Goal: Task Accomplishment & Management: Manage account settings

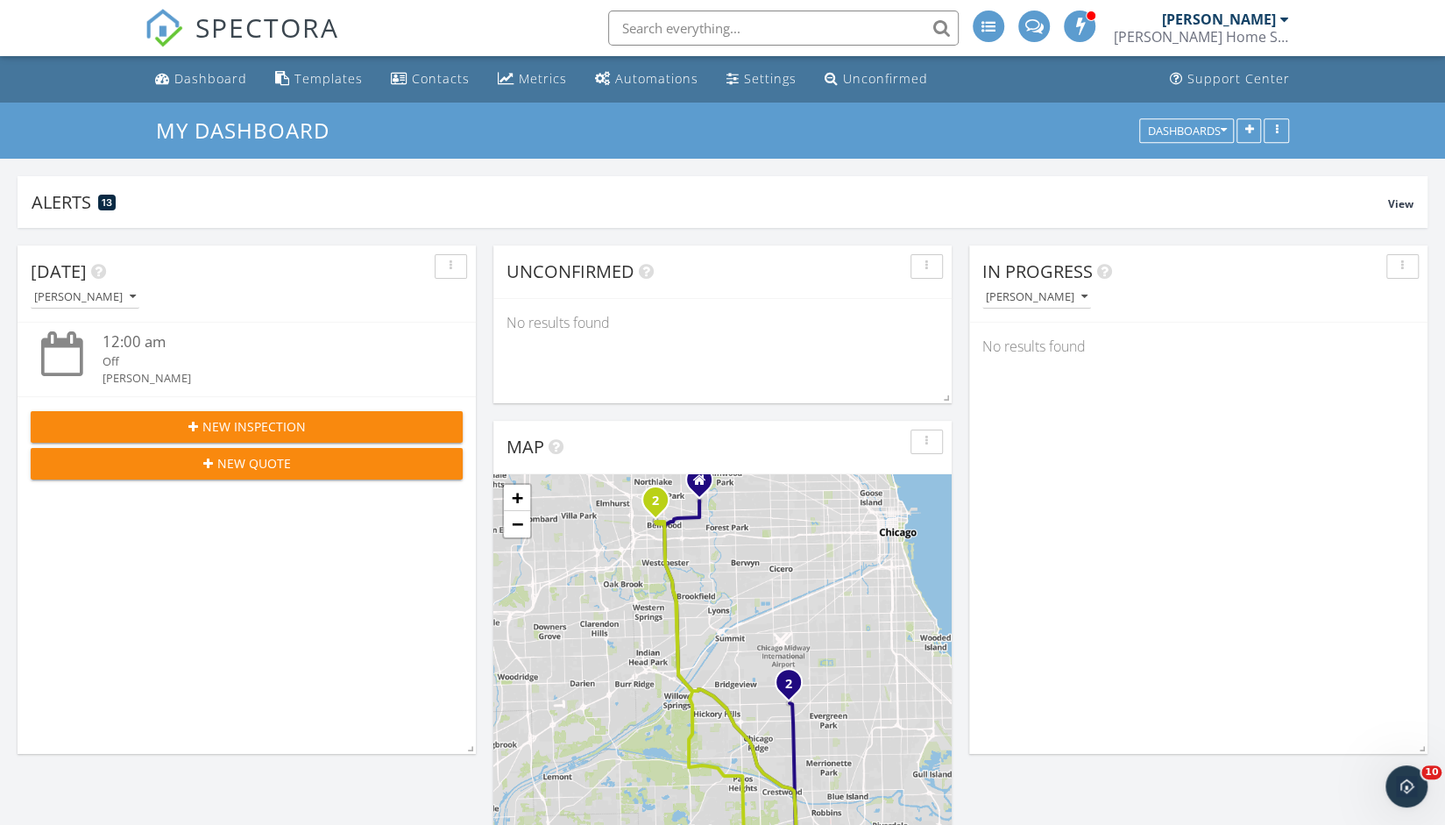
click at [736, 29] on input "text" at bounding box center [783, 28] width 351 height 35
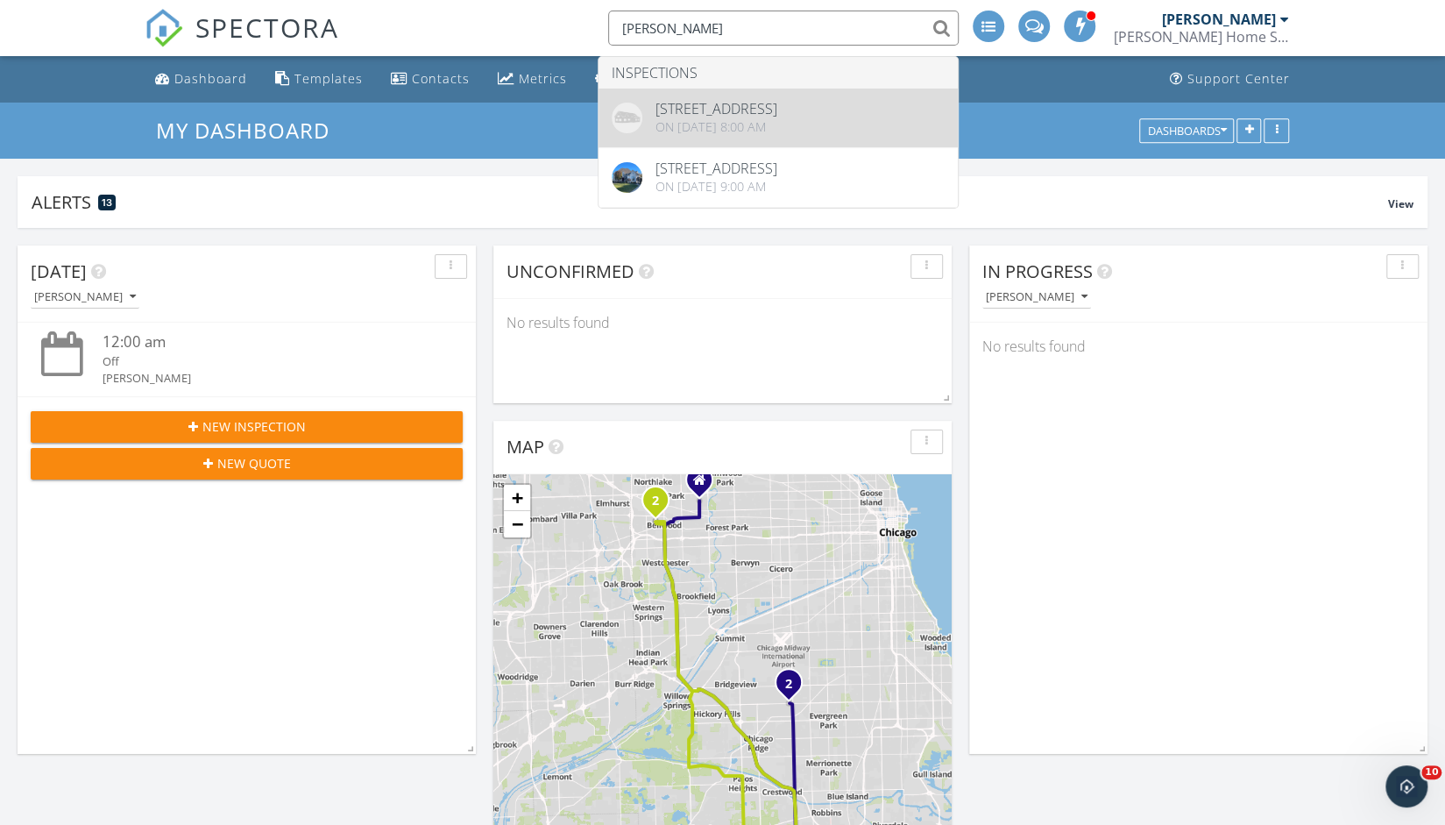
type input "warman"
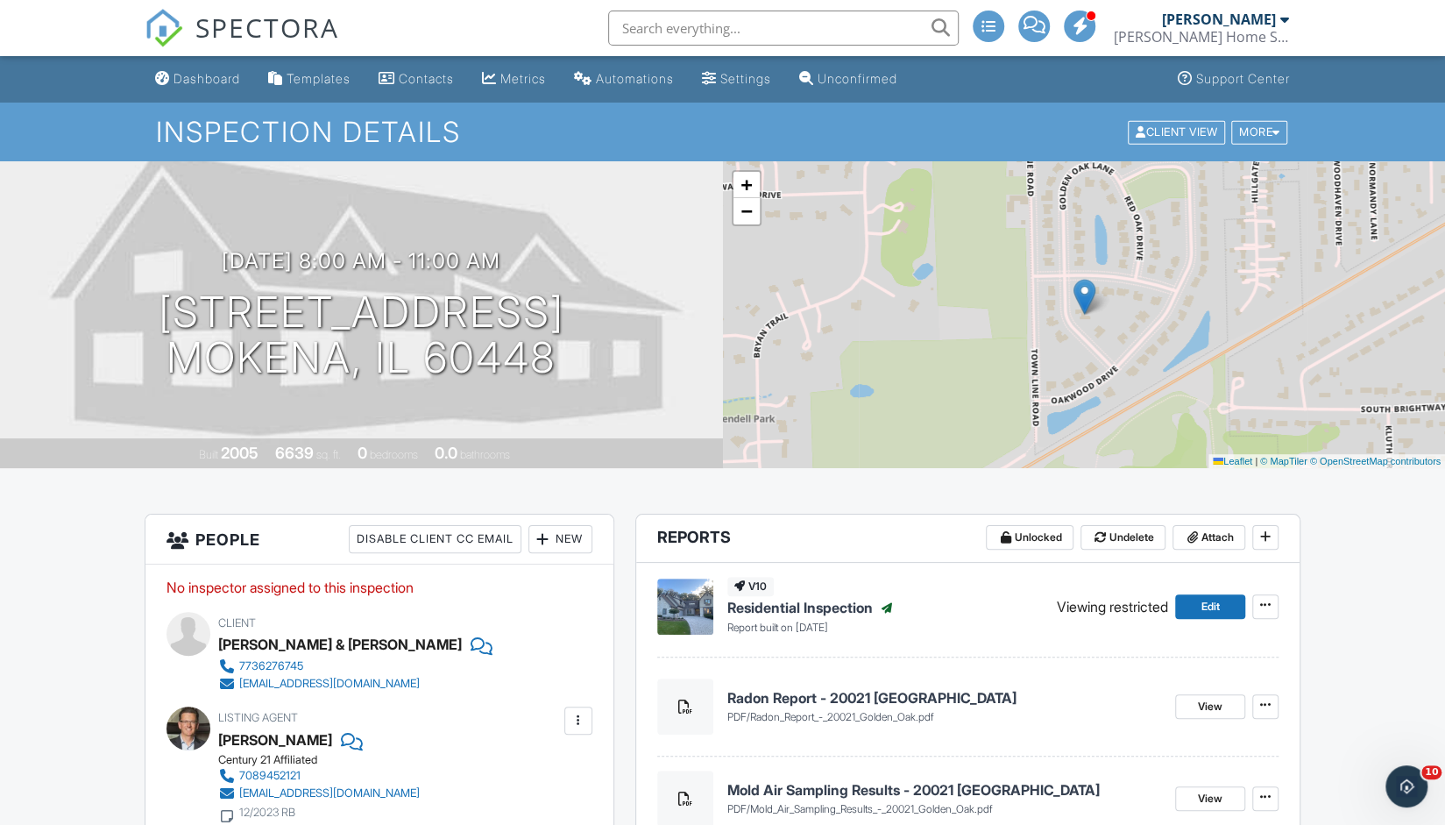
drag, startPoint x: 131, startPoint y: 553, endPoint x: 96, endPoint y: 511, distance: 54.8
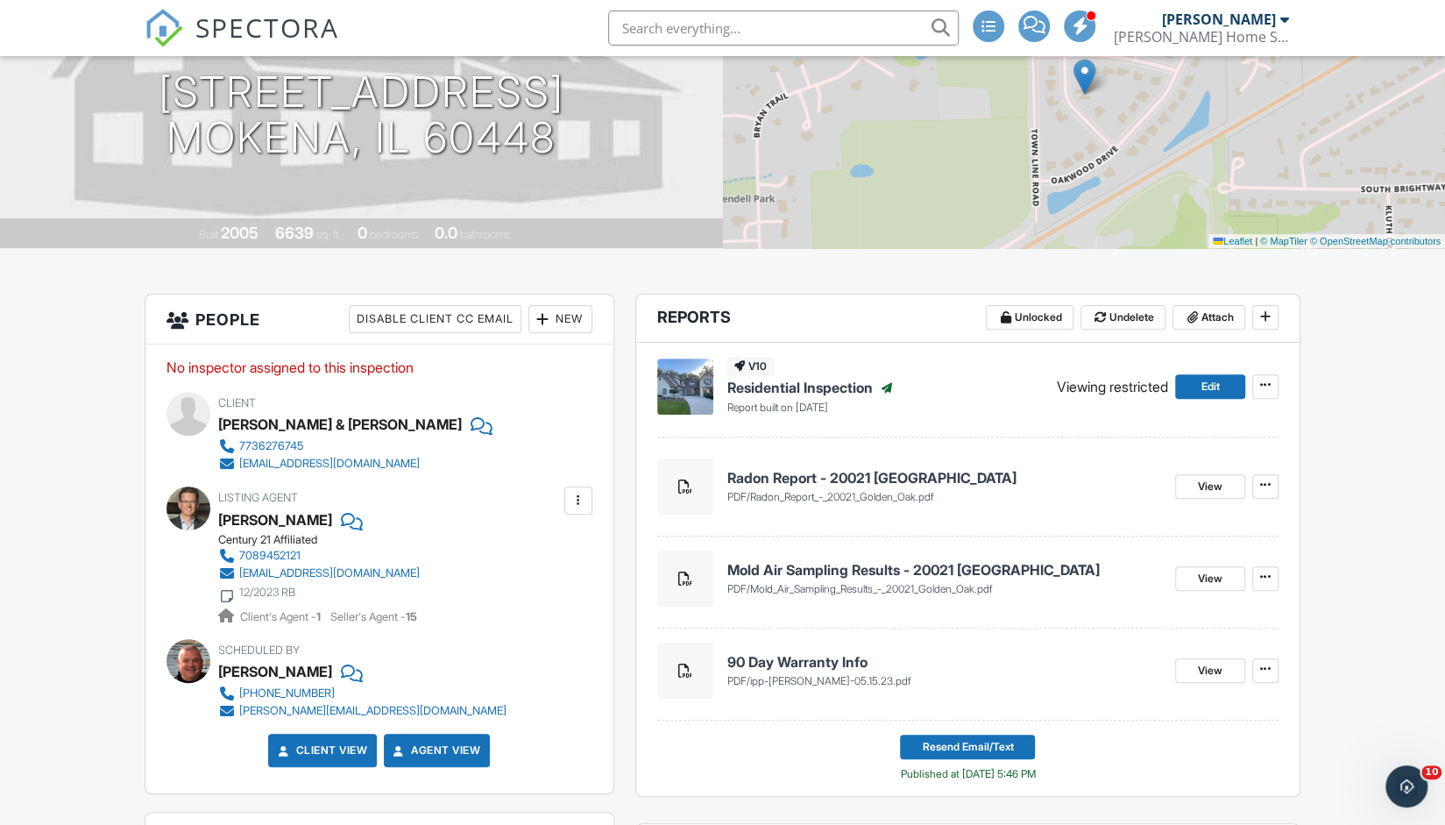
scroll to position [229, 0]
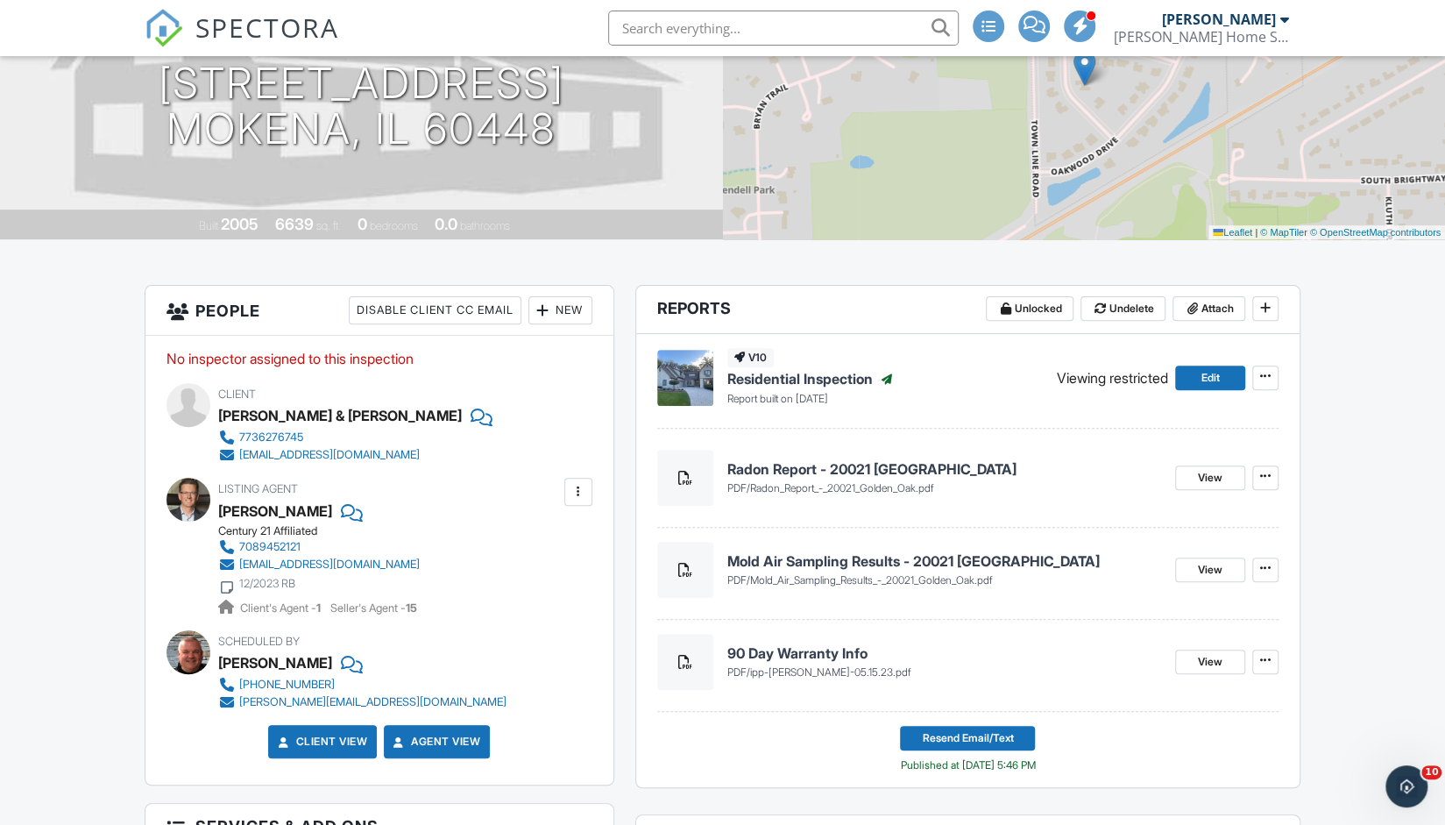
click at [863, 486] on span "Radon_Report_-_20021_Golden_Oak.pdf" at bounding box center [842, 487] width 184 height 13
click at [1199, 476] on span "View" at bounding box center [1210, 478] width 25 height 18
click at [1269, 383] on span at bounding box center [1266, 376] width 18 height 18
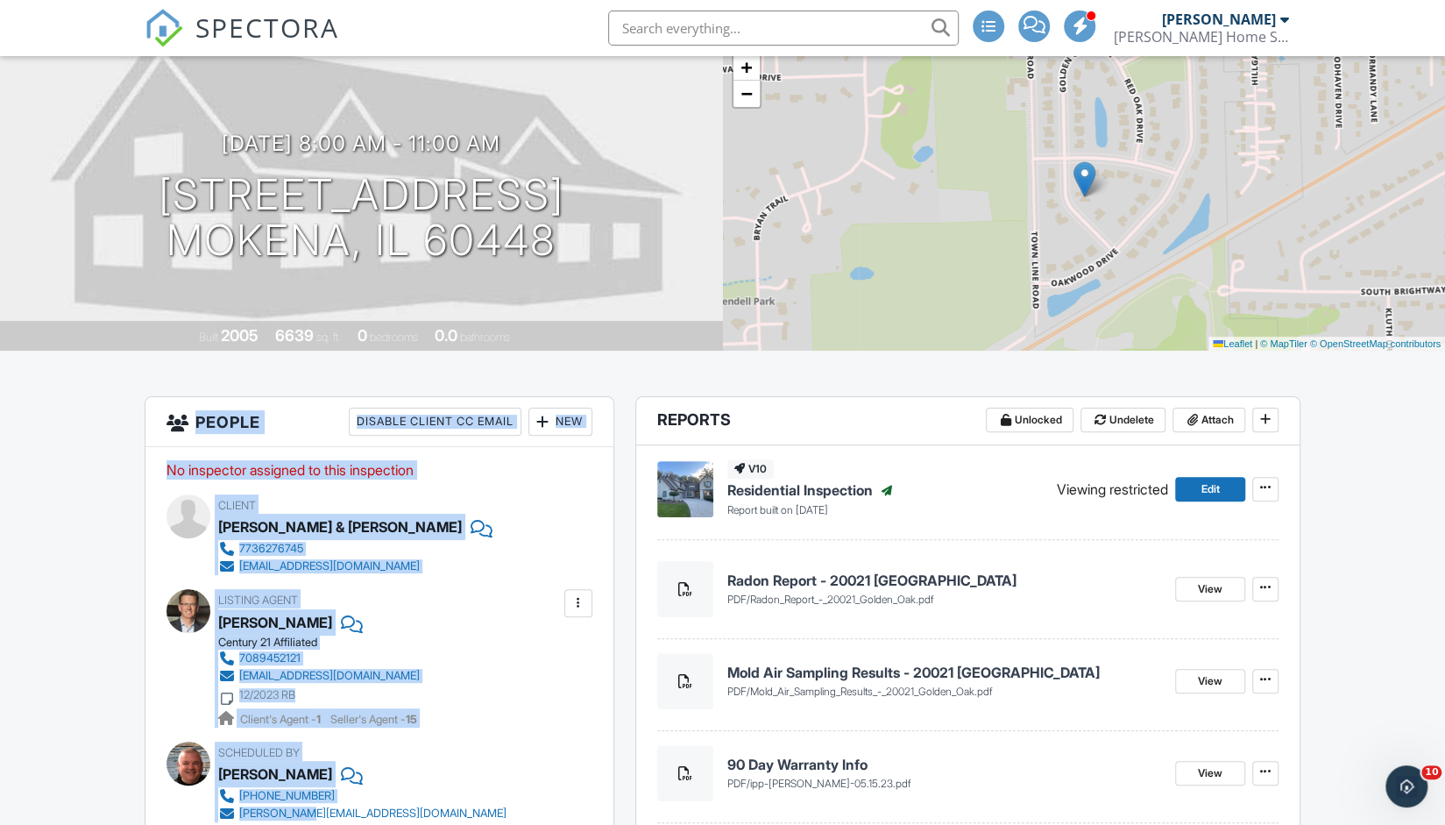
scroll to position [118, 0]
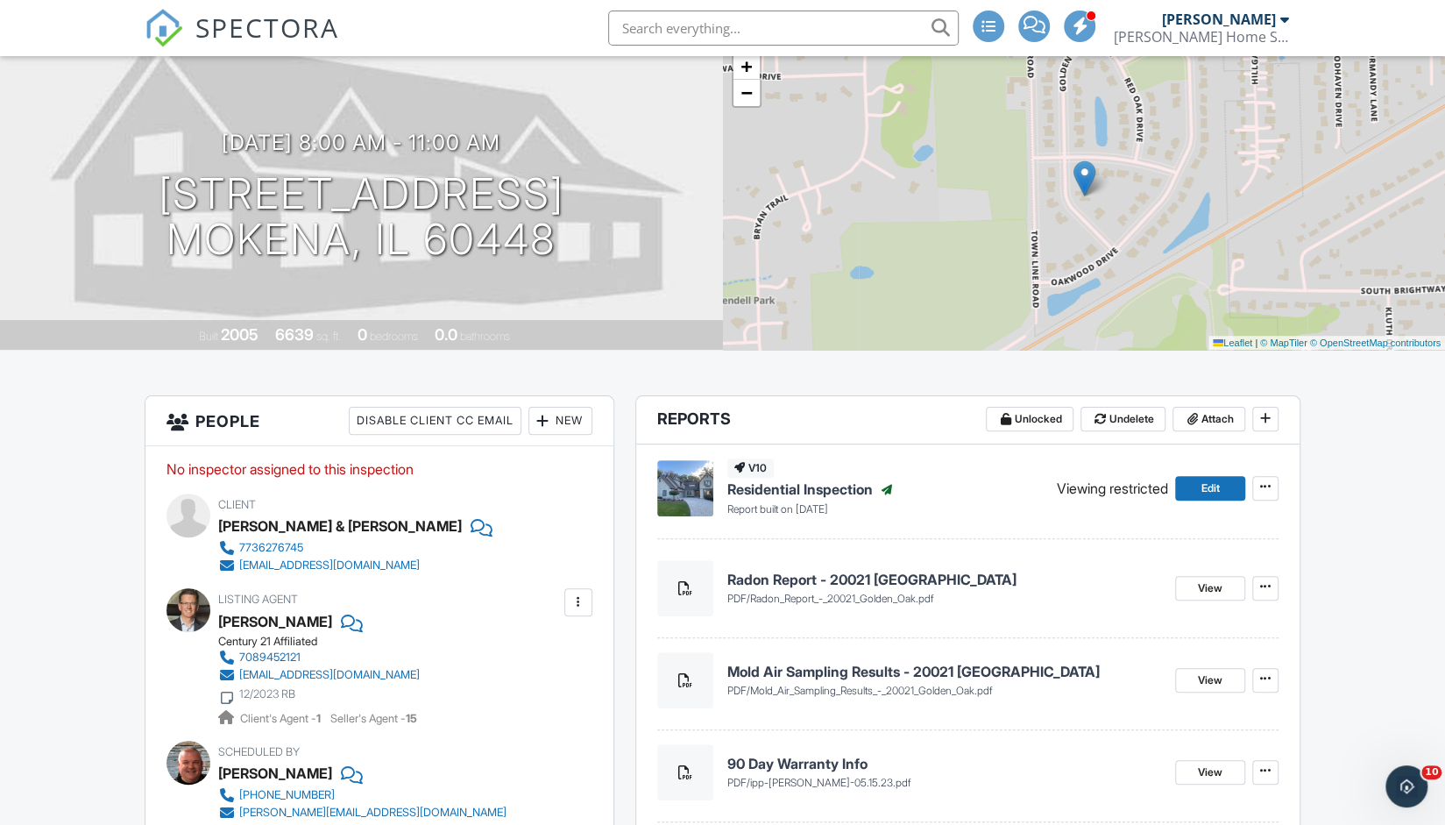
drag, startPoint x: 138, startPoint y: 533, endPoint x: 123, endPoint y: 404, distance: 129.8
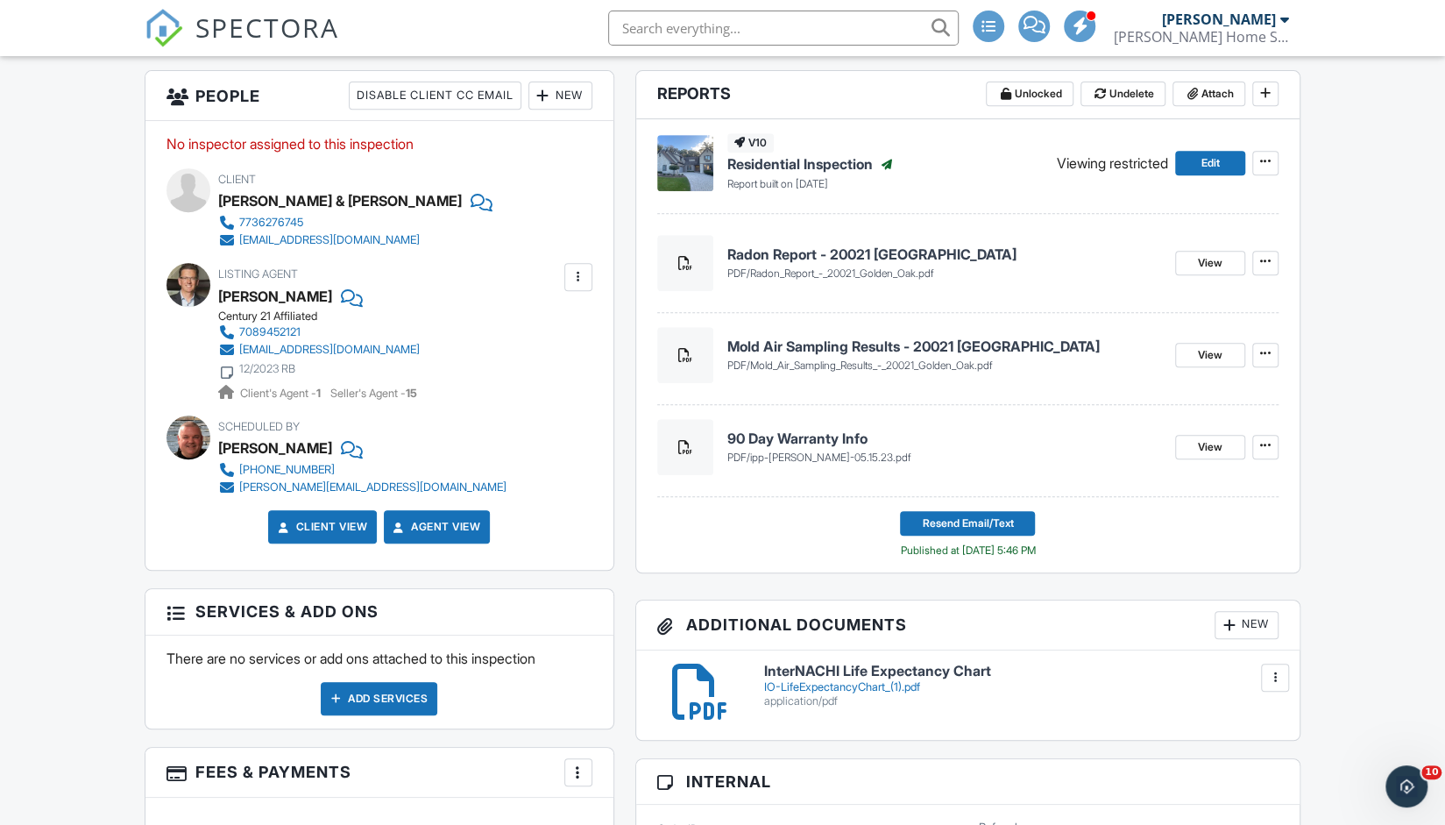
scroll to position [0, 0]
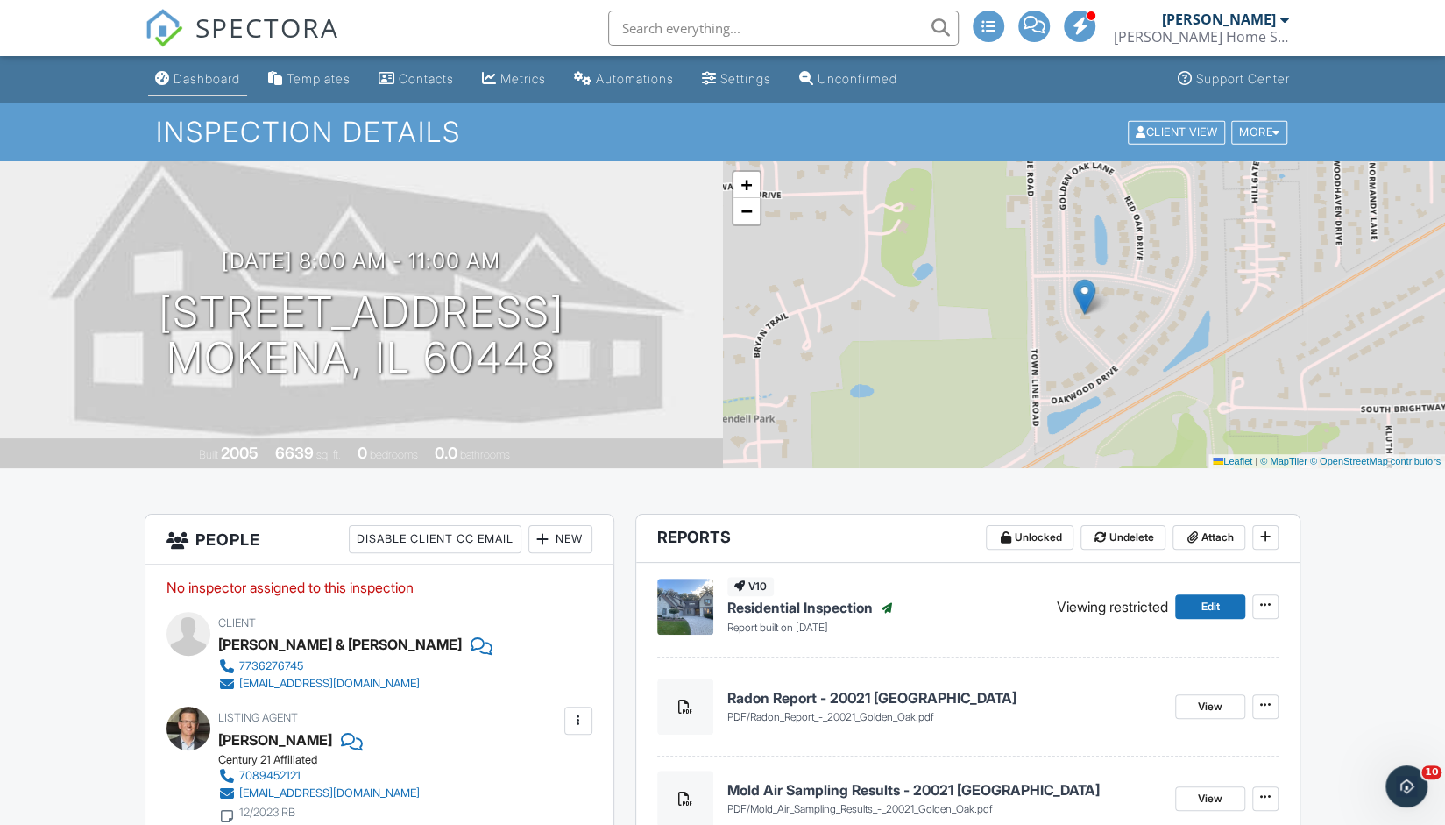
click at [228, 75] on div "Dashboard" at bounding box center [207, 78] width 67 height 15
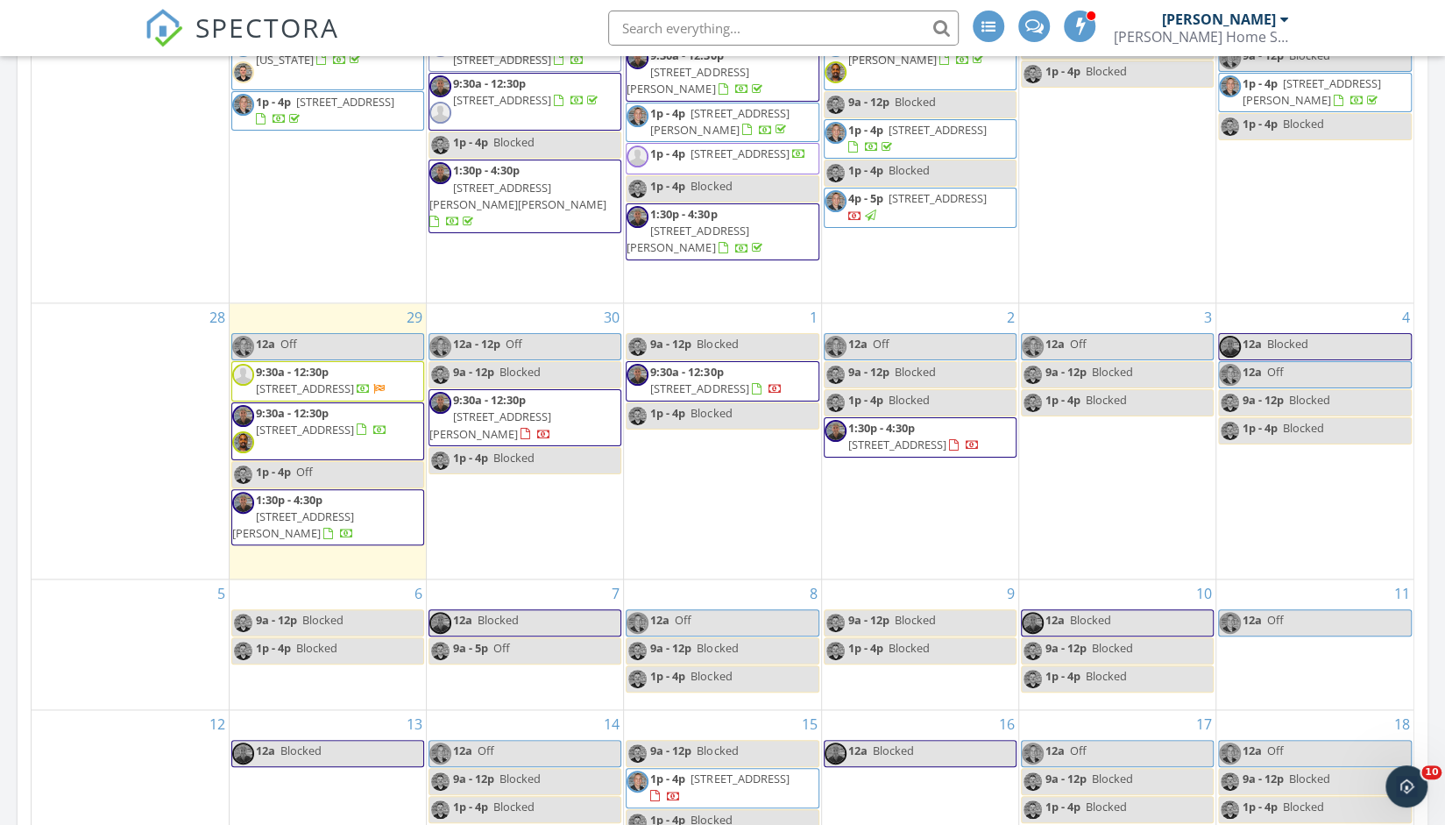
scroll to position [1151, 0]
click at [1064, 692] on div "10 12a Blocked 9a - 12p Blocked 1p - 4p Blocked" at bounding box center [1117, 644] width 196 height 130
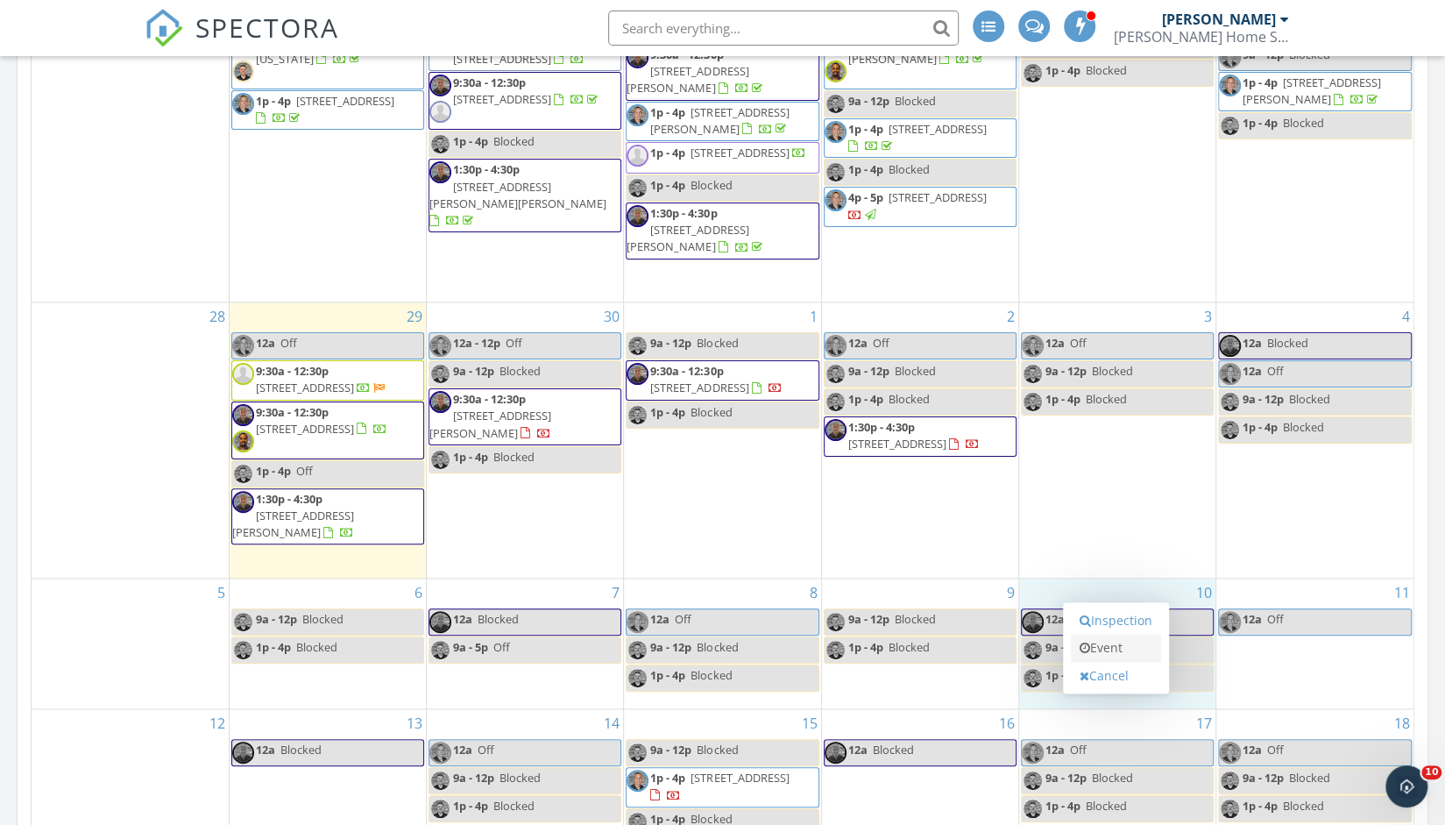
click at [1109, 645] on link "Event" at bounding box center [1116, 648] width 90 height 28
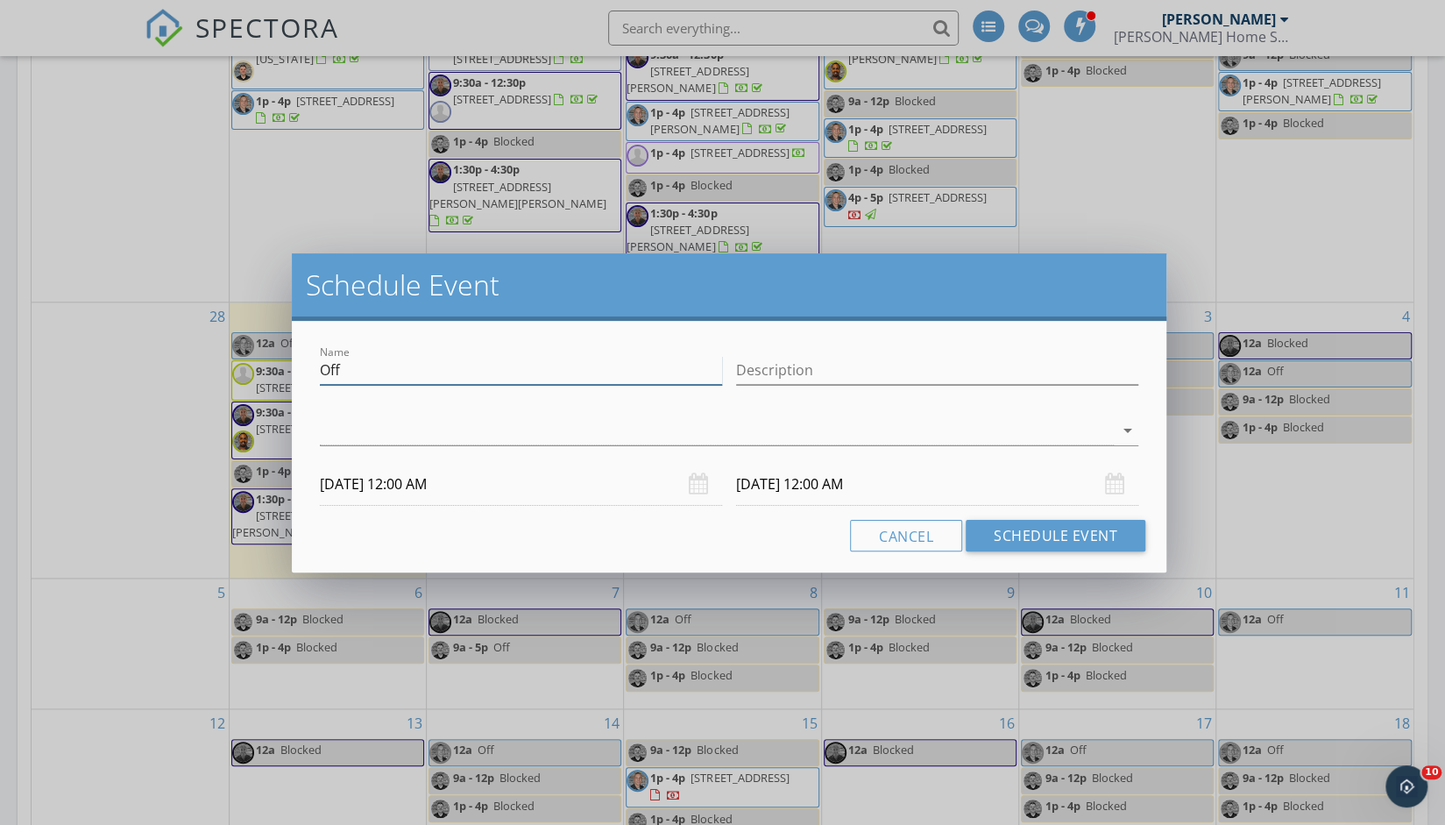
click at [395, 366] on input "Off" at bounding box center [521, 370] width 402 height 29
drag, startPoint x: 340, startPoint y: 371, endPoint x: 319, endPoint y: 369, distance: 21.1
click at [319, 369] on div "Name Off" at bounding box center [521, 372] width 416 height 60
click at [347, 372] on input "Off" at bounding box center [521, 370] width 402 height 29
drag, startPoint x: 337, startPoint y: 373, endPoint x: 308, endPoint y: 369, distance: 30.0
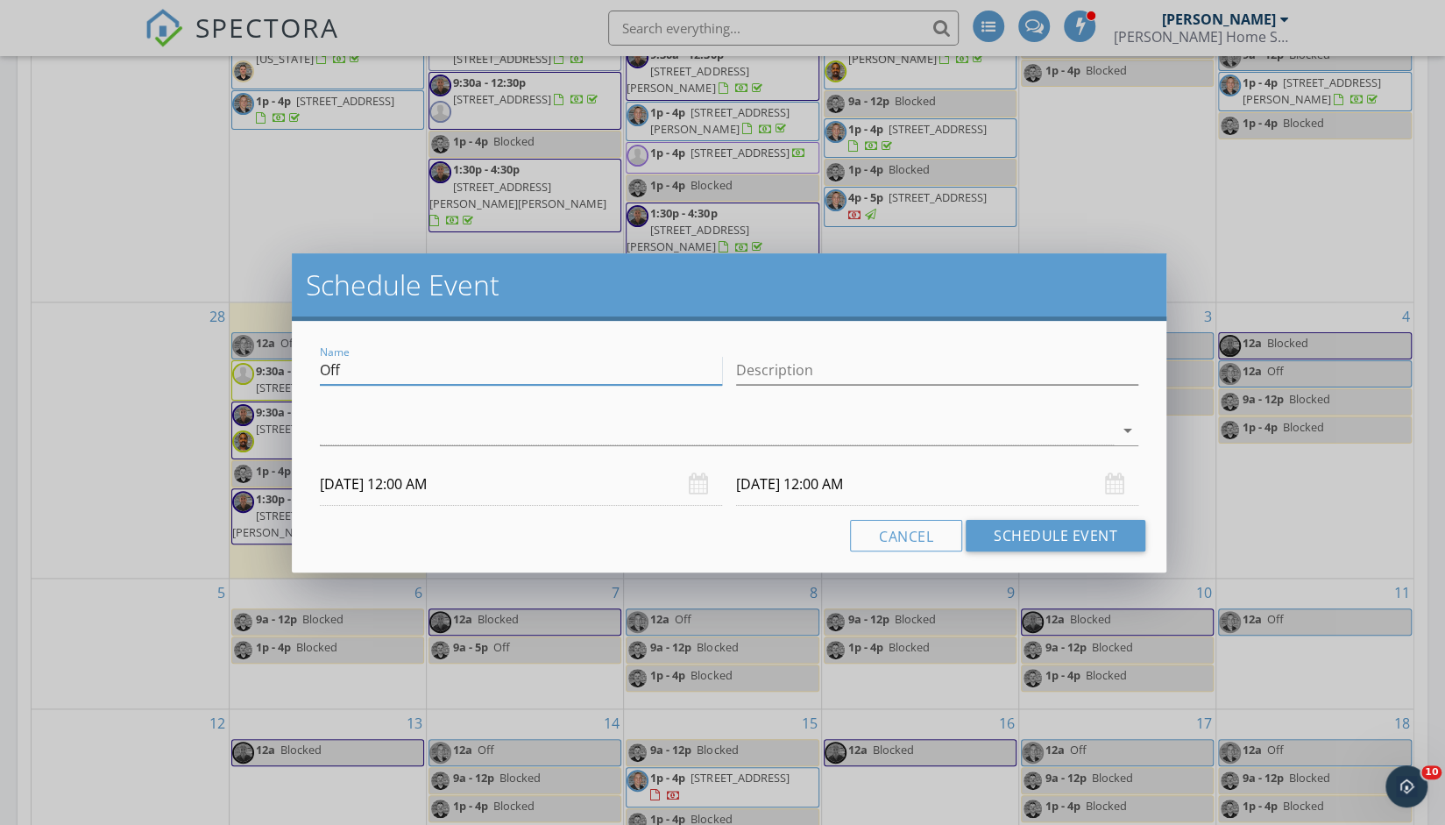
click at [308, 369] on div "Name Off Description arrow_drop_down 10/10/2025 12:00 AM 10/11/2025 12:00 AM Ca…" at bounding box center [729, 447] width 875 height 252
click at [345, 371] on input "Off" at bounding box center [521, 370] width 402 height 29
drag, startPoint x: 345, startPoint y: 371, endPoint x: 316, endPoint y: 371, distance: 29.8
click at [316, 371] on div "Name Off" at bounding box center [521, 372] width 416 height 60
type input "Blocked for [PERSON_NAME]"
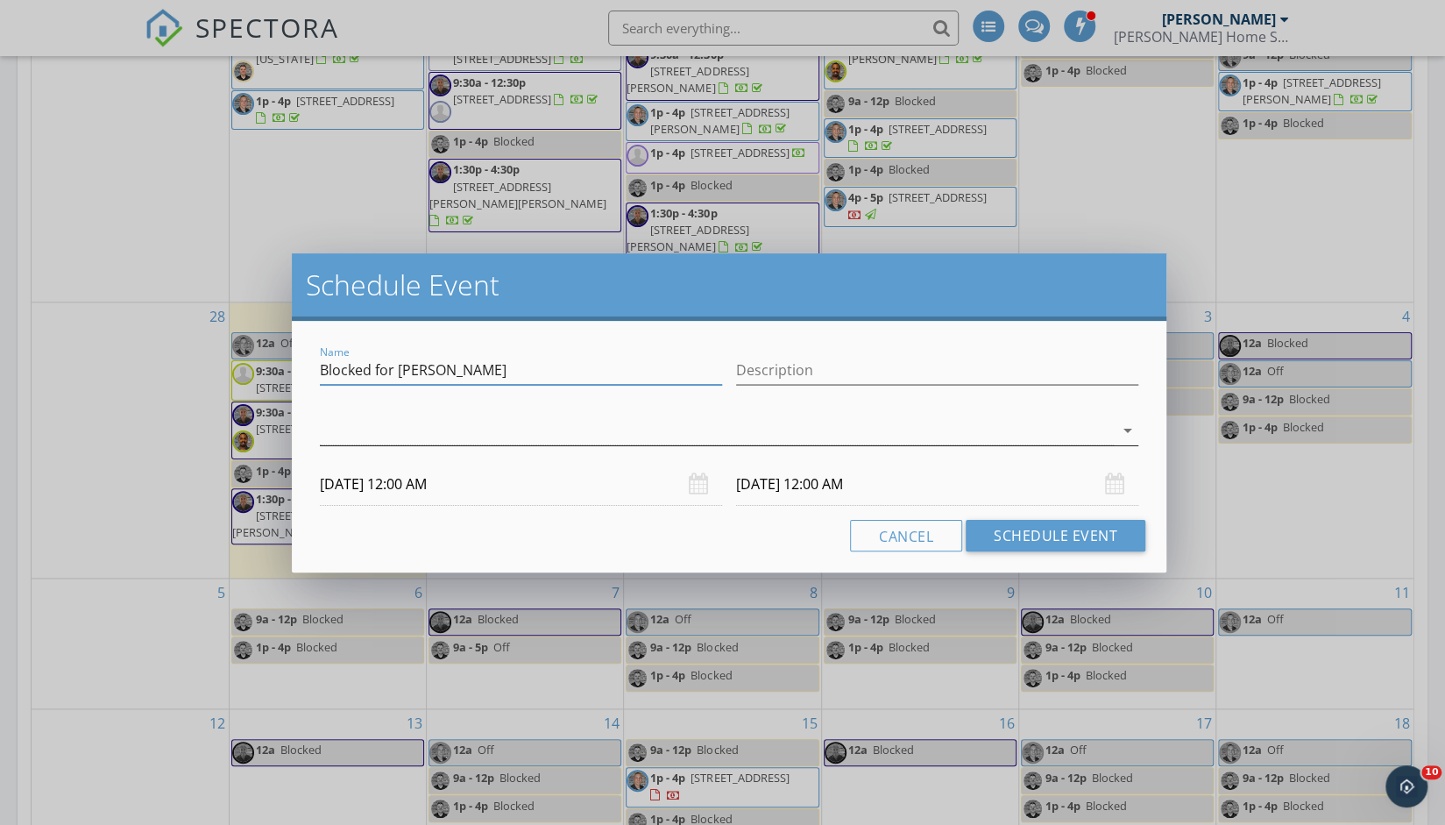
click at [426, 432] on div at bounding box center [717, 430] width 794 height 29
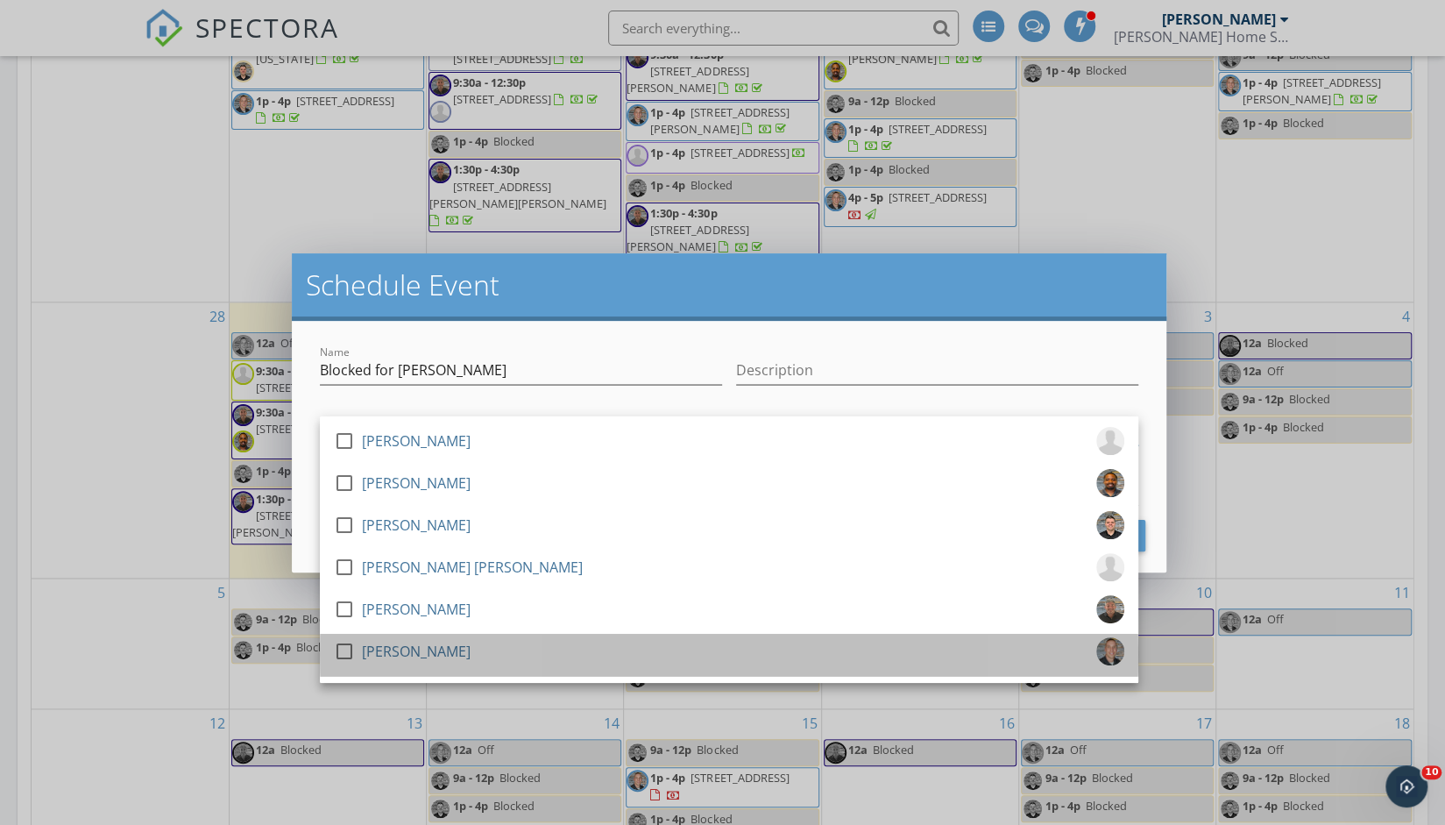
click at [407, 643] on div "[PERSON_NAME]" at bounding box center [416, 651] width 109 height 28
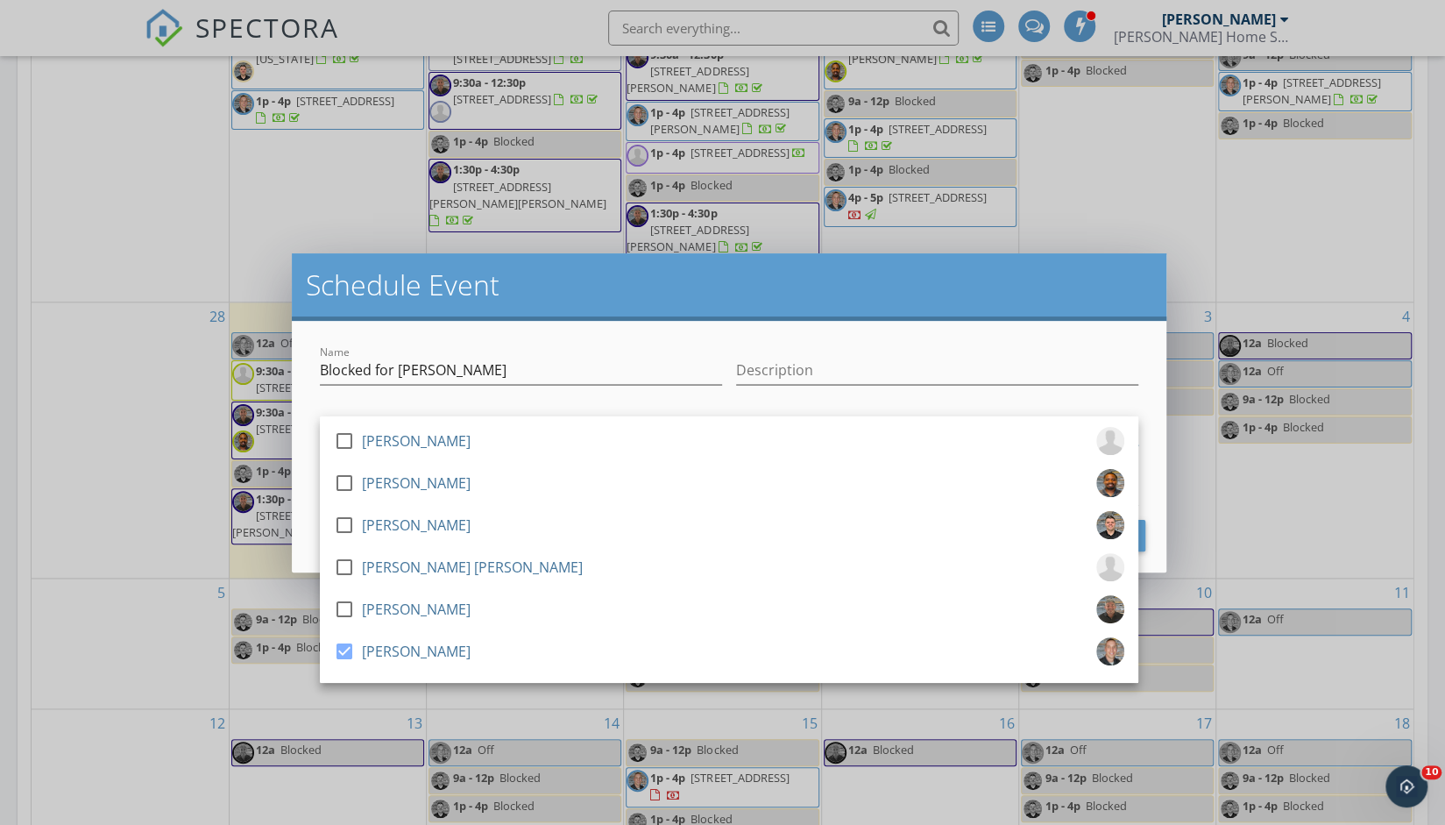
click at [496, 399] on div at bounding box center [521, 397] width 402 height 11
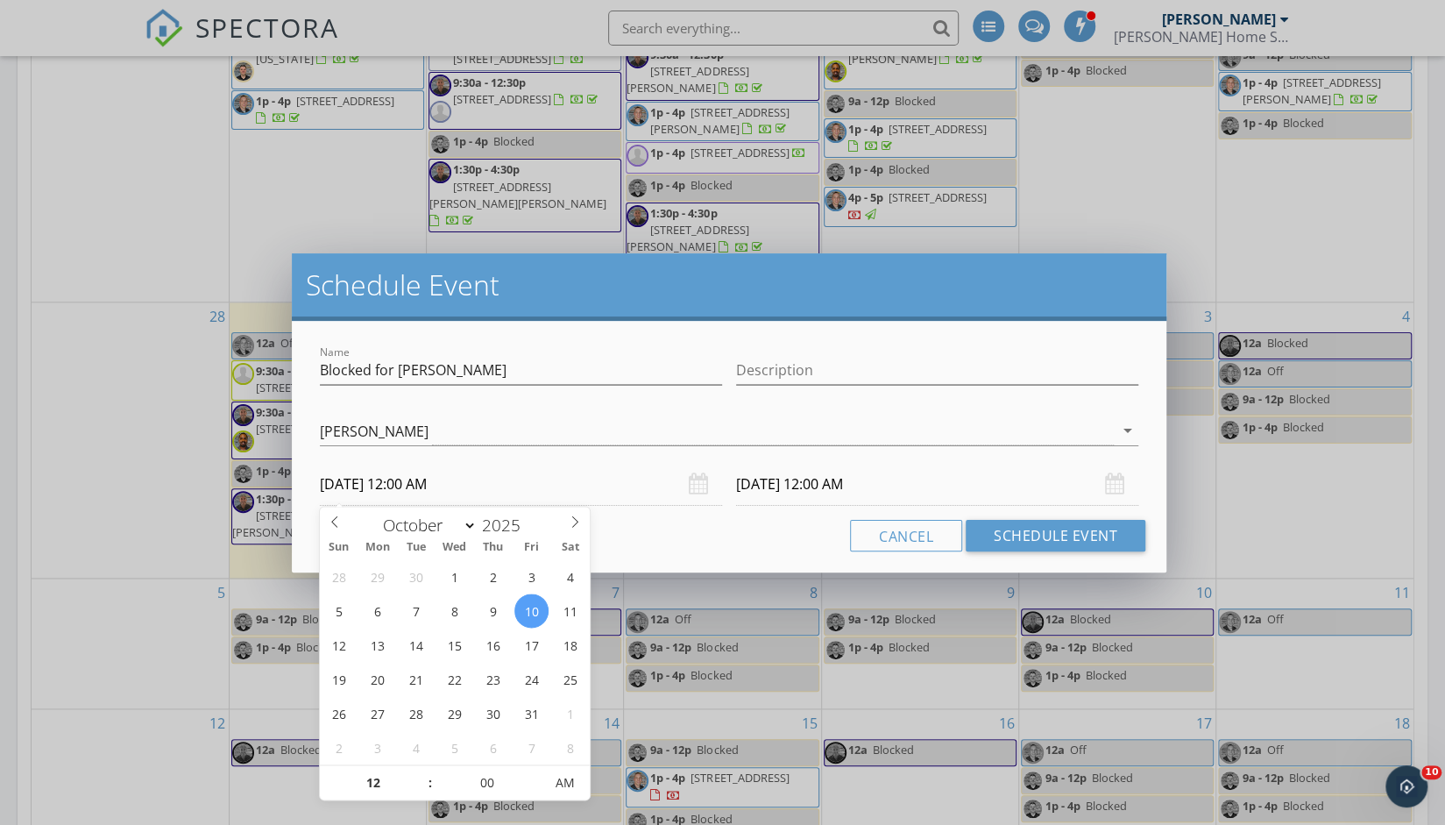
click at [435, 483] on input "10/10/2025 12:00 AM" at bounding box center [521, 484] width 402 height 43
type input "01"
type input "10/10/2025 1:00 AM"
click at [421, 772] on span at bounding box center [421, 774] width 12 height 18
type input "02"
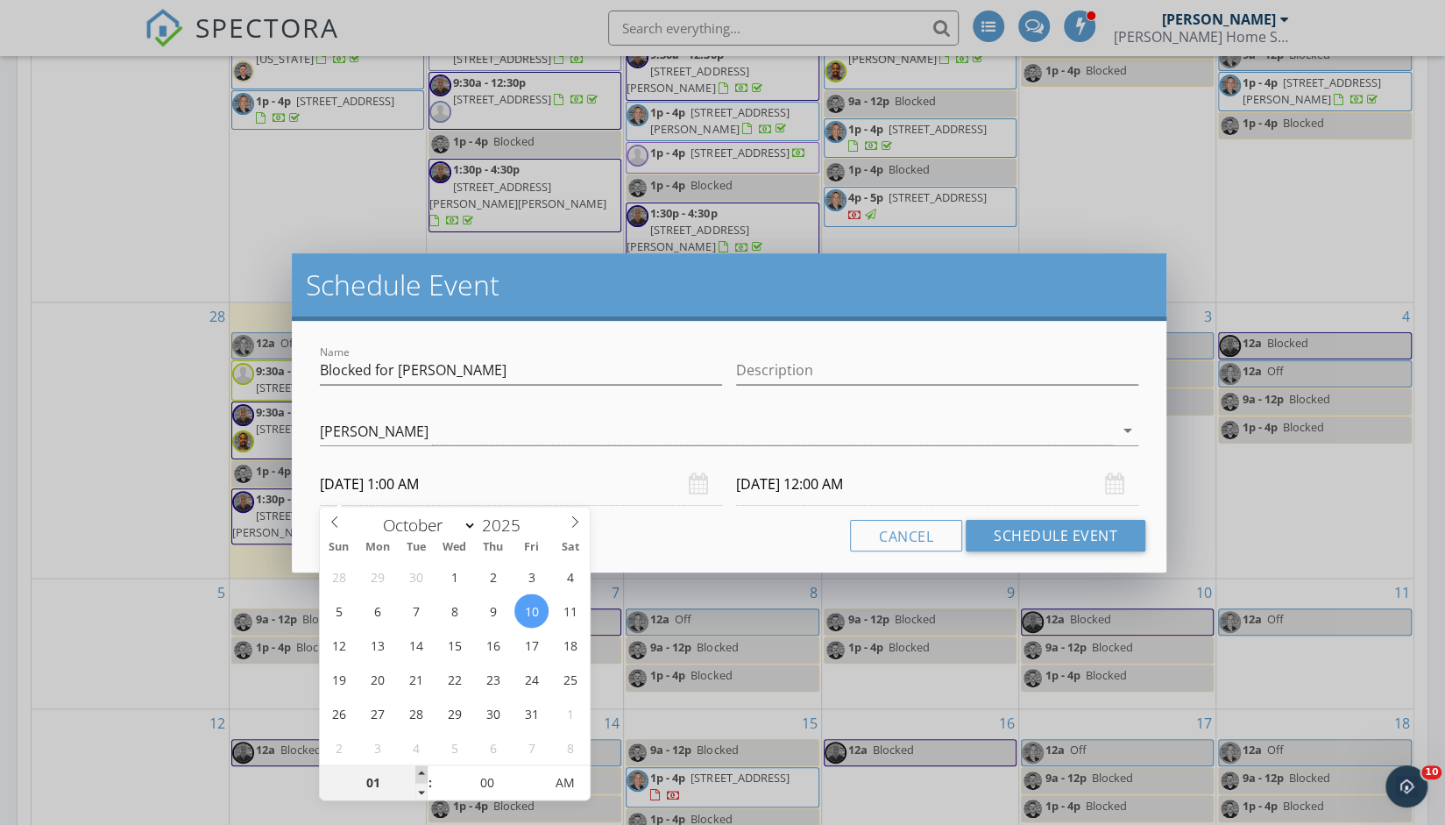
type input "10/10/2025 2:00 AM"
click at [421, 772] on span at bounding box center [421, 774] width 12 height 18
type input "10/11/2025 2:00 AM"
type input "10/10/2025 2:00 PM"
type input "10/11/2025 2:00 PM"
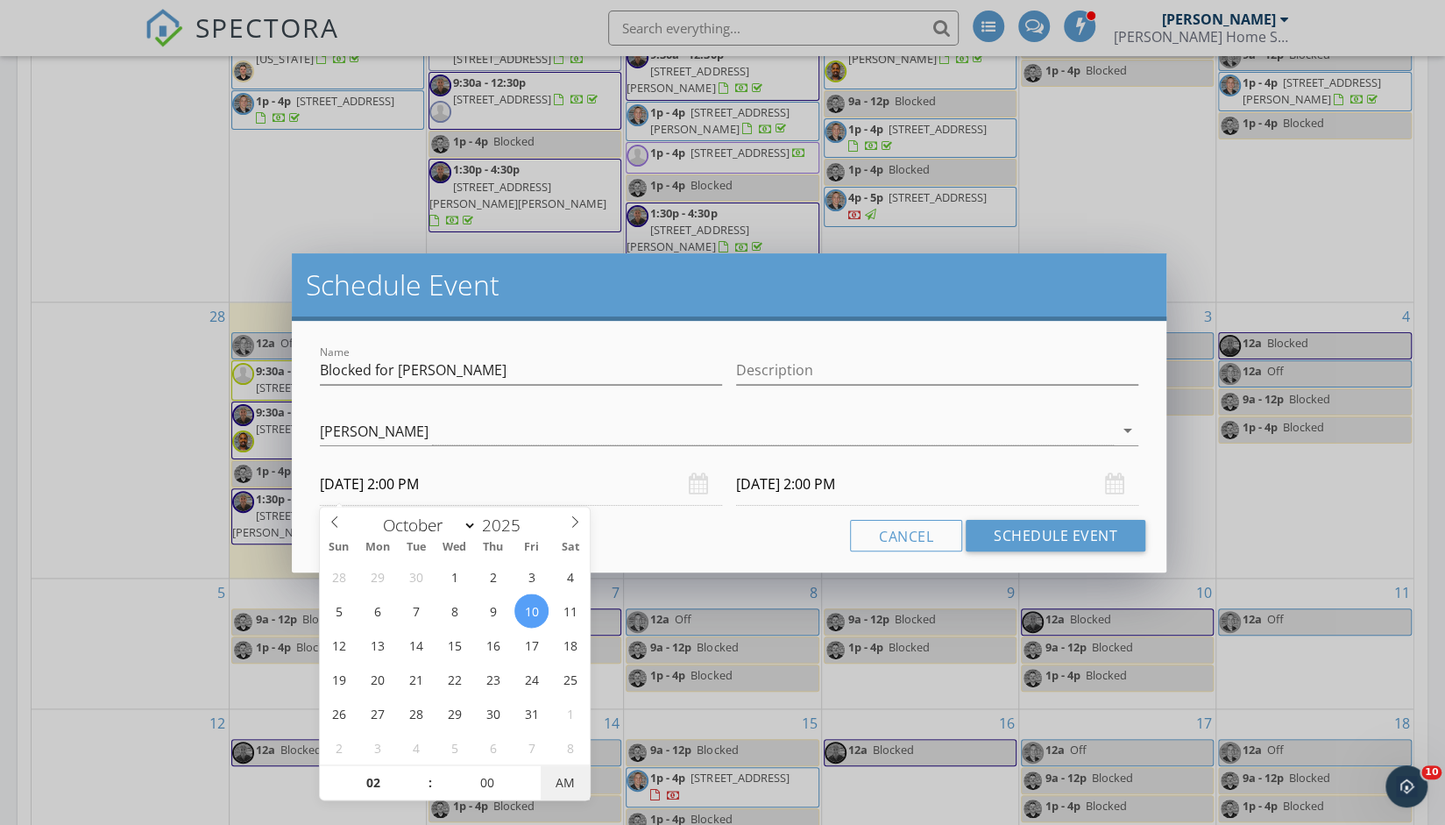
click at [557, 786] on span "AM" at bounding box center [565, 782] width 48 height 35
click at [580, 475] on input "10/10/2025 2:00 PM" at bounding box center [521, 484] width 402 height 43
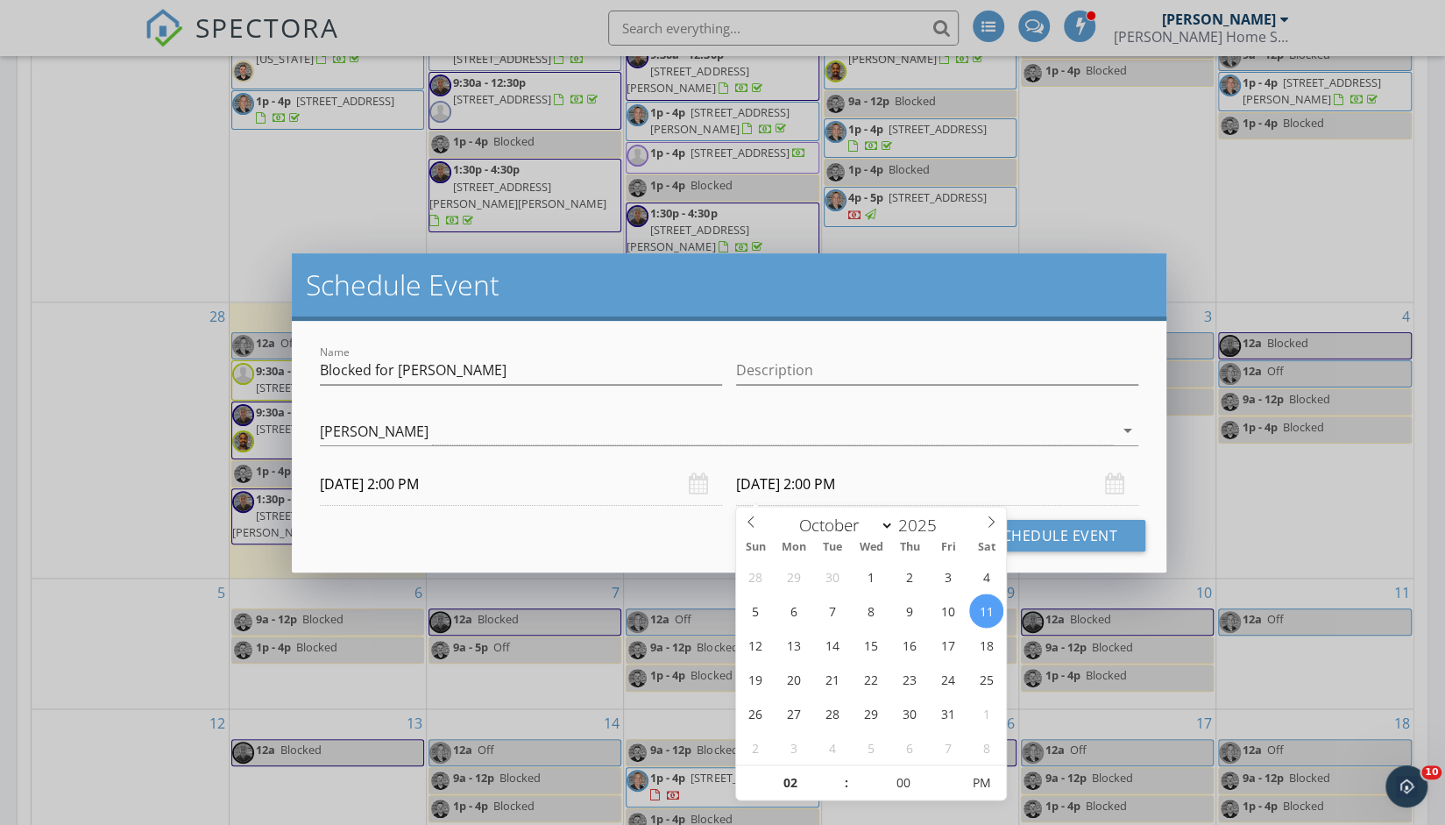
click at [872, 490] on input "10/11/2025 2:00 PM" at bounding box center [937, 484] width 402 height 43
type input "03"
type input "10/11/2025 3:00 PM"
click at [838, 773] on span at bounding box center [838, 774] width 12 height 18
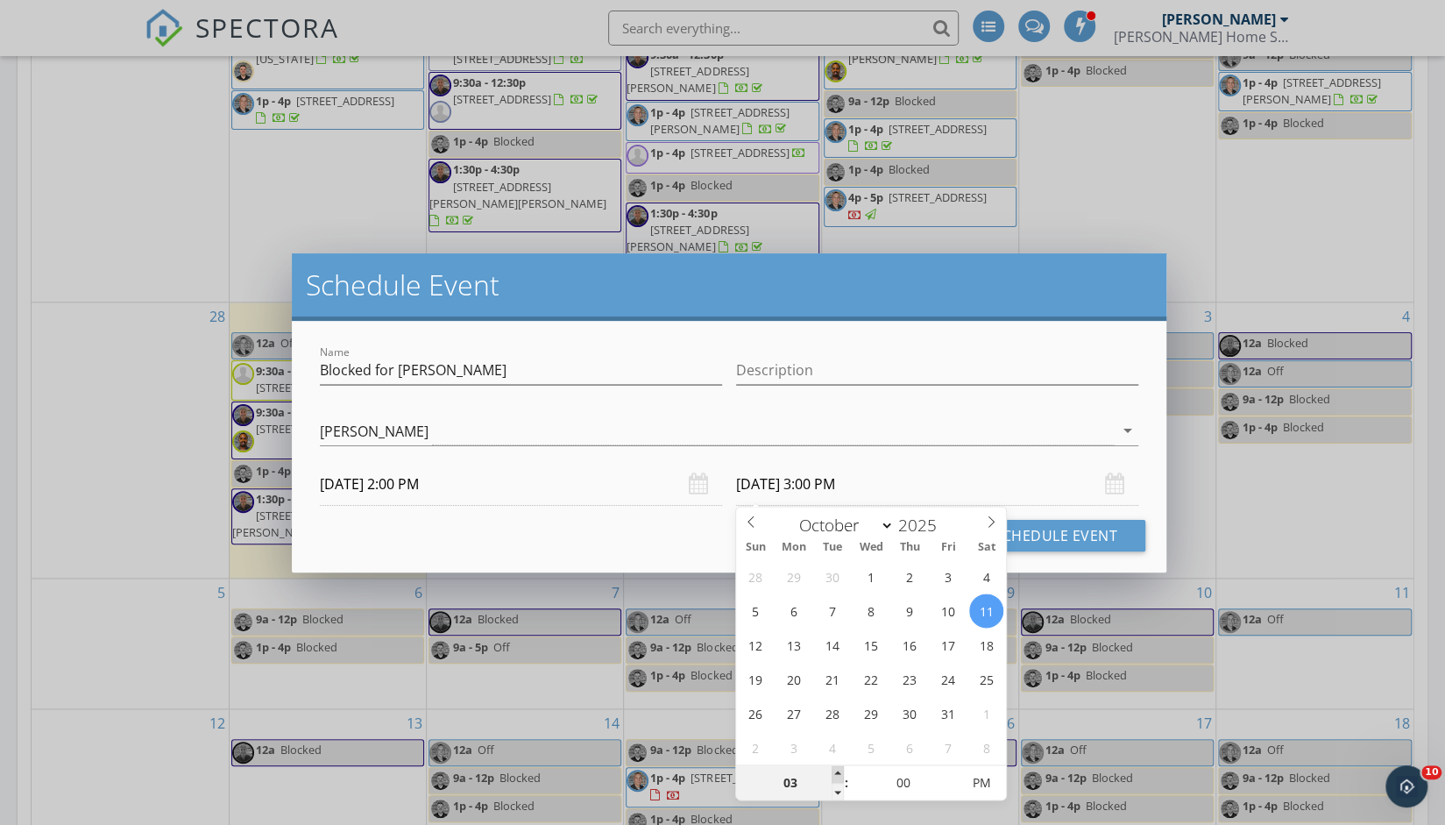
type input "04"
click at [958, 474] on input "10/11/2025 4:00 PM" at bounding box center [937, 484] width 402 height 43
type input "10/10/2025 4:00 PM"
click at [946, 465] on input "10/10/2025 4:00 PM" at bounding box center [937, 484] width 402 height 43
click at [1154, 465] on div "Name Blocked for Warman Radon Description check_box_outline_blank Robert Casale…" at bounding box center [729, 447] width 875 height 252
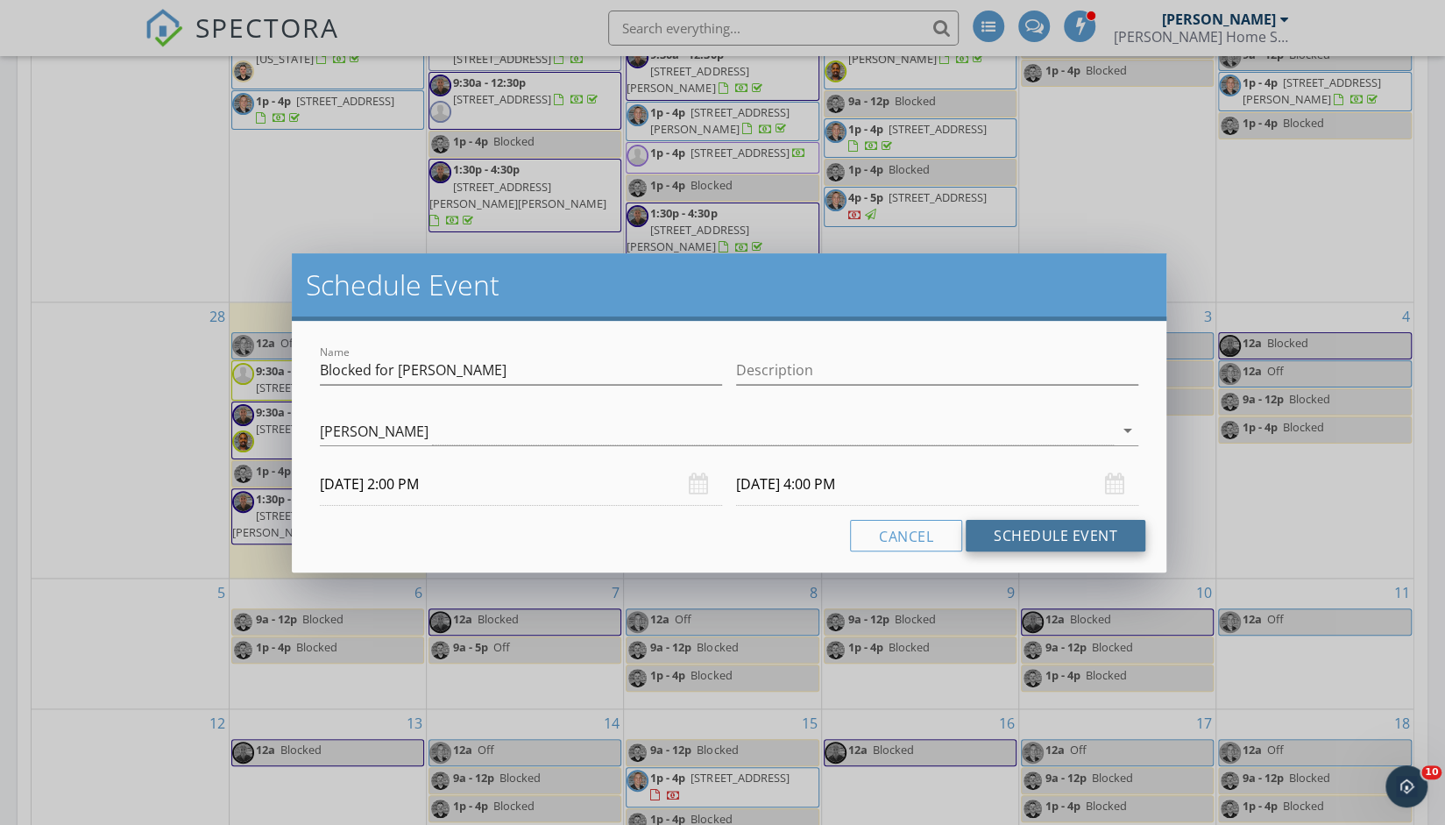
click at [1049, 527] on button "Schedule Event" at bounding box center [1056, 536] width 180 height 32
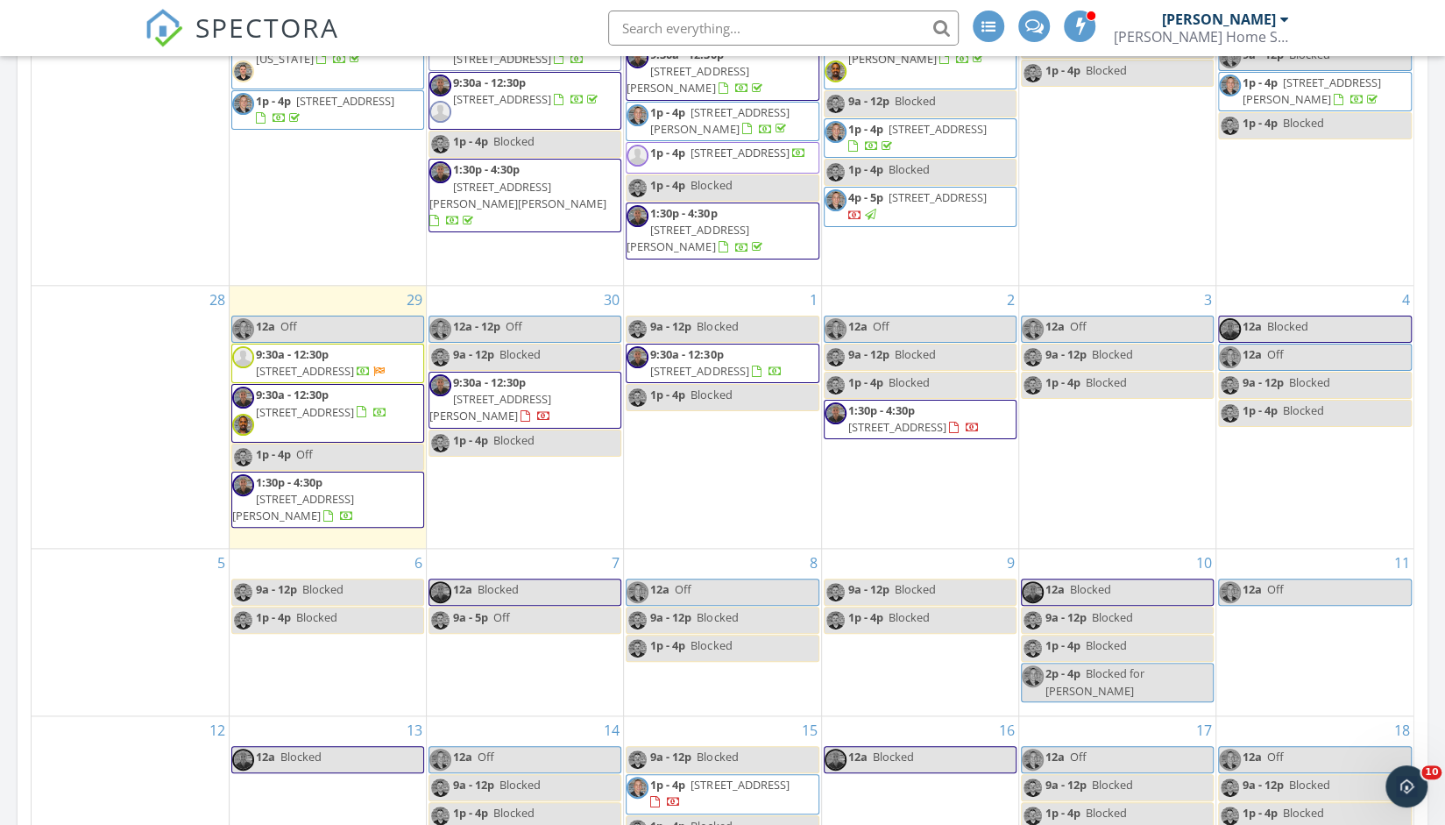
scroll to position [0, 0]
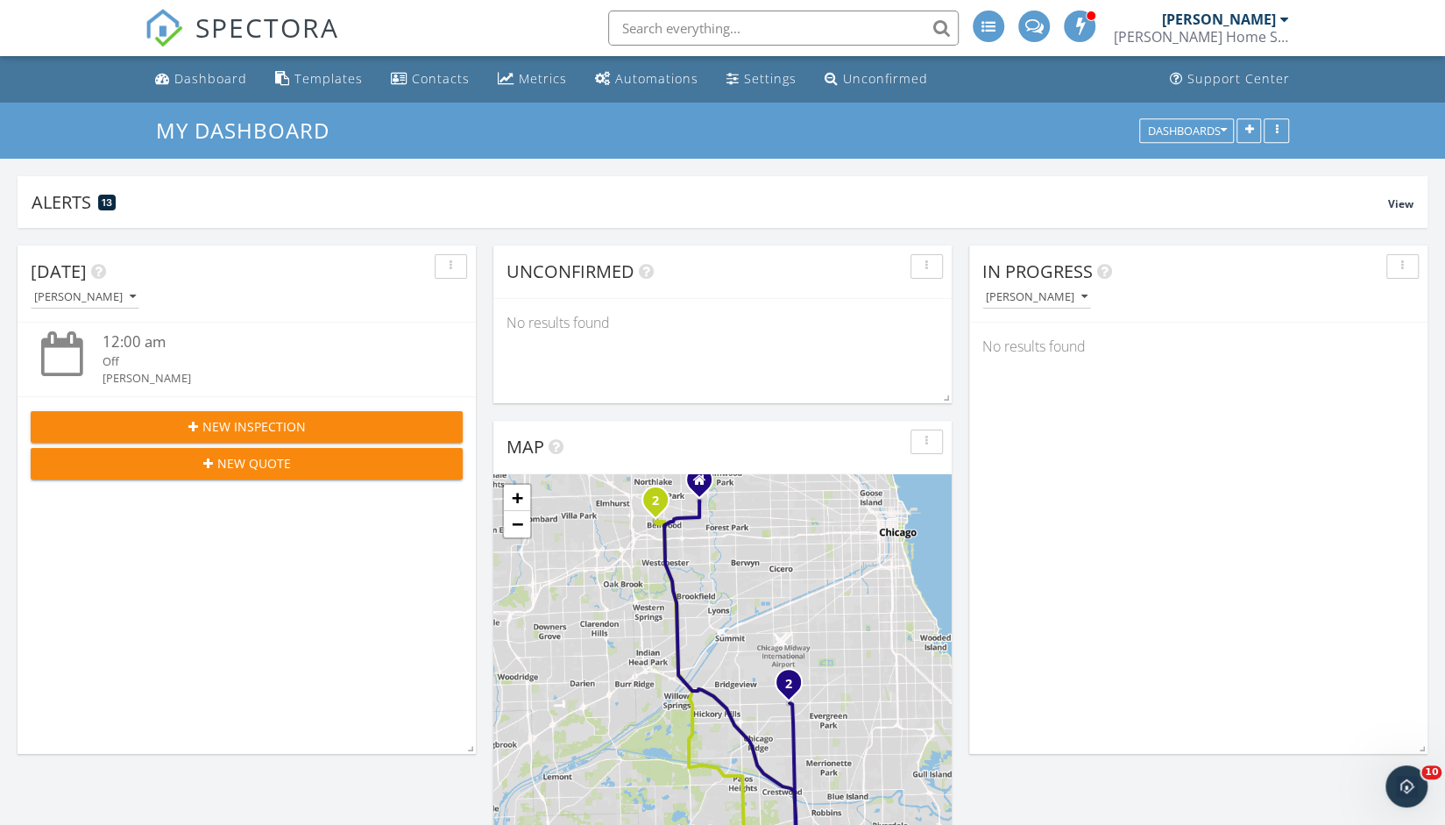
click at [1279, 19] on div "[PERSON_NAME]" at bounding box center [1225, 20] width 127 height 18
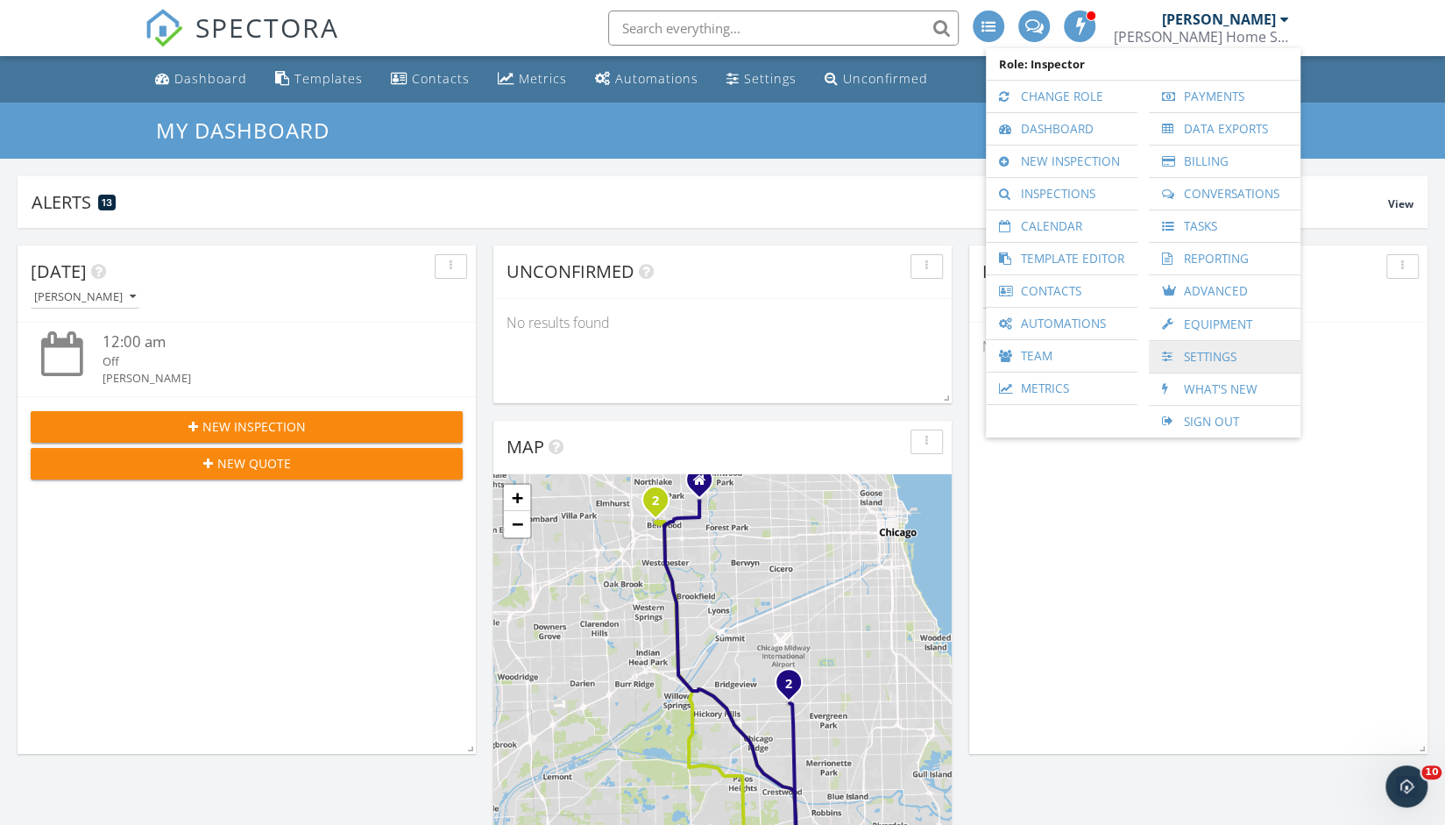
click at [1217, 365] on link "Settings" at bounding box center [1225, 357] width 134 height 32
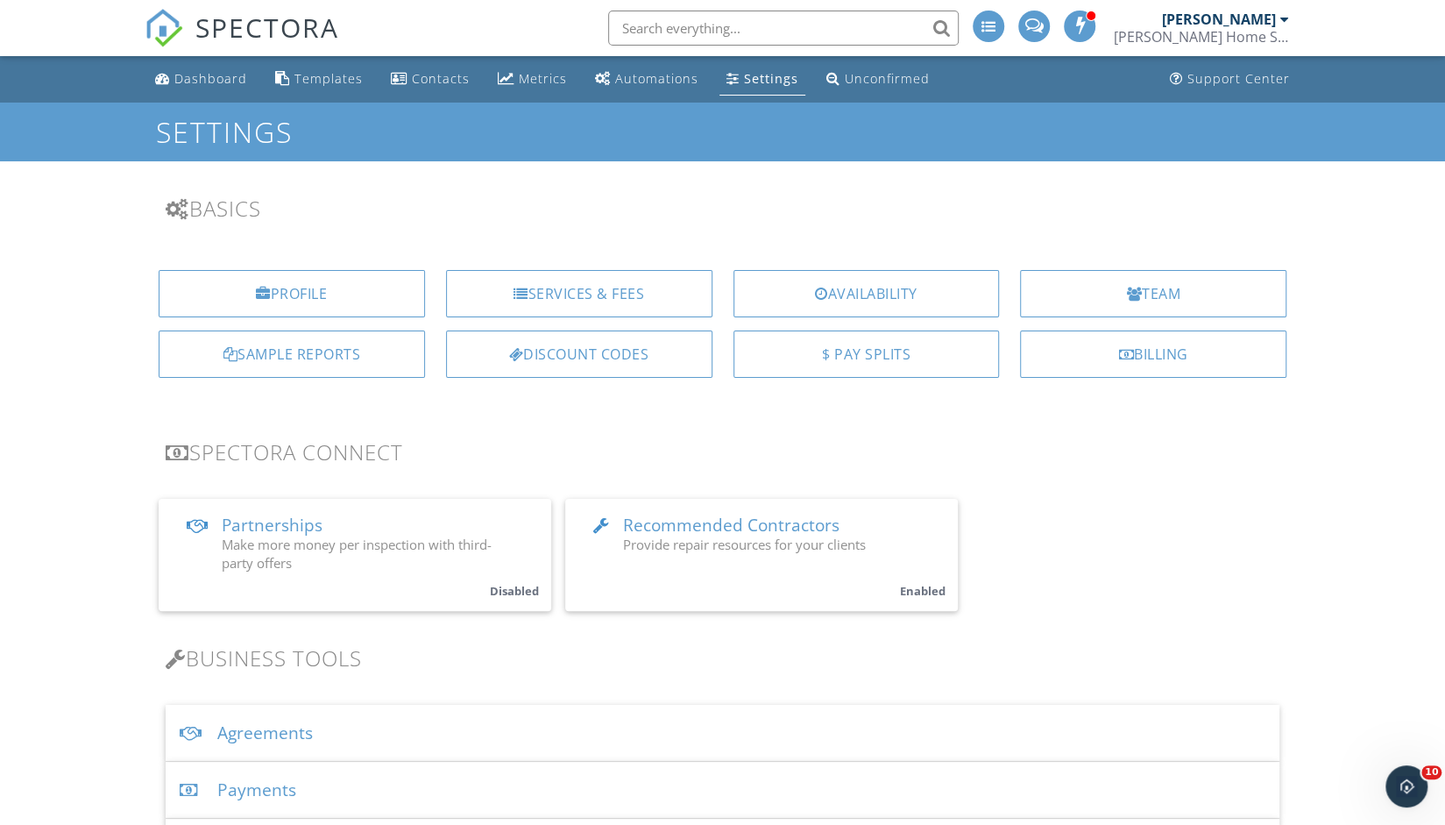
click at [756, 518] on span "Recommended Contractors" at bounding box center [731, 525] width 217 height 23
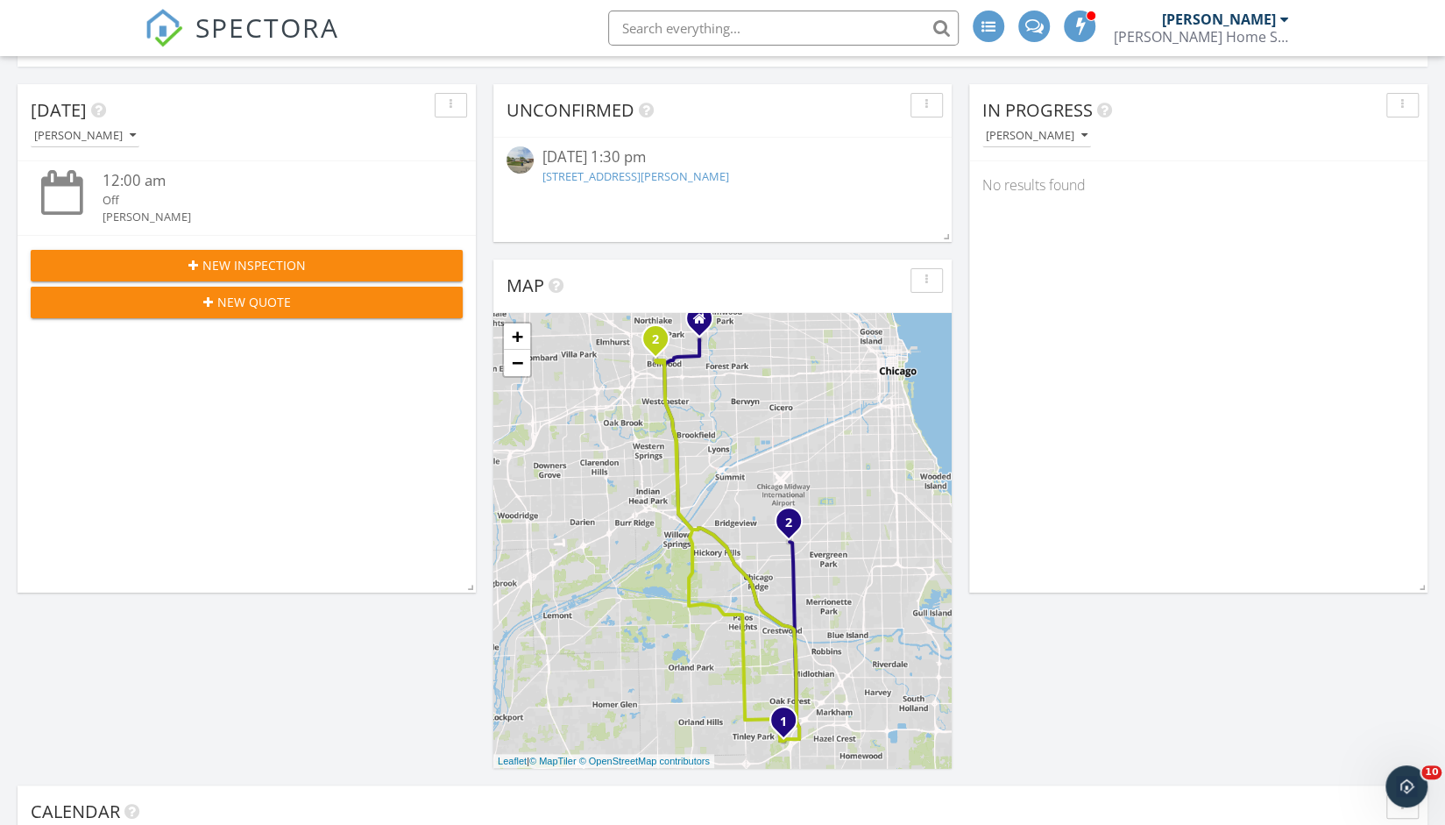
scroll to position [171, 0]
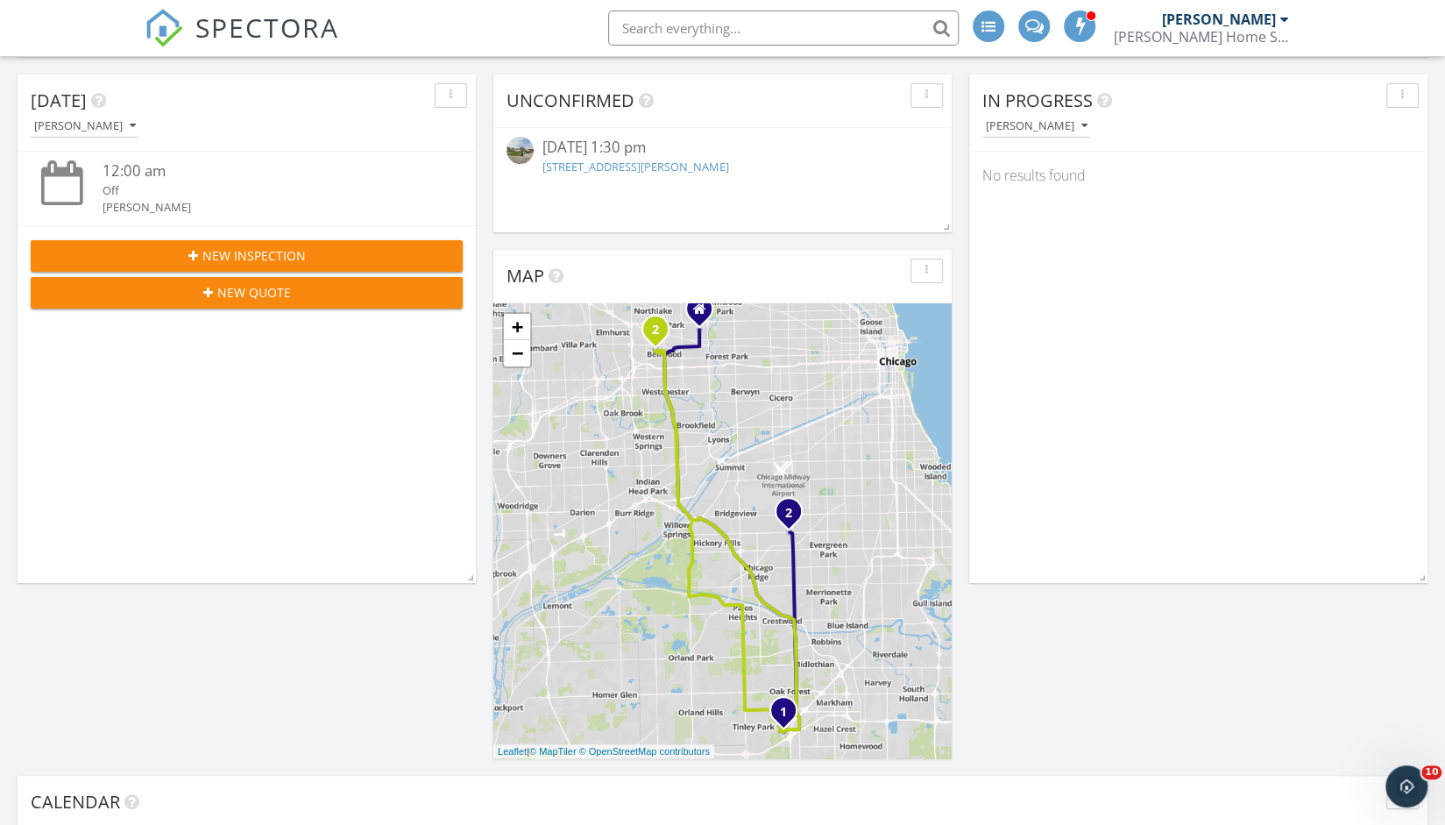
click at [622, 160] on link "[STREET_ADDRESS][PERSON_NAME]" at bounding box center [636, 167] width 187 height 16
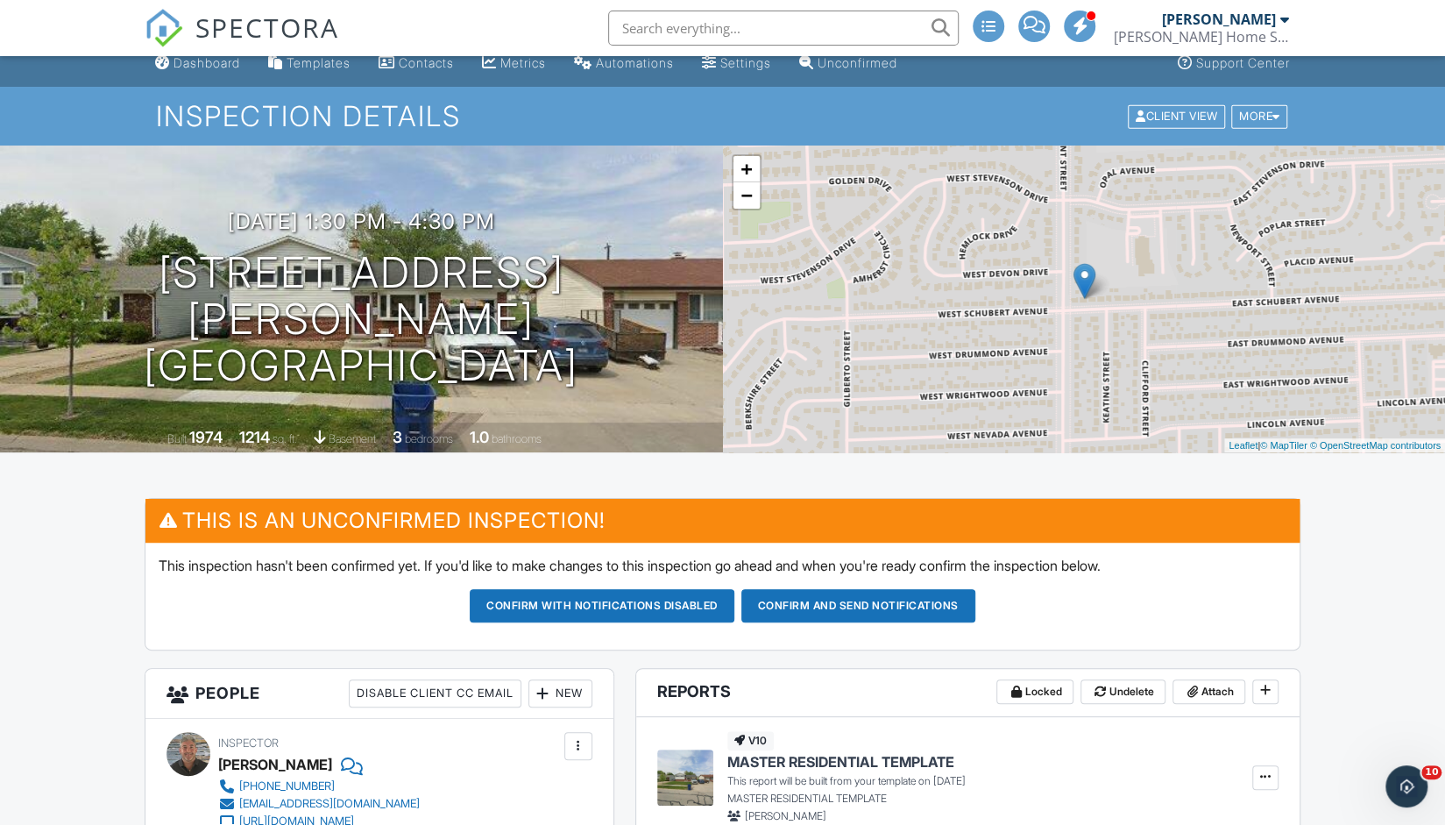
scroll to position [14, 0]
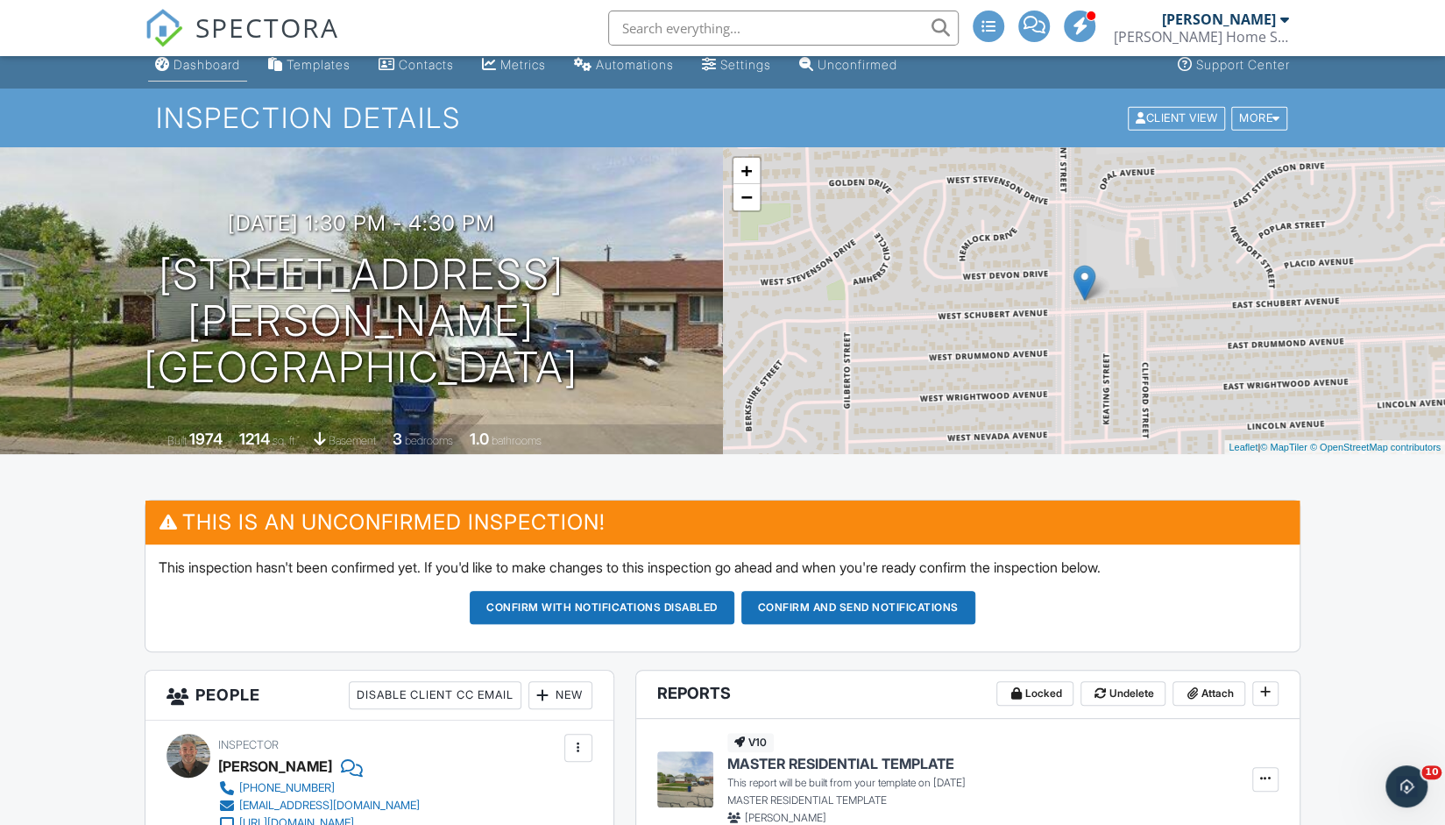
click at [223, 70] on div "Dashboard" at bounding box center [207, 64] width 67 height 15
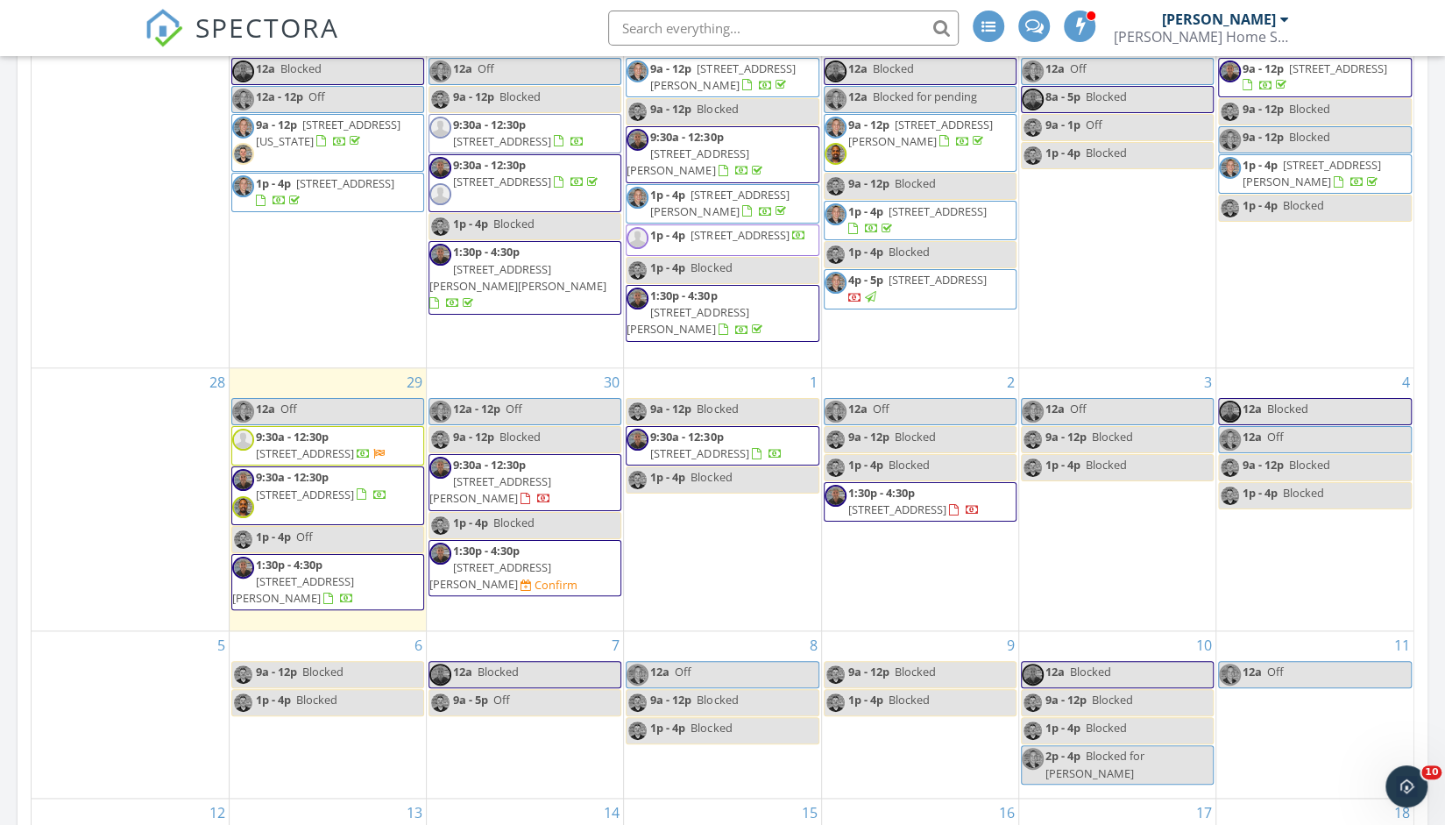
scroll to position [1068, 0]
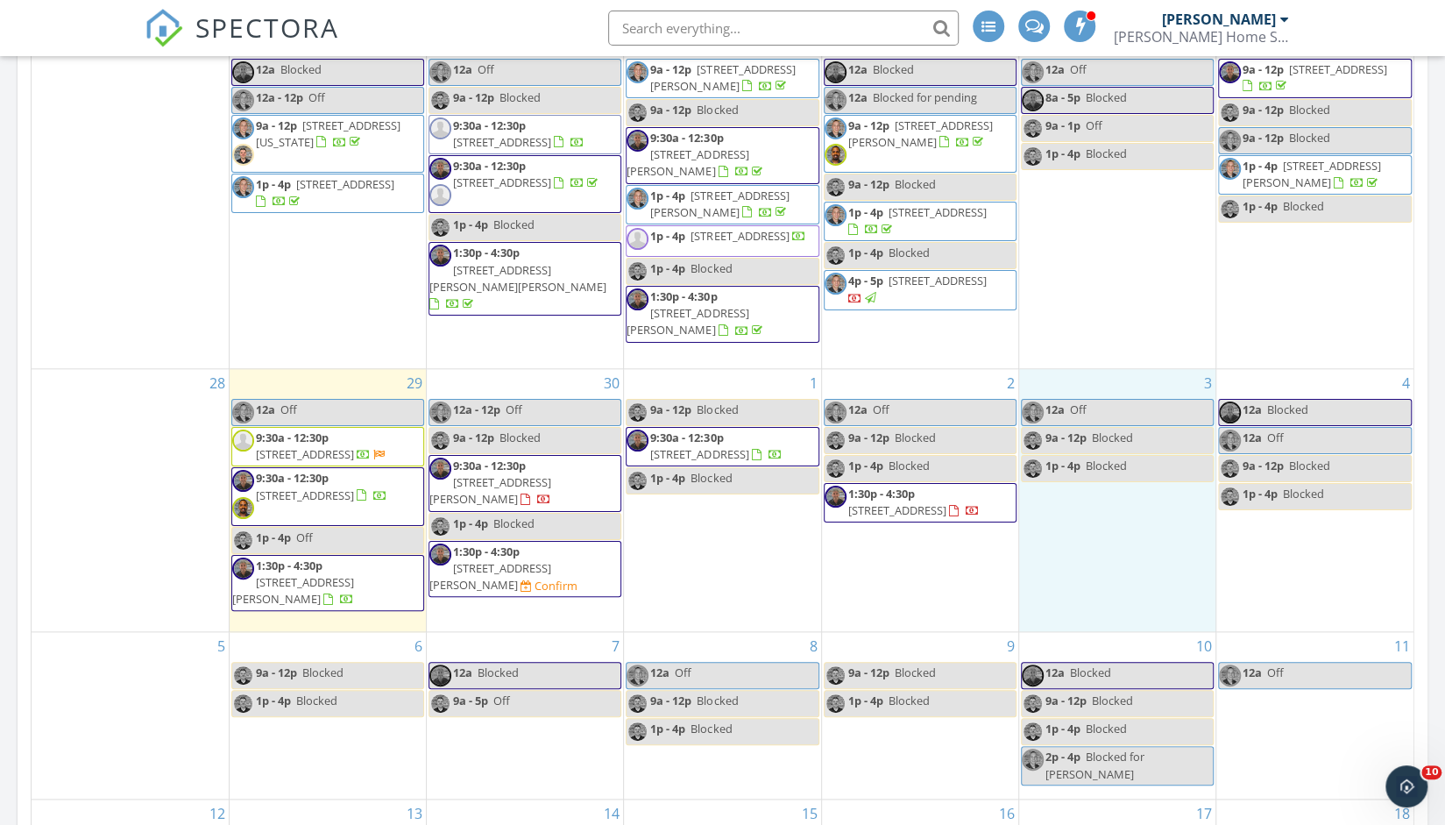
click at [1082, 565] on div "3 12a Off 9a - 12p Blocked 1p - 4p Blocked" at bounding box center [1117, 500] width 196 height 262
click at [1108, 500] on link "Inspection" at bounding box center [1116, 494] width 90 height 28
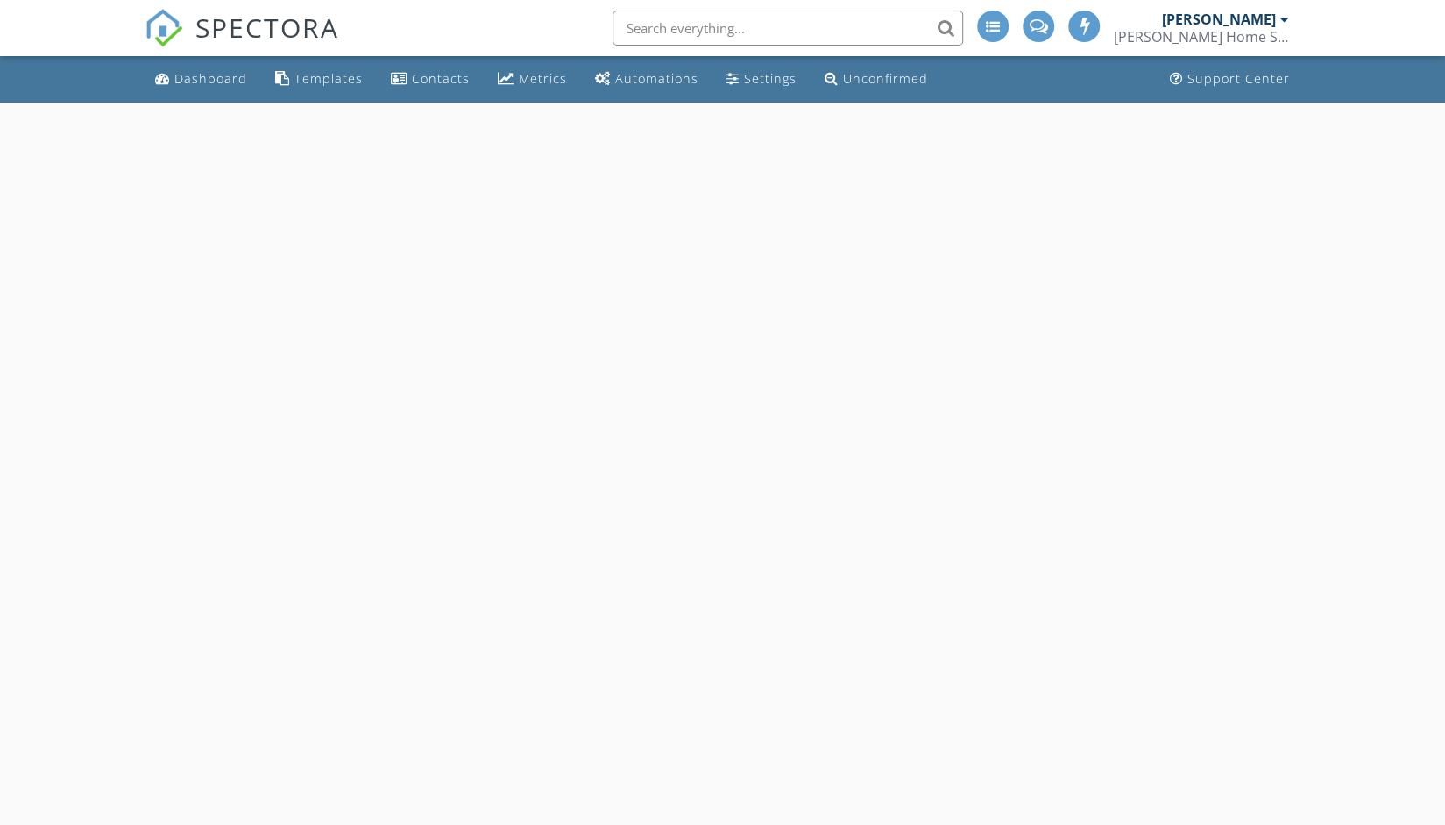
click at [404, 274] on div at bounding box center [722, 515] width 1445 height 825
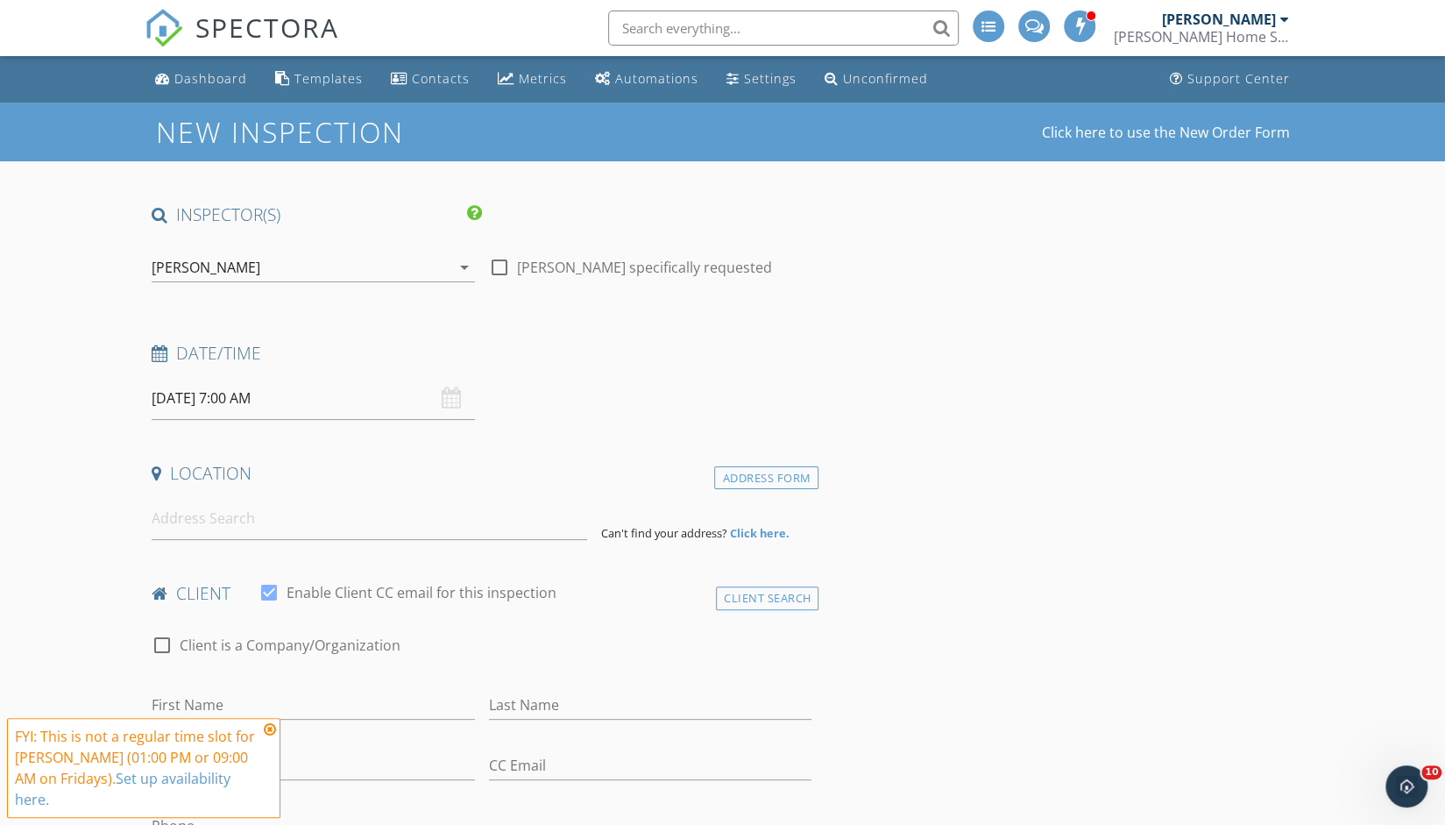
click at [404, 274] on div "[PERSON_NAME]" at bounding box center [301, 267] width 299 height 28
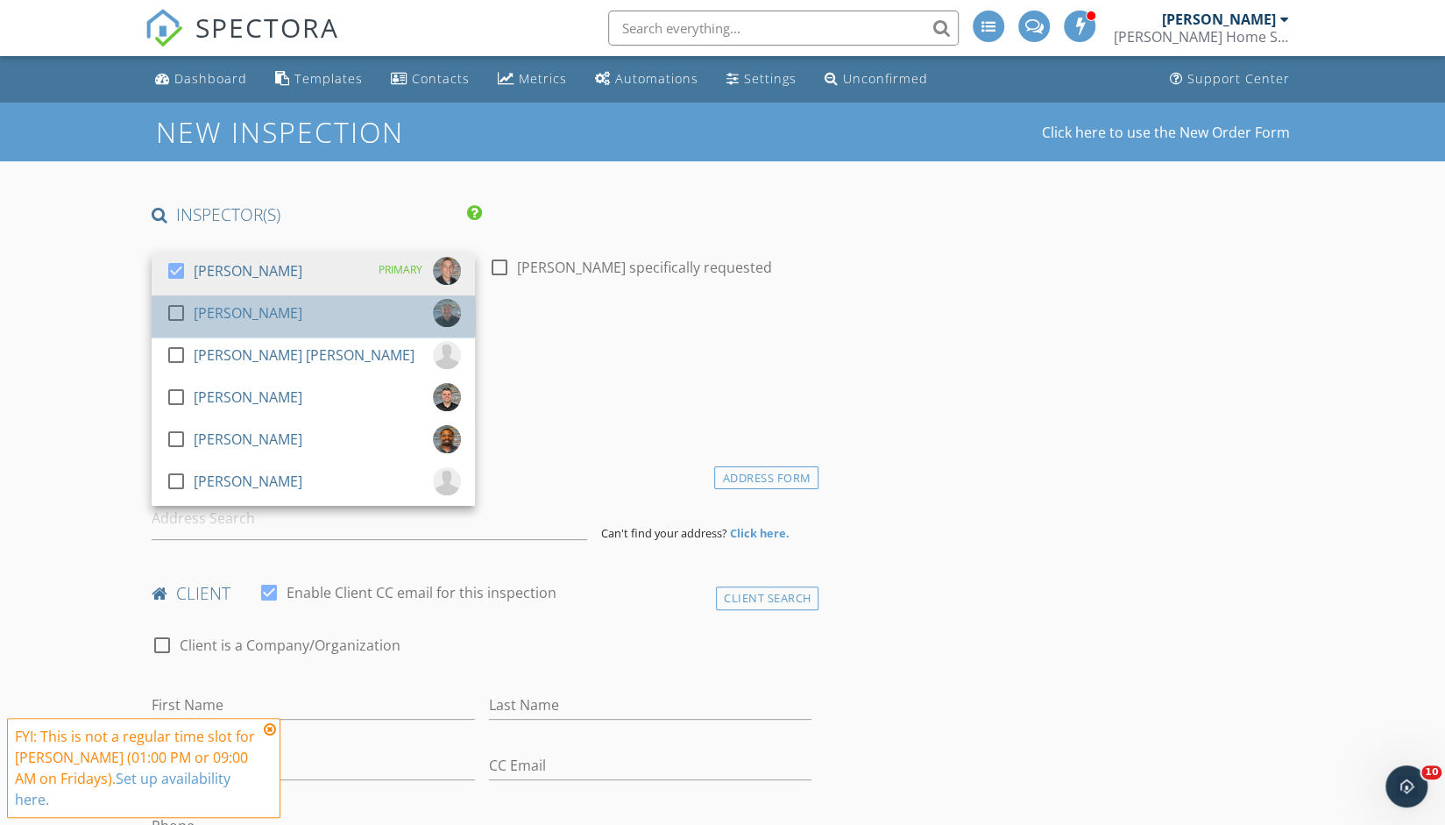
click at [367, 320] on div "check_box_outline_blank Justin Posner" at bounding box center [313, 316] width 295 height 35
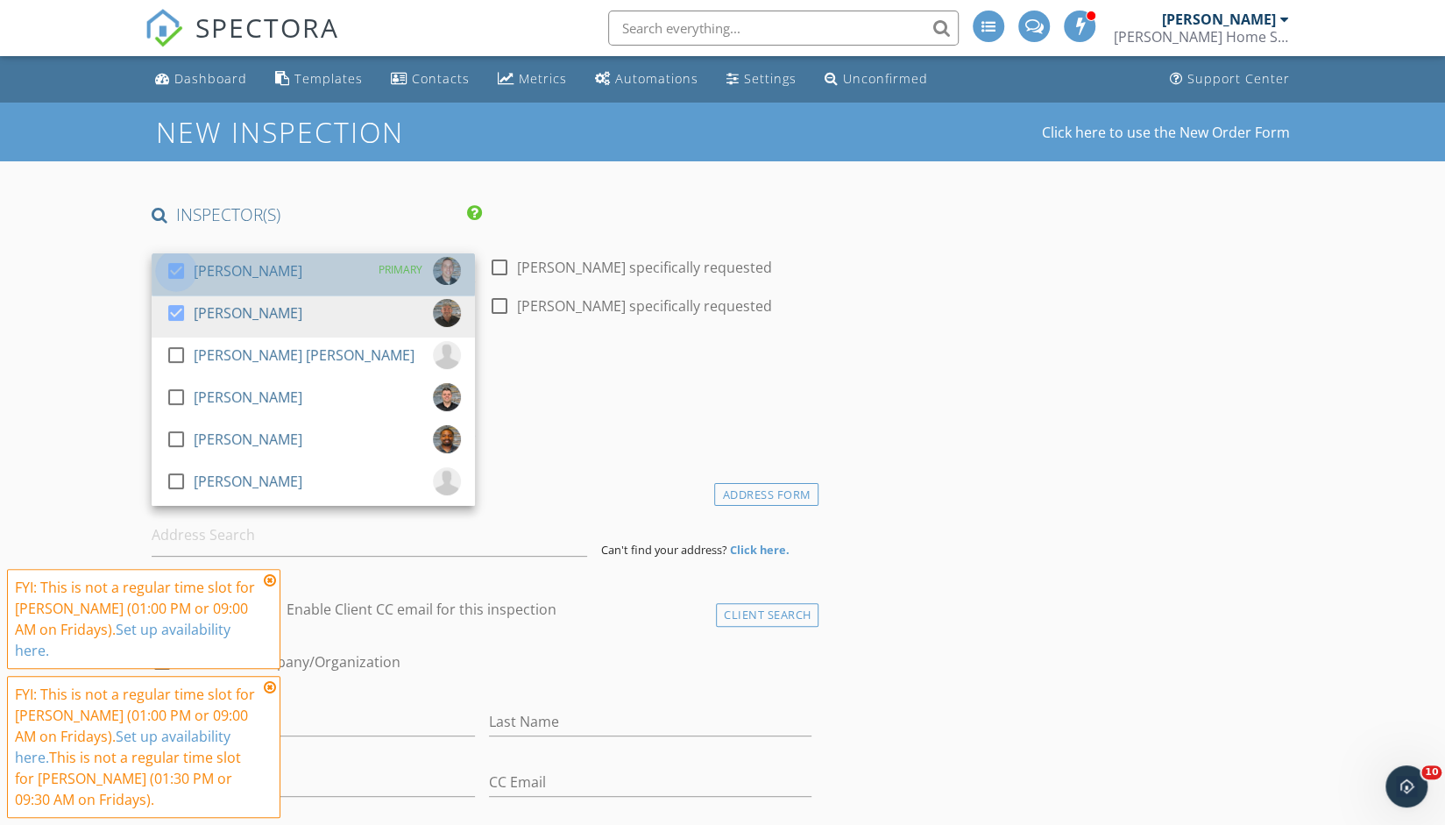
click at [186, 271] on div at bounding box center [176, 271] width 30 height 30
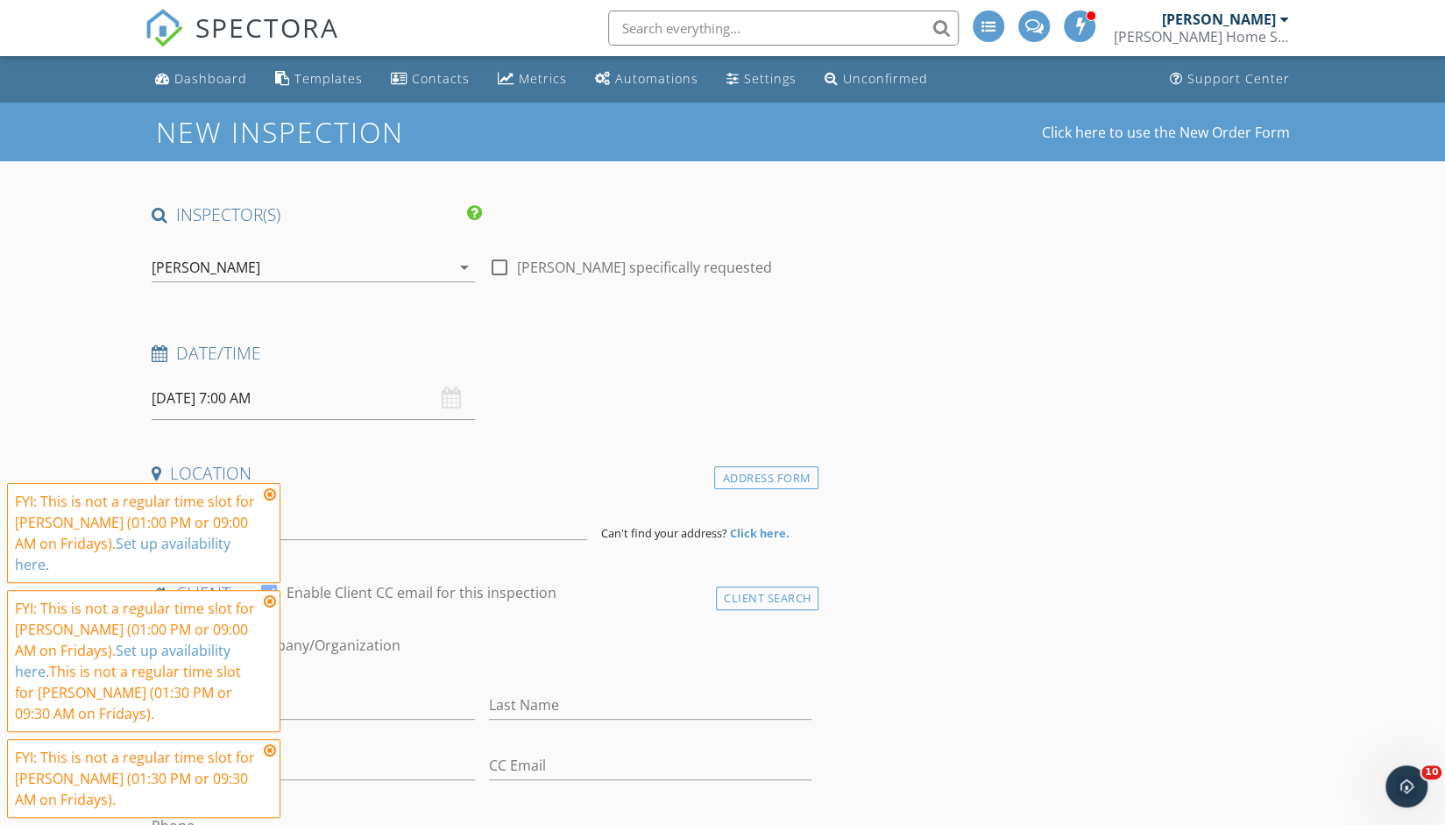
click at [272, 501] on icon at bounding box center [270, 494] width 12 height 14
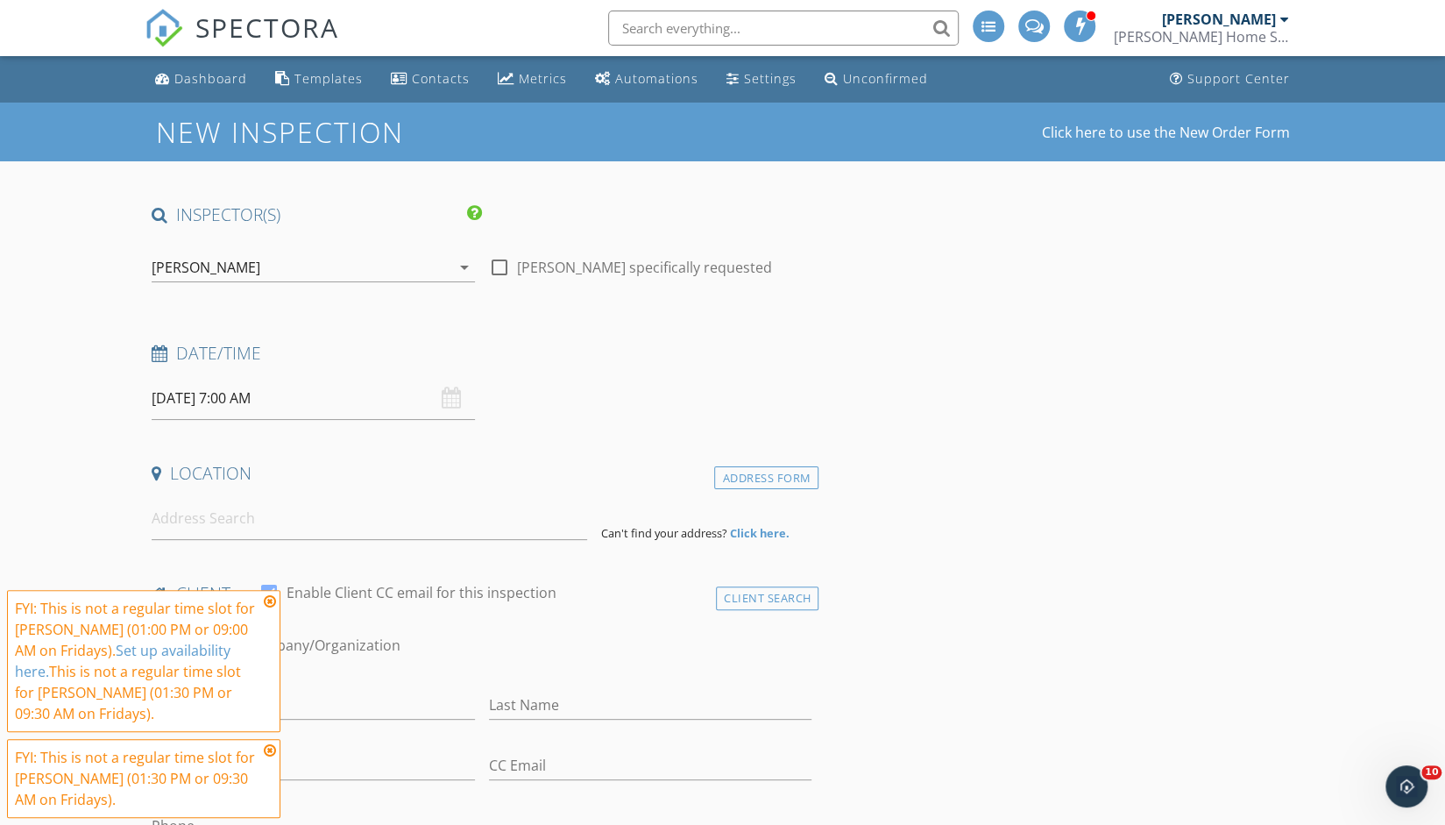
click at [270, 602] on icon at bounding box center [270, 601] width 12 height 14
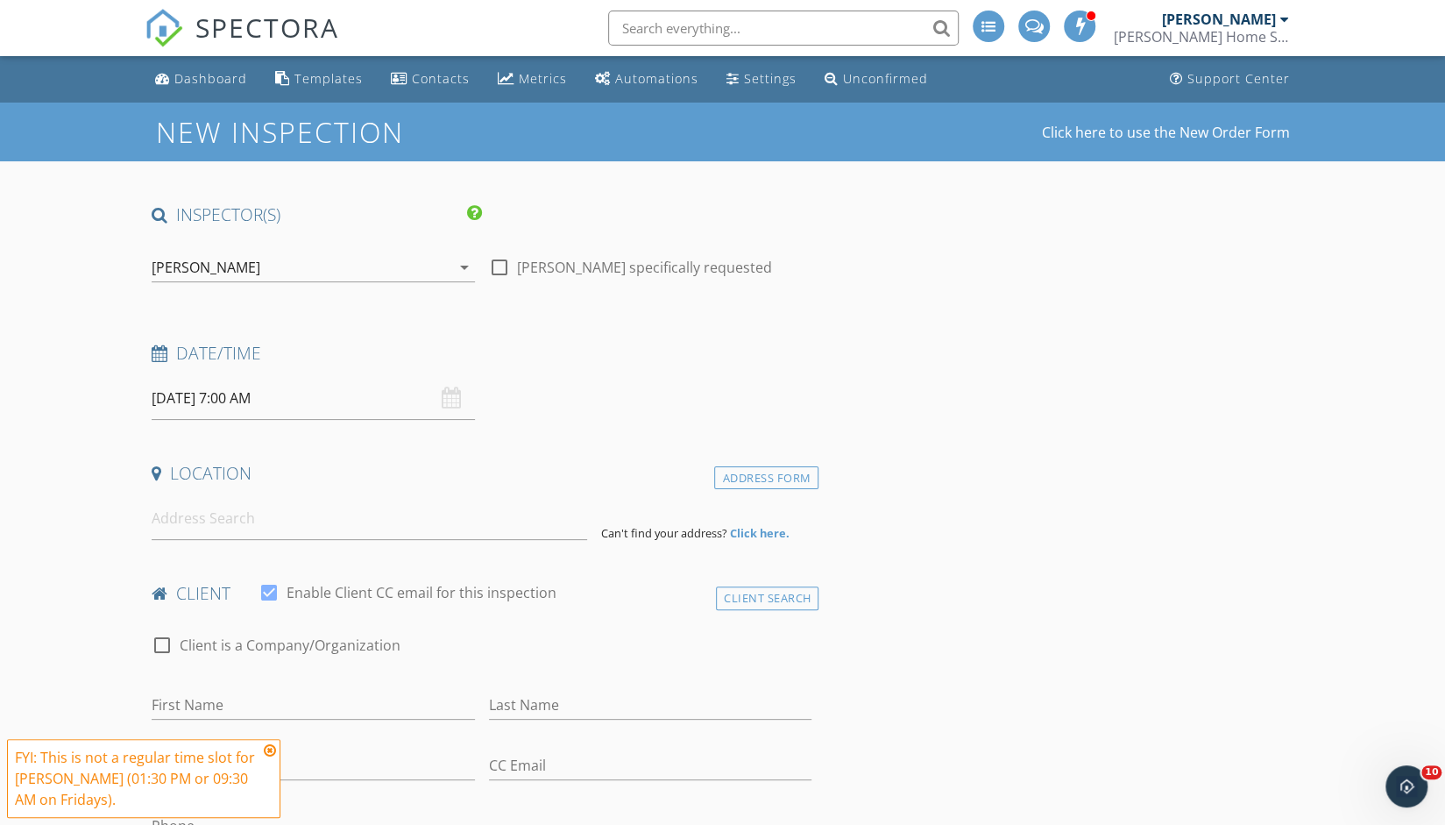
click at [272, 751] on icon at bounding box center [270, 750] width 12 height 14
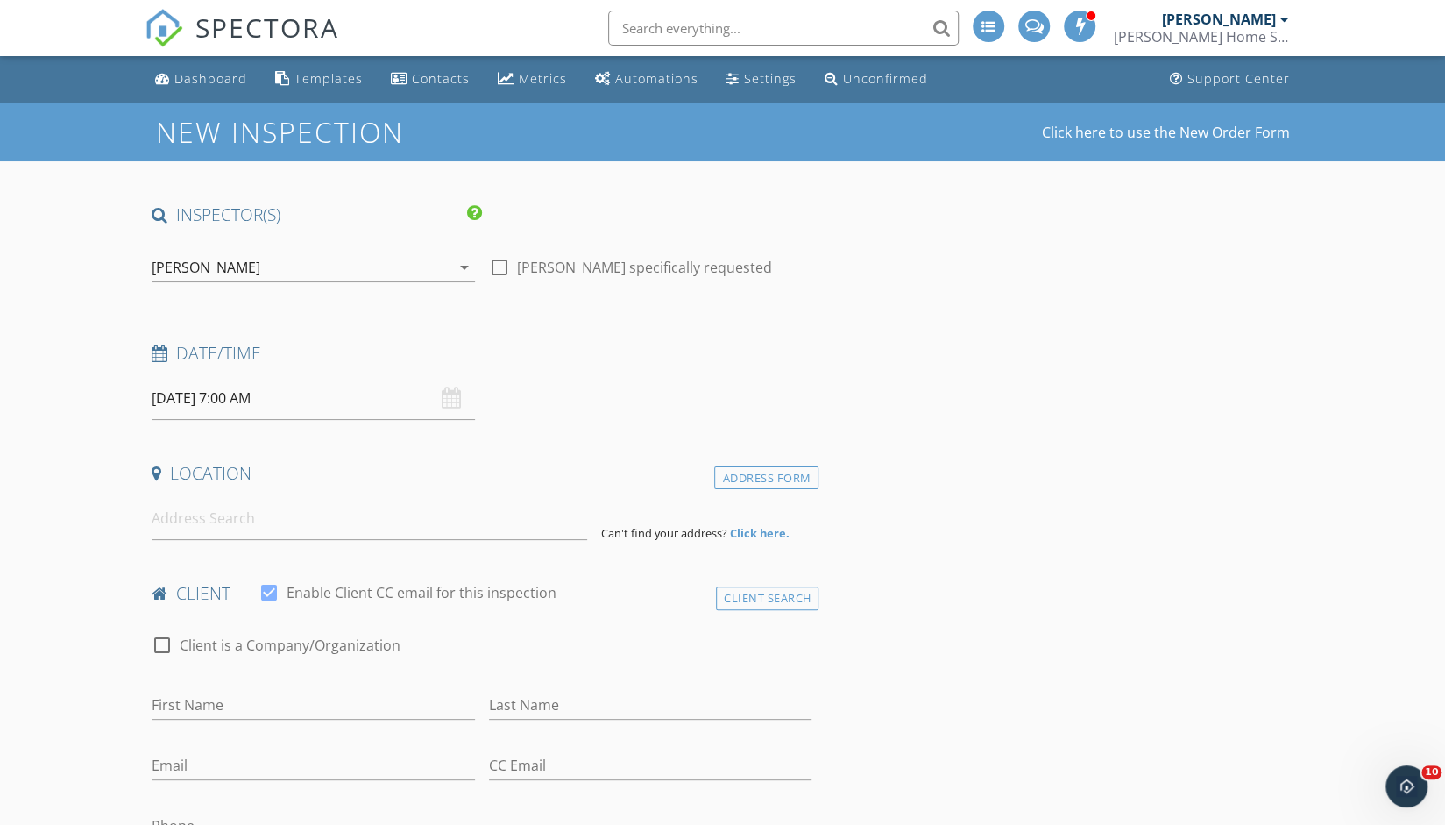
click at [268, 392] on input "10/03/2025 7:00 AM" at bounding box center [313, 398] width 323 height 43
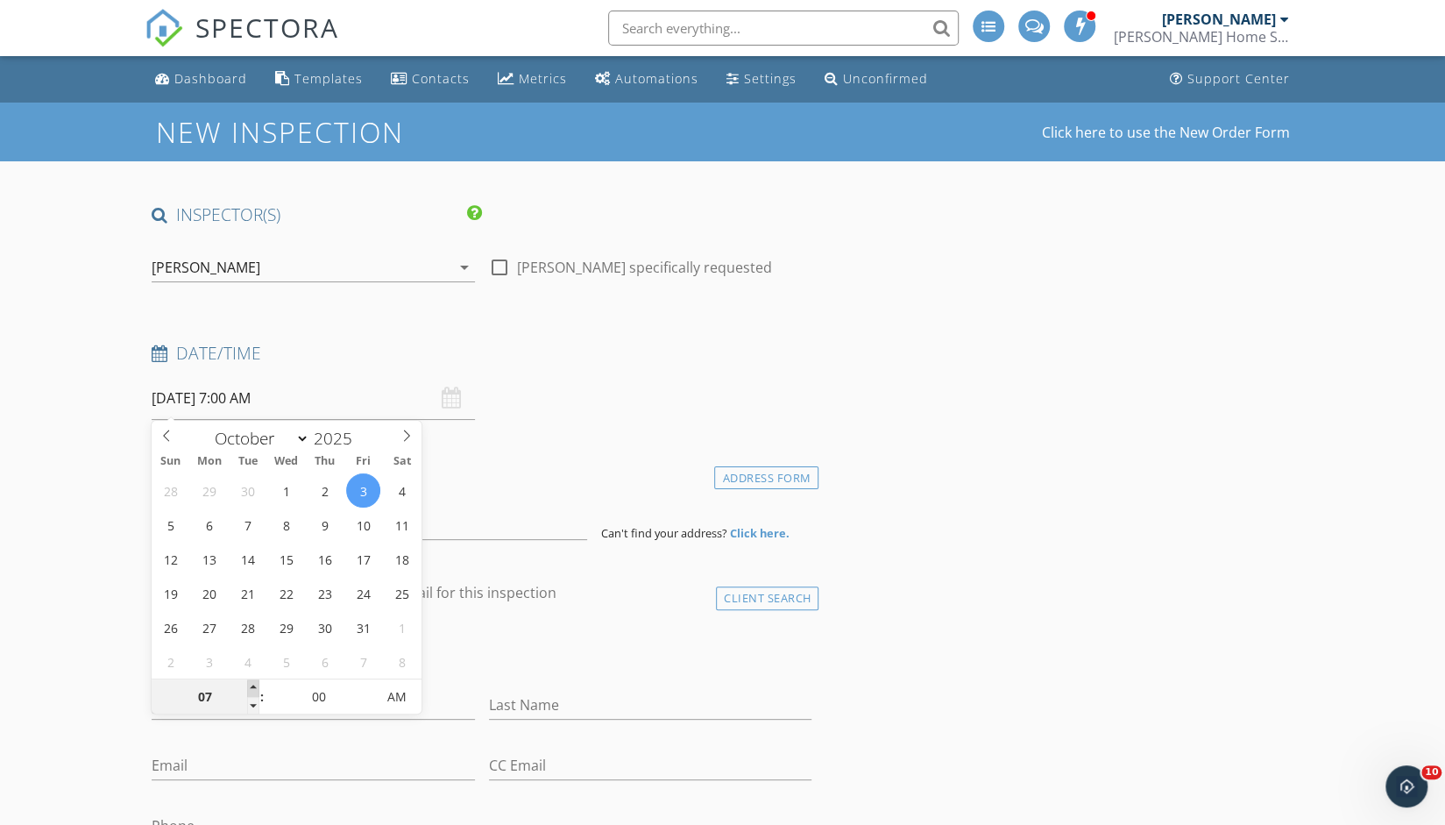
type input "08"
type input "10/03/2025 8:00 AM"
click at [252, 687] on span at bounding box center [253, 688] width 12 height 18
type input "09"
type input "10/03/2025 9:00 AM"
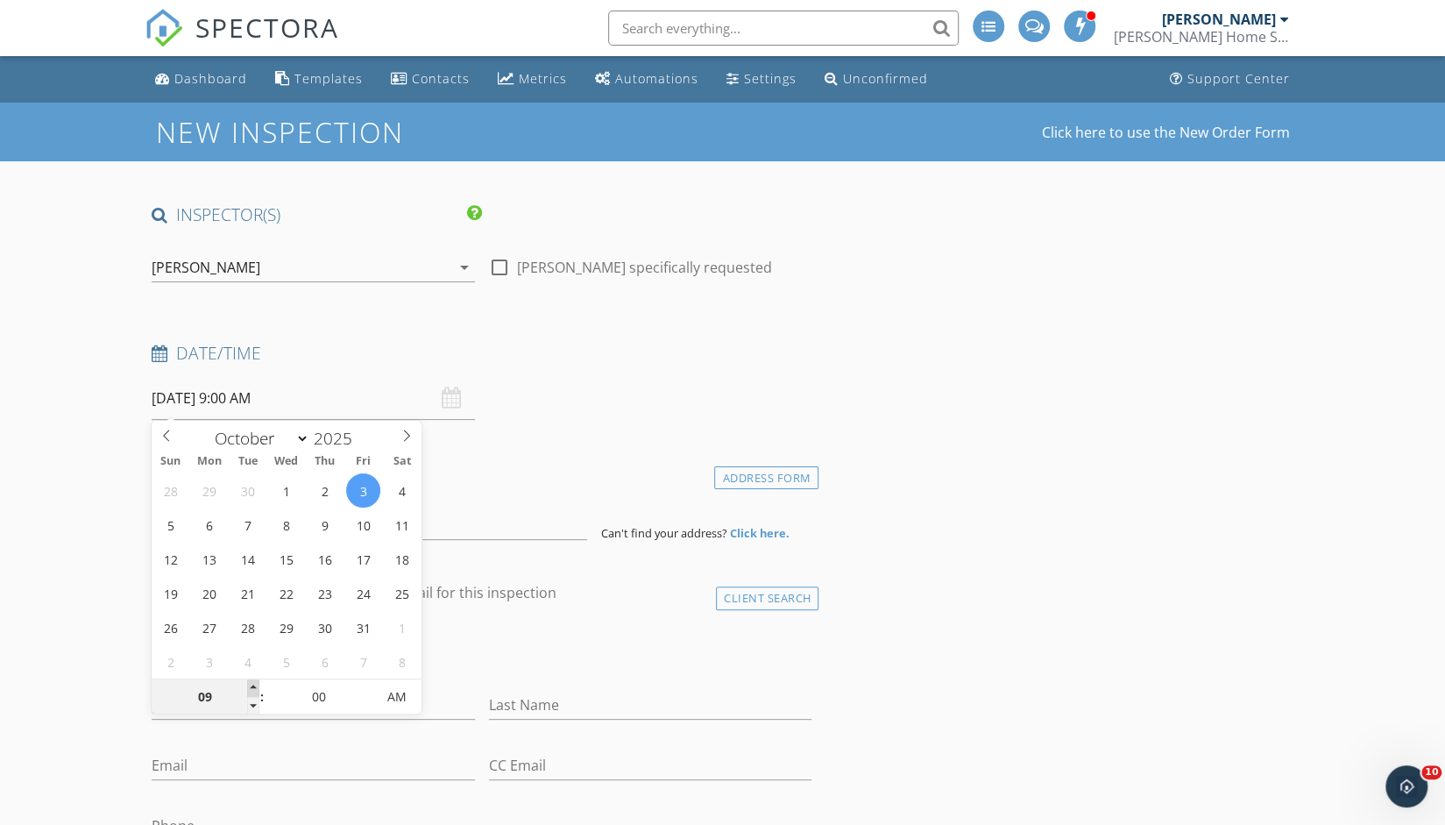
click at [252, 687] on span at bounding box center [253, 688] width 12 height 18
type input "10"
type input "10/03/2025 10:00 AM"
click at [252, 687] on span at bounding box center [253, 688] width 12 height 18
type input "09"
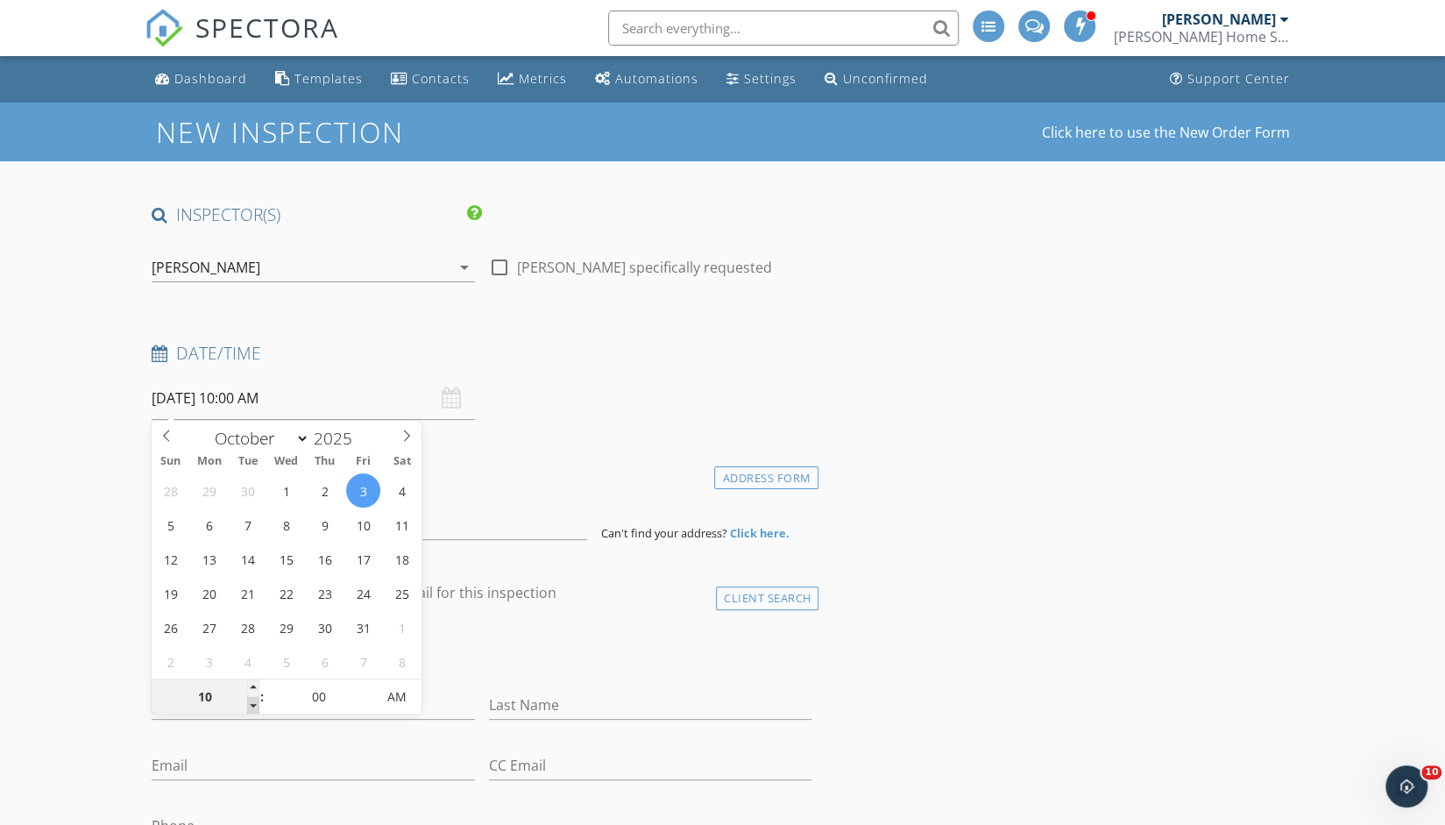
type input "10/03/2025 9:00 AM"
click at [254, 700] on span at bounding box center [253, 706] width 12 height 18
click at [358, 685] on input "00" at bounding box center [319, 697] width 108 height 35
type input "05"
type input "10/03/2025 9:05 AM"
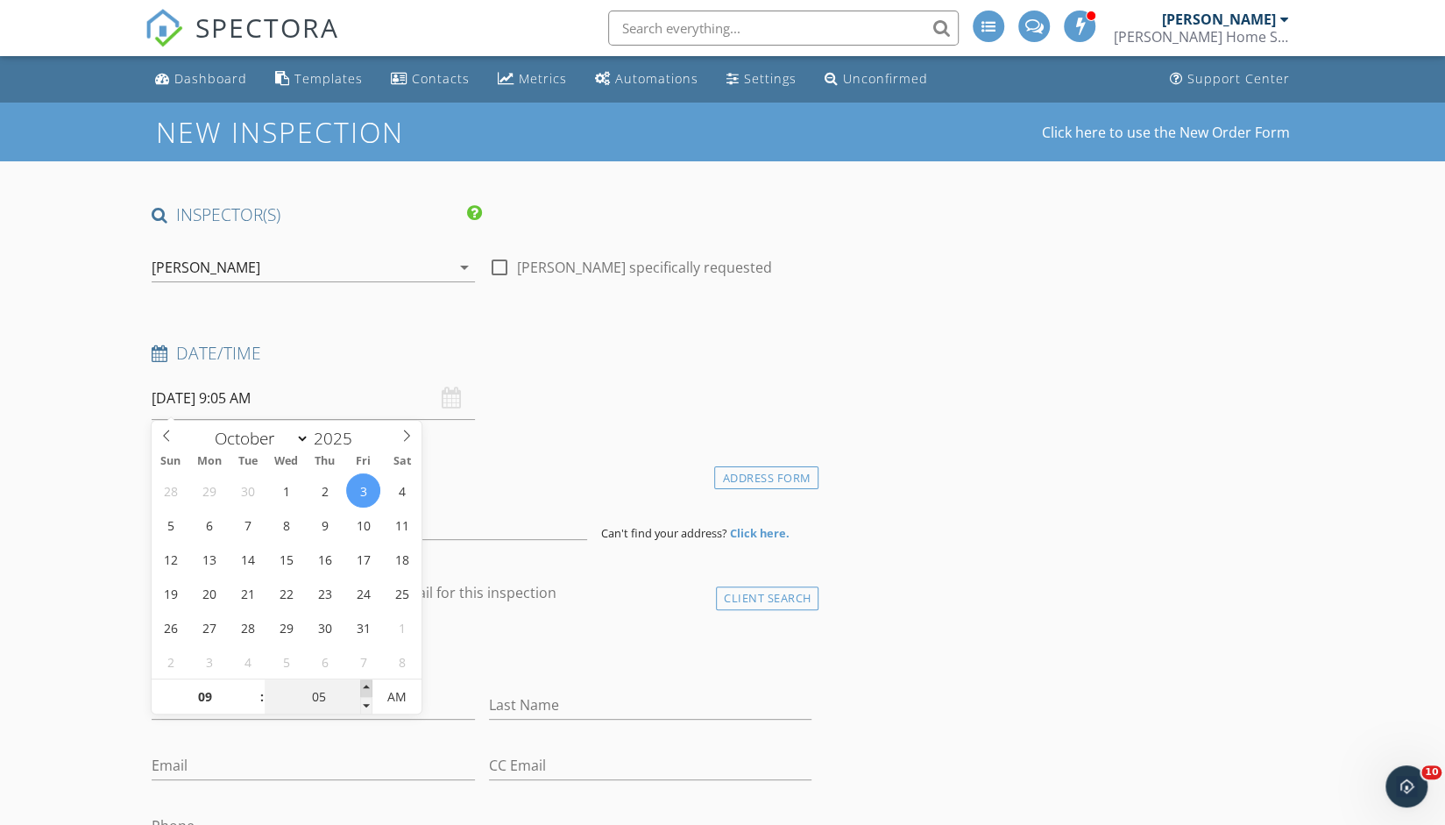
click at [372, 685] on span at bounding box center [366, 688] width 12 height 18
type input "10"
type input "10/03/2025 9:10 AM"
click at [372, 685] on span at bounding box center [366, 688] width 12 height 18
type input "15"
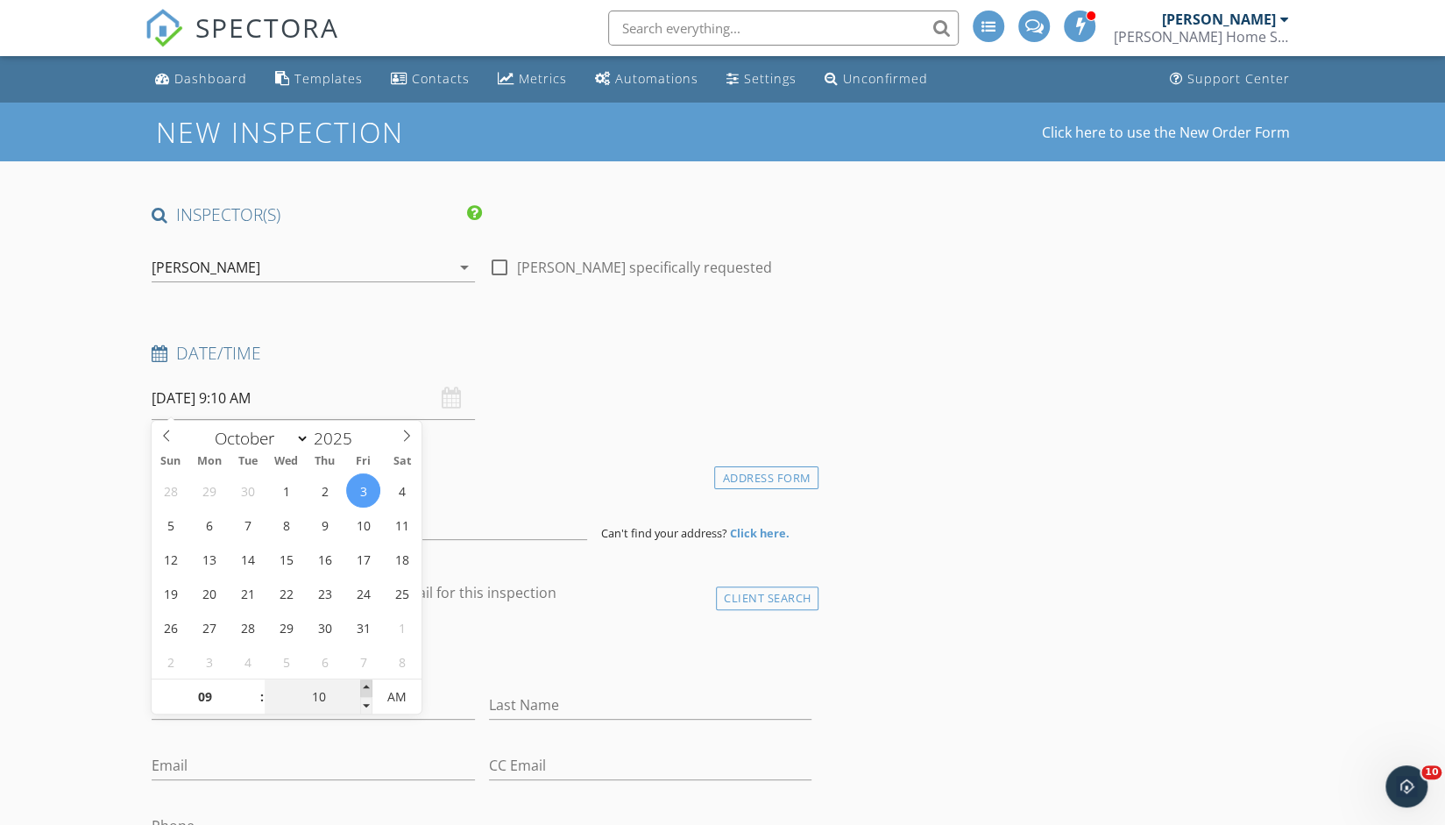
type input "10/03/2025 9:15 AM"
click at [372, 685] on span at bounding box center [366, 688] width 12 height 18
type input "20"
type input "10/03/2025 9:20 AM"
click at [372, 685] on span at bounding box center [366, 688] width 12 height 18
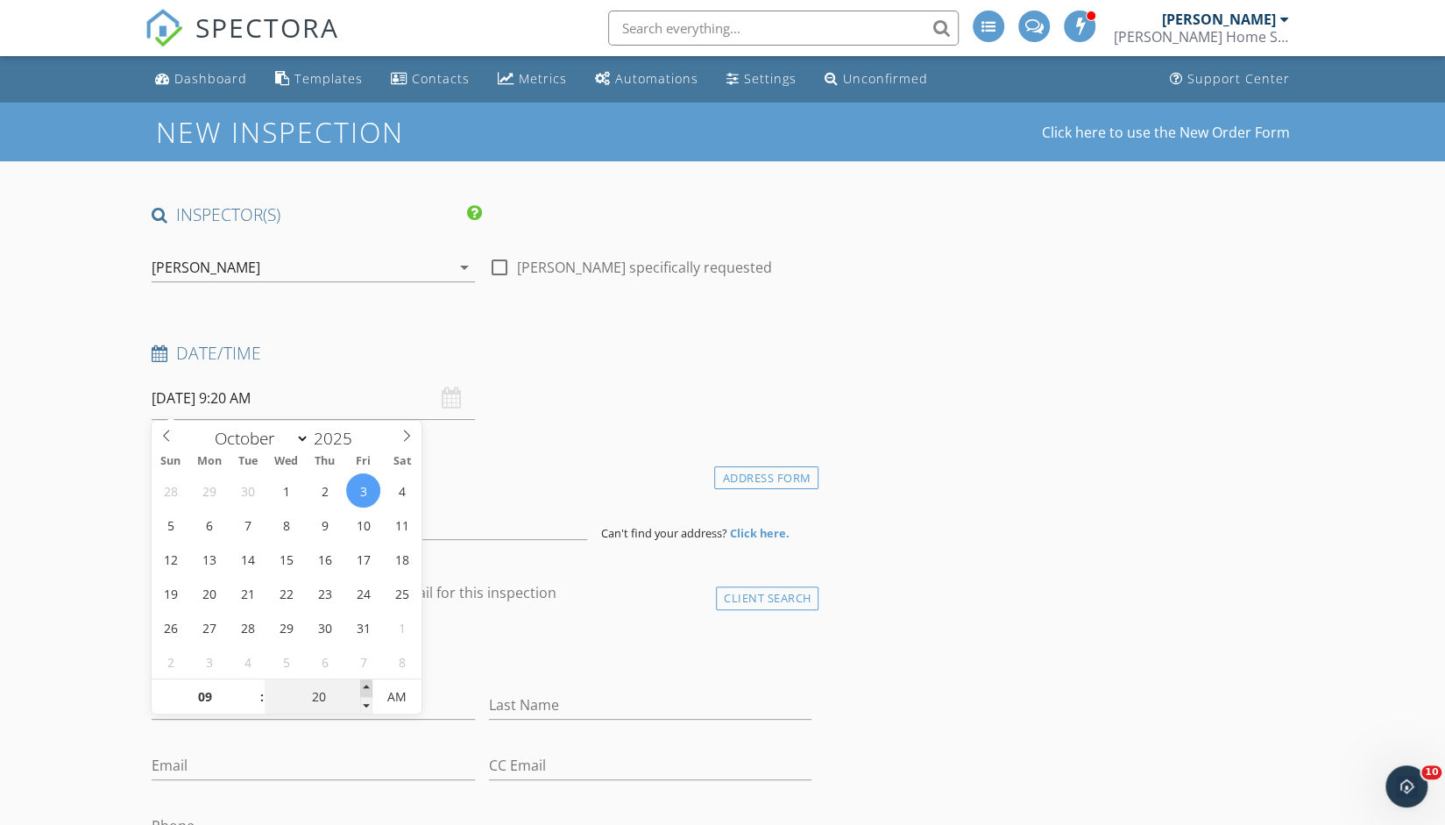
type input "25"
type input "10/03/2025 9:25 AM"
click at [372, 685] on span at bounding box center [366, 688] width 12 height 18
type input "30"
type input "10/03/2025 9:30 AM"
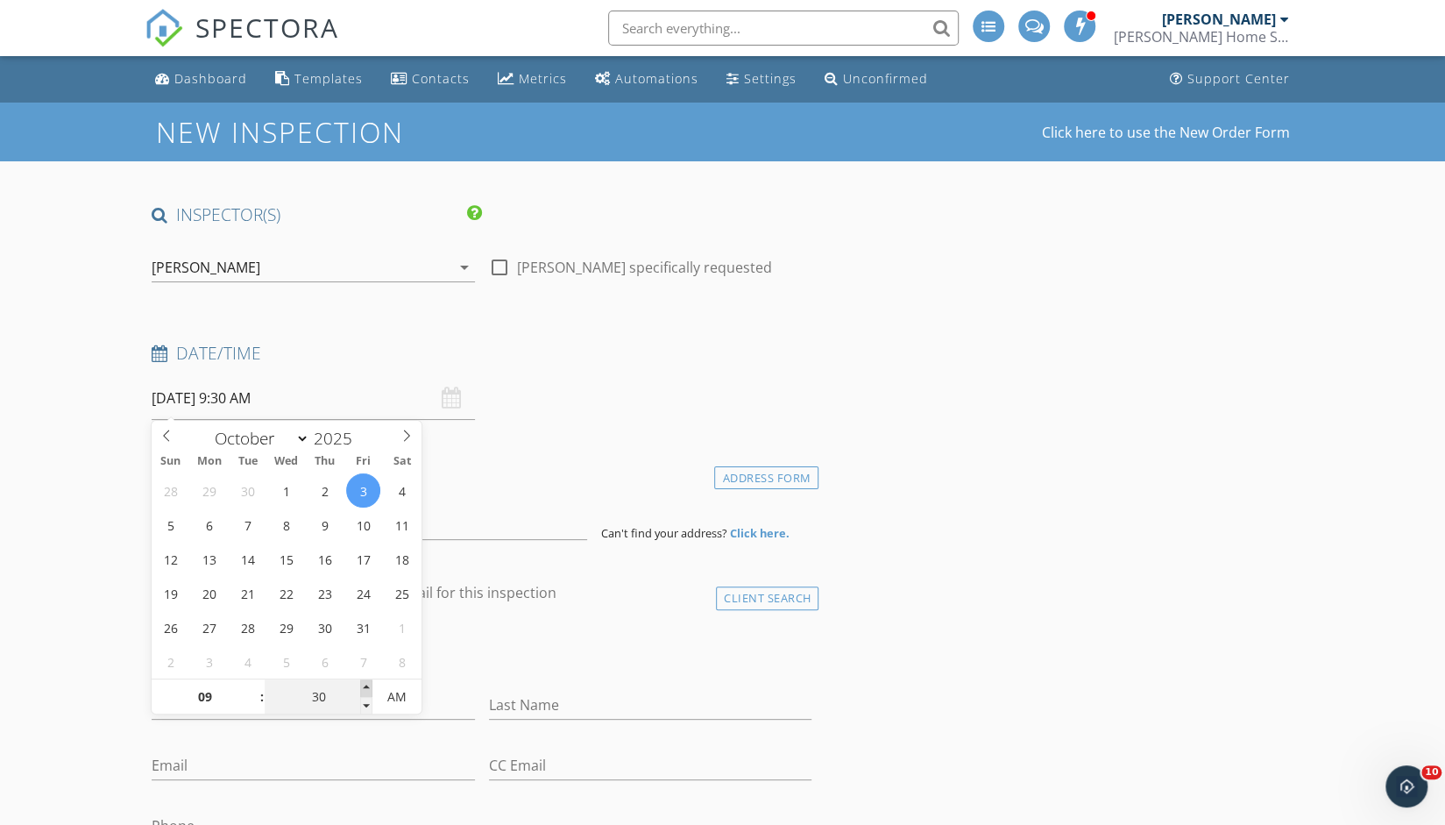
click at [372, 685] on span at bounding box center [366, 688] width 12 height 18
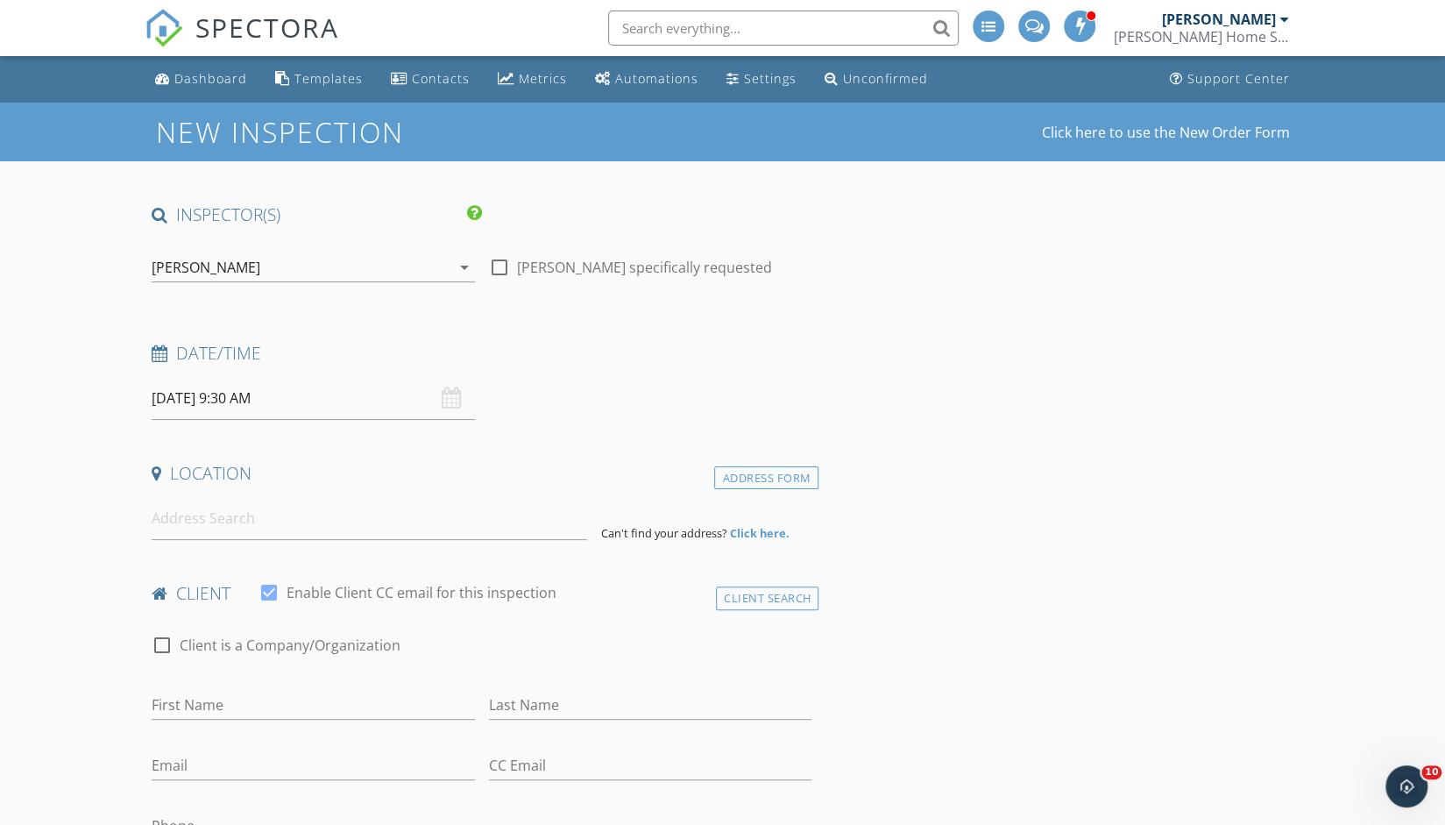
click at [535, 400] on div "Date/Time 10/03/2025 9:30 AM" at bounding box center [482, 381] width 675 height 78
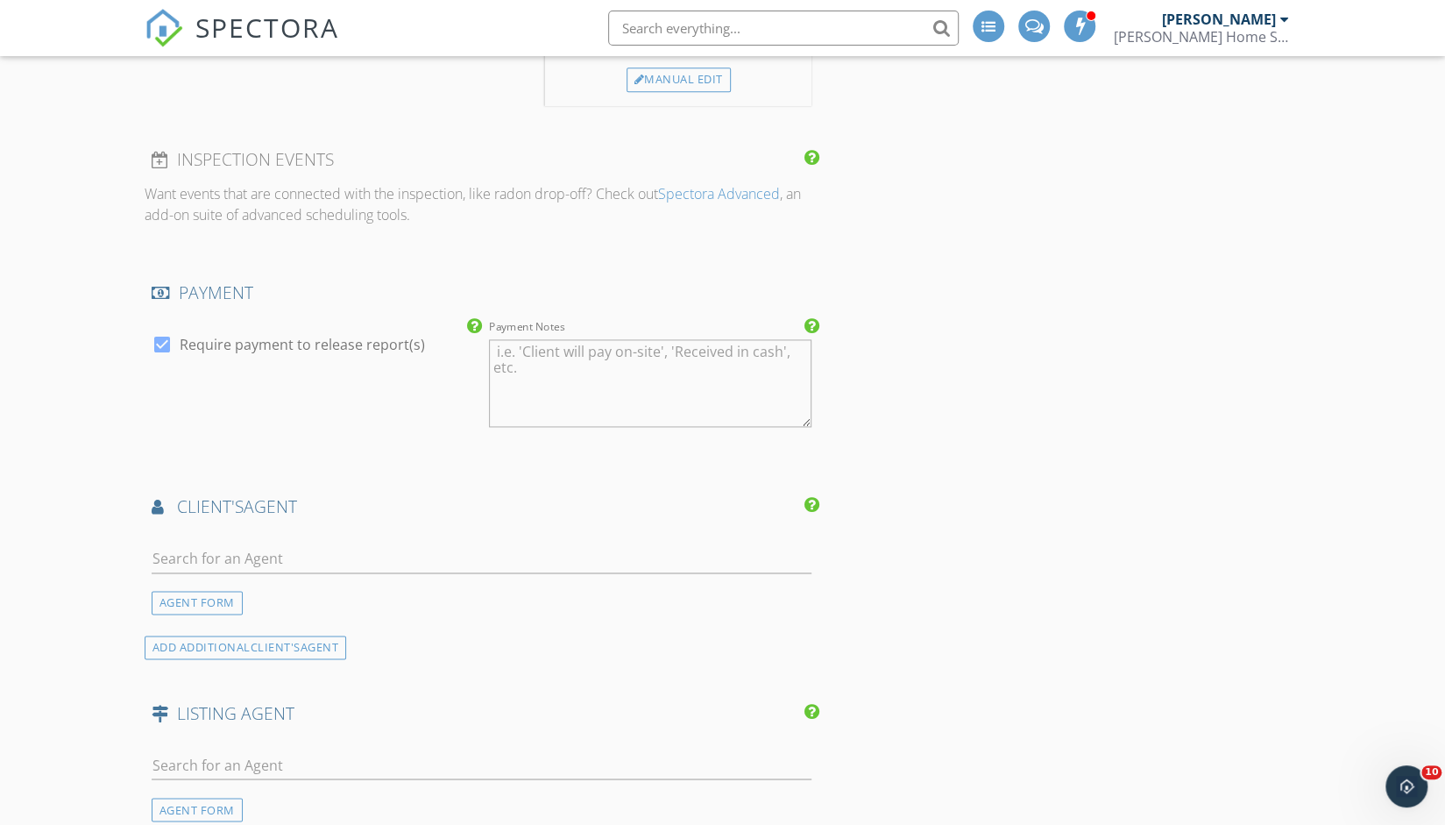
scroll to position [1516, 0]
click at [328, 551] on input "text" at bounding box center [482, 557] width 661 height 29
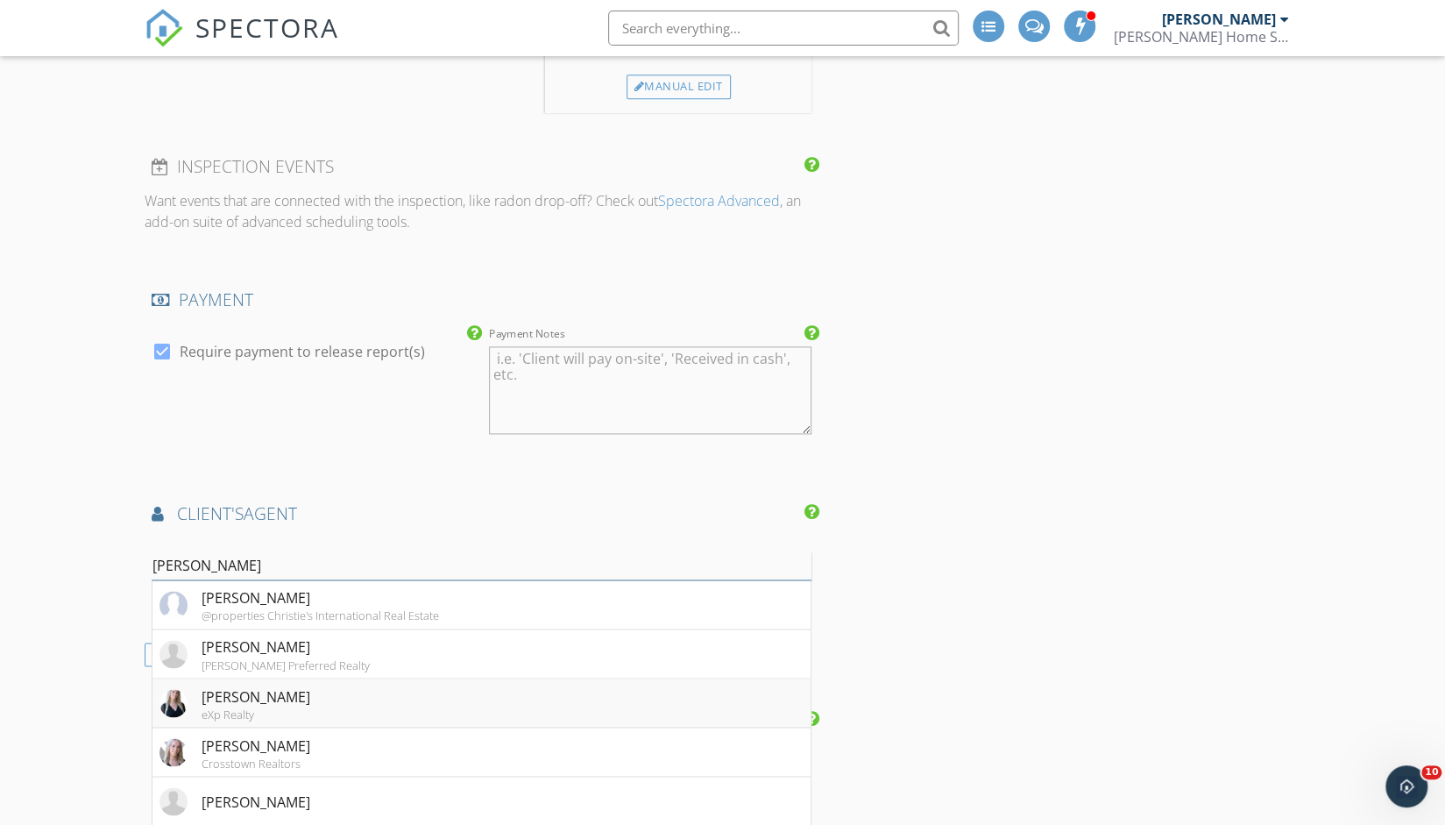
scroll to position [1509, 0]
type input "Michelle M"
click at [258, 739] on div "Michelle Madden" at bounding box center [256, 744] width 109 height 21
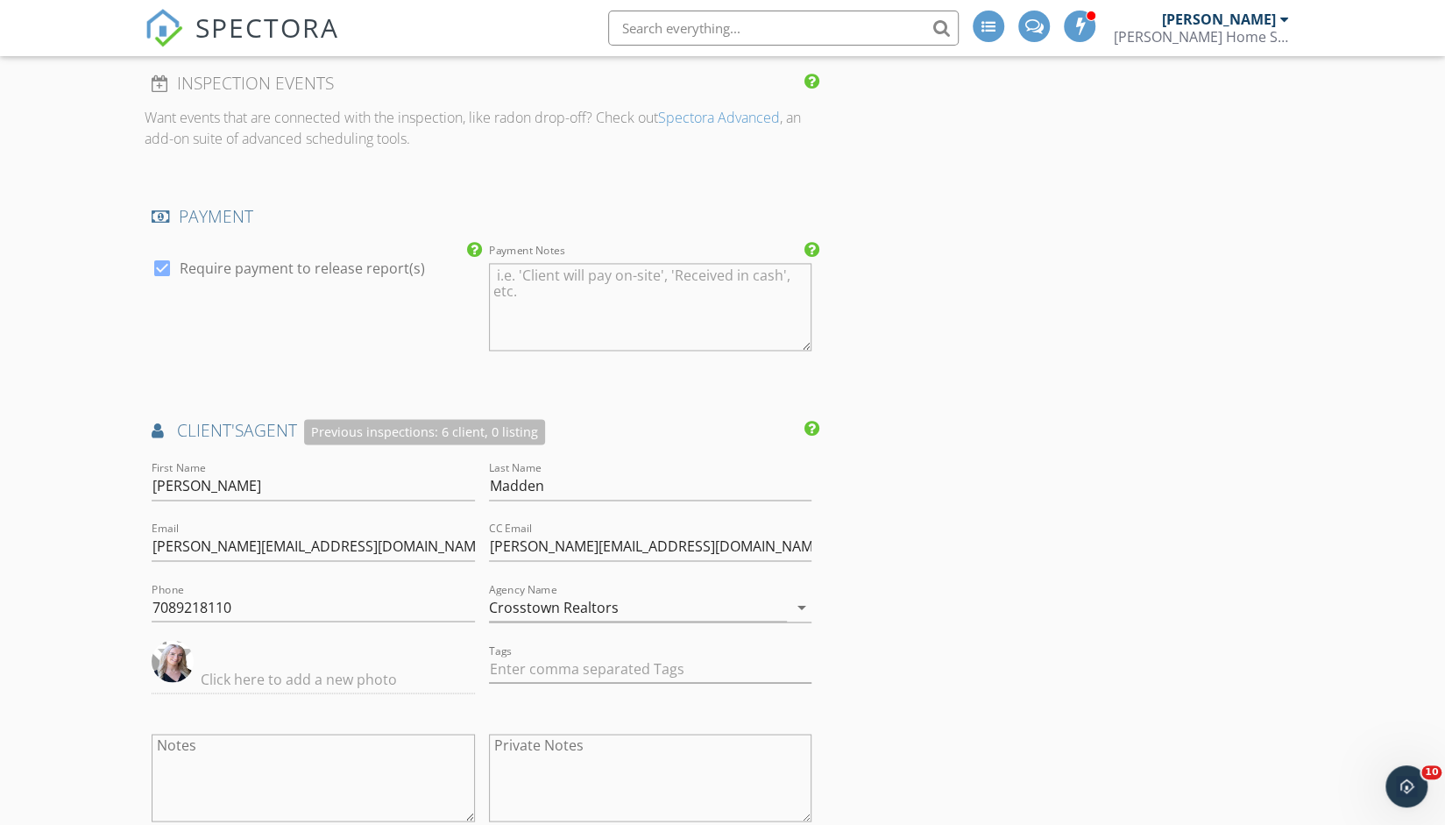
scroll to position [1601, 0]
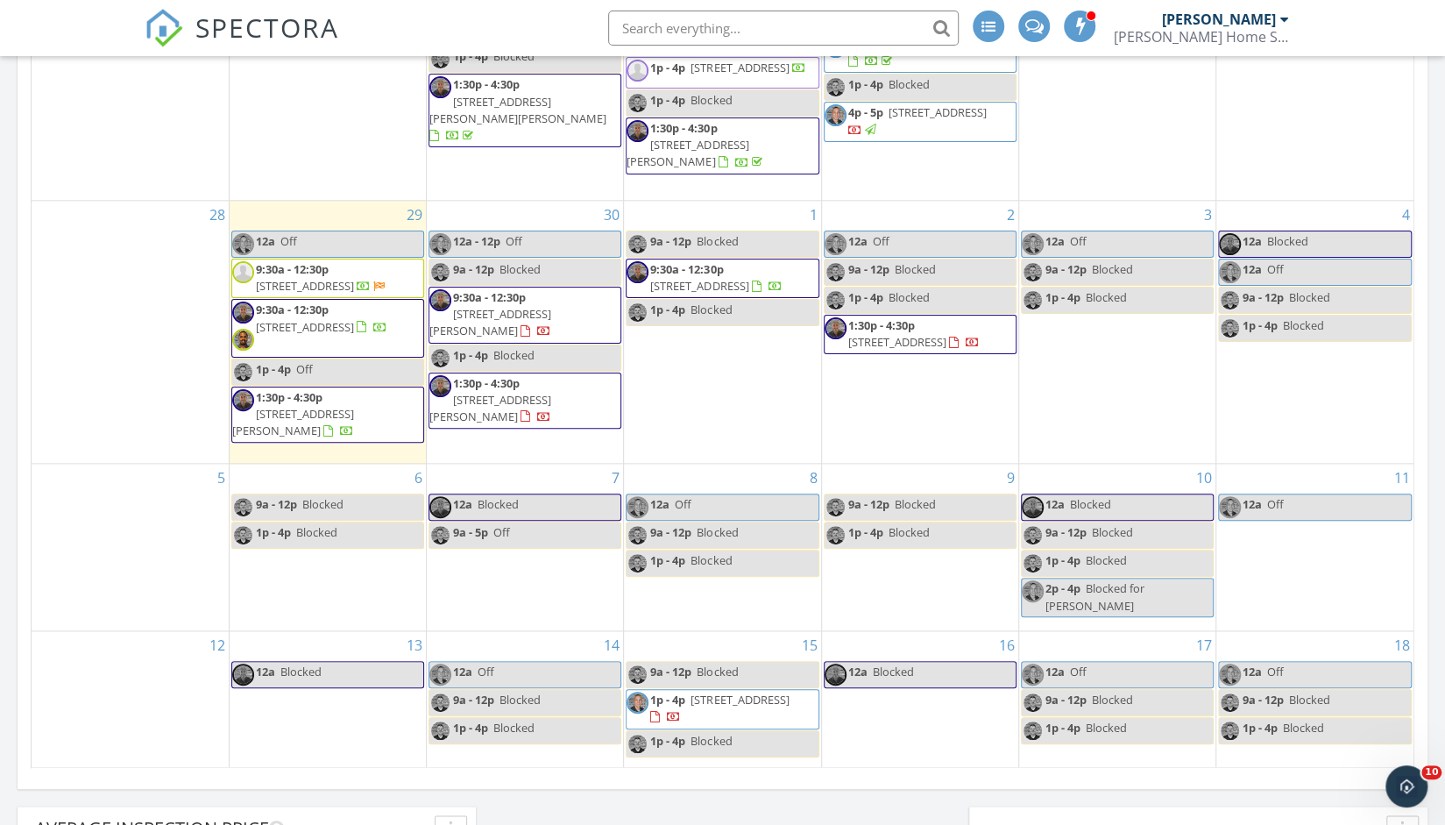
scroll to position [1237, 0]
click at [551, 391] on span "10 E Schubert Ave, Glendale Heights 60139" at bounding box center [491, 407] width 122 height 32
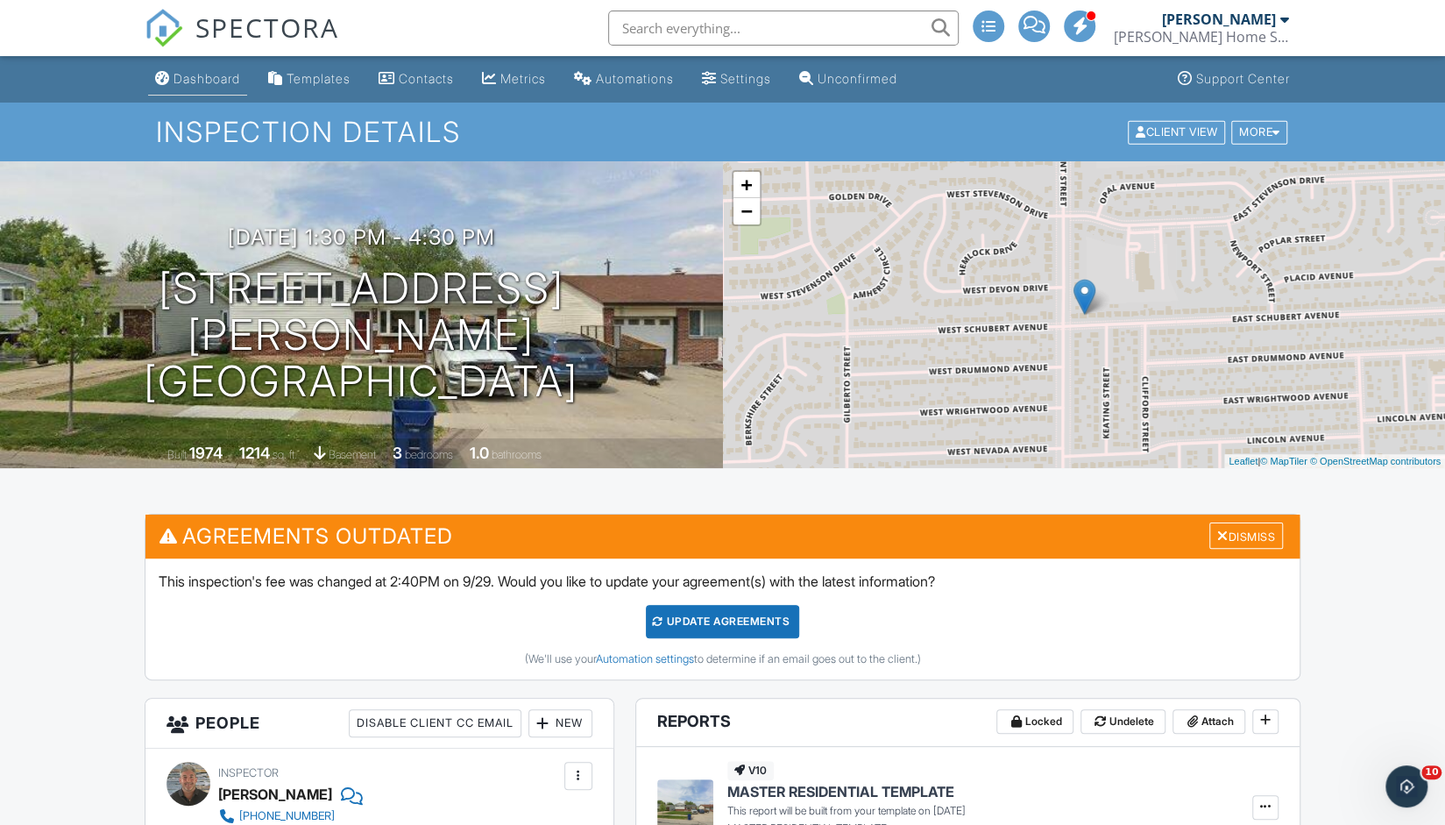
click at [226, 80] on div "Dashboard" at bounding box center [207, 78] width 67 height 15
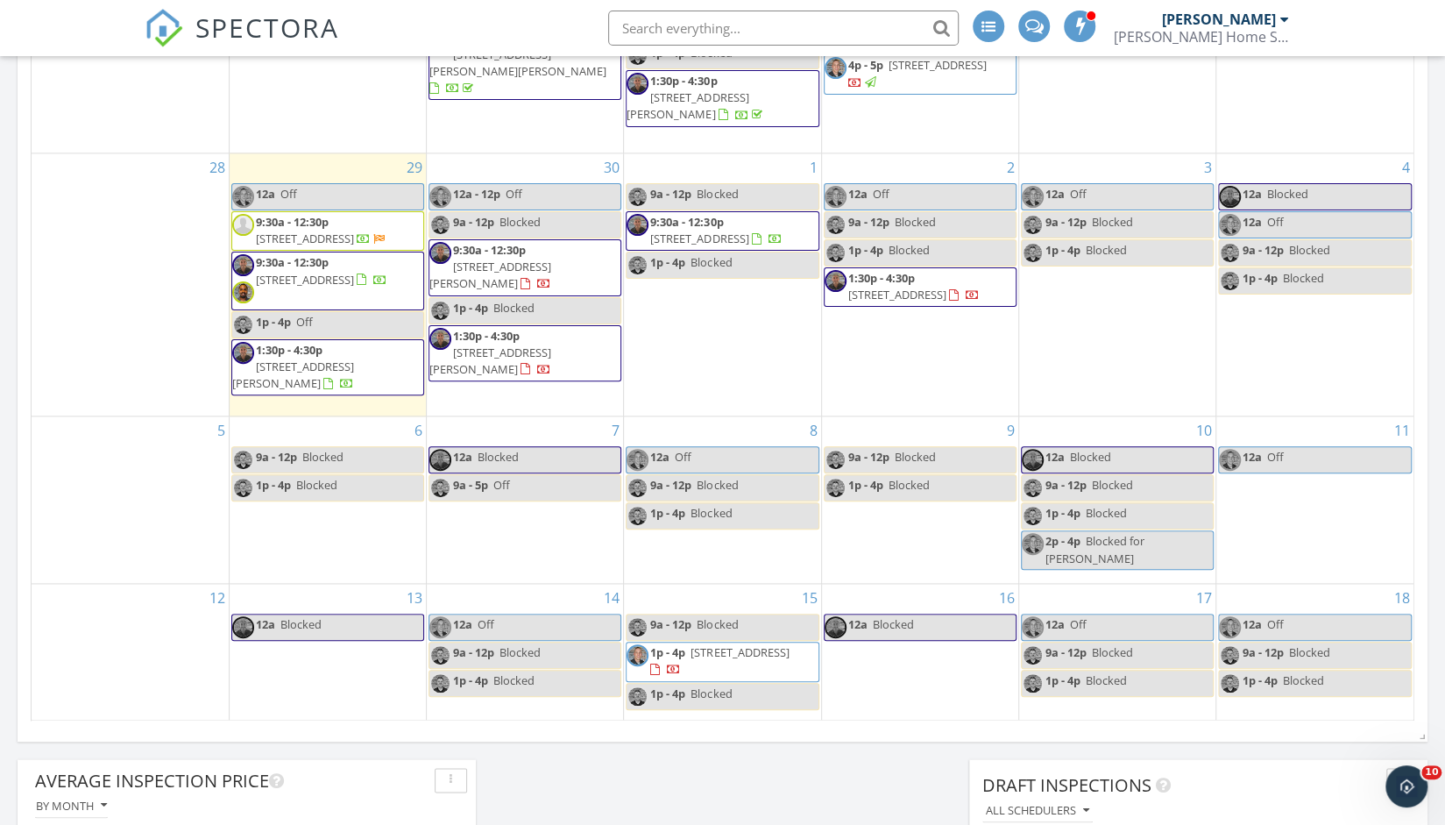
scroll to position [1319, 0]
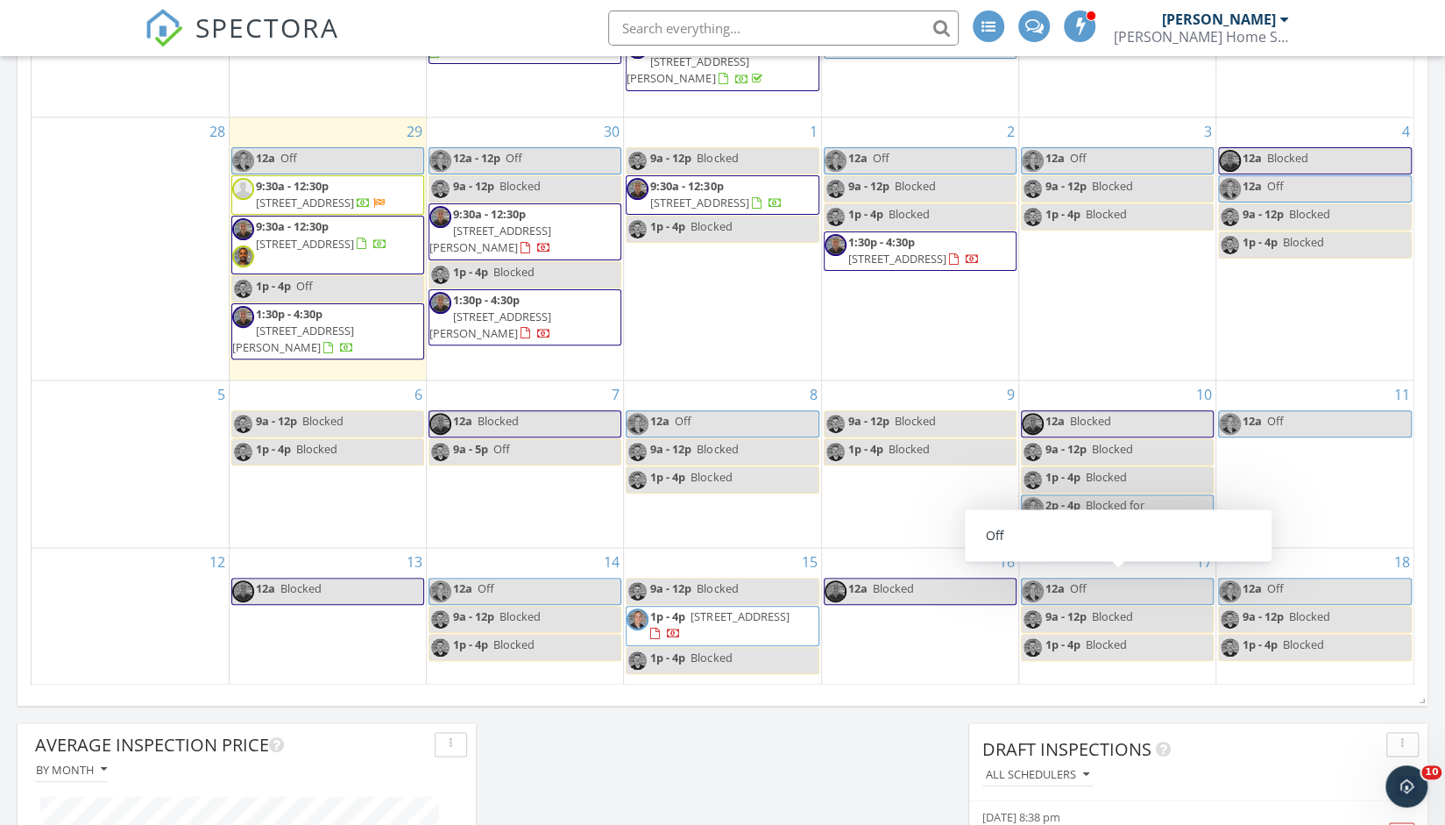
click at [1104, 297] on div "3 12a Off 9a - 12p Blocked 1p - 4p Blocked" at bounding box center [1117, 248] width 196 height 262
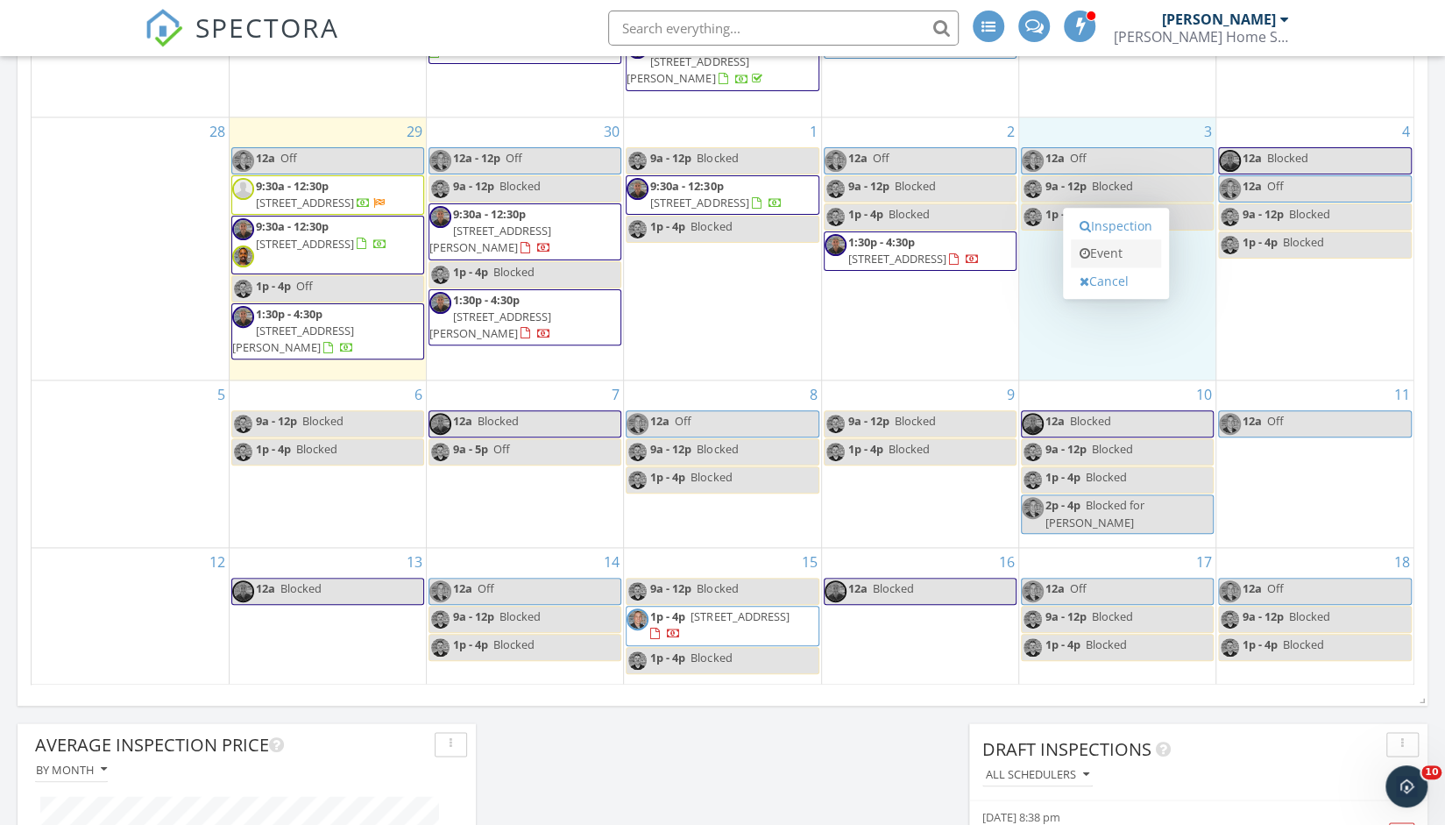
click at [1109, 253] on link "Event" at bounding box center [1116, 253] width 90 height 28
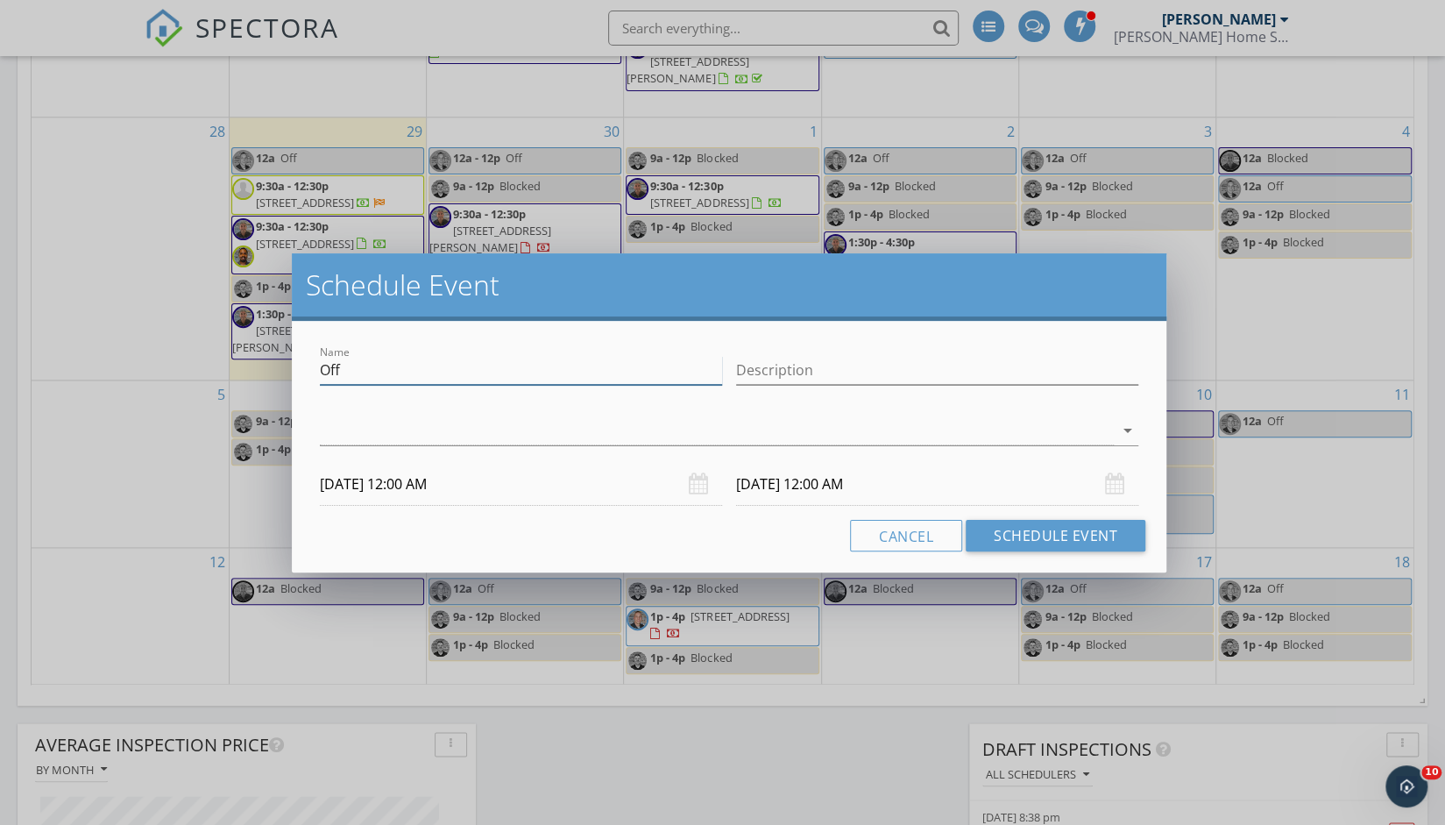
drag, startPoint x: 349, startPoint y: 369, endPoint x: 275, endPoint y: 373, distance: 73.8
click at [275, 373] on div "Schedule Event Name Off Description arrow_drop_down [DATE] 12:00 AM [DATE] 12:0…" at bounding box center [722, 412] width 1445 height 825
type input "Blocked for Pending Order"
click at [352, 435] on div at bounding box center [717, 430] width 794 height 29
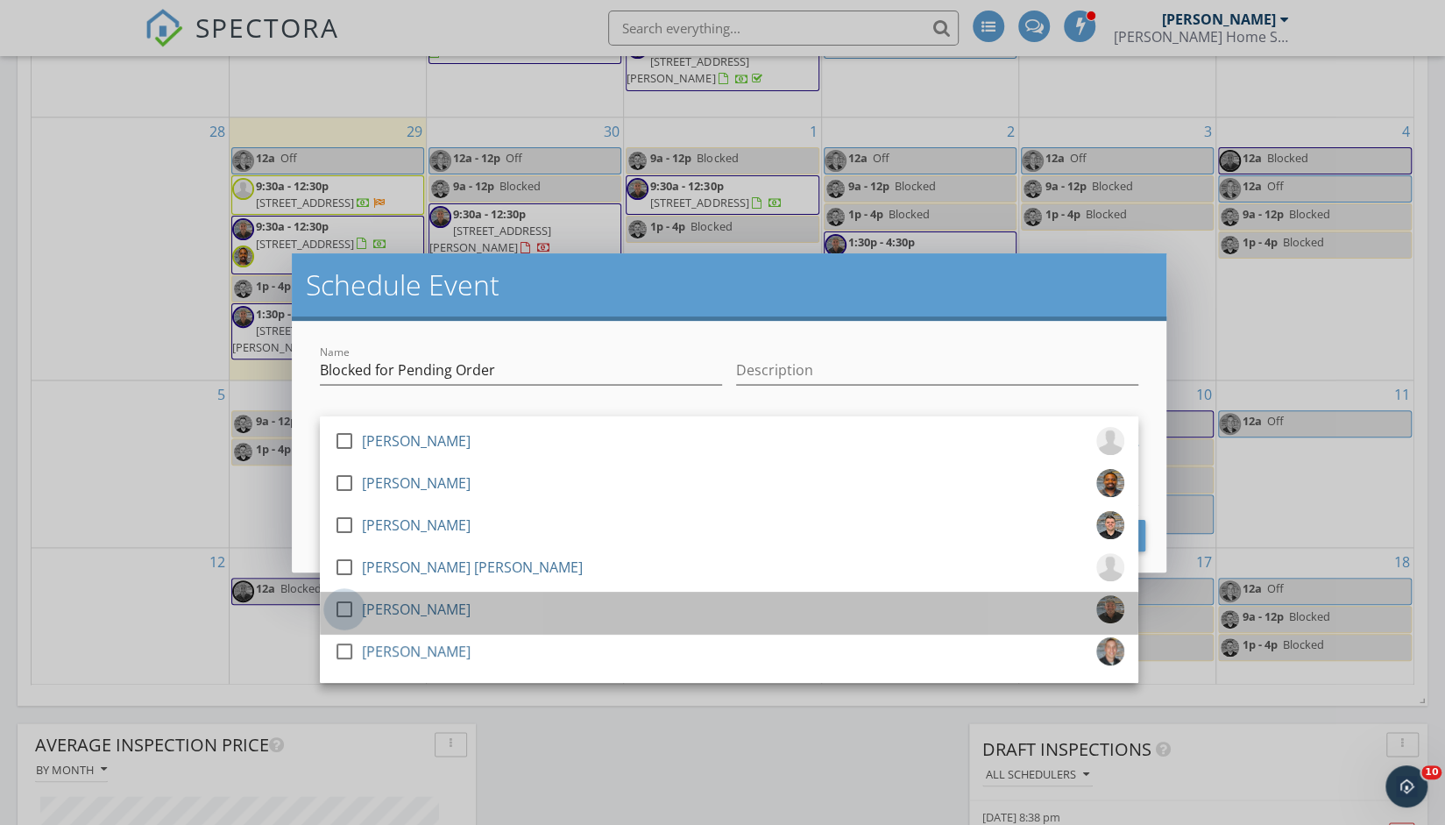
click at [347, 607] on div at bounding box center [345, 609] width 30 height 30
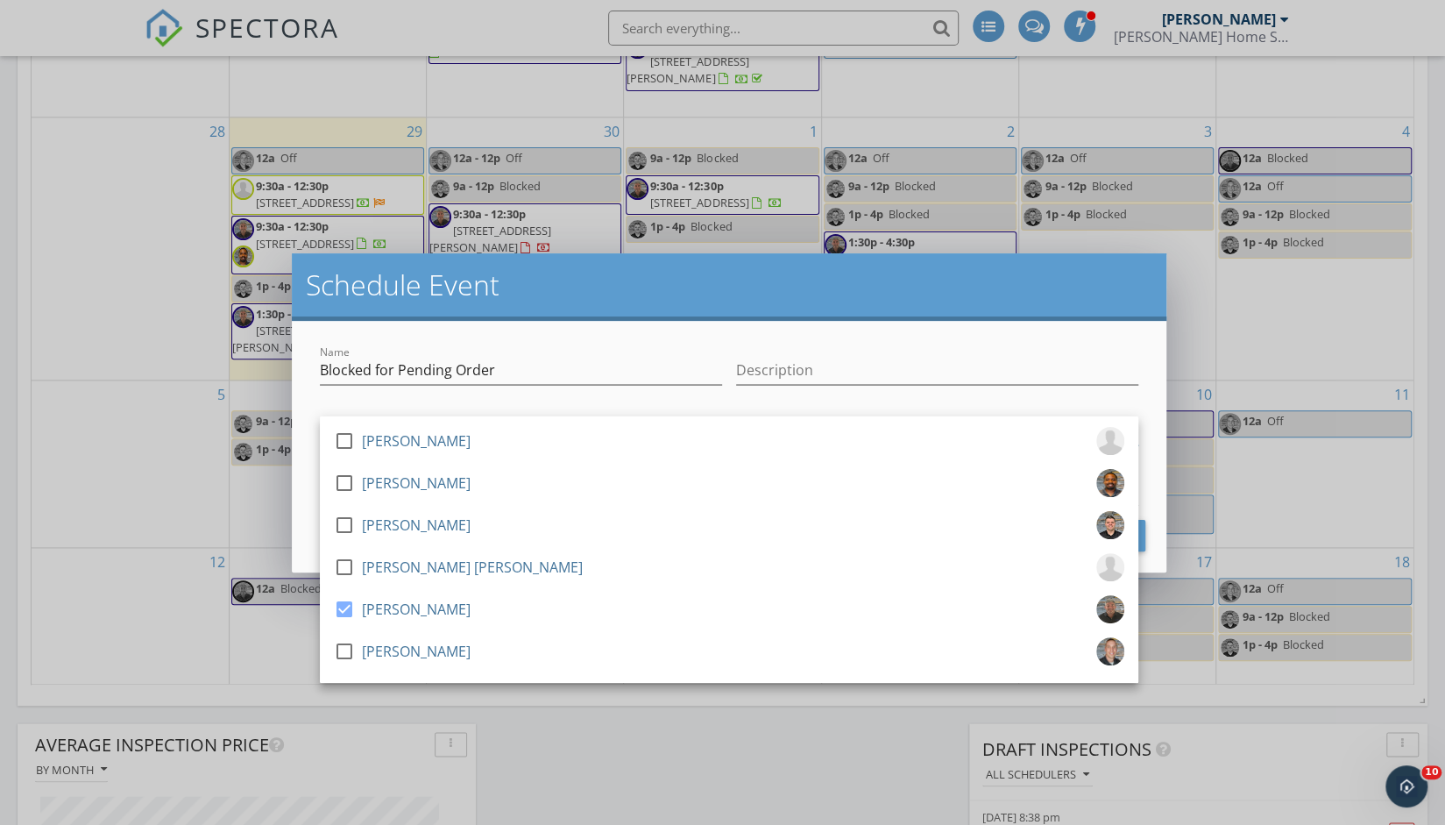
click at [445, 399] on div at bounding box center [521, 397] width 402 height 11
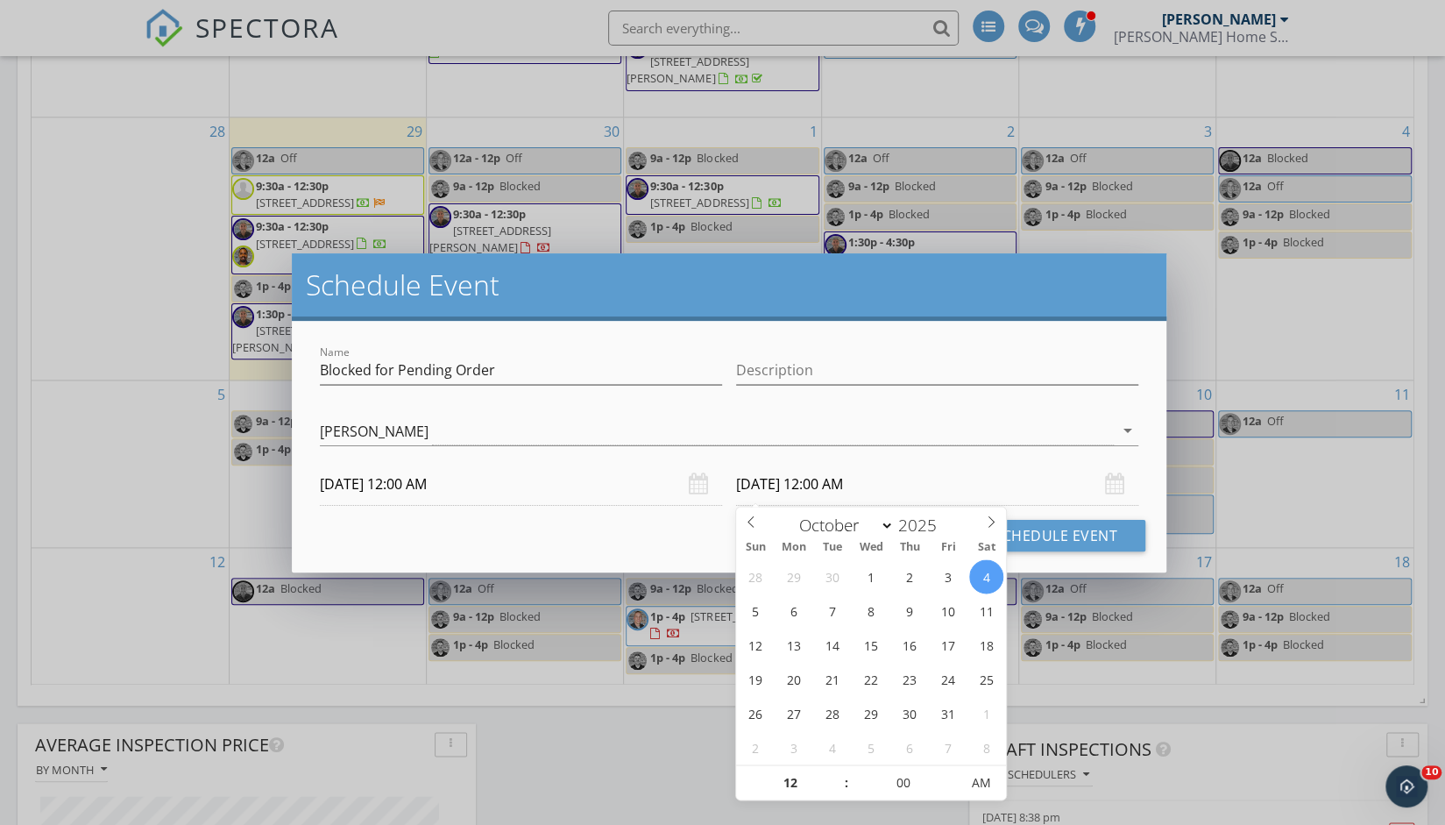
click at [776, 475] on input "[DATE] 12:00 AM" at bounding box center [937, 484] width 402 height 43
click at [834, 482] on input "[DATE] 12:00 AM" at bounding box center [937, 484] width 402 height 43
type input "[DATE] 12:00 PM"
click at [980, 778] on span "AM" at bounding box center [981, 782] width 48 height 35
click at [1050, 496] on input "[DATE] 12:00 PM" at bounding box center [937, 484] width 402 height 43
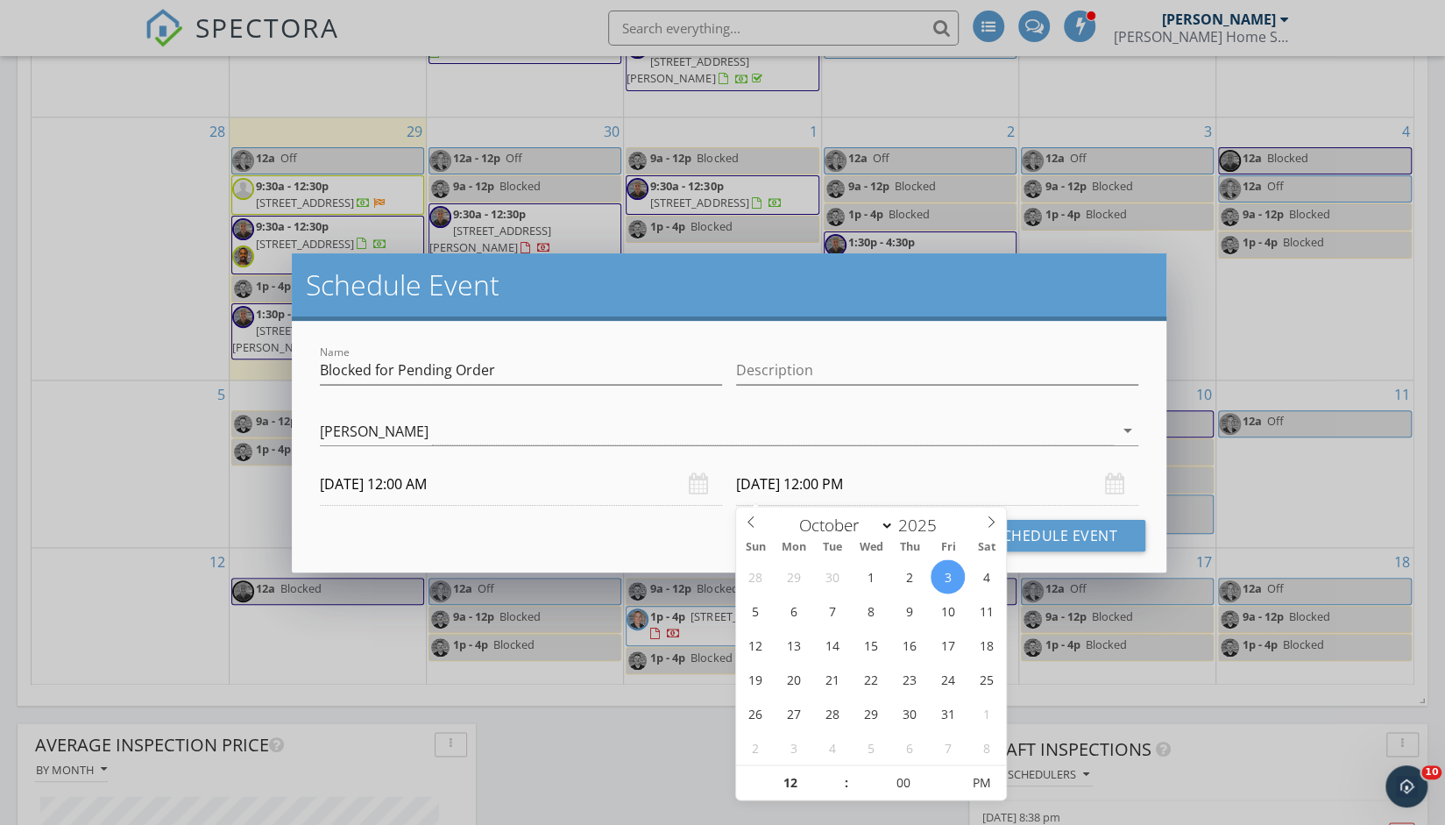
click at [647, 562] on div "Name Blocked for Pending Order Description check_box_outline_blank [PERSON_NAME…" at bounding box center [729, 447] width 875 height 252
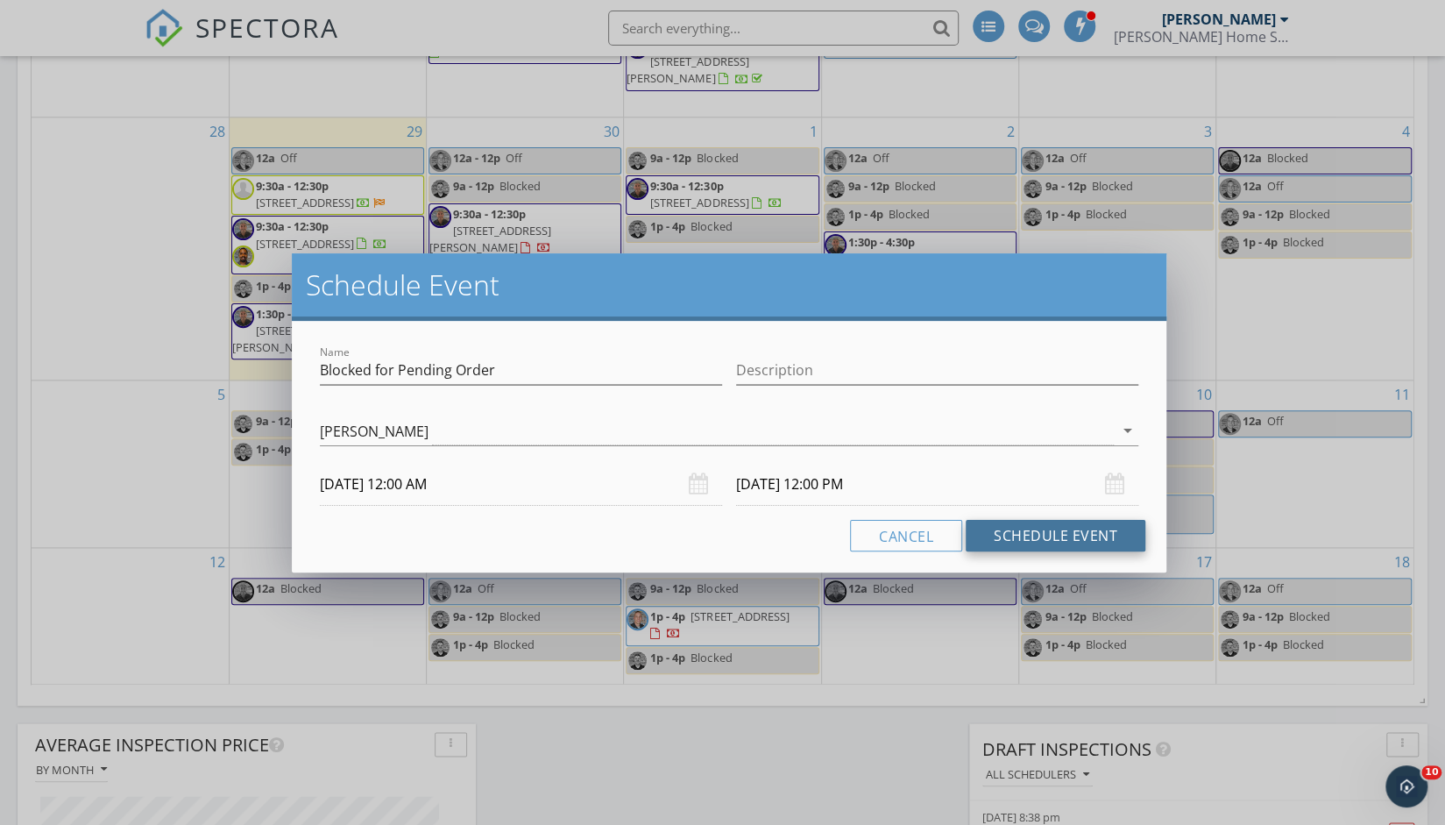
click at [1038, 539] on button "Schedule Event" at bounding box center [1056, 536] width 180 height 32
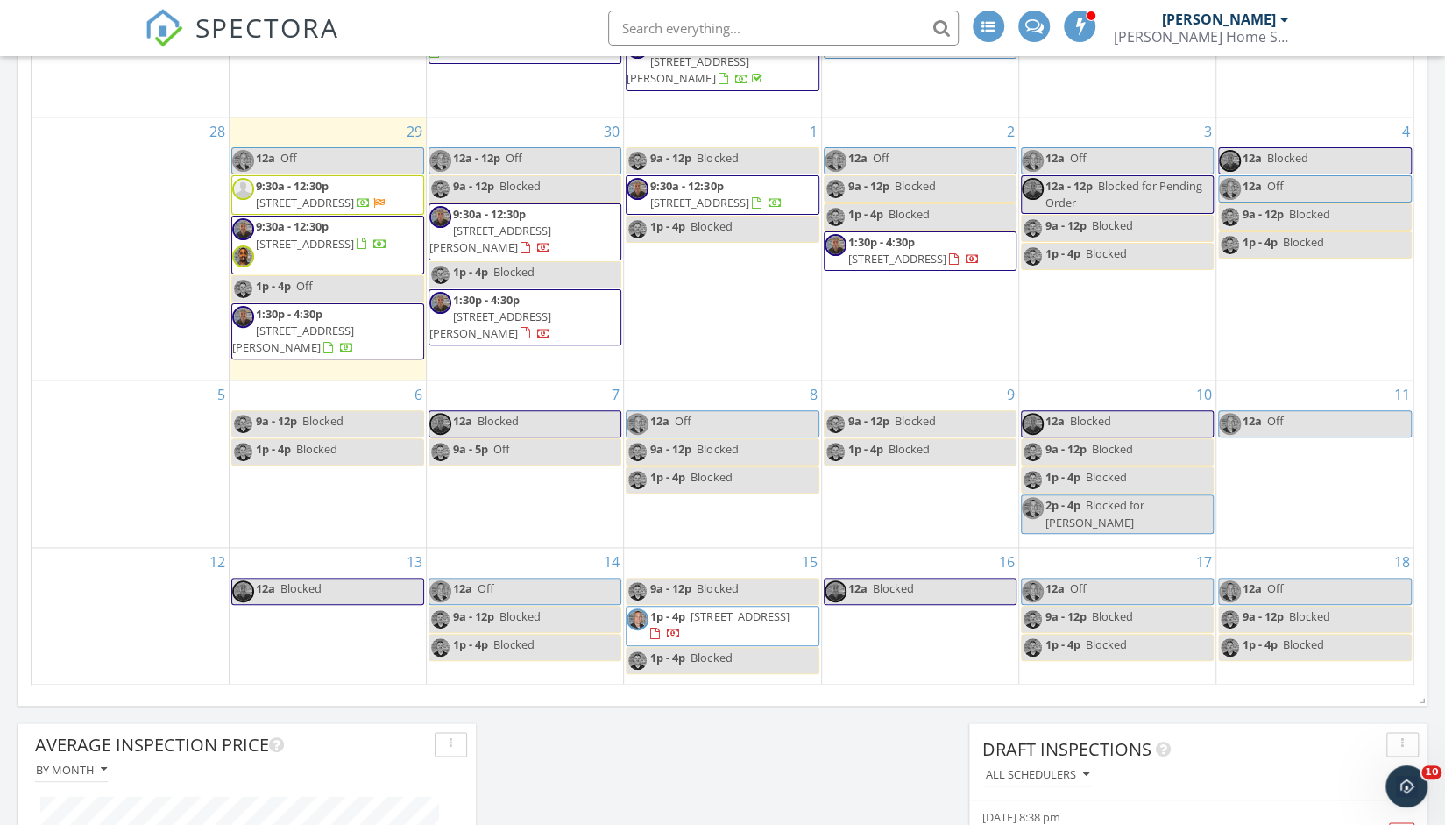
click at [545, 309] on span "[STREET_ADDRESS][PERSON_NAME]" at bounding box center [491, 325] width 122 height 32
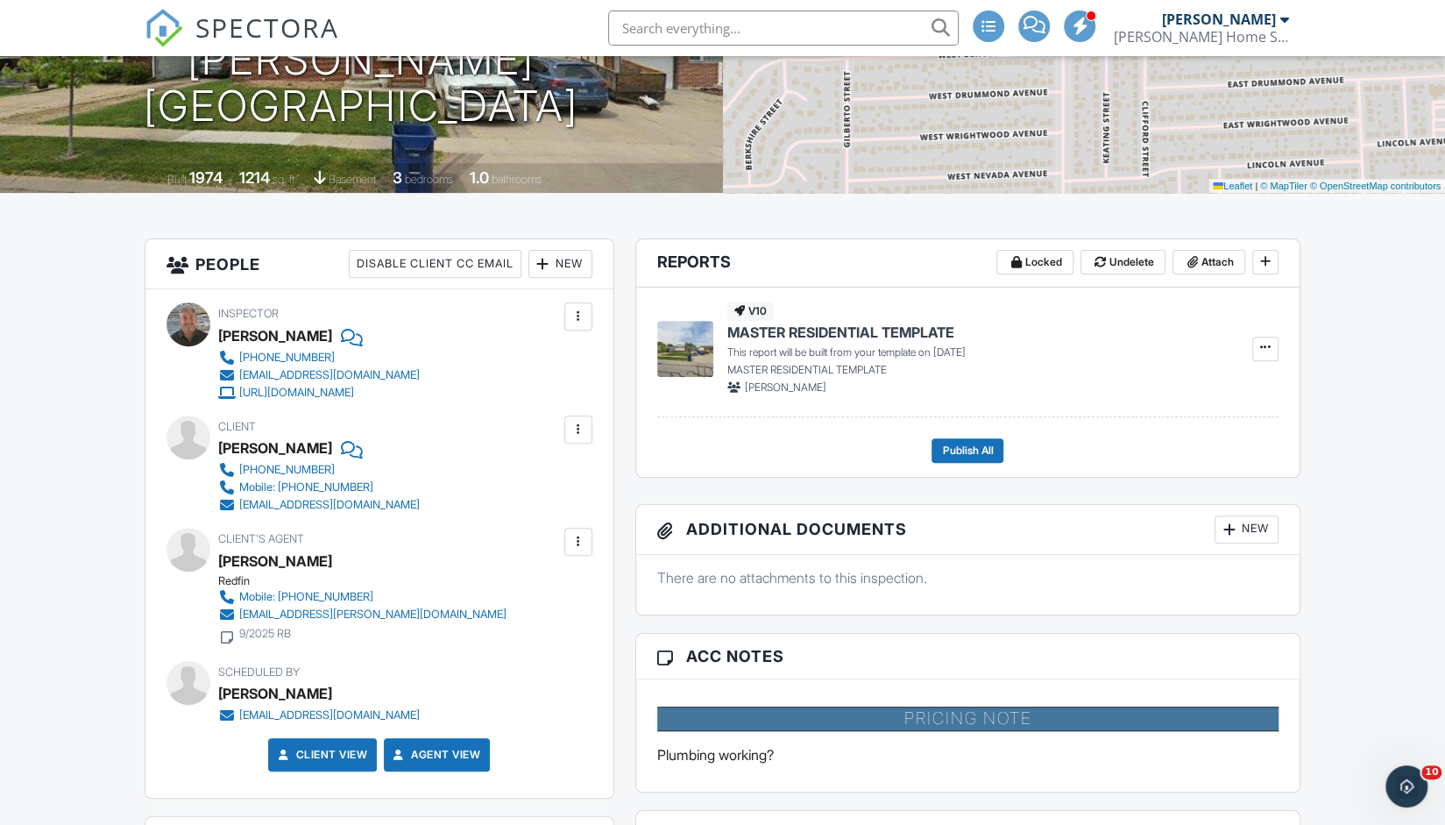
scroll to position [276, 0]
click at [442, 416] on div "Client Arsh Kaur 630-640-4339 Mobile: 630-640-4339 1kaurarsh5@gmail.com" at bounding box center [361, 464] width 286 height 98
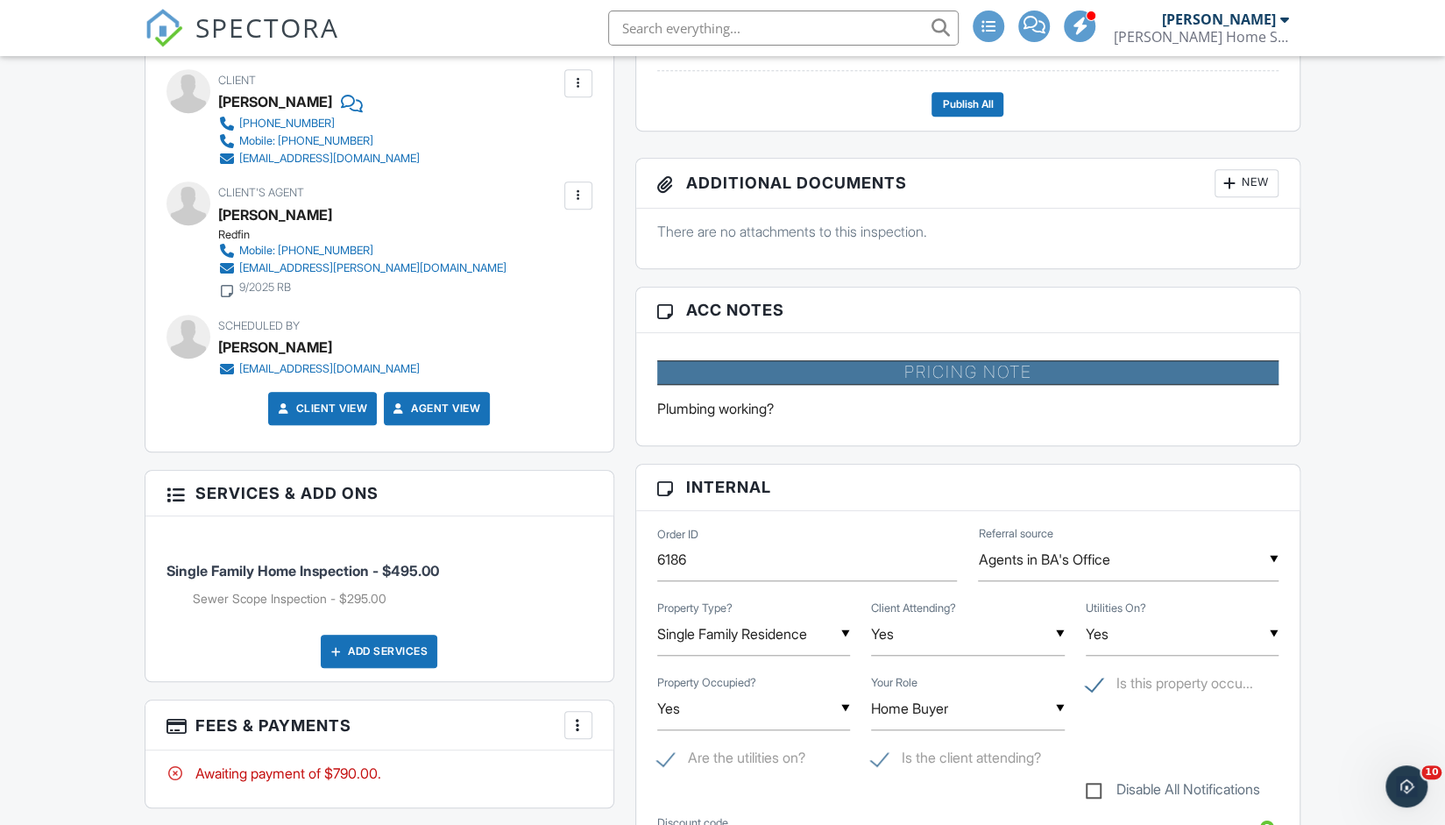
scroll to position [620, 0]
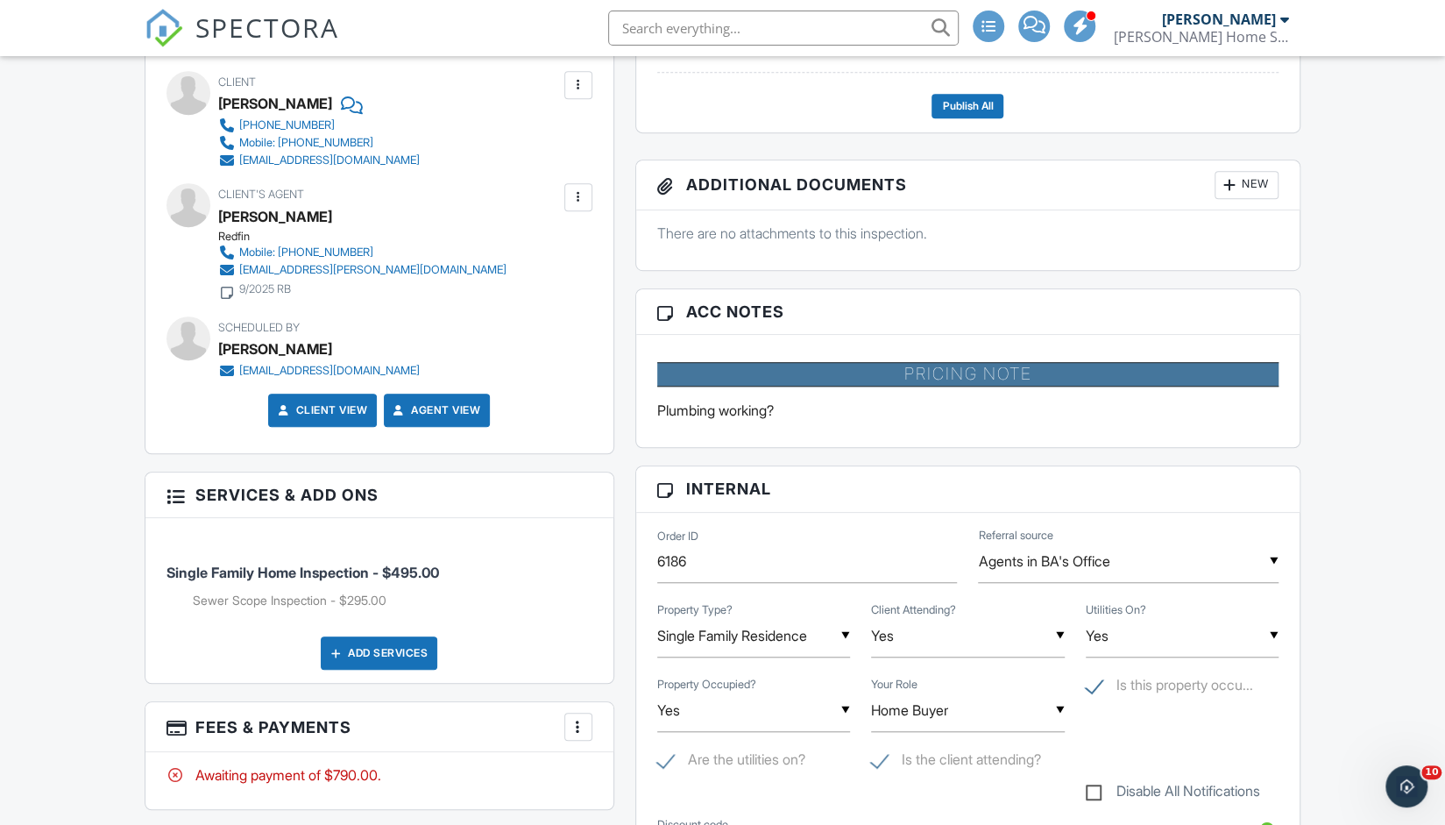
drag, startPoint x: 550, startPoint y: 367, endPoint x: 132, endPoint y: 185, distance: 456.1
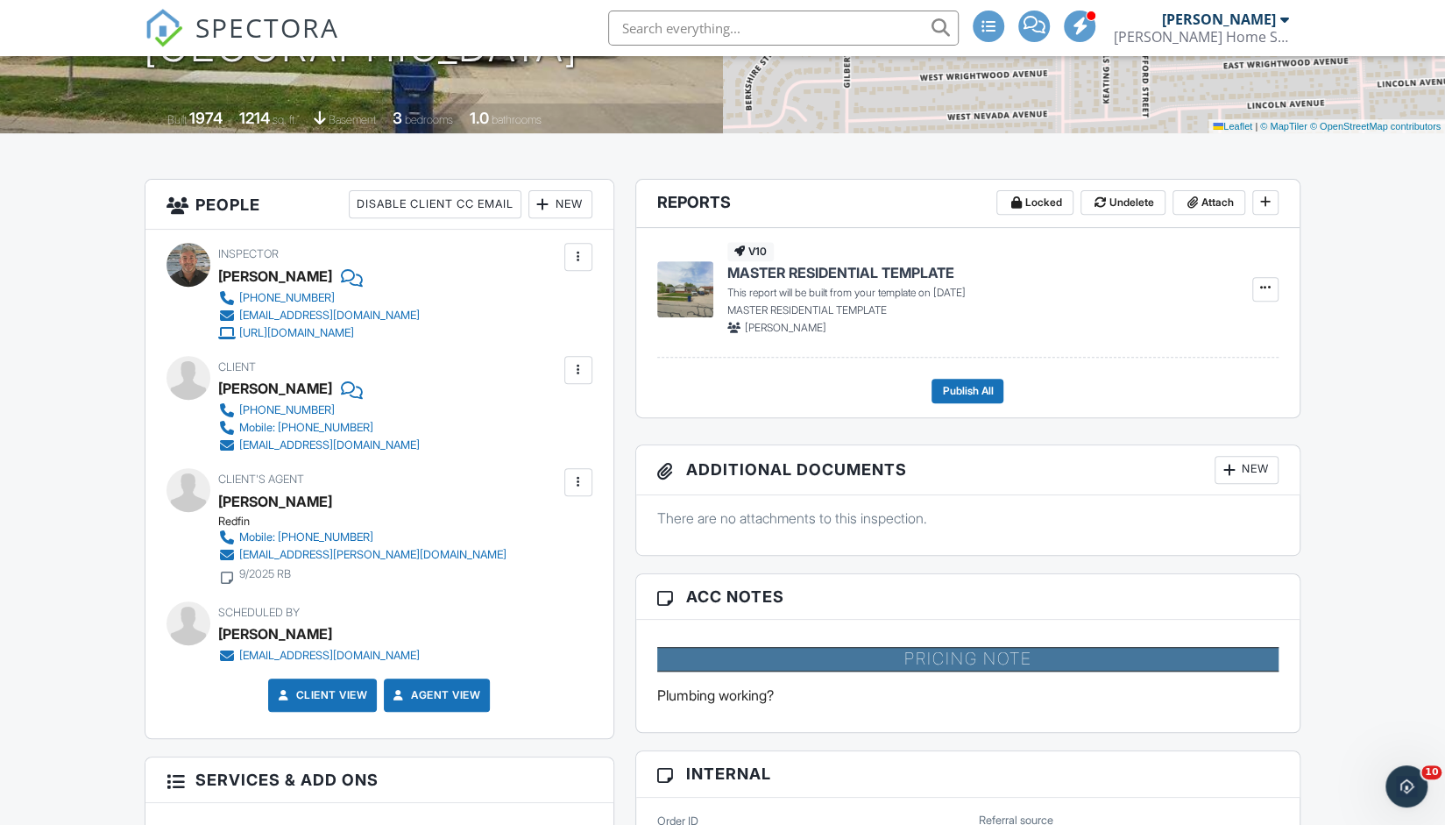
scroll to position [334, 0]
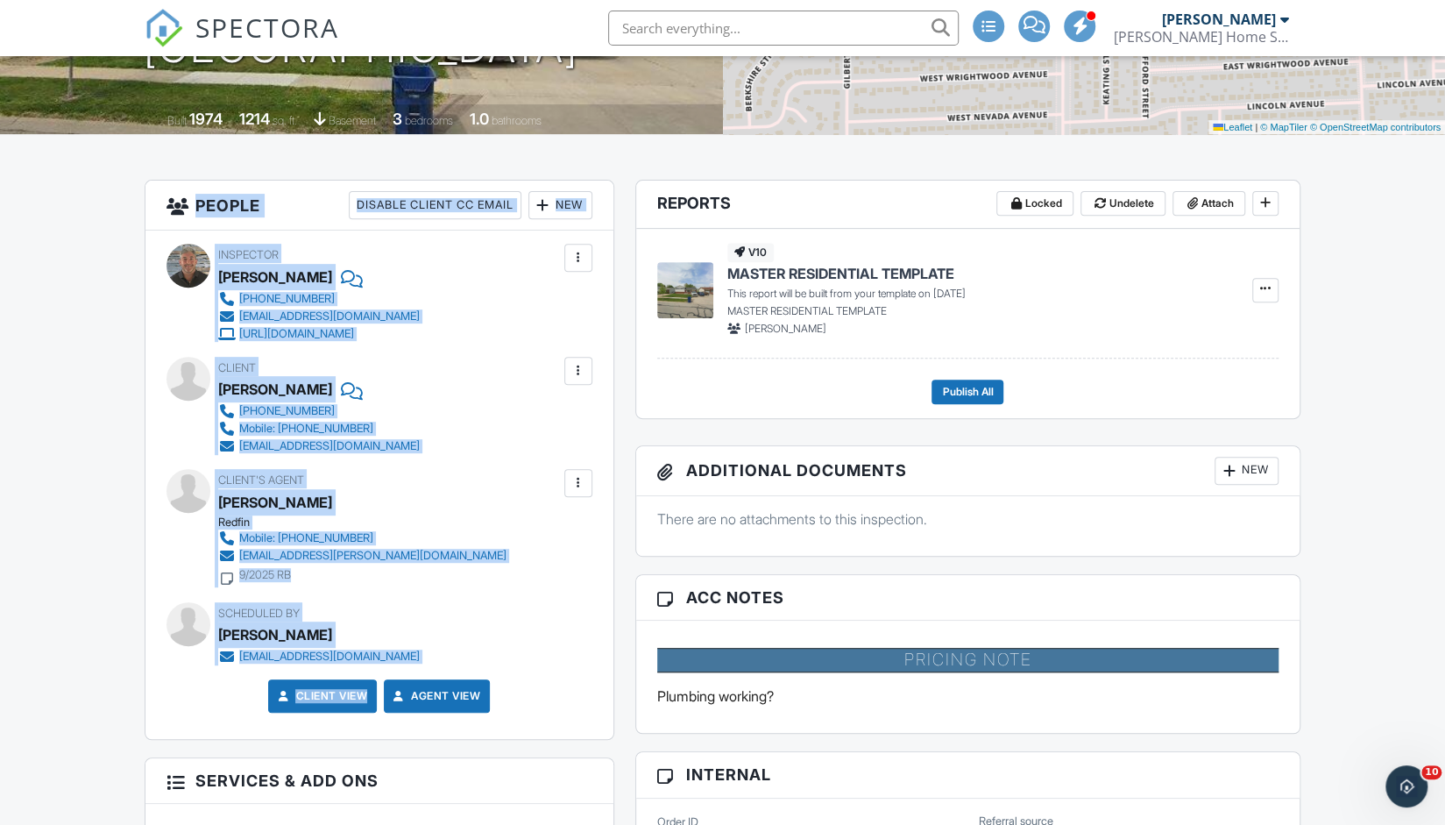
drag, startPoint x: 140, startPoint y: 211, endPoint x: 561, endPoint y: 667, distance: 620.3
click at [561, 667] on div "Inspector Justin Posner (815) 255-4988 mark@rojekhomeservices.com http://www.ro…" at bounding box center [380, 485] width 468 height 508
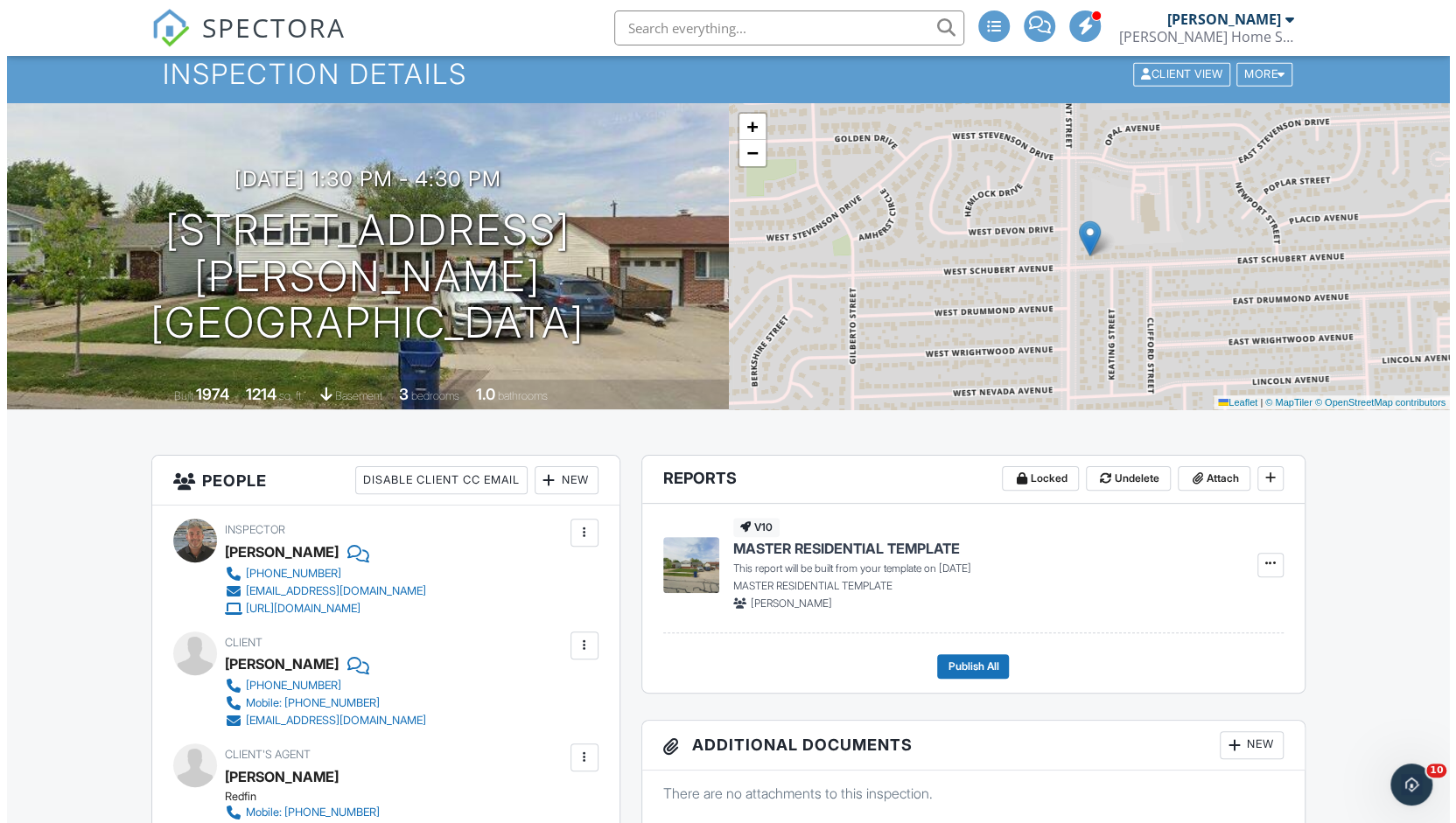
scroll to position [0, 0]
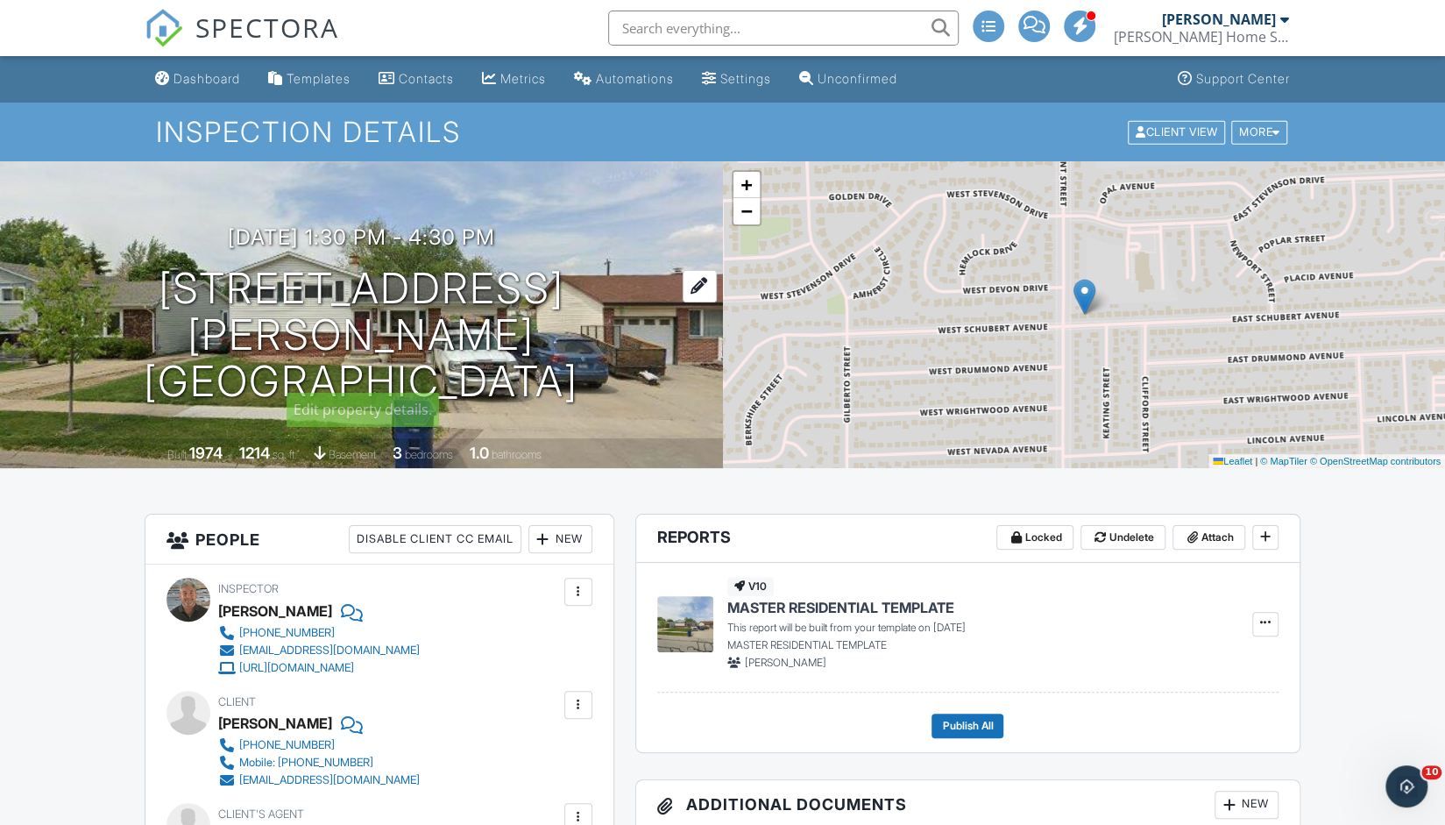
click at [683, 302] on div at bounding box center [700, 286] width 34 height 32
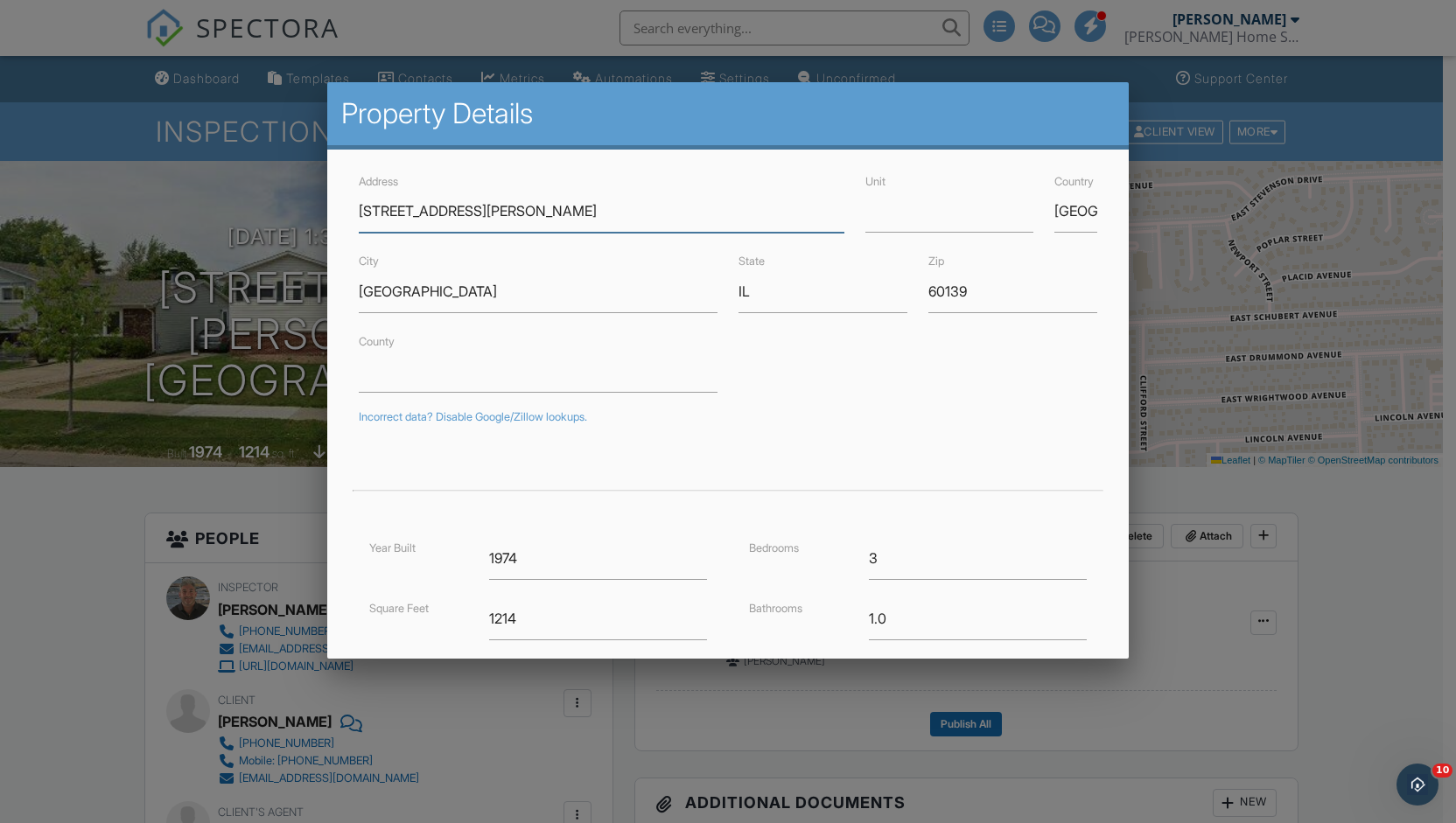
click at [386, 217] on input "10 E Schubert Ave" at bounding box center [601, 210] width 485 height 43
type input "10 W. Schubert Ave"
click at [795, 431] on form "Address 10 W. Schubert Ave Unit Country United States City Glendale Heights Sta…" at bounding box center [728, 544] width 758 height 747
type input "41.921903"
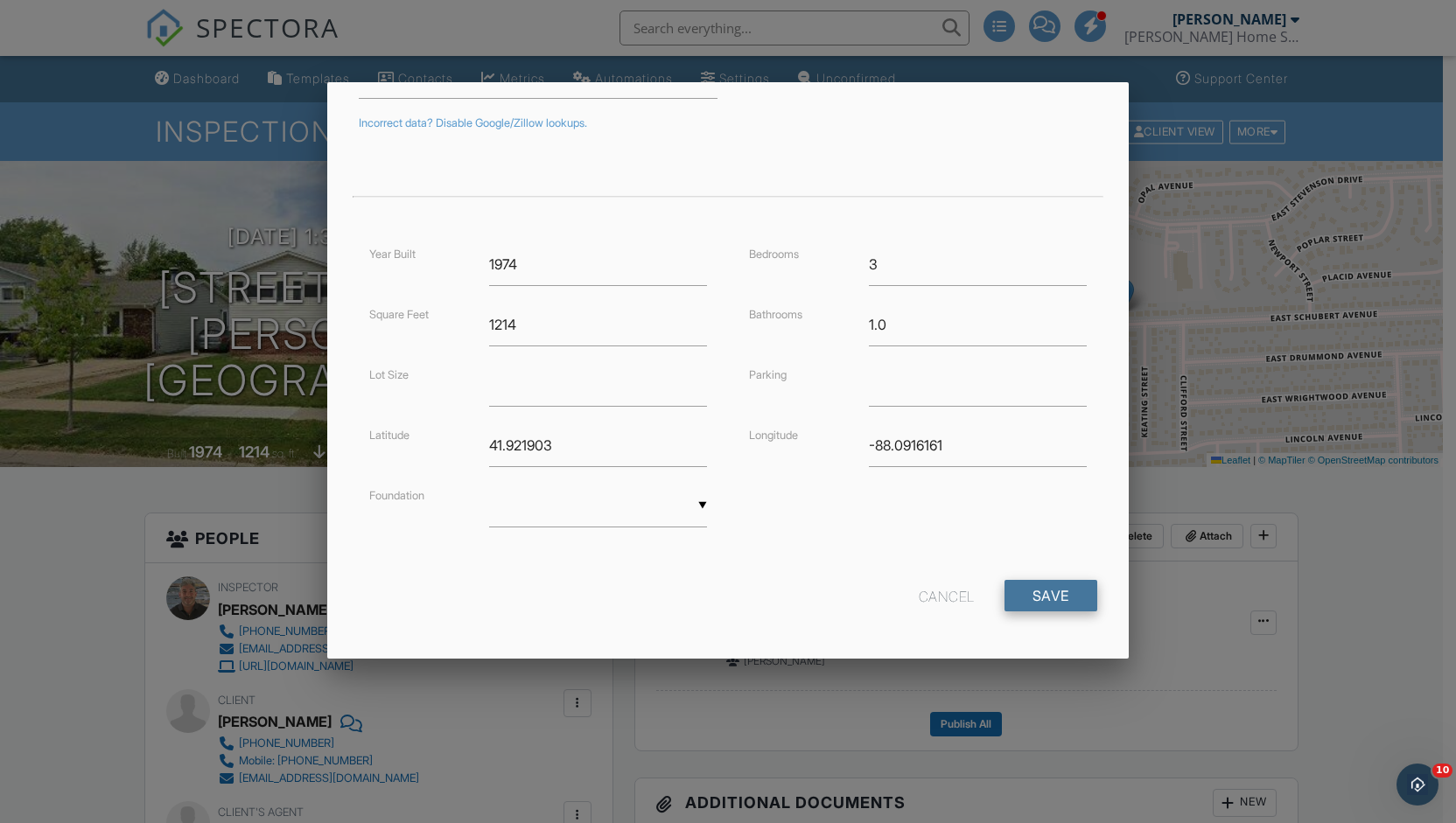
click at [1050, 591] on input "Save" at bounding box center [1050, 596] width 93 height 32
type input "-8"
drag, startPoint x: 564, startPoint y: 444, endPoint x: 400, endPoint y: 430, distance: 164.6
click at [400, 430] on div "Latitude 41.921903" at bounding box center [537, 445] width 358 height 43
click at [1010, 595] on input "Save" at bounding box center [1050, 596] width 93 height 32
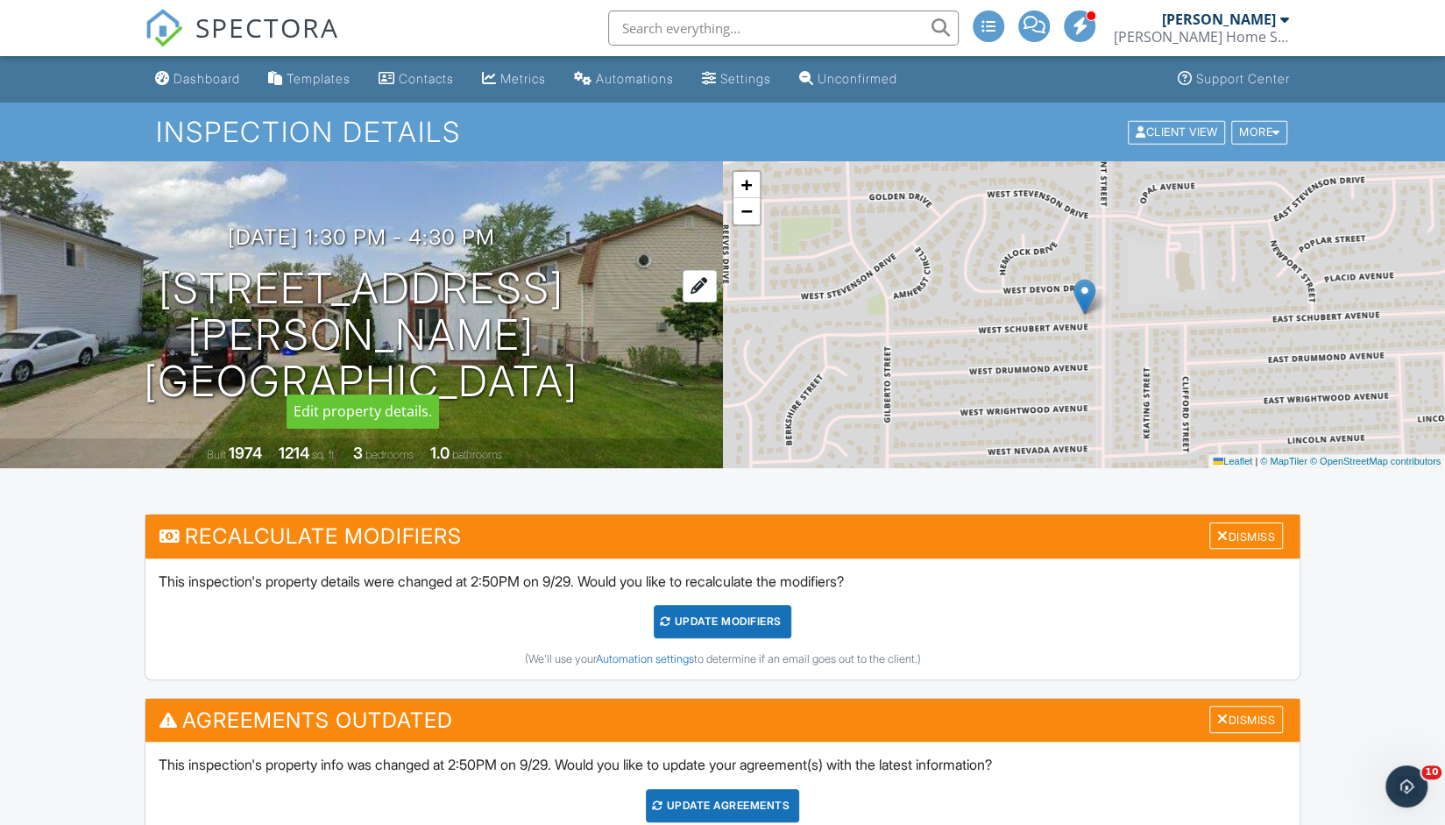
click at [226, 311] on h1 "[STREET_ADDRESS][PERSON_NAME] [GEOGRAPHIC_DATA]" at bounding box center [361, 335] width 667 height 138
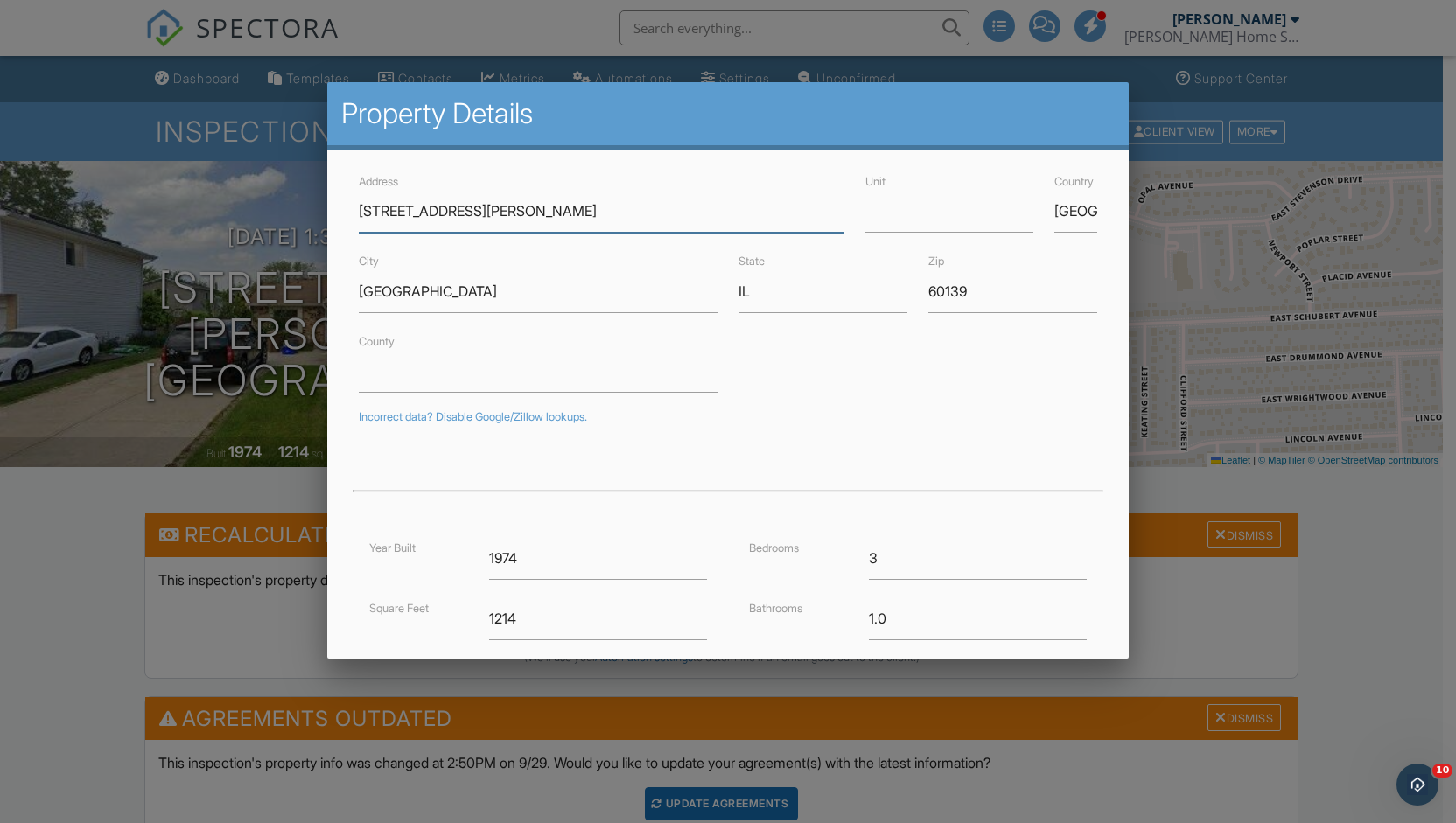
click at [391, 209] on input "[STREET_ADDRESS][PERSON_NAME]" at bounding box center [601, 210] width 485 height 43
click at [39, 587] on div at bounding box center [728, 426] width 1456 height 1029
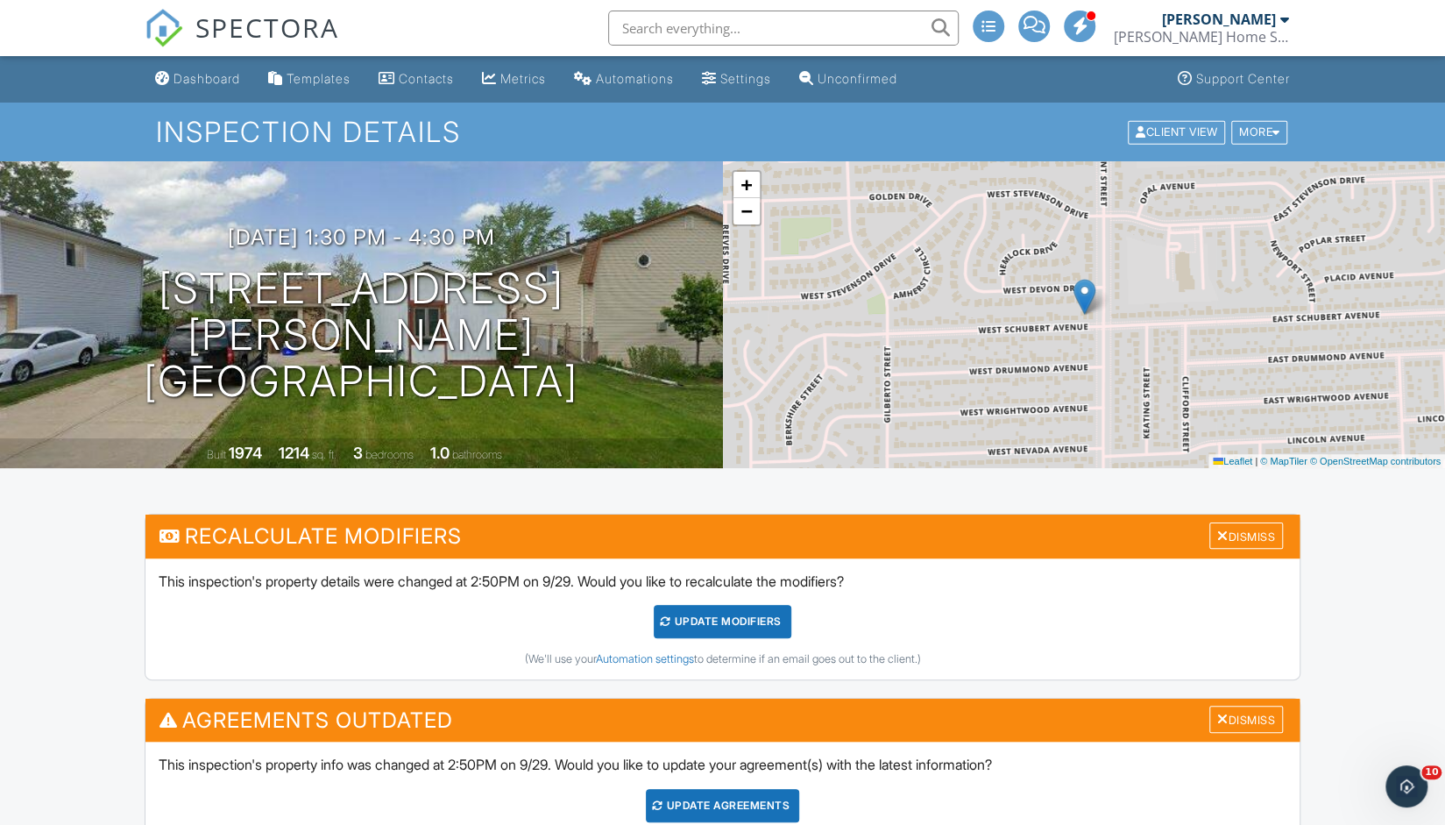
click at [302, 605] on form "UPDATE Modifiers" at bounding box center [723, 621] width 1128 height 33
click at [226, 309] on h1 "10 W. Schubert Ave Glendale Heights, IL 60139" at bounding box center [361, 335] width 667 height 138
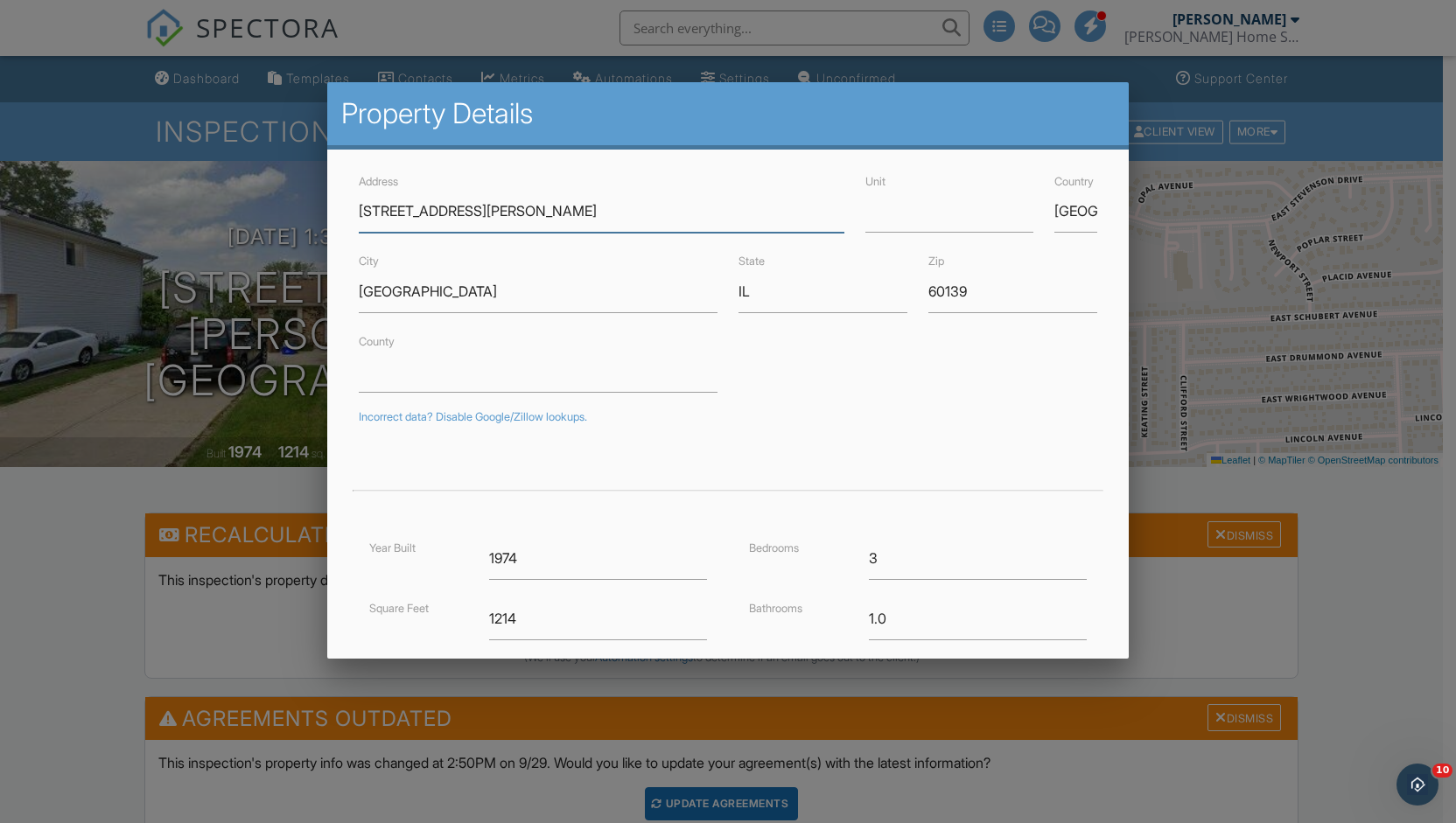
click at [391, 211] on input "[STREET_ADDRESS][PERSON_NAME]" at bounding box center [601, 210] width 485 height 43
type input "10 E. Schubert Ave"
click at [786, 403] on form "Address 10 E. Schubert Ave Unit Country United States City Glendale Heights Sta…" at bounding box center [728, 544] width 758 height 747
type input "41.92188609999999"
type input "-88.0906546"
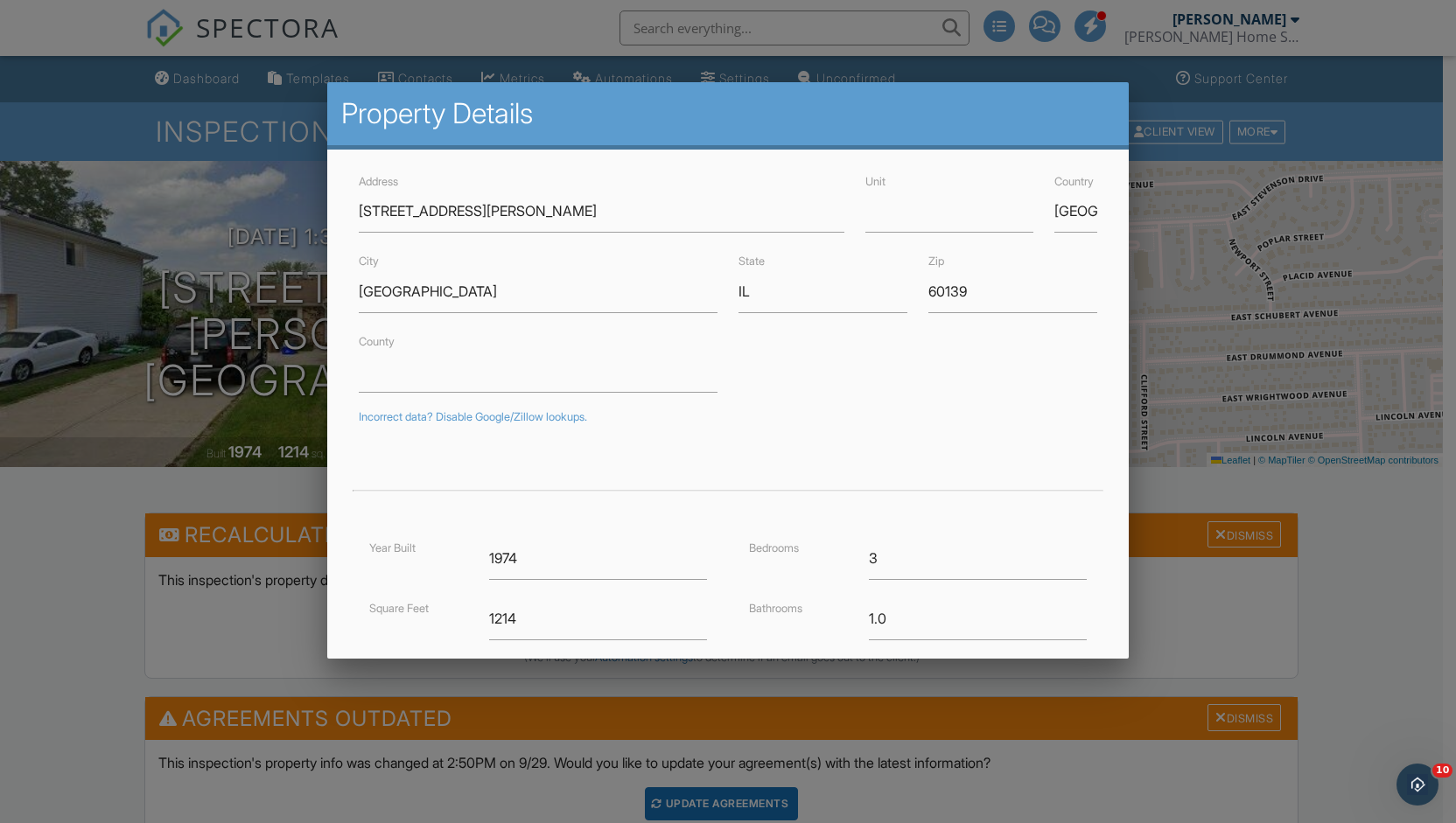
scroll to position [294, 0]
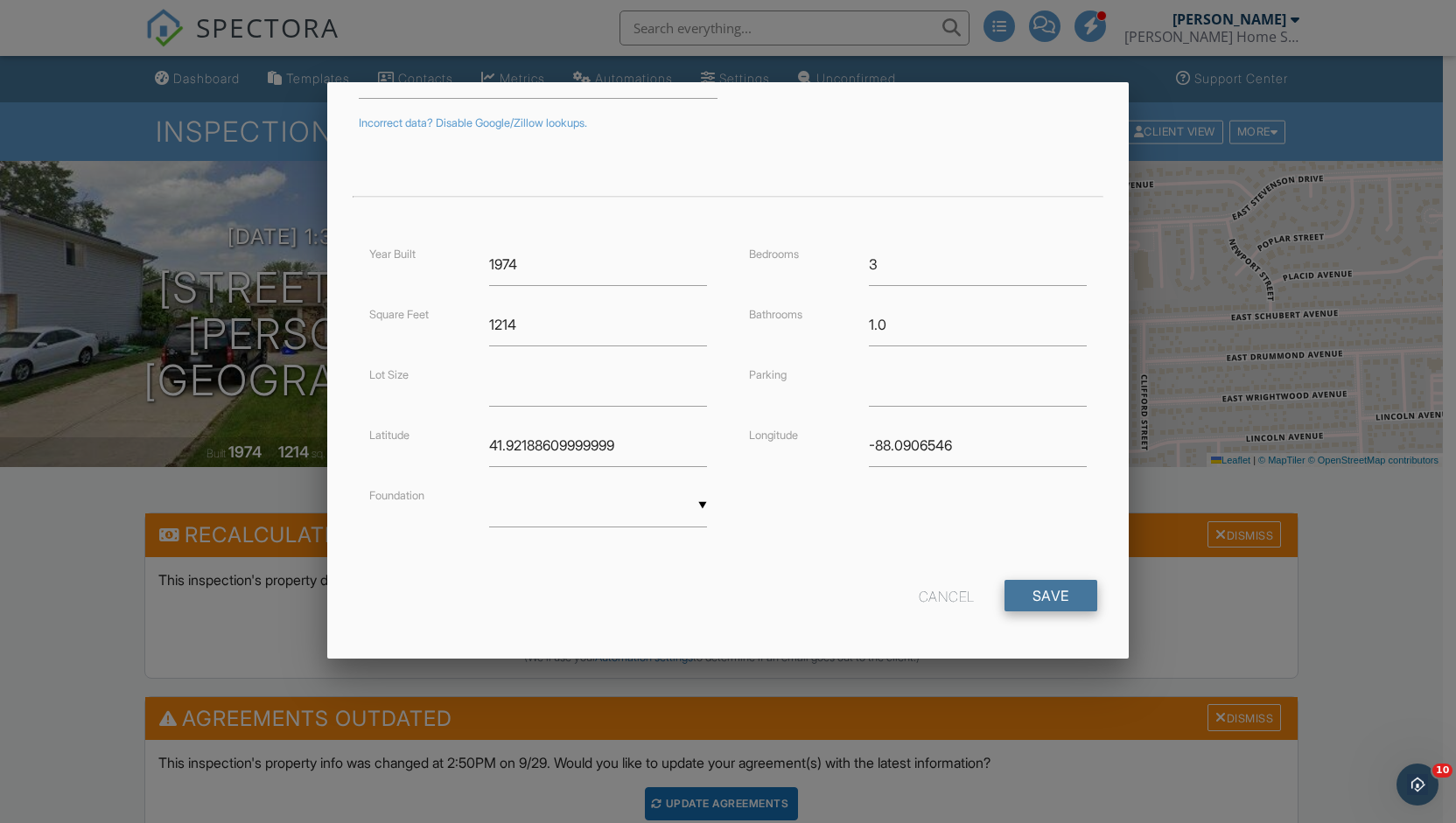
click at [1033, 580] on input "Save" at bounding box center [1050, 596] width 93 height 32
click at [642, 435] on input "41.92188609999999" at bounding box center [598, 445] width 218 height 43
click at [959, 450] on input "-88.0906546" at bounding box center [977, 445] width 218 height 43
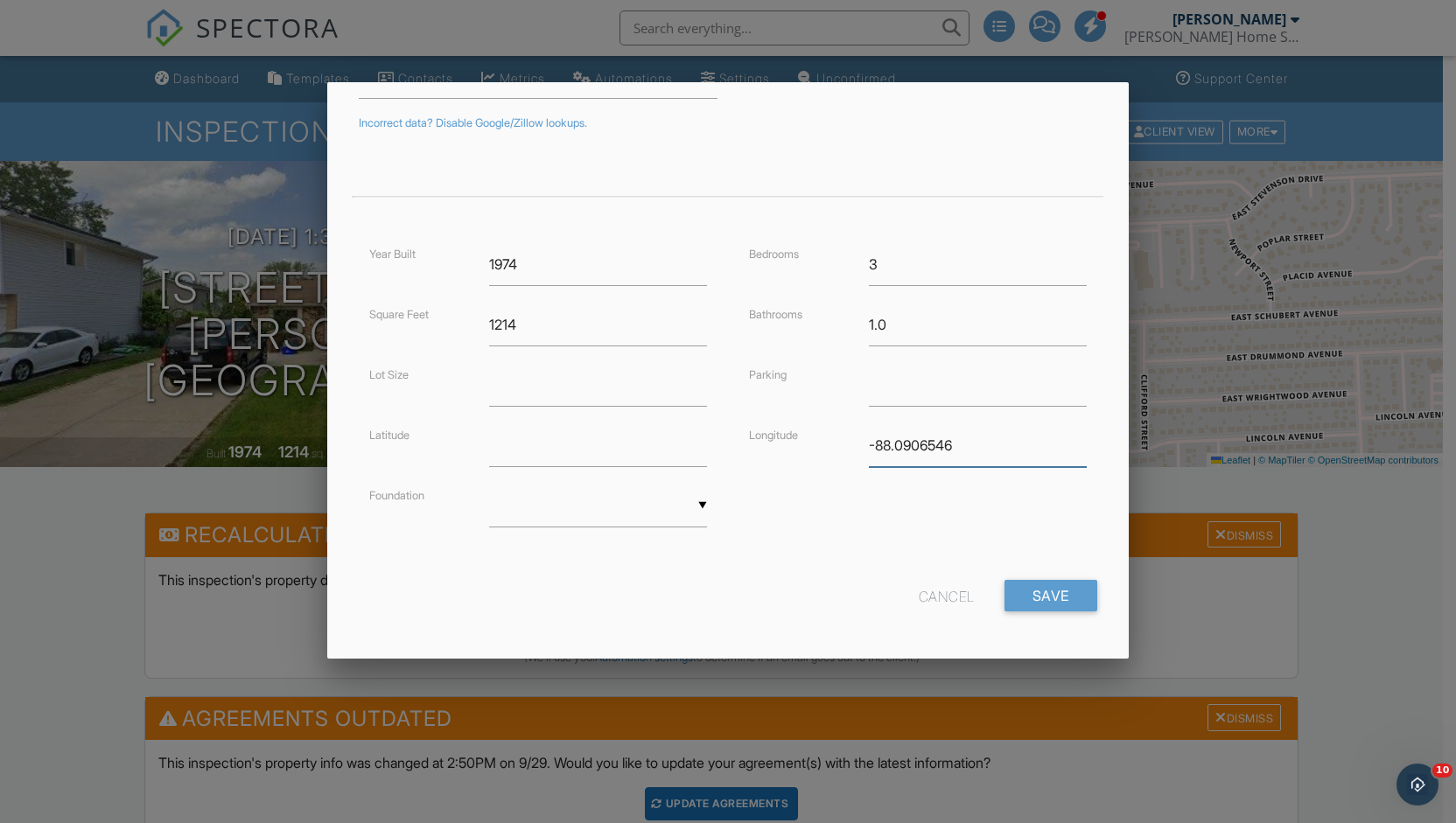
click at [959, 450] on input "-88.0906546" at bounding box center [977, 445] width 218 height 43
click at [1029, 587] on input "Save" at bounding box center [1050, 596] width 93 height 32
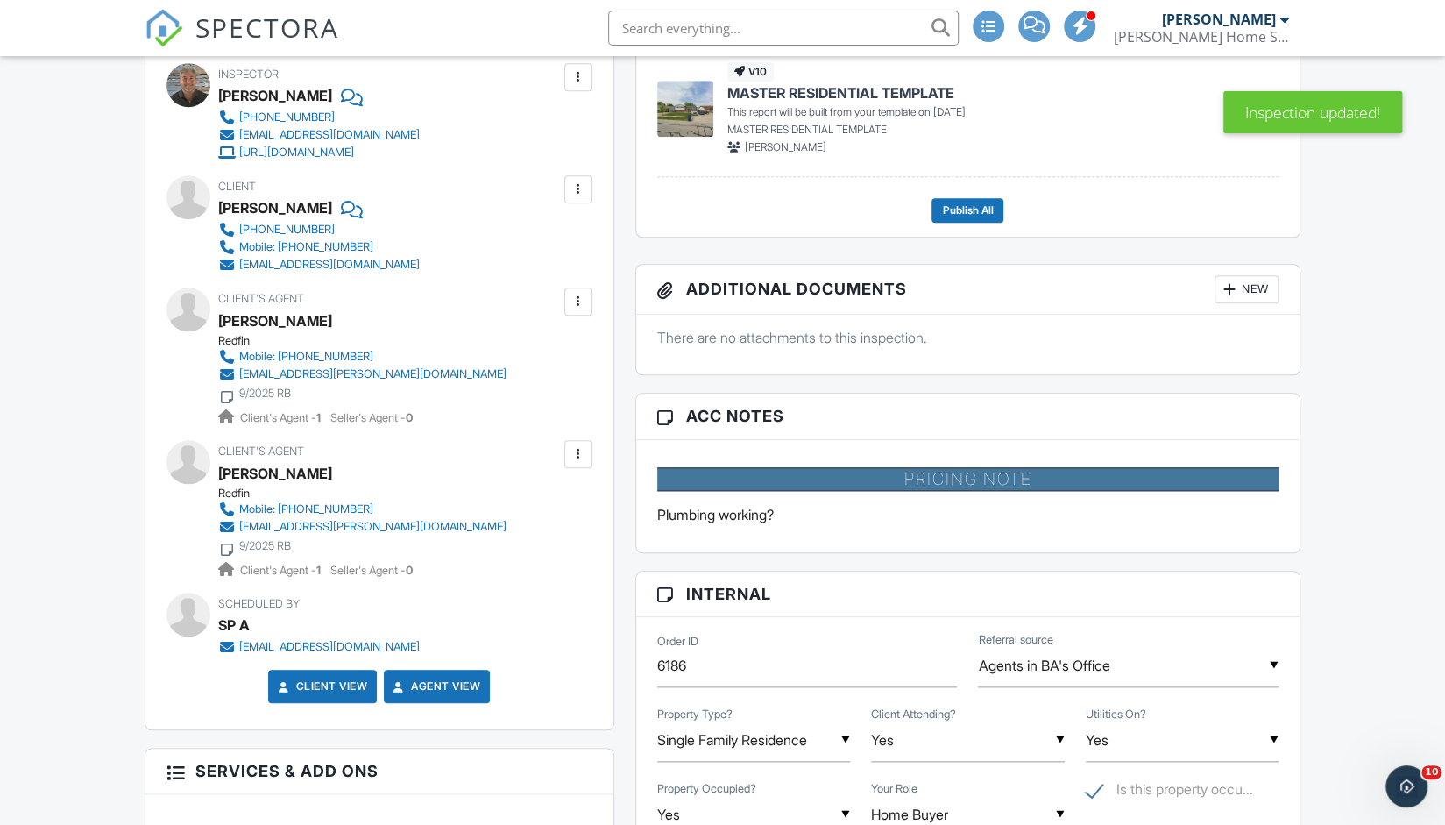
click at [582, 450] on div at bounding box center [579, 454] width 18 height 18
click at [560, 549] on li "Remove" at bounding box center [537, 551] width 89 height 44
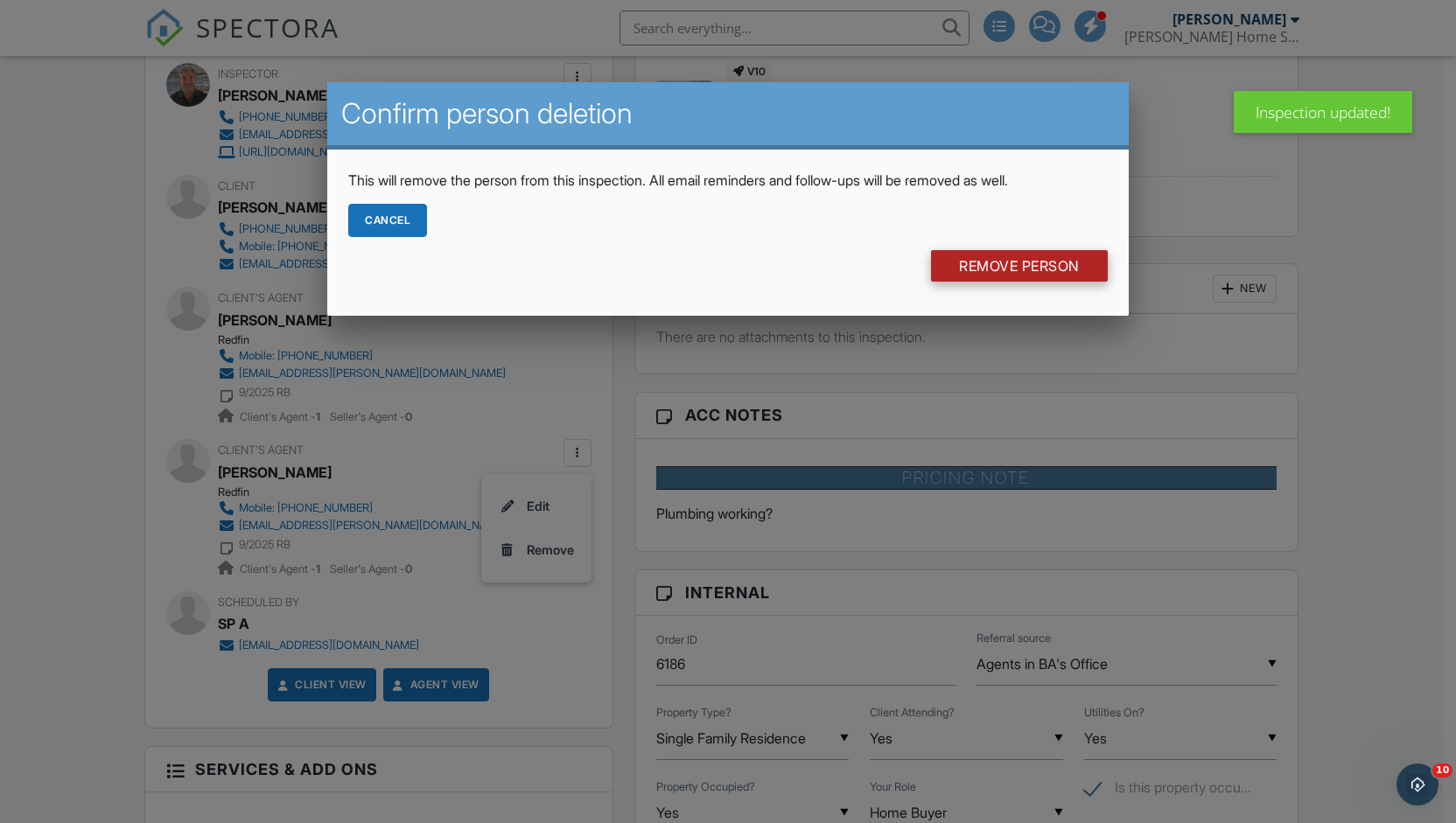
click at [979, 264] on input "Remove Person" at bounding box center [1019, 266] width 177 height 32
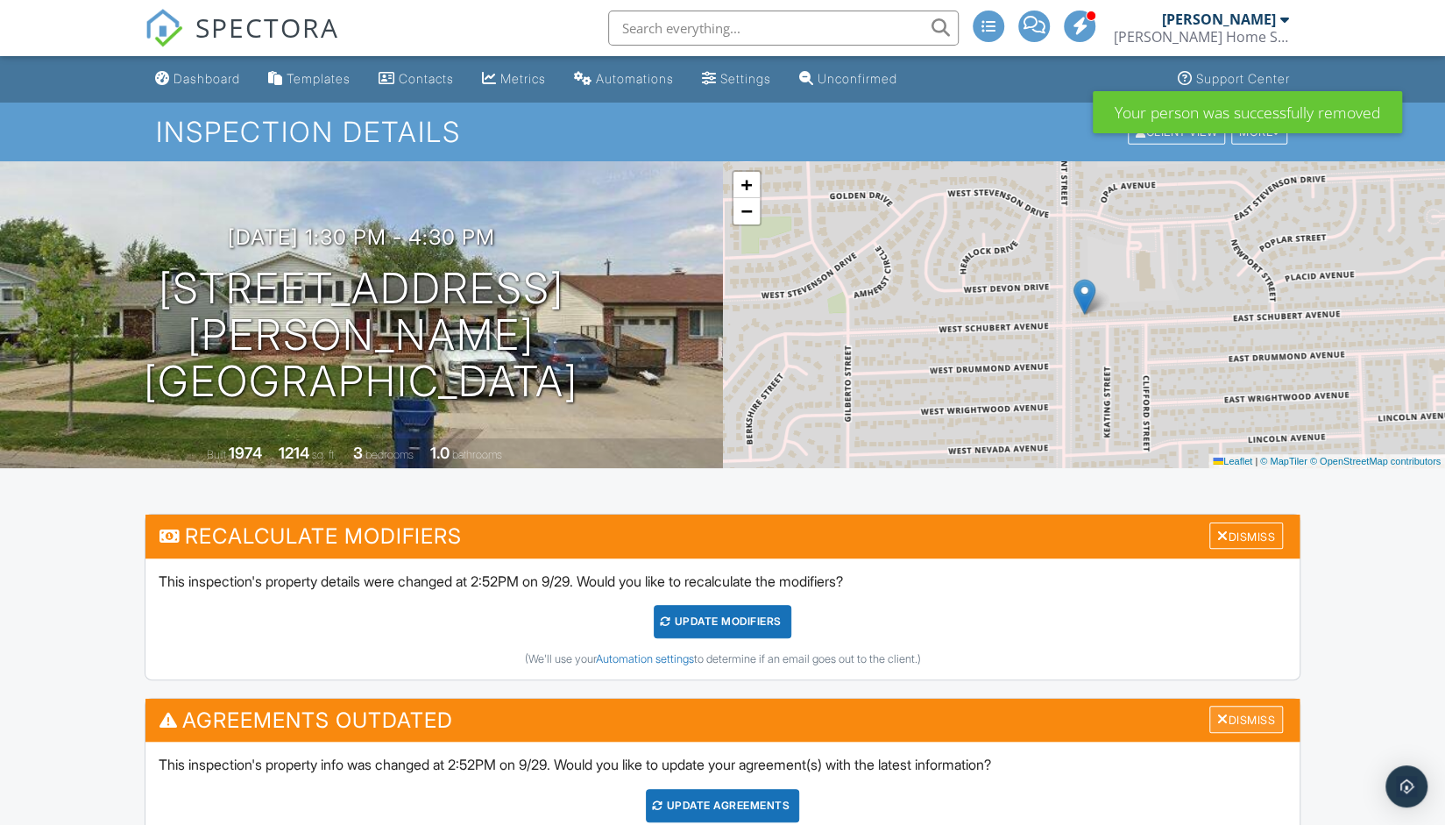
click at [1231, 718] on div "Dismiss" at bounding box center [1247, 719] width 74 height 27
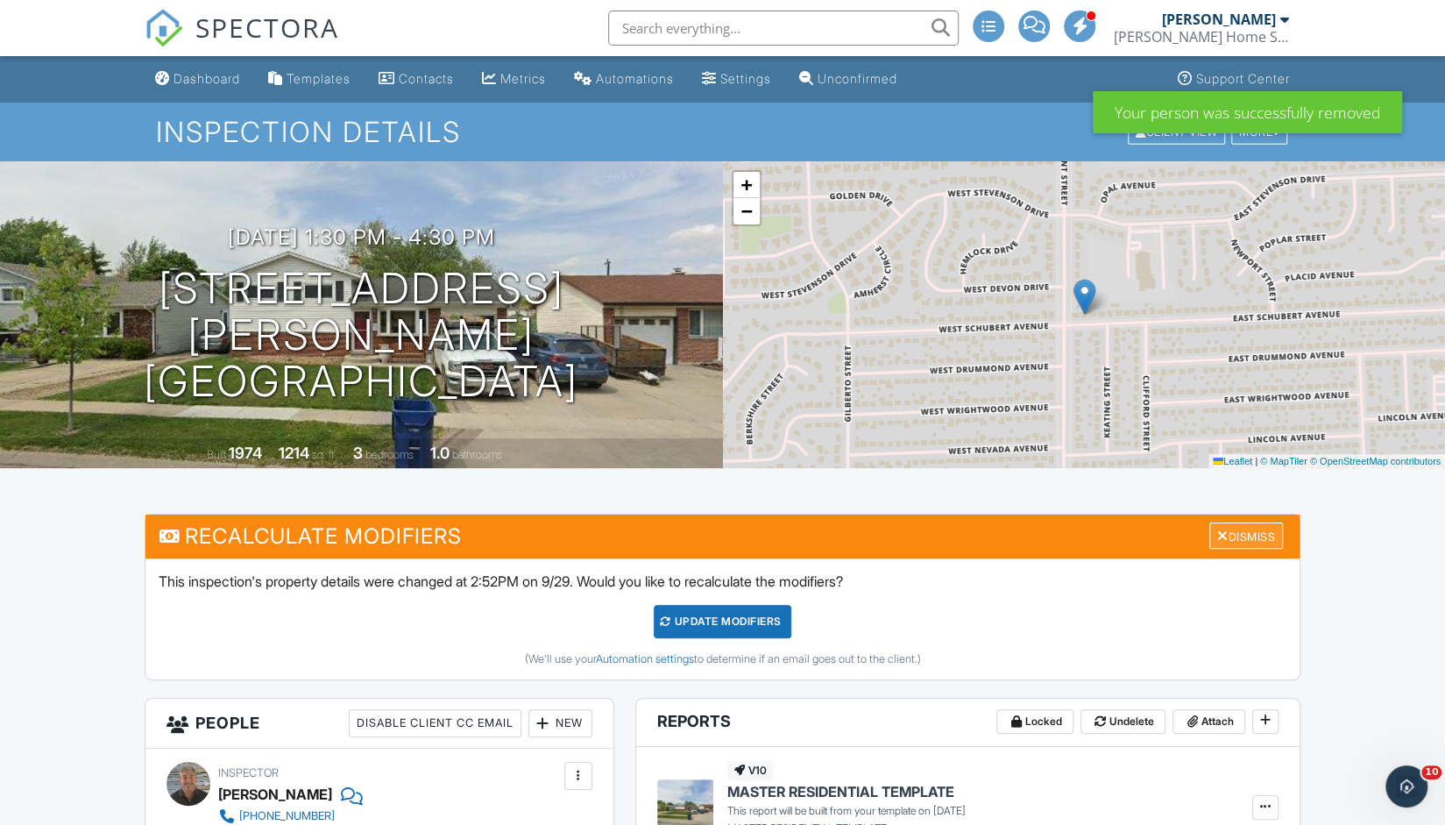
click at [1218, 531] on div at bounding box center [1223, 536] width 11 height 14
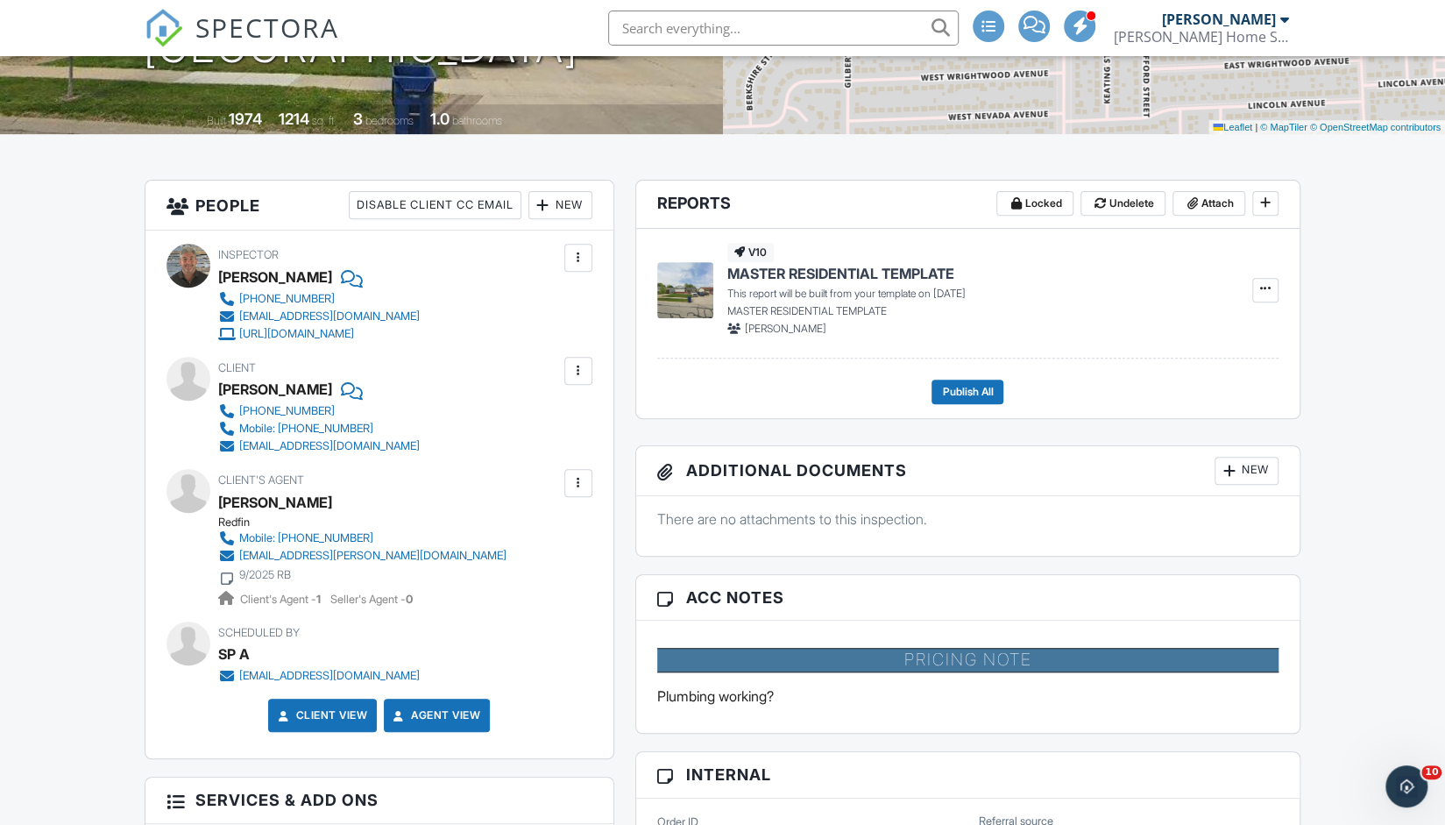
scroll to position [333, 0]
click at [733, 518] on p "There are no attachments to this inspection." at bounding box center [968, 519] width 622 height 19
drag, startPoint x: 659, startPoint y: 518, endPoint x: 953, endPoint y: 520, distance: 293.7
click at [953, 520] on p "There are no attachments to this inspection." at bounding box center [968, 519] width 622 height 19
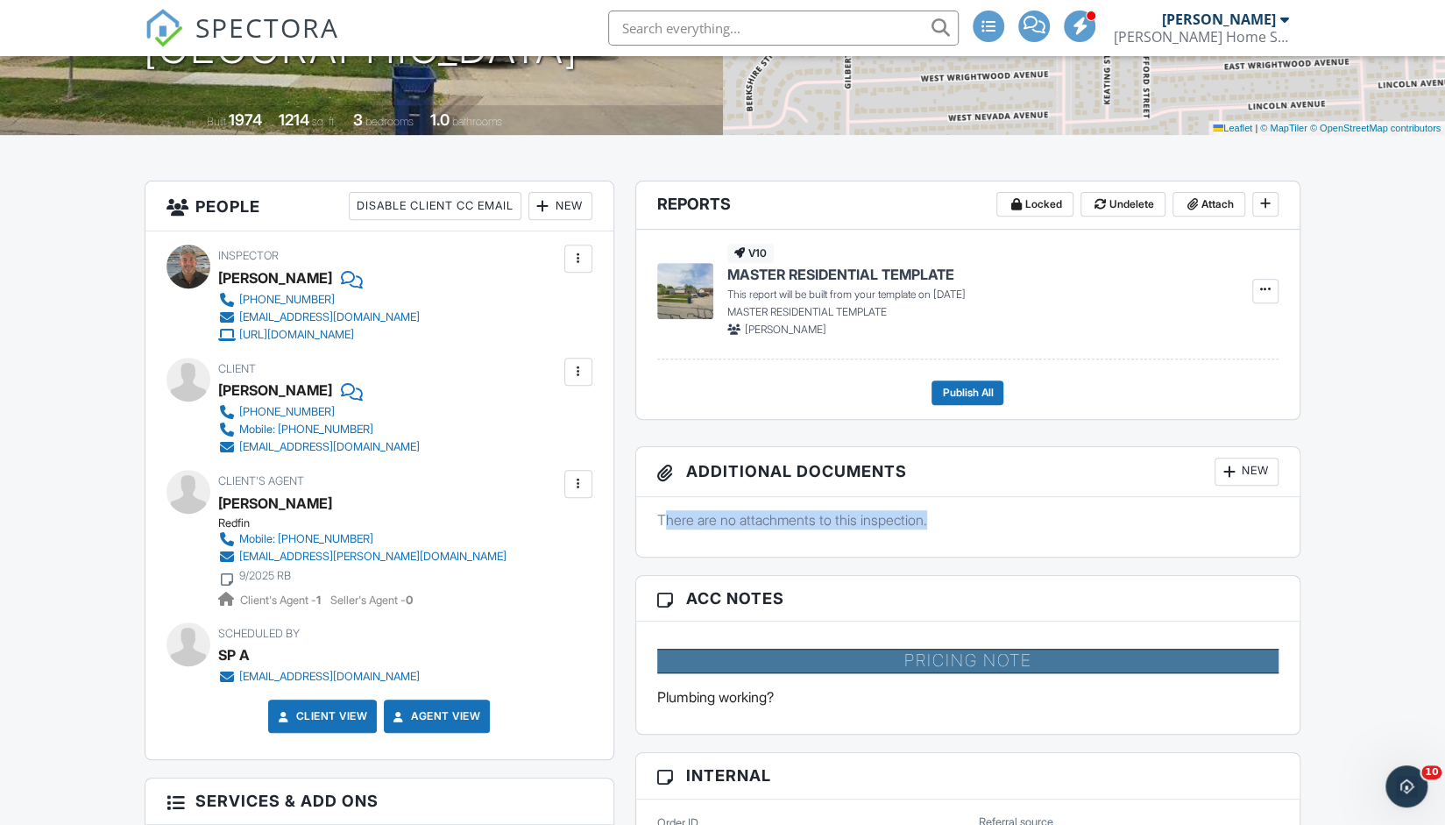
drag, startPoint x: 953, startPoint y: 520, endPoint x: 666, endPoint y: 511, distance: 286.8
click at [666, 511] on p "There are no attachments to this inspection." at bounding box center [968, 519] width 622 height 19
drag, startPoint x: 657, startPoint y: 518, endPoint x: 952, endPoint y: 526, distance: 294.6
click at [952, 526] on p "There are no attachments to this inspection." at bounding box center [968, 519] width 622 height 19
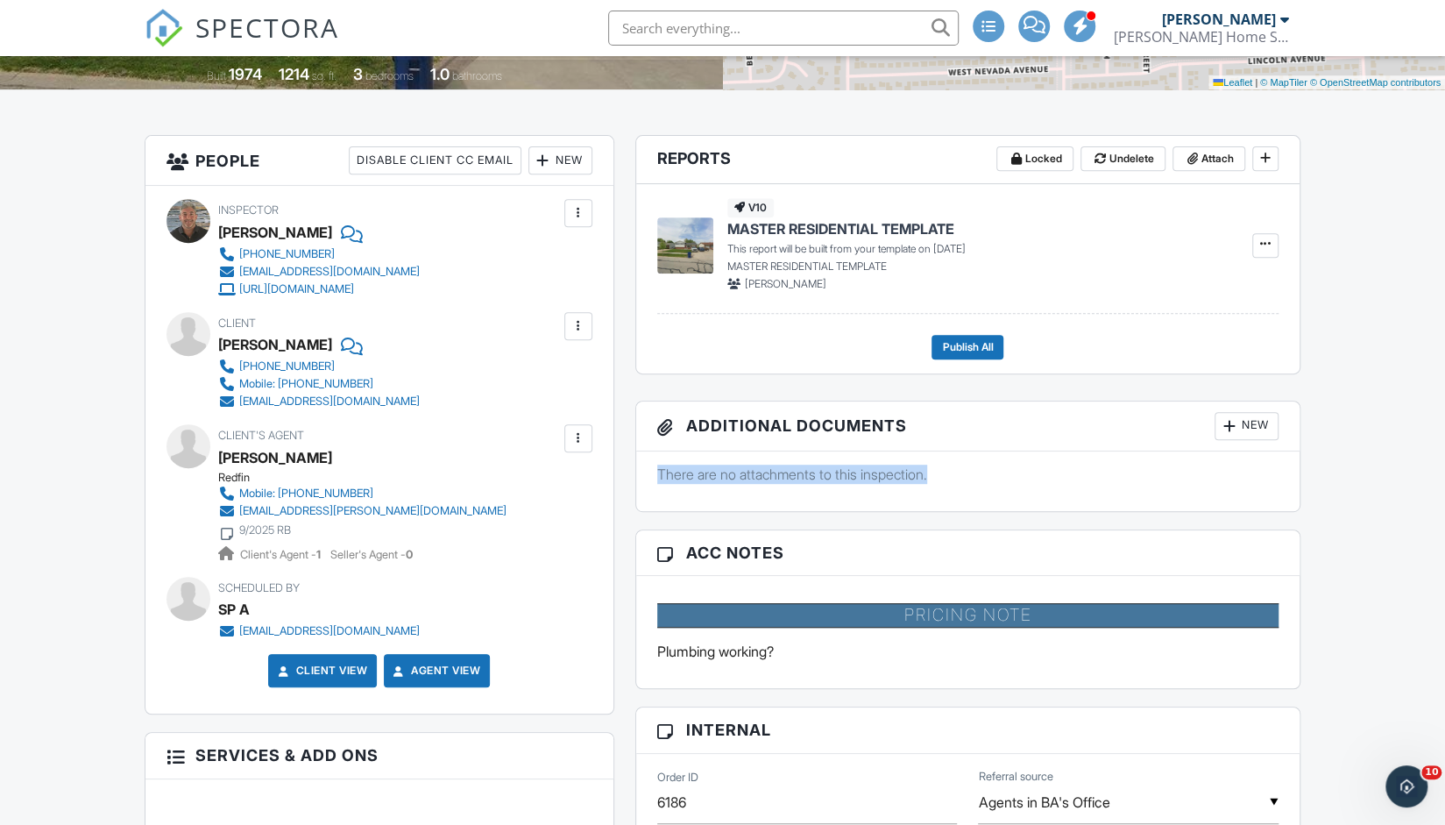
scroll to position [383, 0]
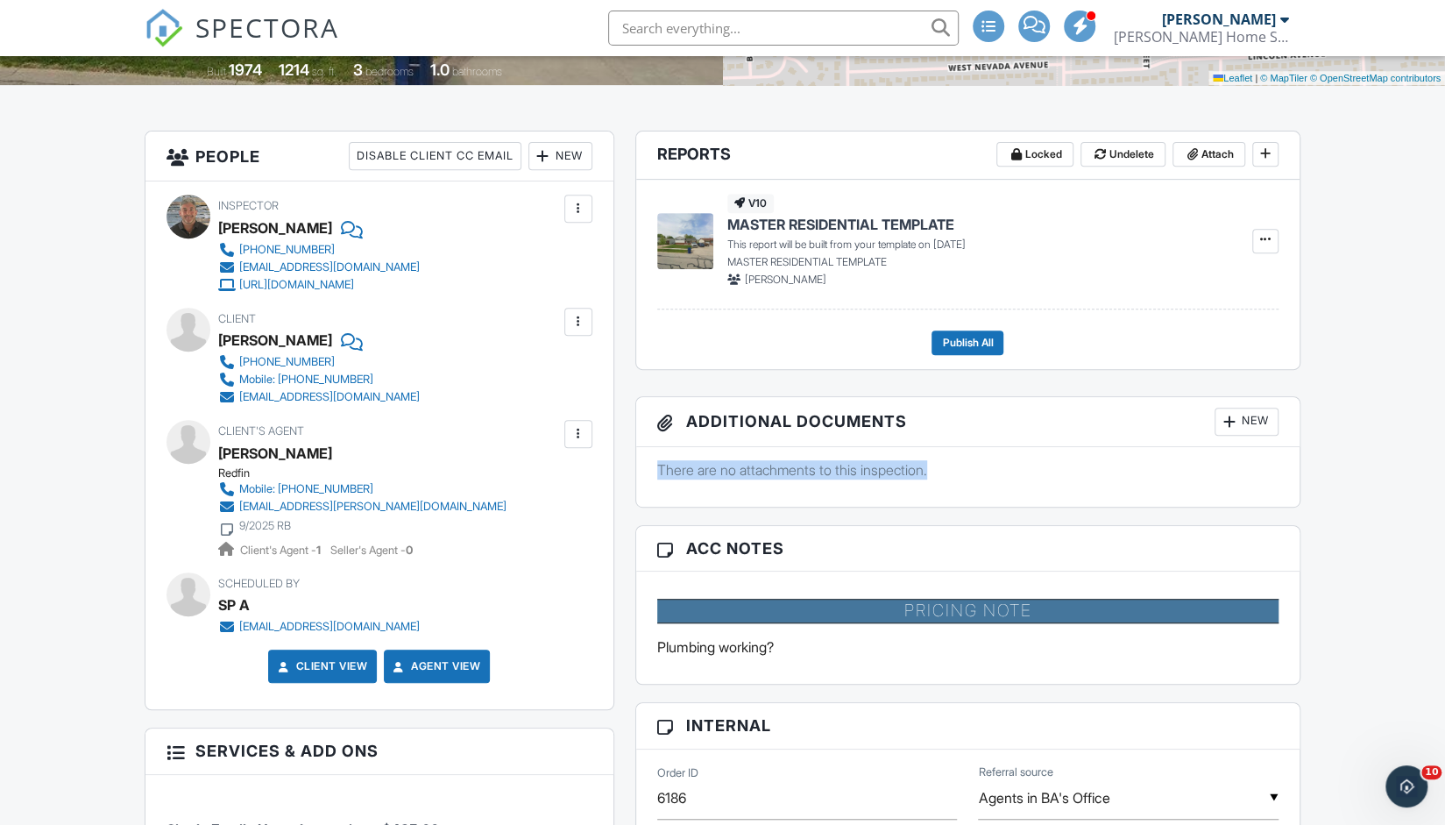
click at [974, 467] on p "There are no attachments to this inspection." at bounding box center [968, 469] width 622 height 19
drag, startPoint x: 974, startPoint y: 467, endPoint x: 662, endPoint y: 447, distance: 312.7
click at [662, 447] on div "There are no attachments to this inspection." at bounding box center [968, 477] width 664 height 60
drag, startPoint x: 656, startPoint y: 467, endPoint x: 936, endPoint y: 468, distance: 280.5
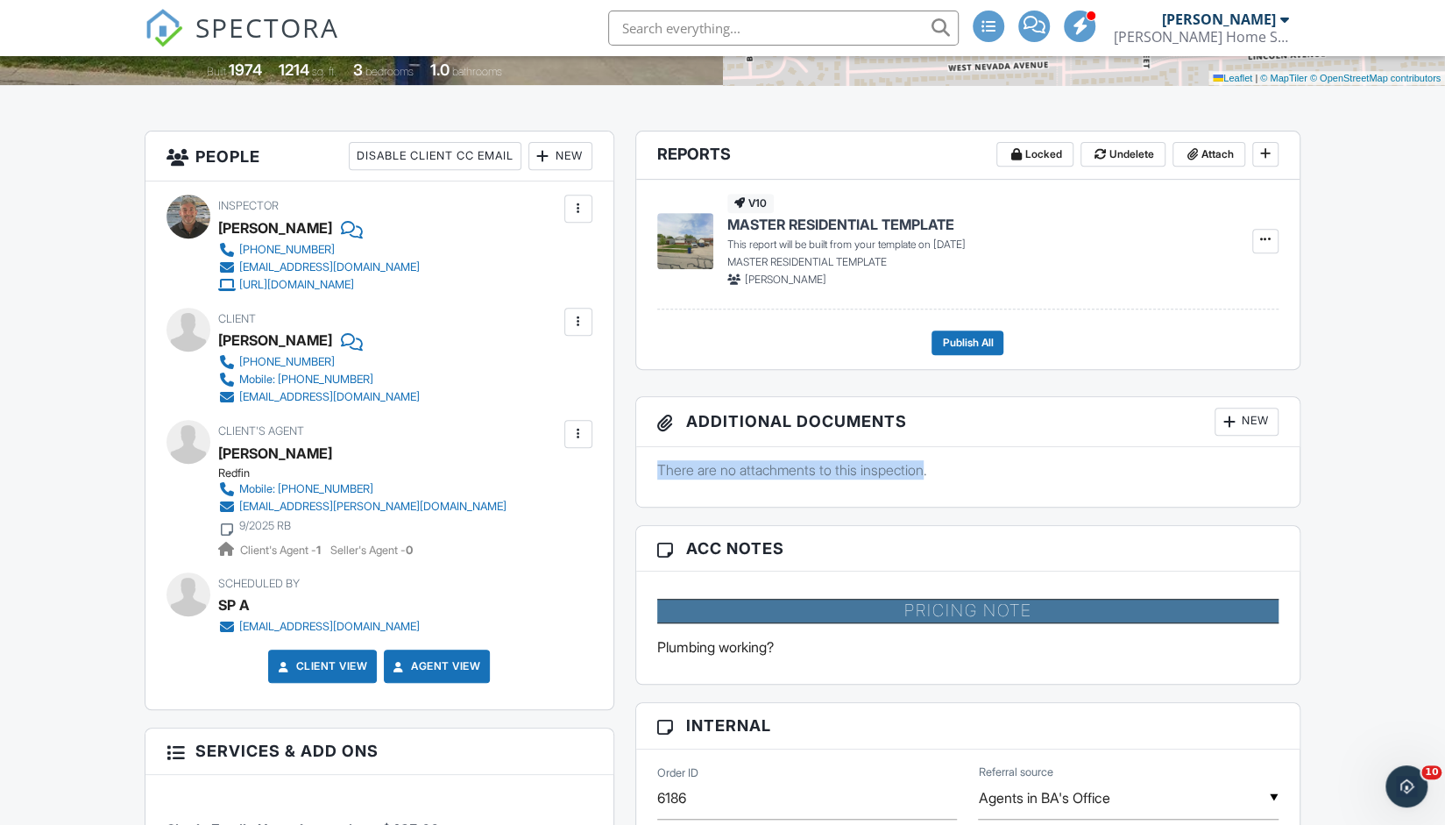
click at [936, 468] on p "There are no attachments to this inspection." at bounding box center [968, 469] width 622 height 19
click at [947, 471] on p "There are no attachments to this inspection." at bounding box center [968, 469] width 622 height 19
drag, startPoint x: 947, startPoint y: 471, endPoint x: 657, endPoint y: 458, distance: 290.4
click at [657, 460] on p "There are no attachments to this inspection." at bounding box center [968, 469] width 622 height 19
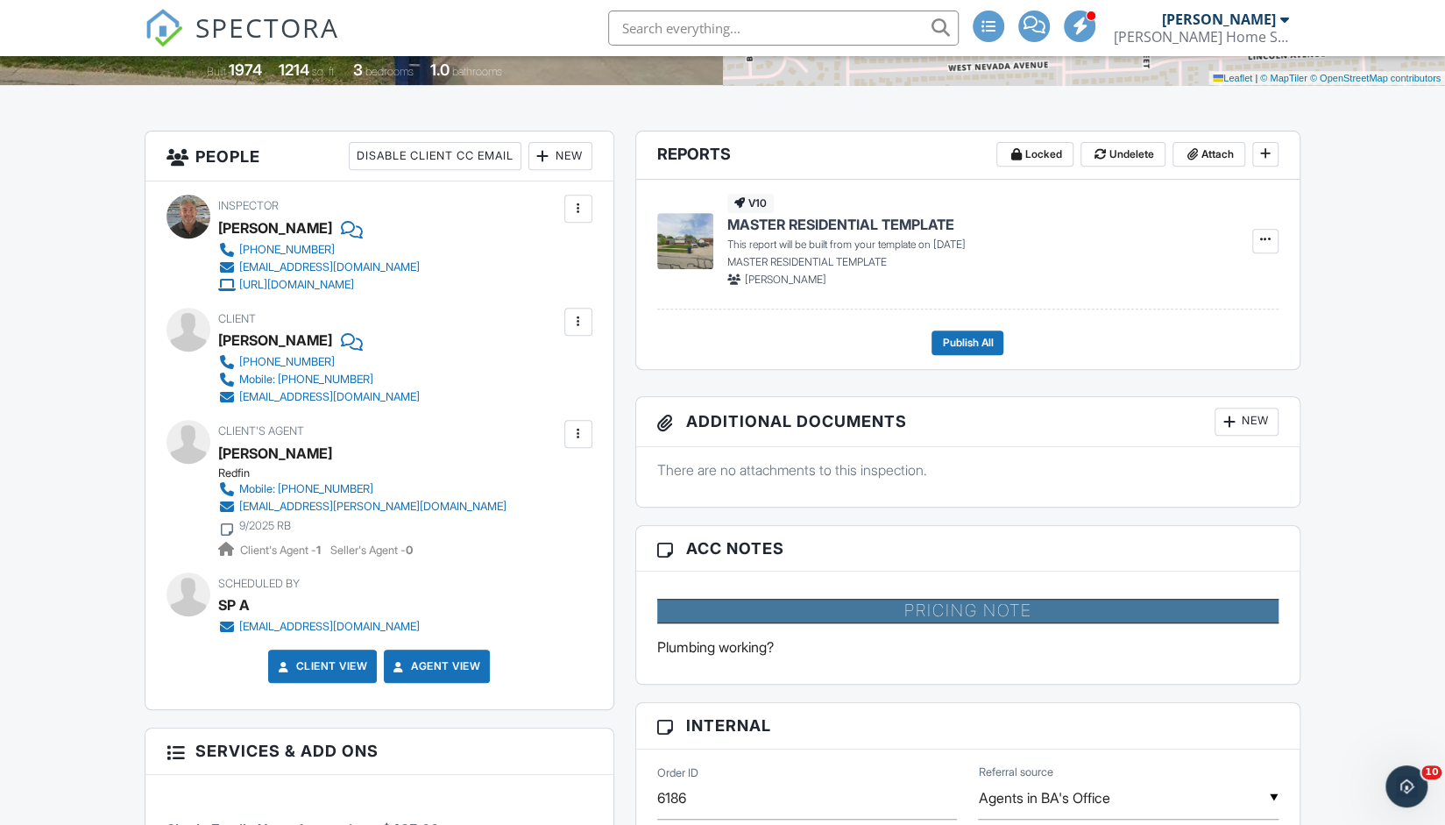
click at [657, 460] on p "There are no attachments to this inspection." at bounding box center [968, 469] width 622 height 19
drag, startPoint x: 657, startPoint y: 467, endPoint x: 934, endPoint y: 486, distance: 277.7
click at [934, 486] on div "There are no attachments to this inspection." at bounding box center [968, 477] width 664 height 60
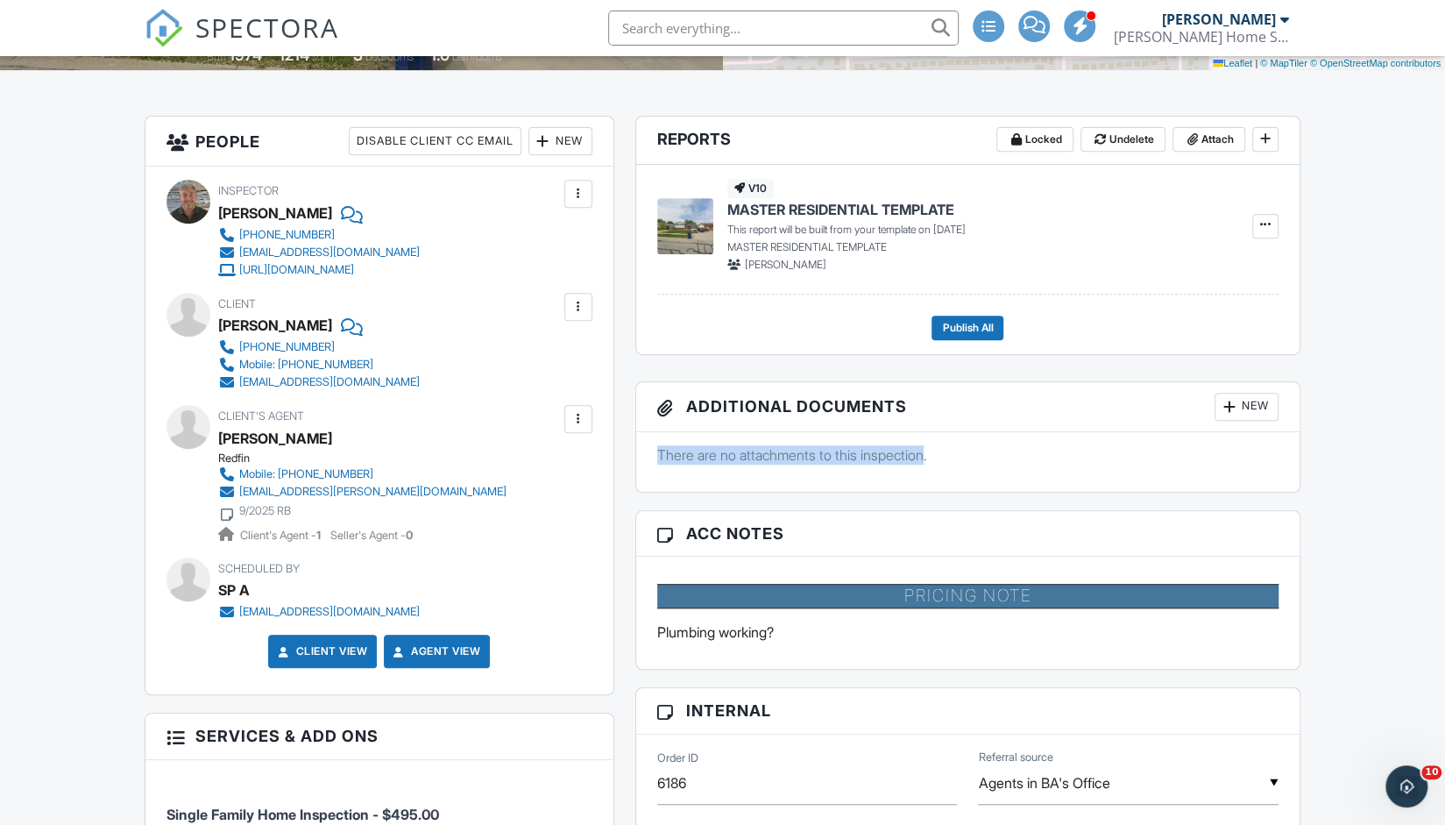
scroll to position [423, 0]
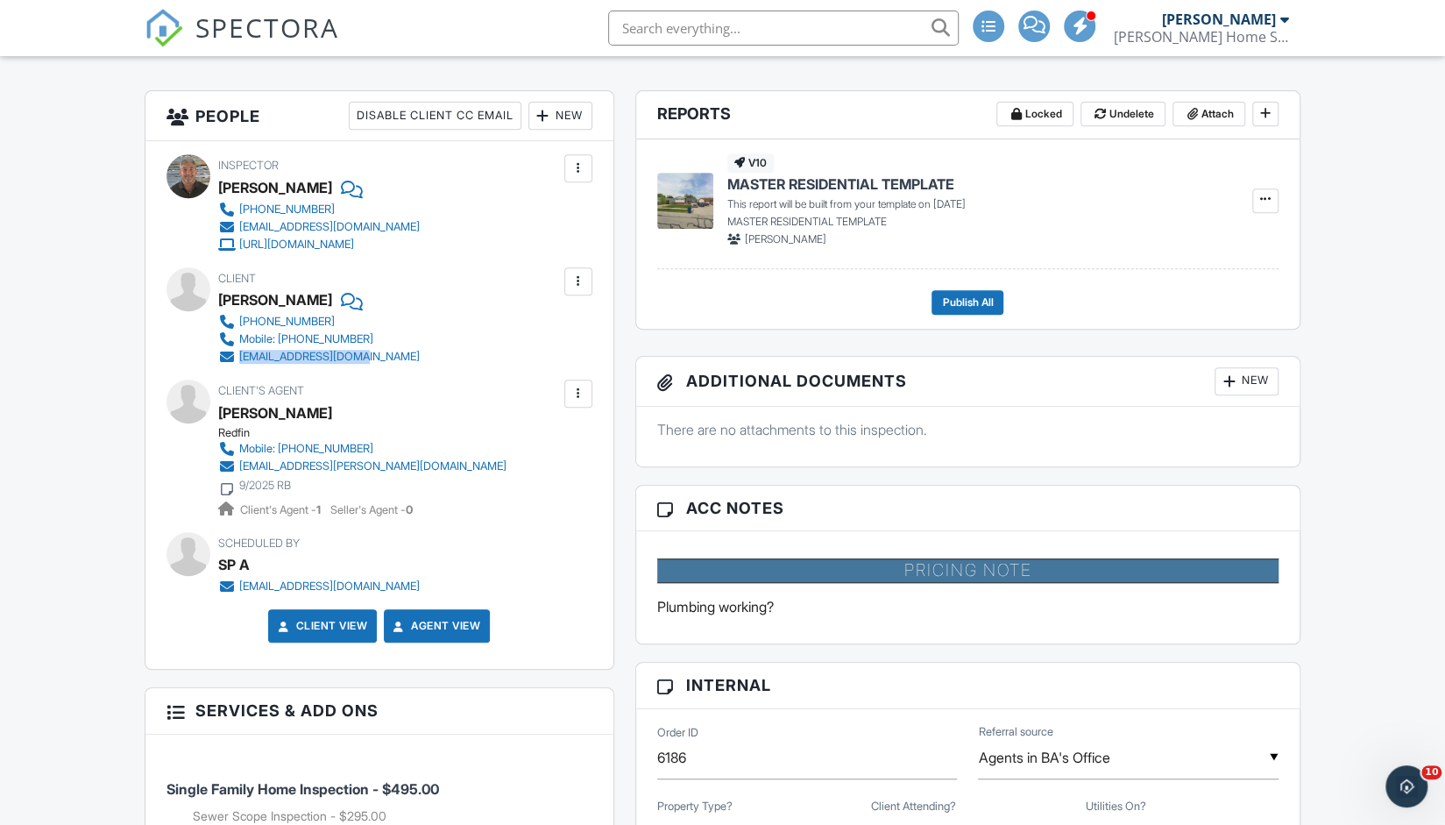
drag, startPoint x: 370, startPoint y: 357, endPoint x: 240, endPoint y: 352, distance: 129.8
click at [240, 352] on div "[PHONE_NUMBER] Mobile: [PHONE_NUMBER] [EMAIL_ADDRESS][DOMAIN_NAME]" at bounding box center [326, 339] width 216 height 53
copy div "[EMAIL_ADDRESS][DOMAIN_NAME]"
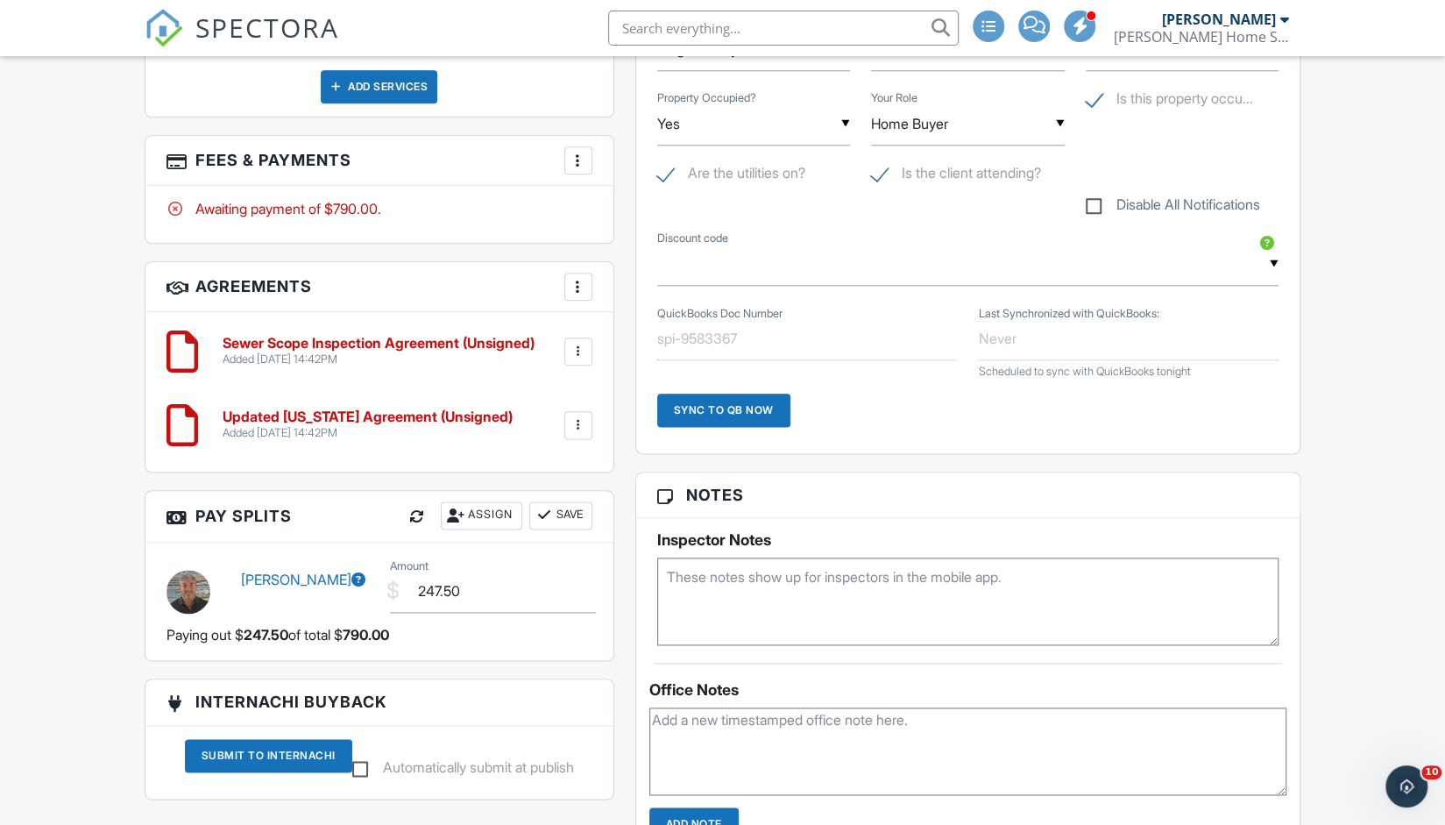
scroll to position [1207, 0]
click at [795, 725] on textarea at bounding box center [969, 751] width 638 height 88
type textarea "FSBO"
click at [696, 813] on input "Add Note" at bounding box center [694, 822] width 89 height 33
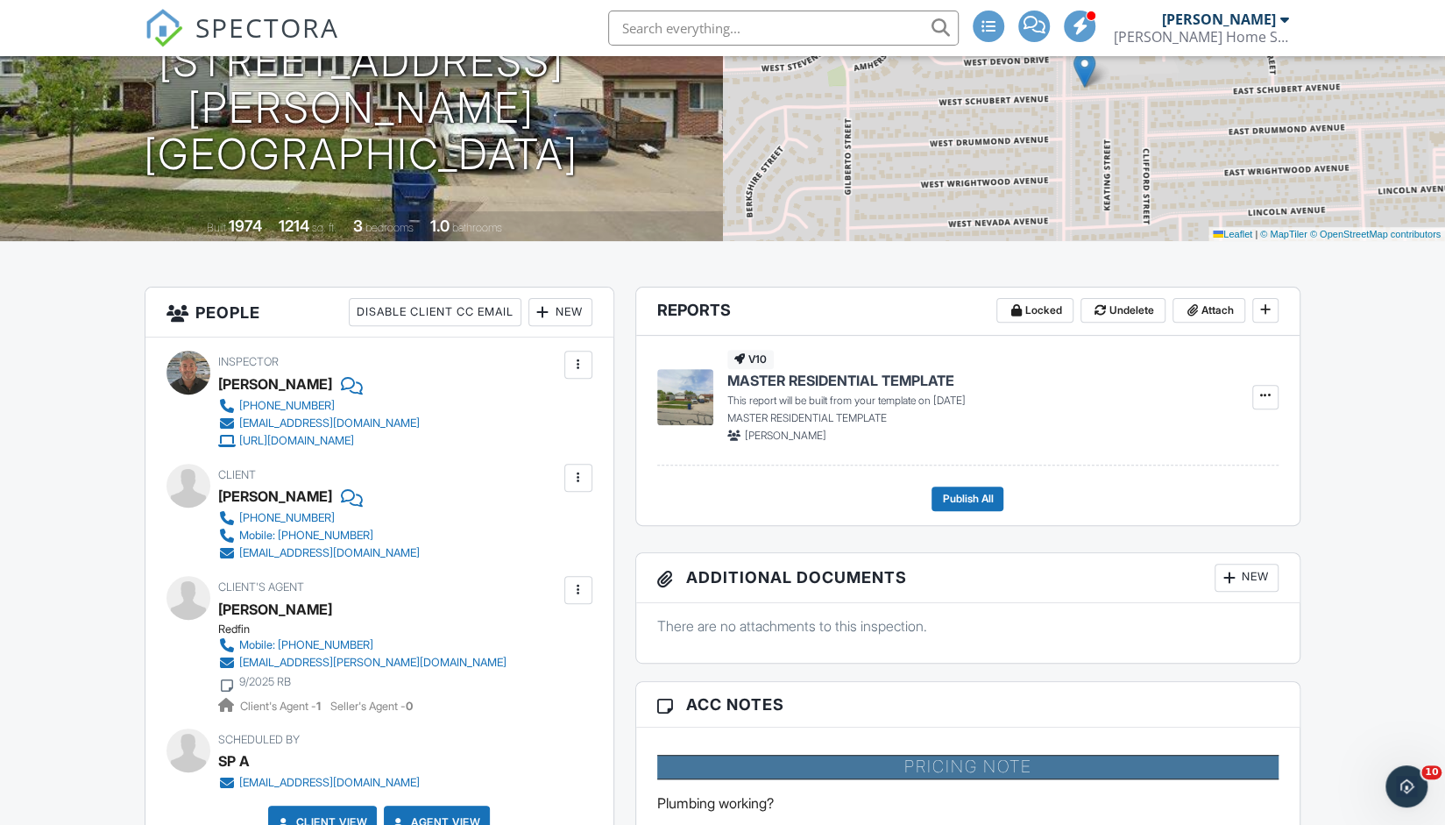
scroll to position [322, 0]
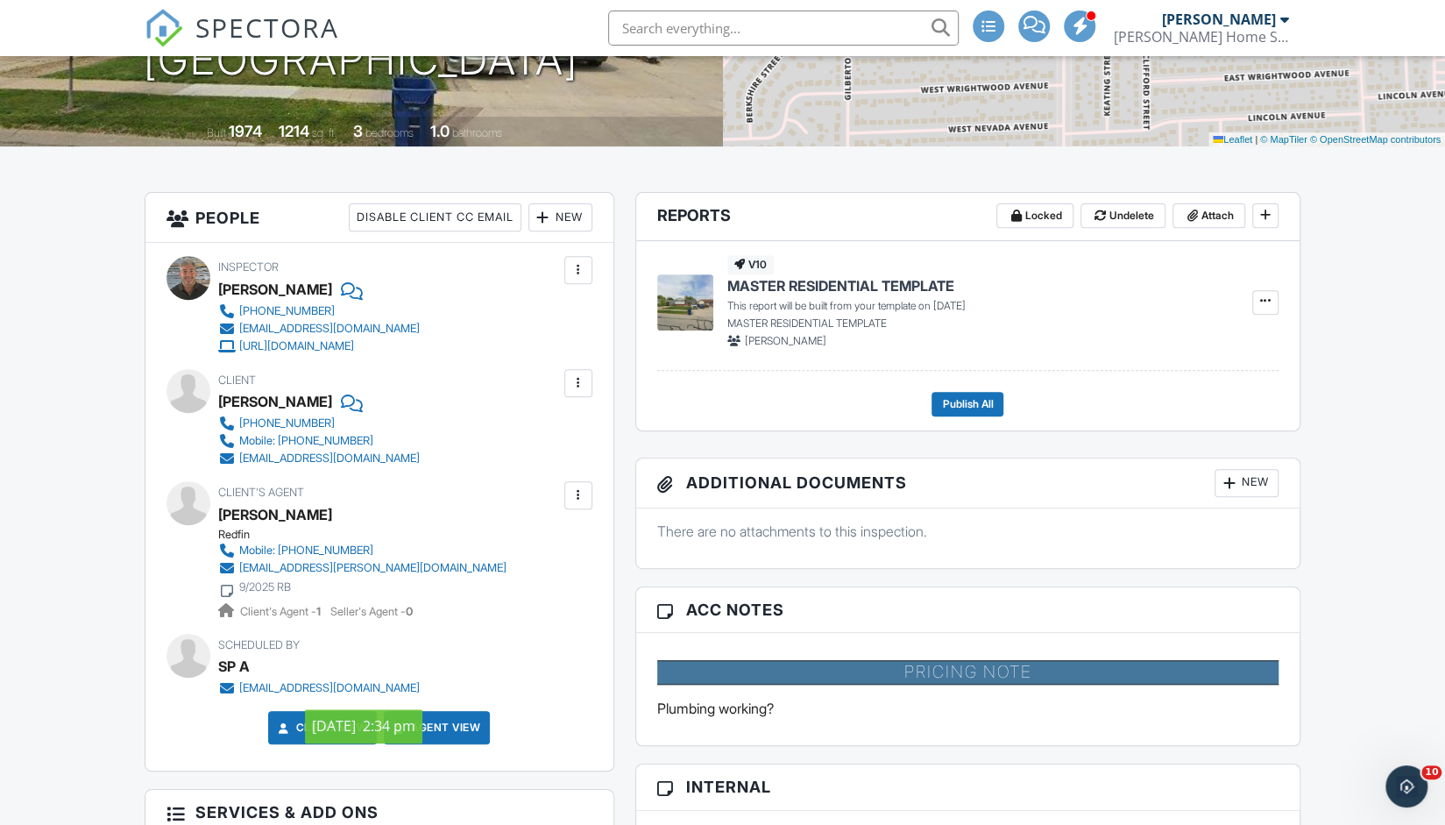
click at [433, 678] on div "SP A" at bounding box center [326, 666] width 216 height 26
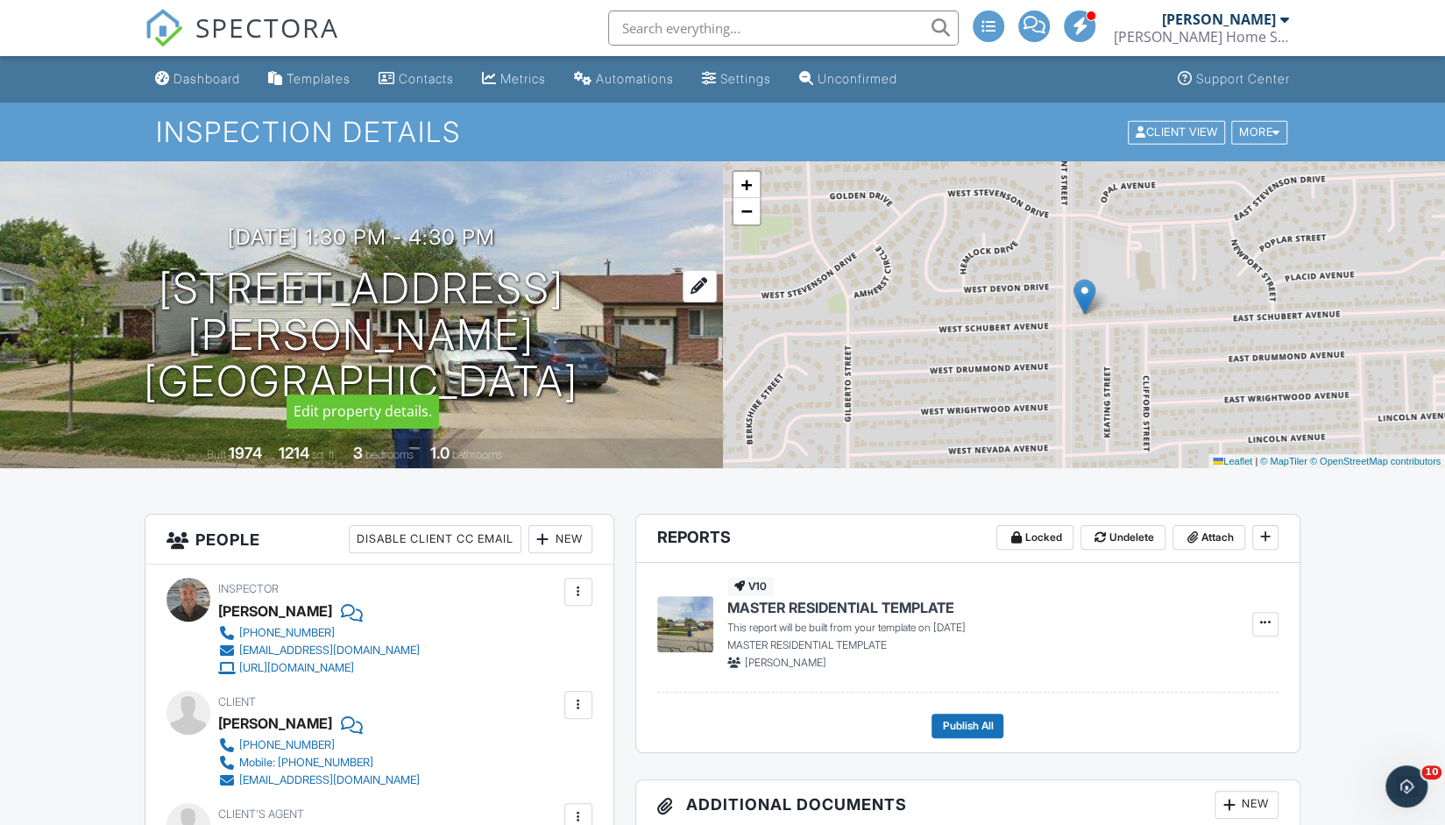
drag, startPoint x: 174, startPoint y: 250, endPoint x: 664, endPoint y: 360, distance: 502.3
click at [664, 360] on div "[DATE] 1:30 pm - 4:30 pm [STREET_ADDRESS][PERSON_NAME] [GEOGRAPHIC_DATA]" at bounding box center [361, 314] width 723 height 179
copy div "[DATE] 1:30 pm - 4:30 pm [STREET_ADDRESS][PERSON_NAME]"
click at [203, 83] on div "Dashboard" at bounding box center [207, 78] width 67 height 15
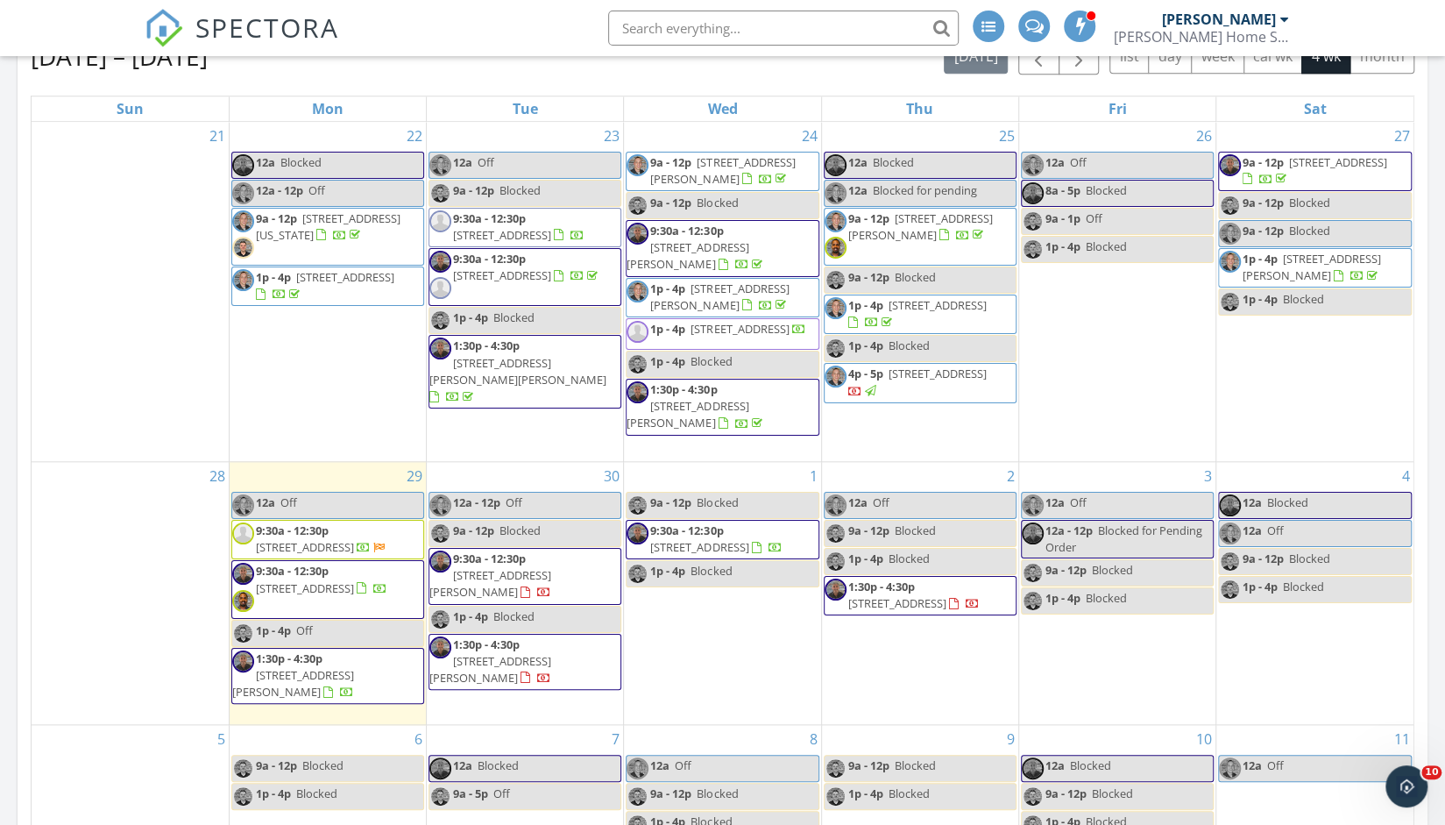
scroll to position [1038, 0]
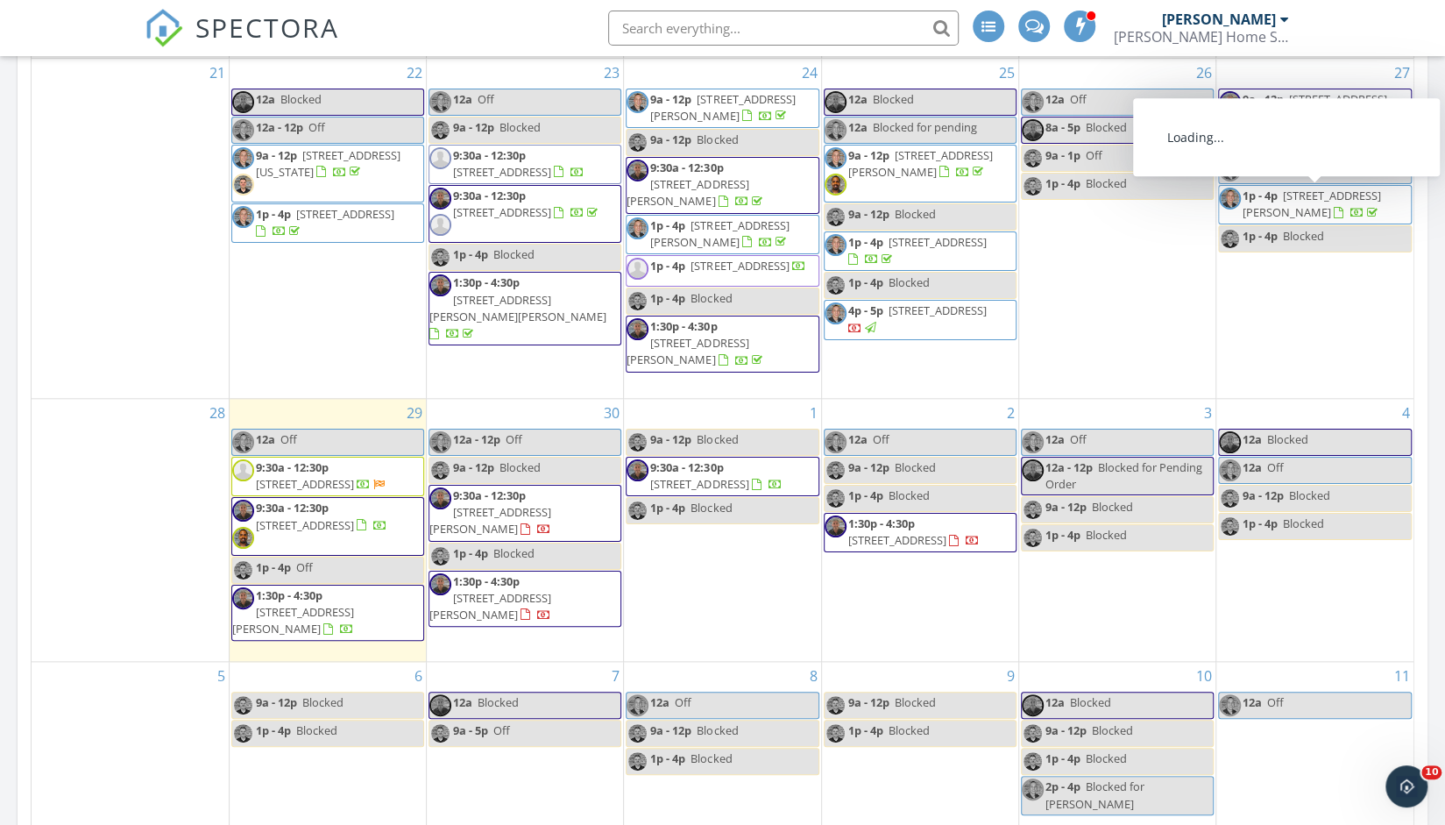
click at [1339, 193] on span "[STREET_ADDRESS][PERSON_NAME]" at bounding box center [1312, 204] width 138 height 32
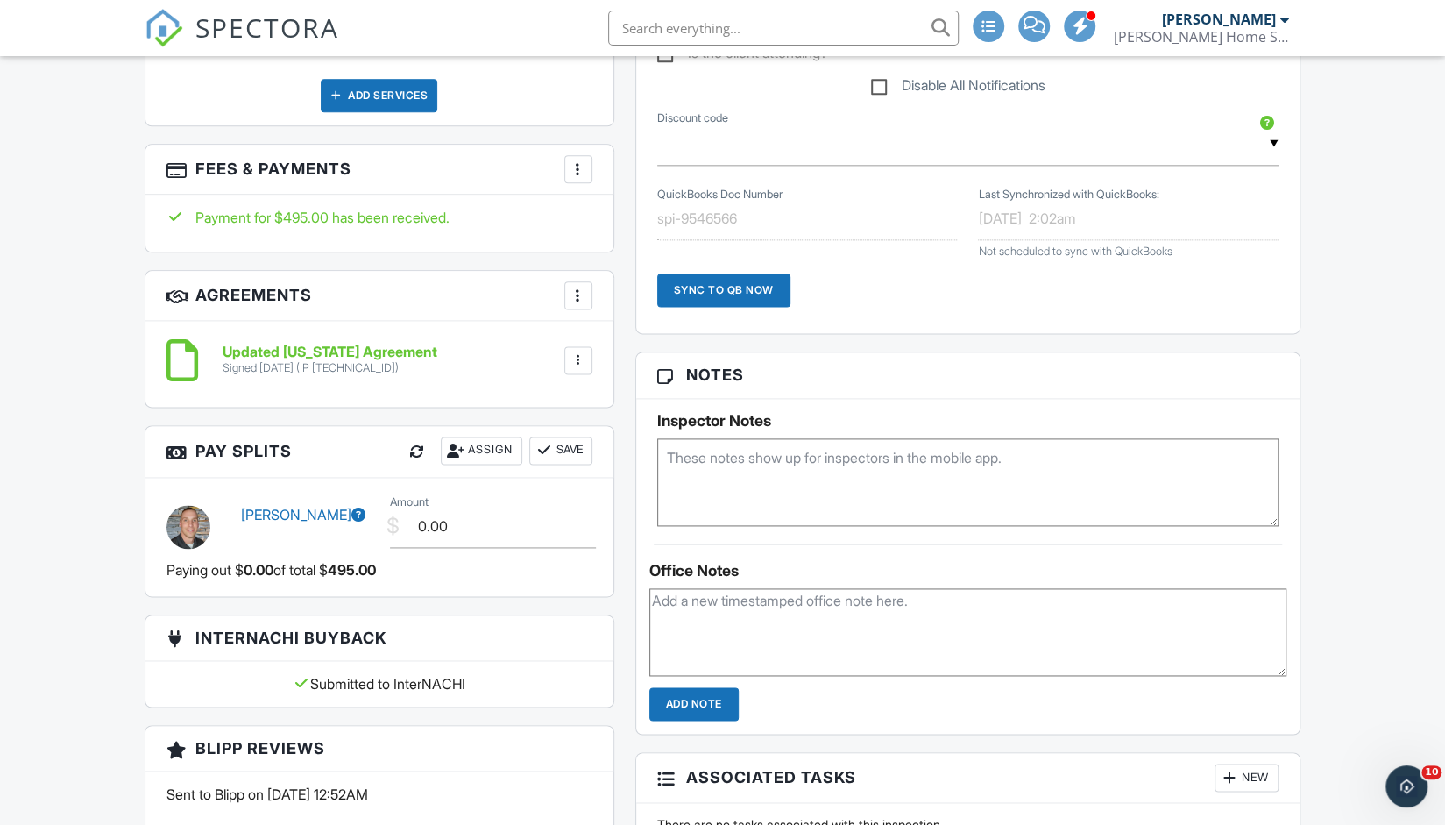
click at [582, 160] on div at bounding box center [579, 169] width 18 height 18
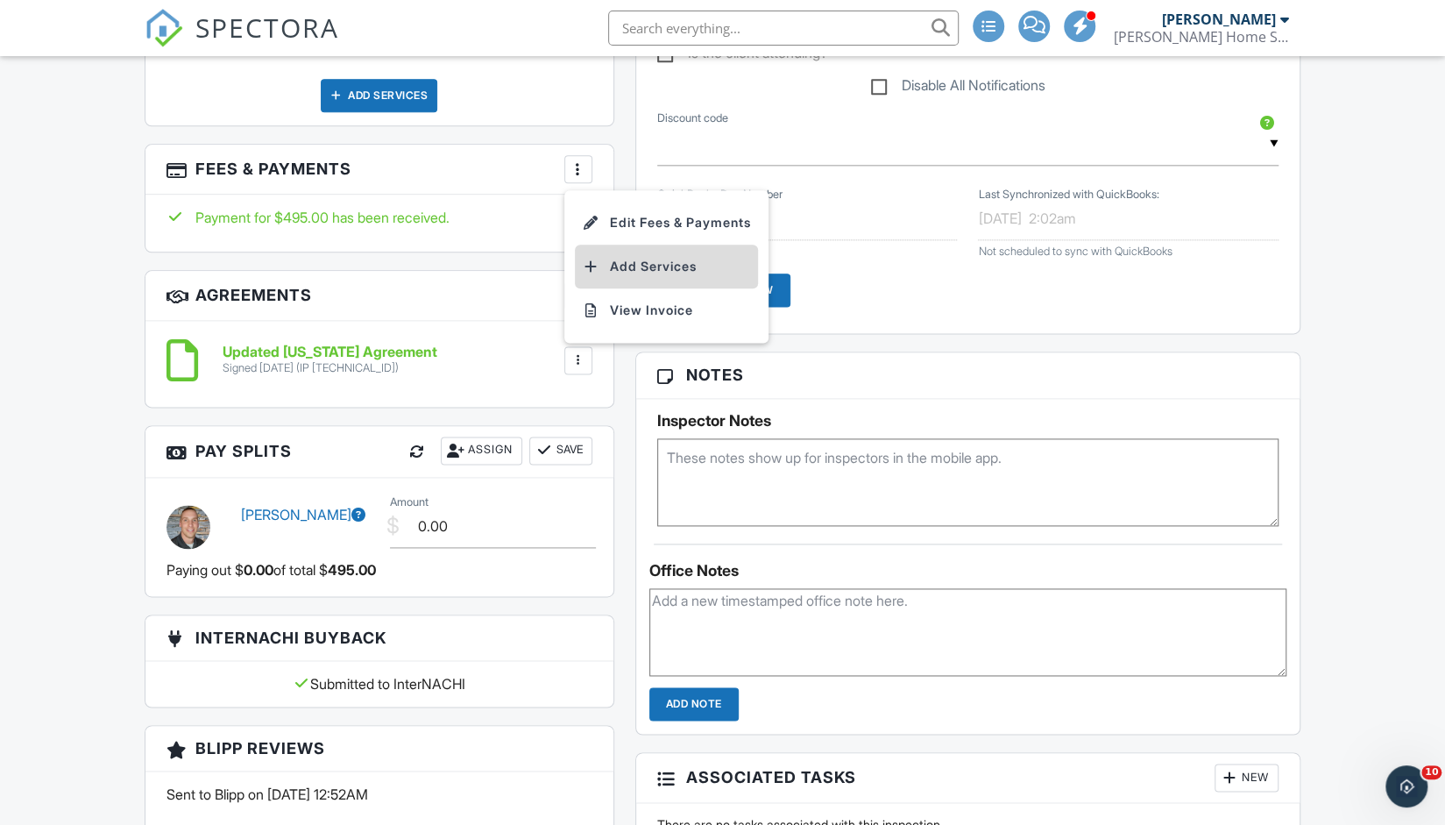
click at [597, 258] on div at bounding box center [591, 267] width 18 height 18
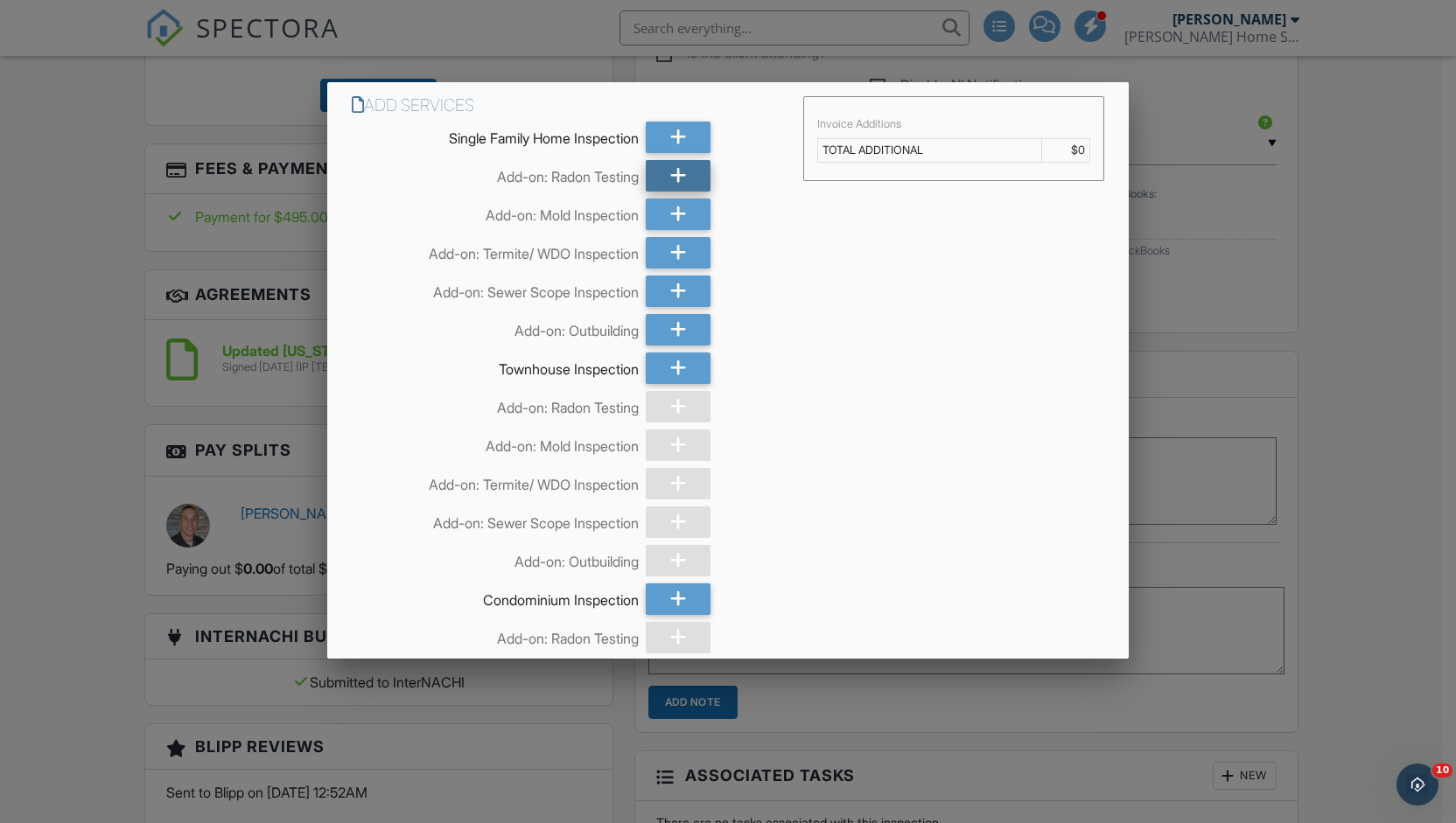
click at [680, 181] on icon at bounding box center [678, 176] width 17 height 32
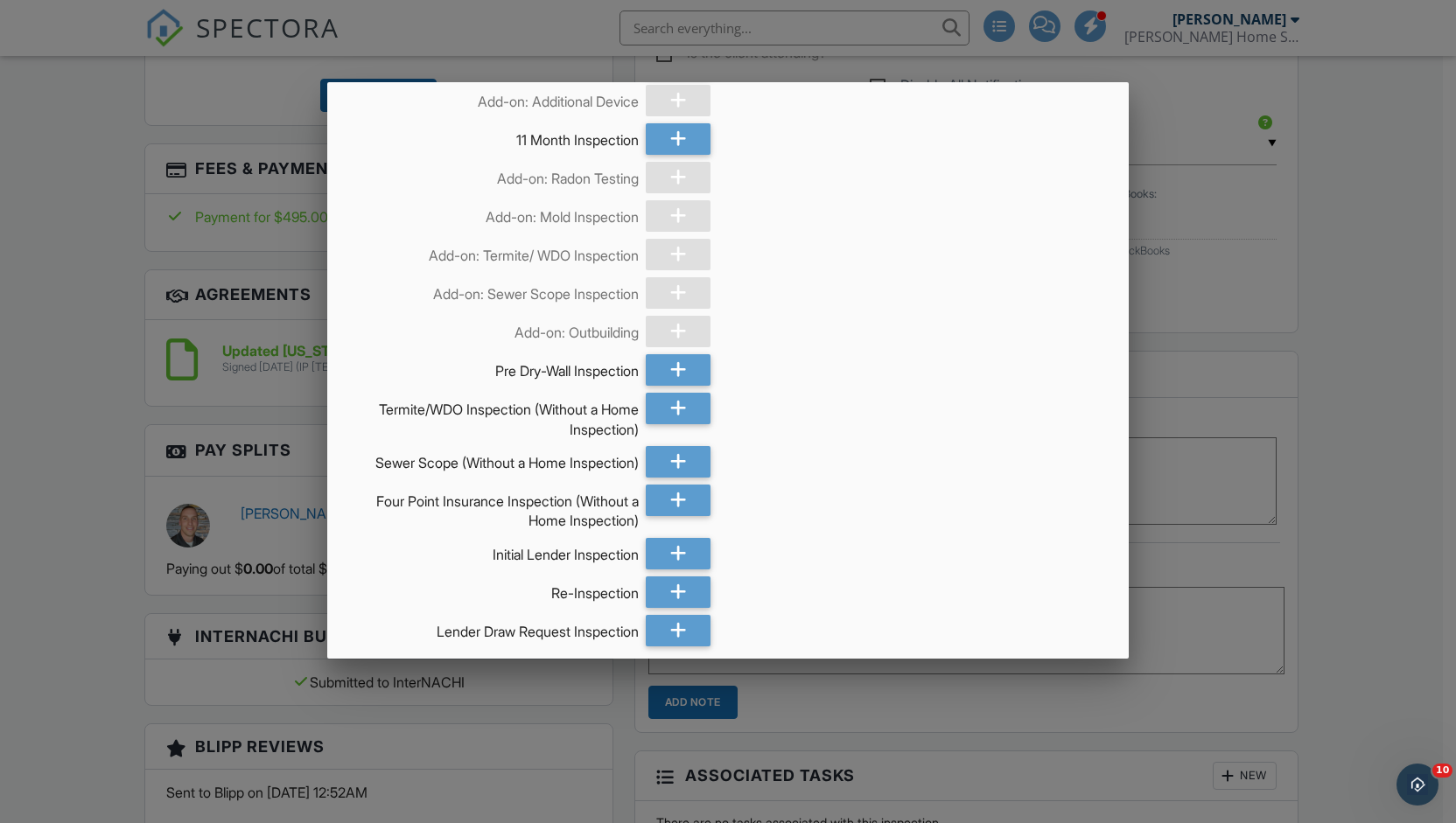
scroll to position [1538, 0]
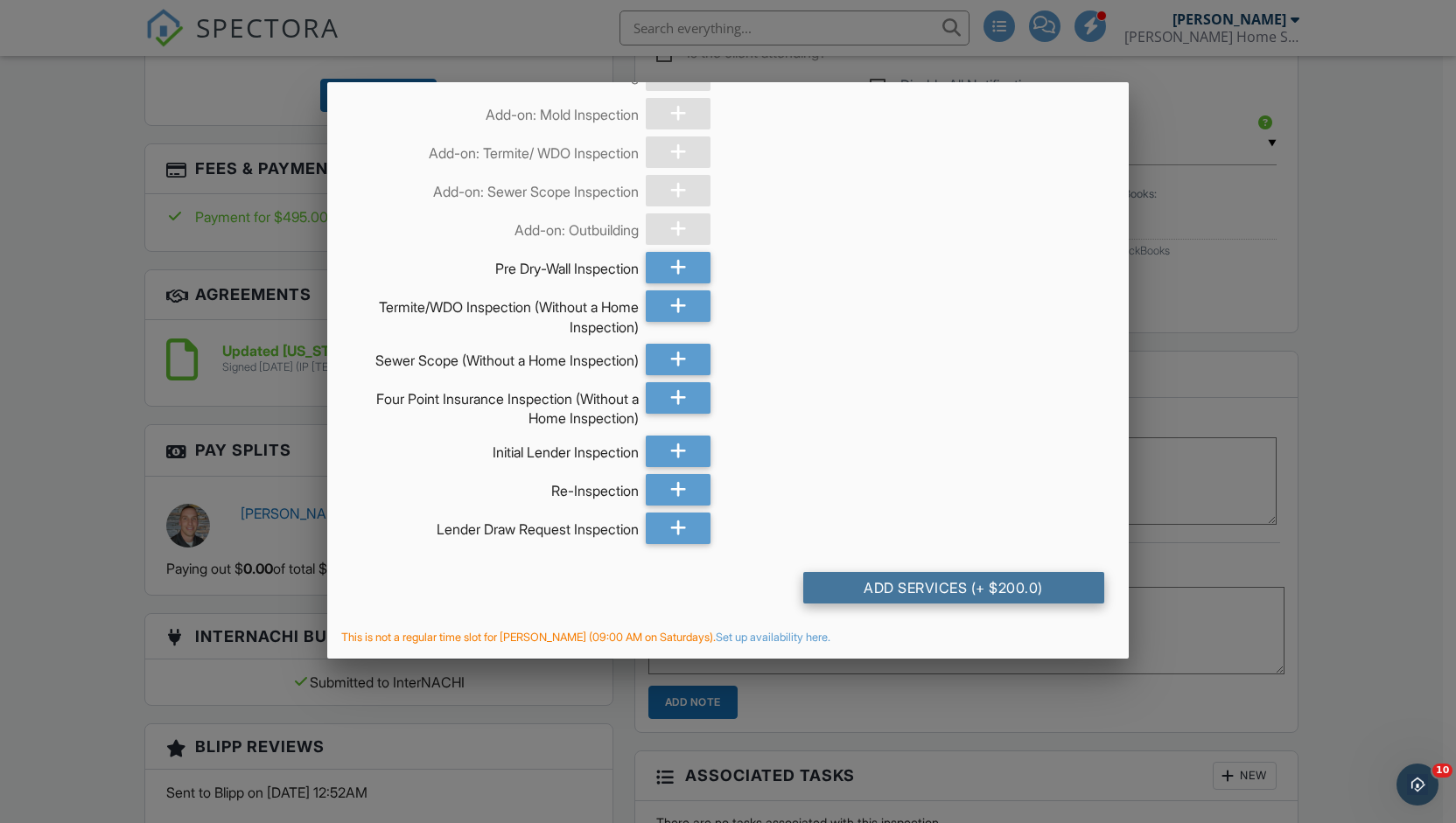
click at [883, 586] on div "Add Services (+ $200.0)" at bounding box center [954, 588] width 301 height 32
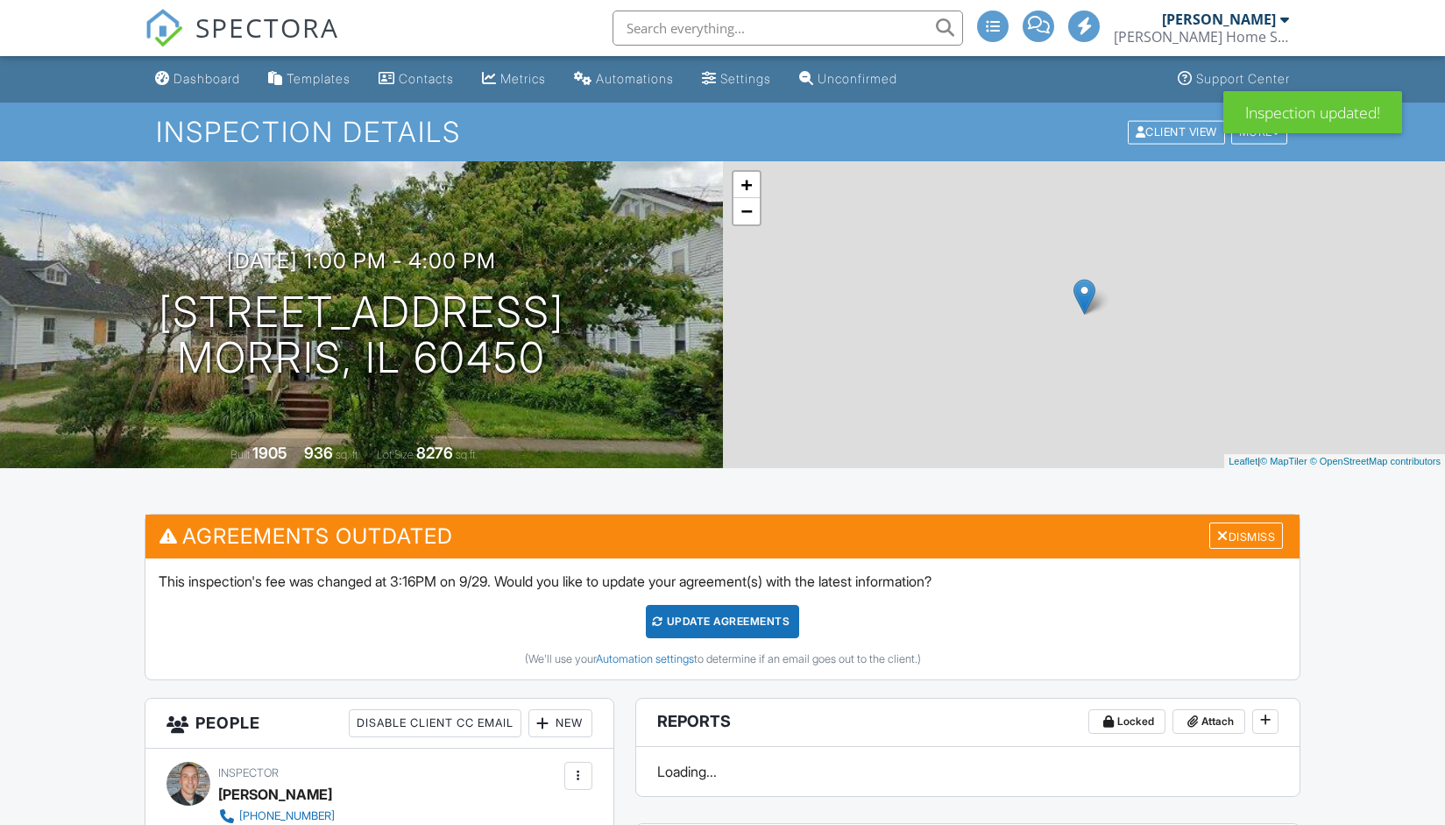
click at [723, 597] on div "This inspection's fee was changed at 3:16PM on 9/29. Would you like to update y…" at bounding box center [723, 618] width 1154 height 121
click at [715, 618] on div "Update Agreements" at bounding box center [722, 621] width 153 height 33
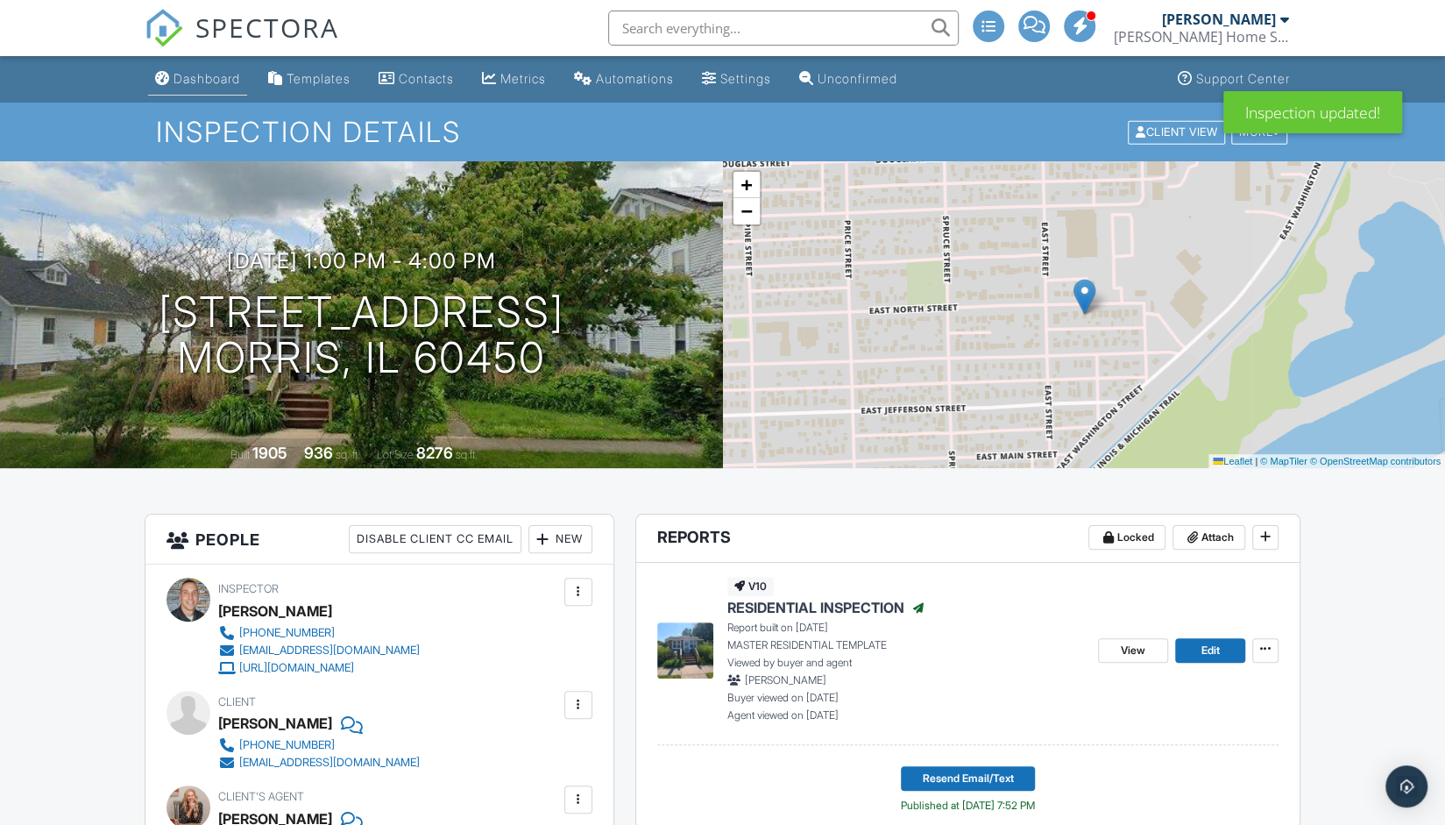
click at [217, 76] on div "Dashboard" at bounding box center [207, 78] width 67 height 15
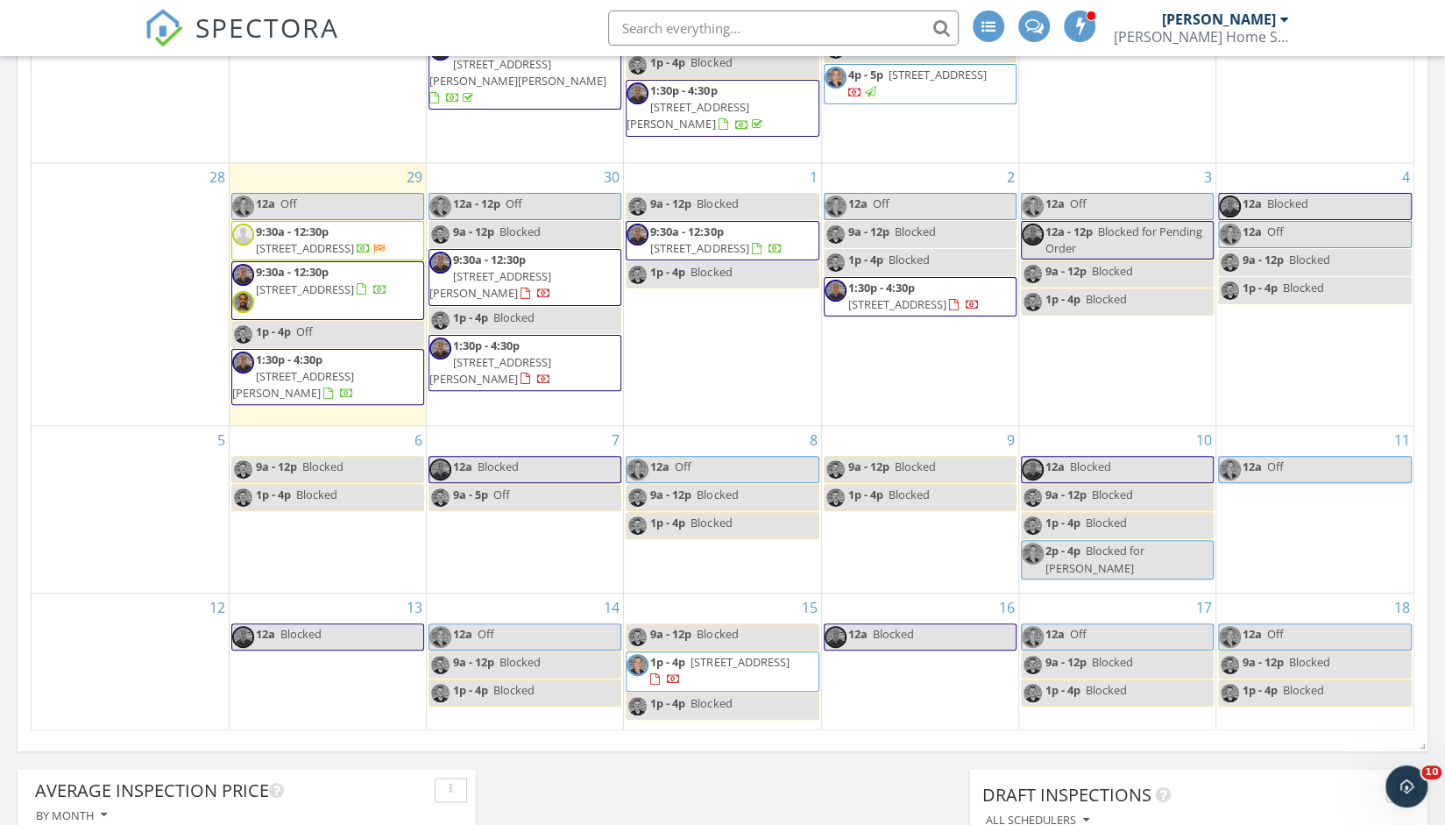
scroll to position [1275, 0]
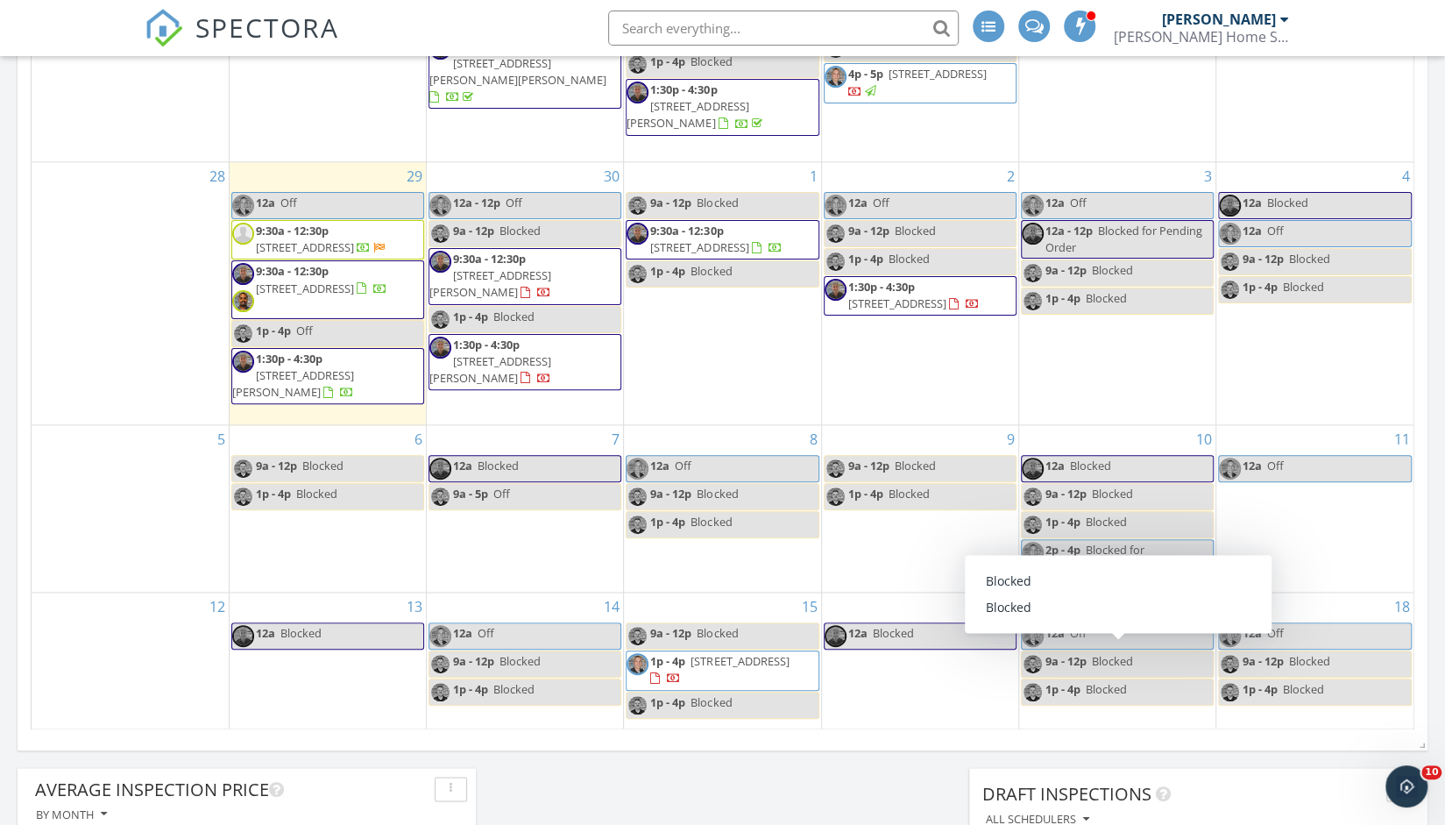
click at [1099, 583] on div "10 12a Blocked 9a - 12p Blocked 1p - 4p Blocked 2p - 4p Blocked for [PERSON_NAM…" at bounding box center [1117, 508] width 196 height 167
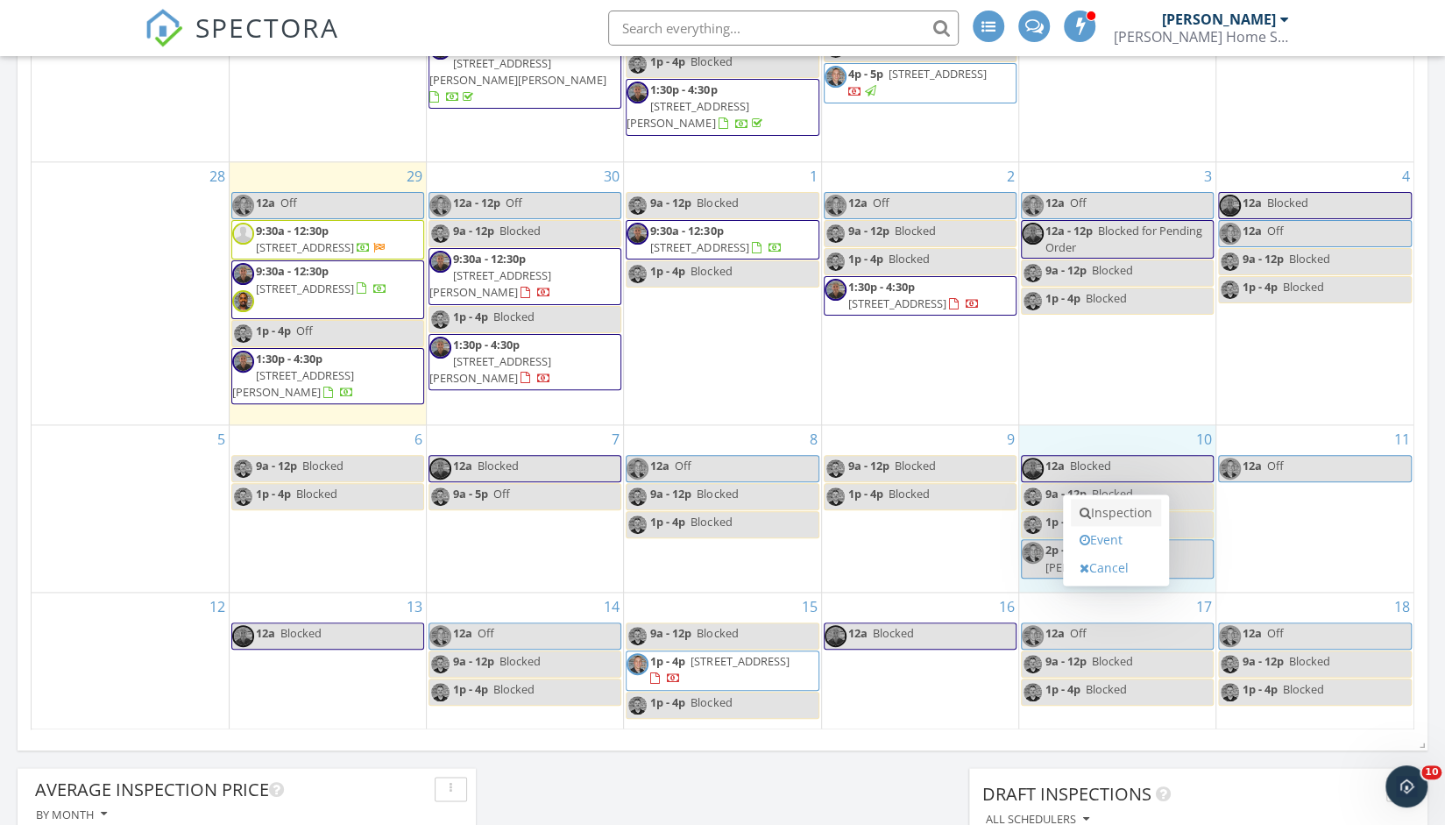
click at [1119, 520] on link "Inspection" at bounding box center [1116, 513] width 90 height 28
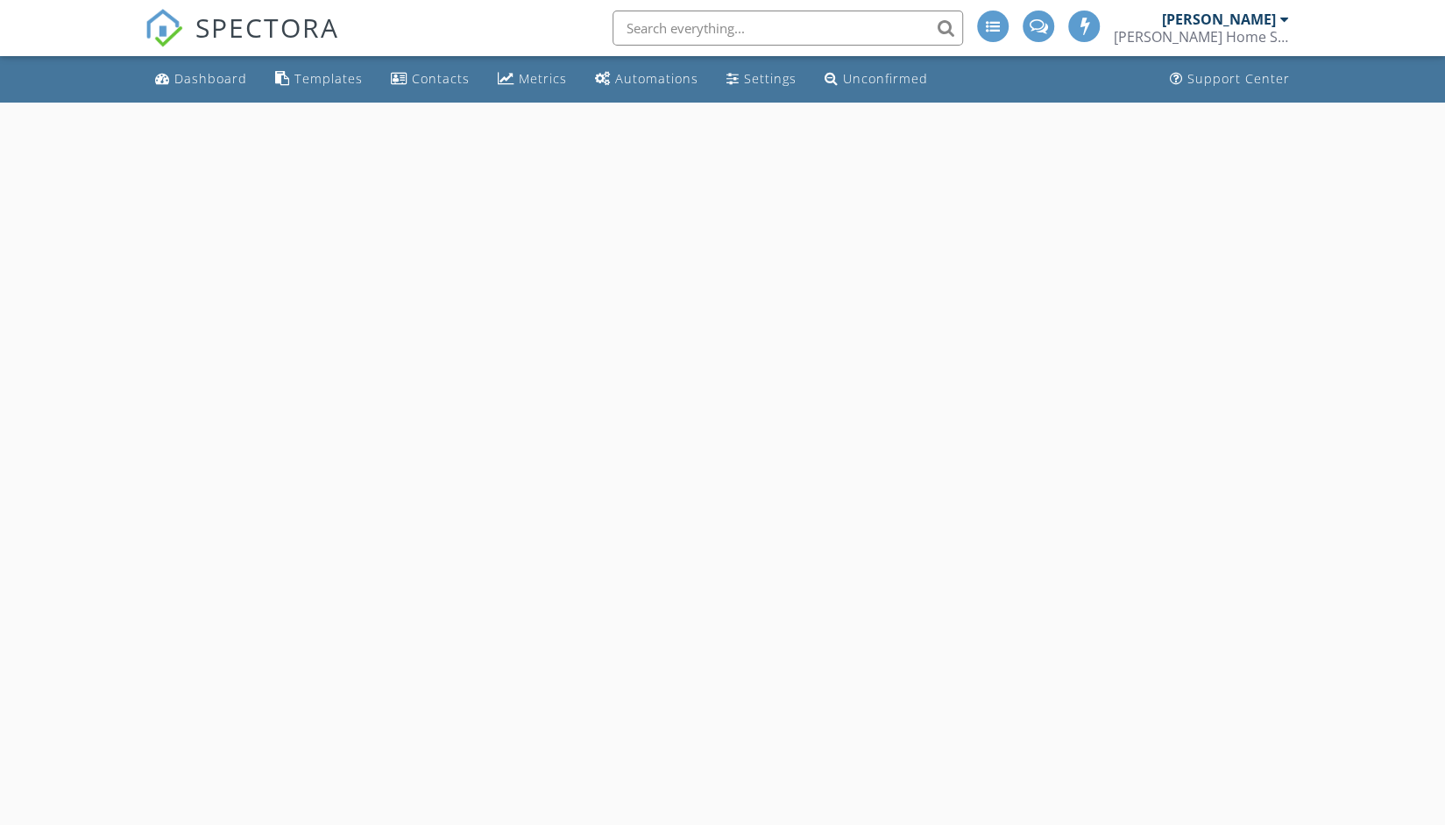
select select "9"
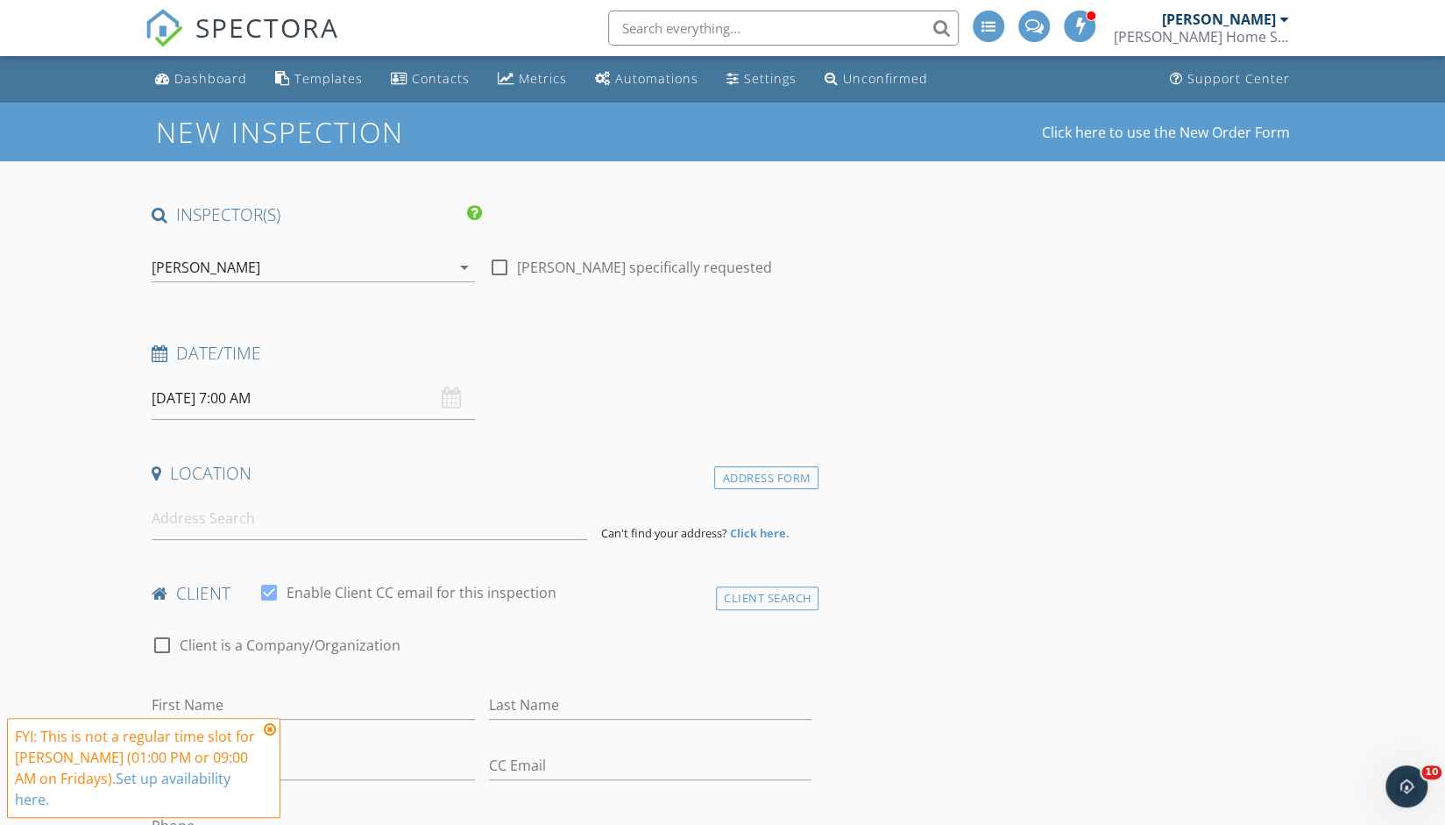
click at [252, 401] on input "[DATE] 7:00 AM" at bounding box center [313, 398] width 323 height 43
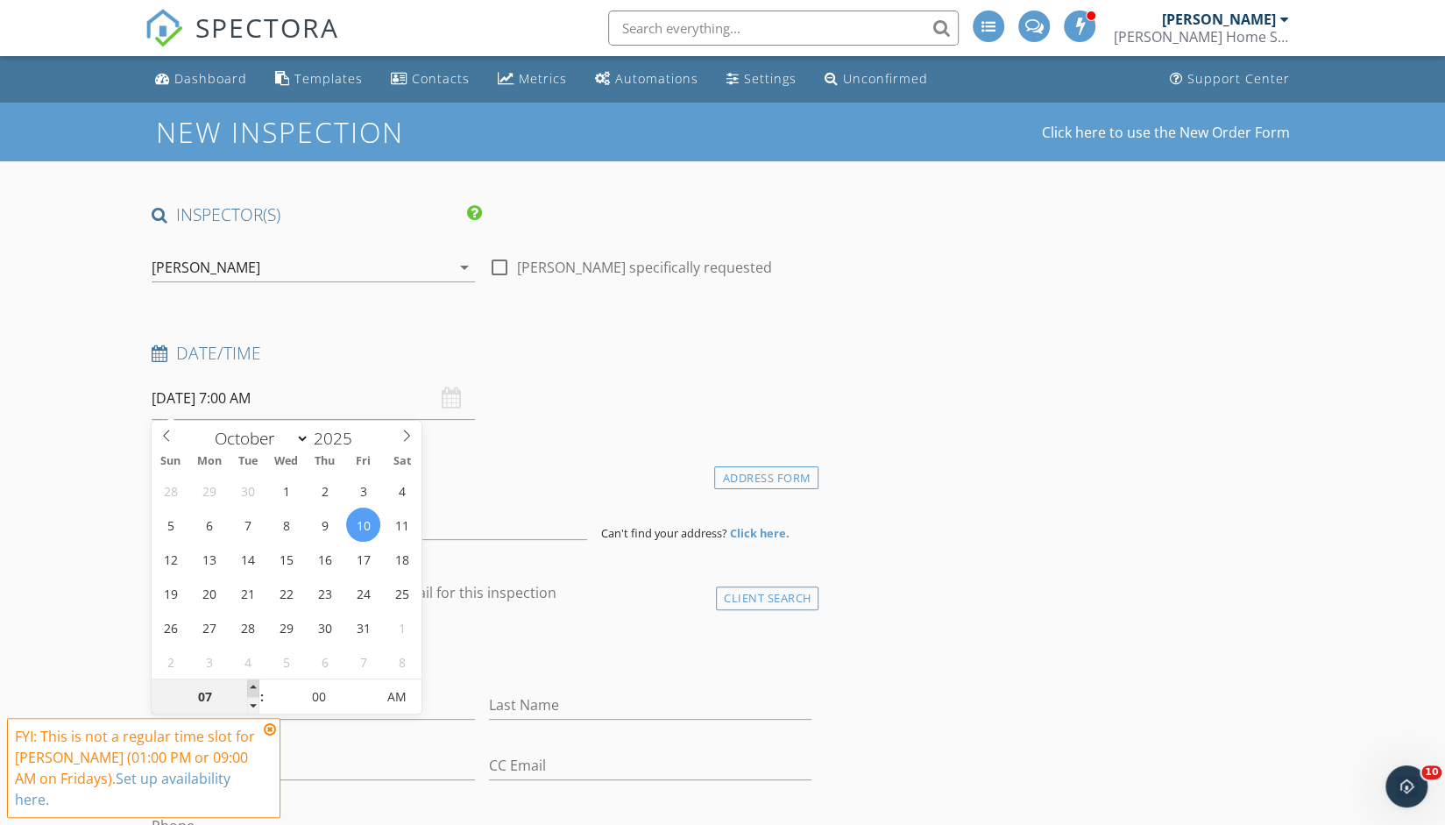
type input "08"
type input "[DATE] 8:00 AM"
click at [251, 685] on span at bounding box center [253, 688] width 12 height 18
type input "09"
type input "[DATE] 9:00 AM"
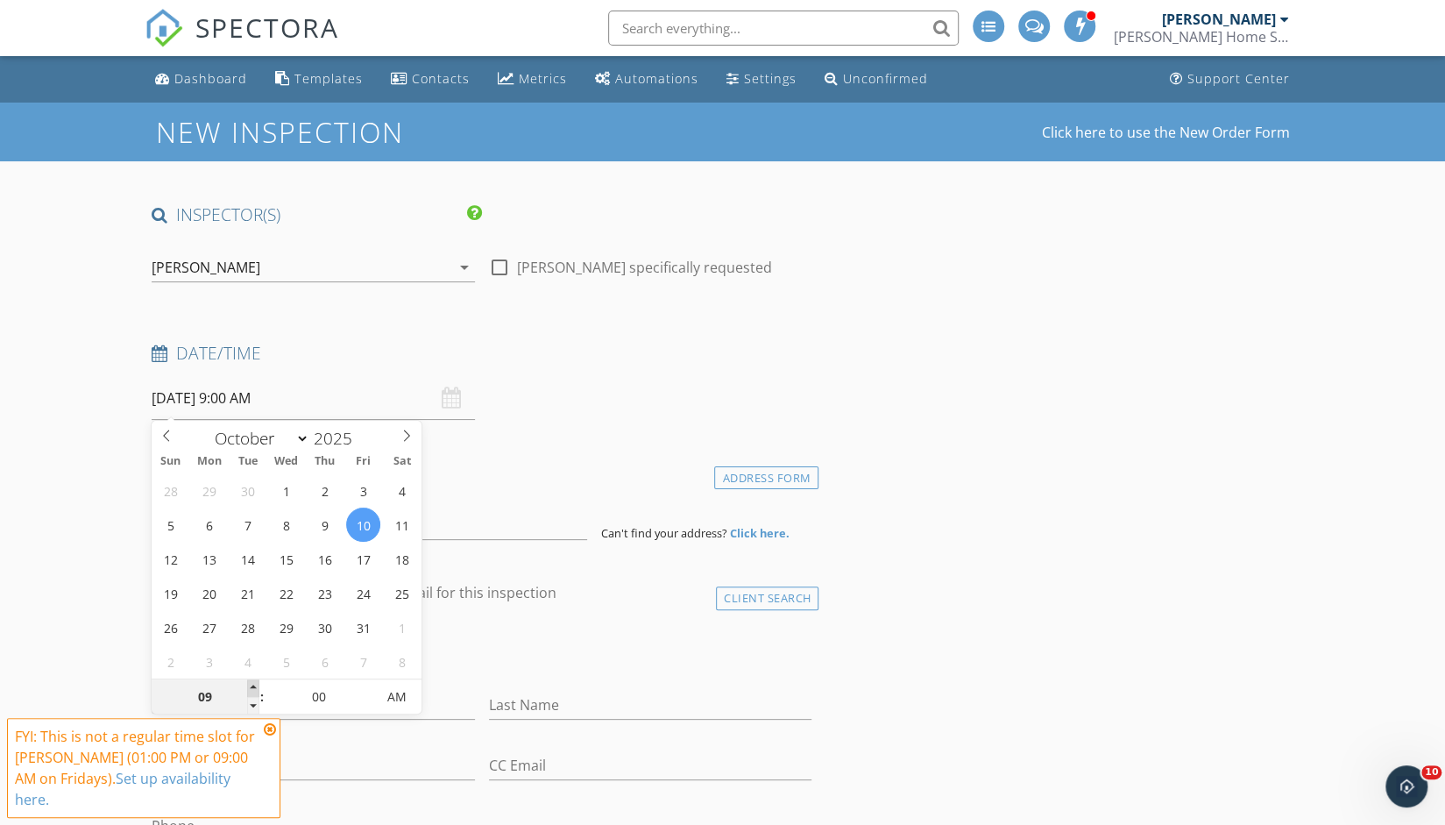
click at [251, 685] on span at bounding box center [253, 688] width 12 height 18
type input "10"
type input "[DATE] 10:00 AM"
click at [251, 685] on span at bounding box center [253, 688] width 12 height 18
type input "11"
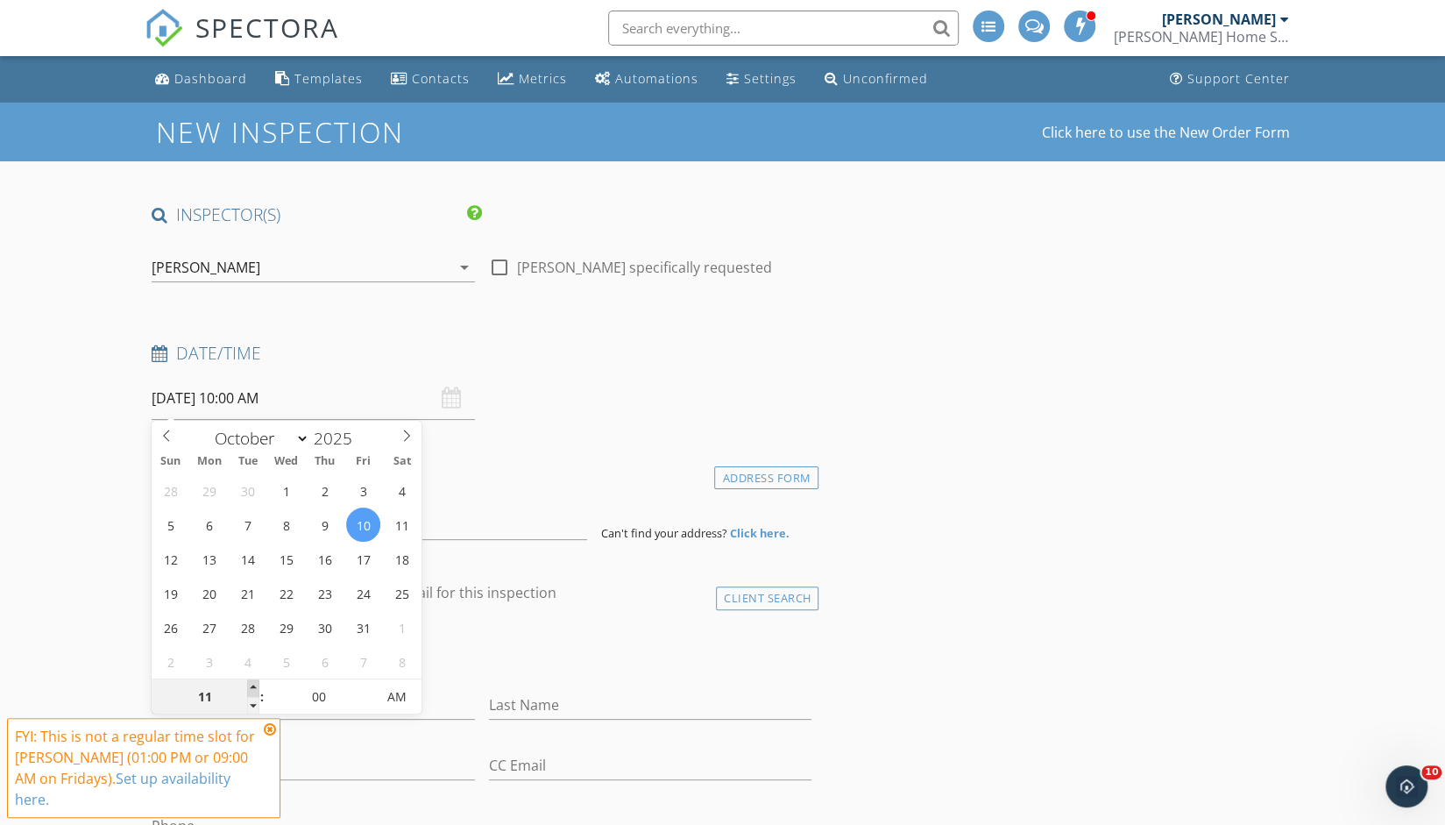
type input "[DATE] 11:00 AM"
click at [251, 685] on span at bounding box center [253, 688] width 12 height 18
type input "12"
type input "[DATE] 12:00 PM"
click at [251, 685] on span at bounding box center [253, 688] width 12 height 18
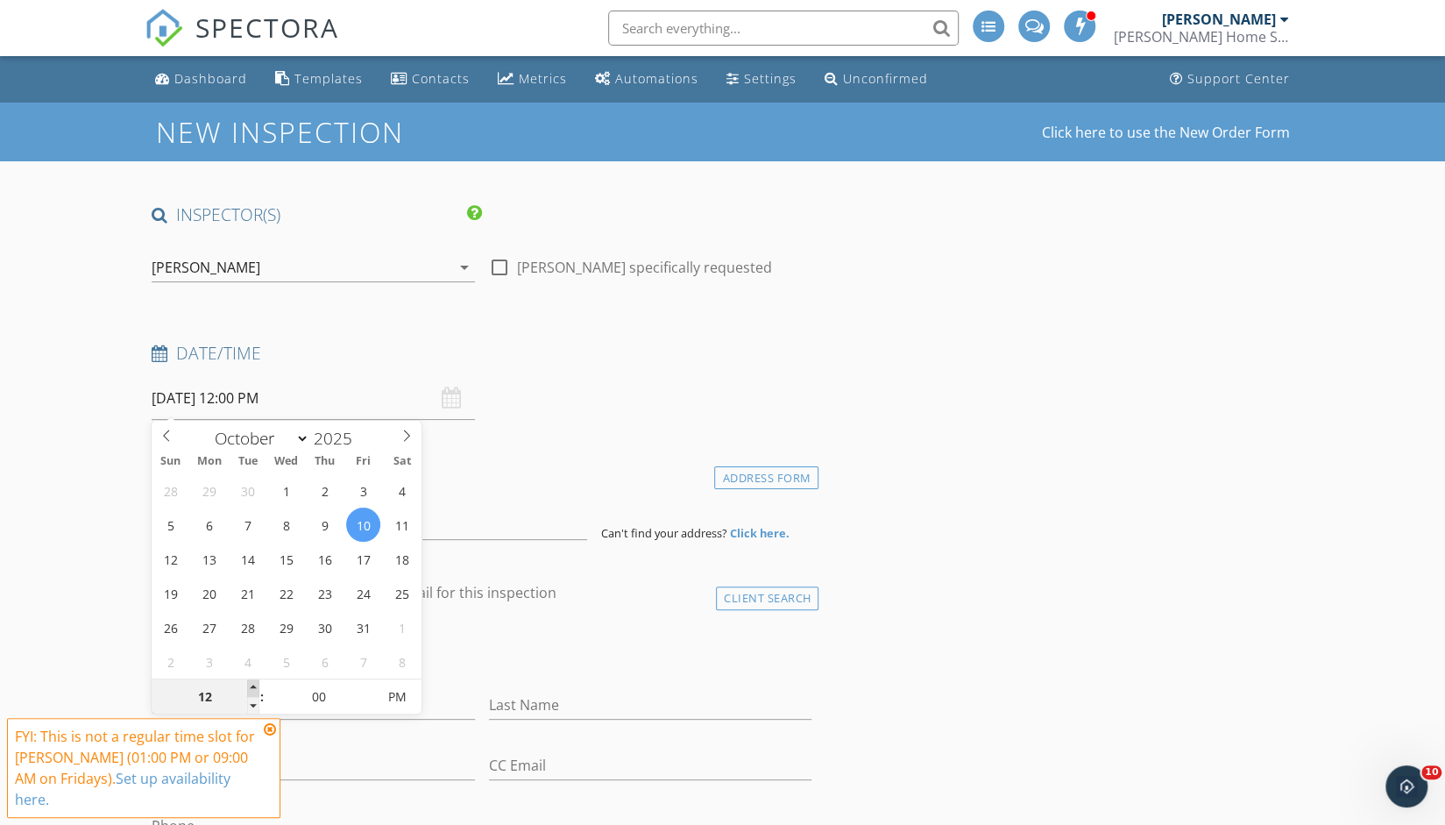
type input "01"
type input "[DATE] 1:00 PM"
click at [251, 685] on span at bounding box center [253, 688] width 12 height 18
type input "02"
type input "[DATE] 2:00 PM"
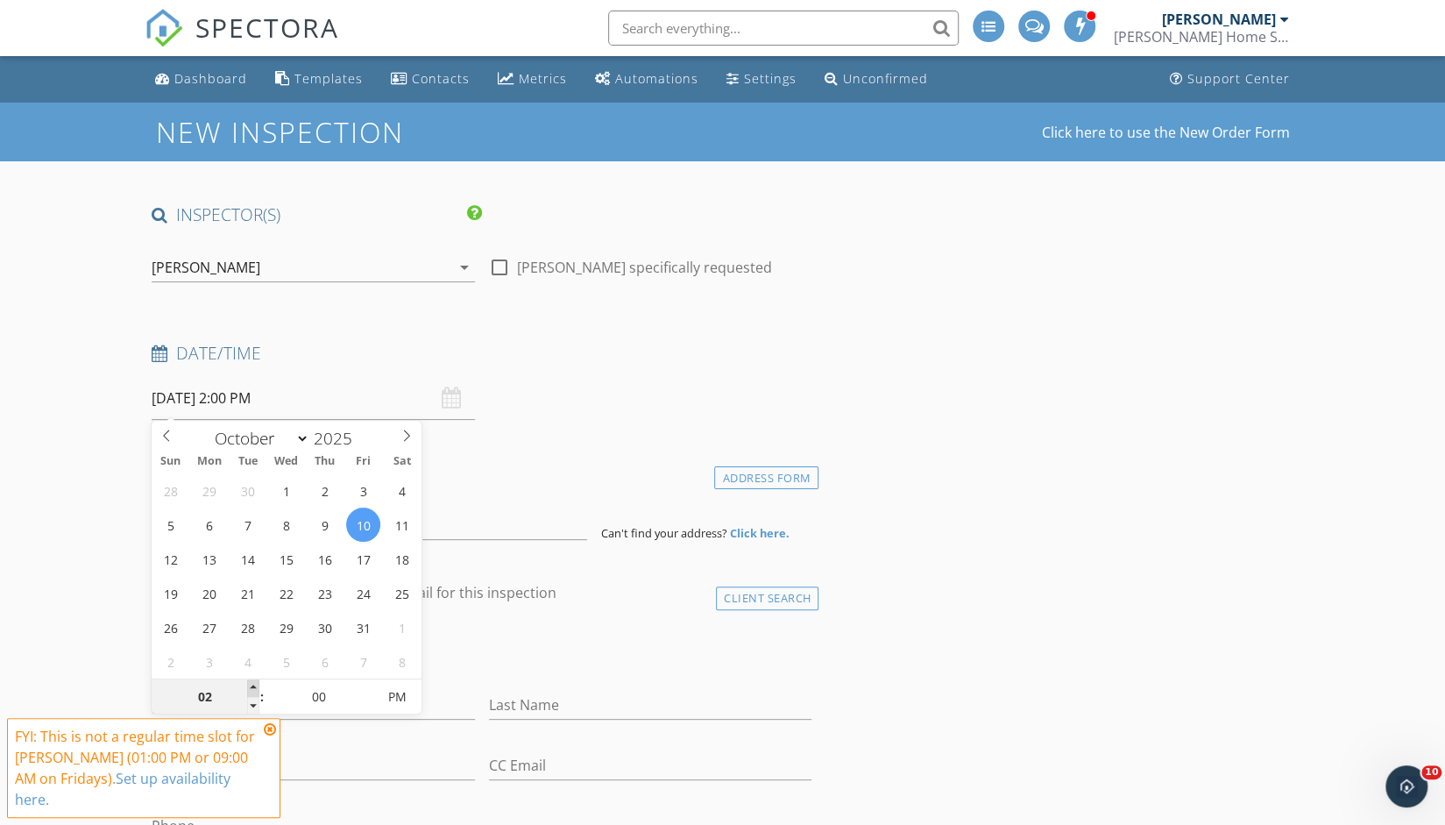
click at [251, 685] on span at bounding box center [253, 688] width 12 height 18
click at [272, 736] on icon at bounding box center [270, 729] width 12 height 14
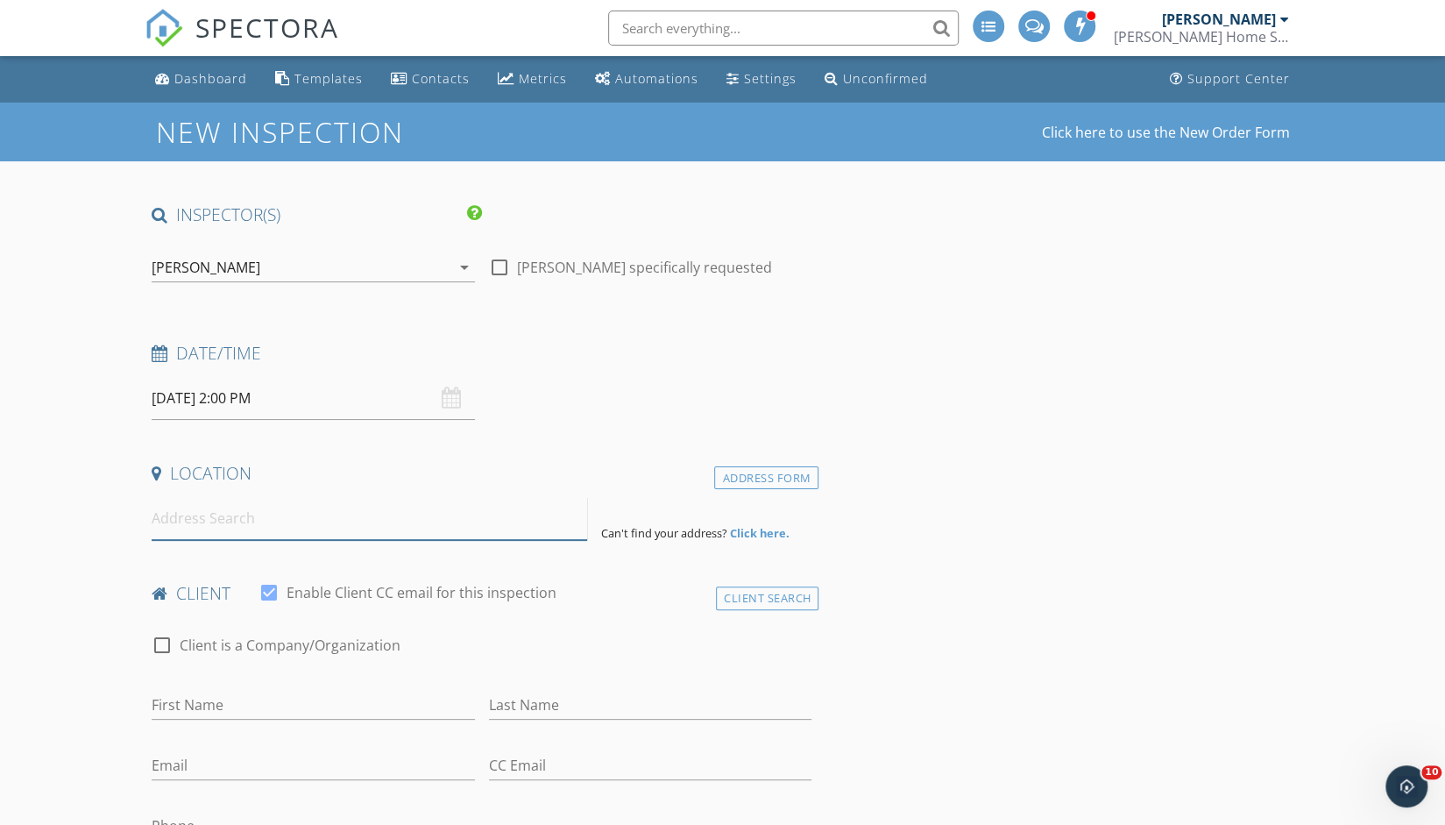
click at [245, 522] on input at bounding box center [370, 518] width 436 height 43
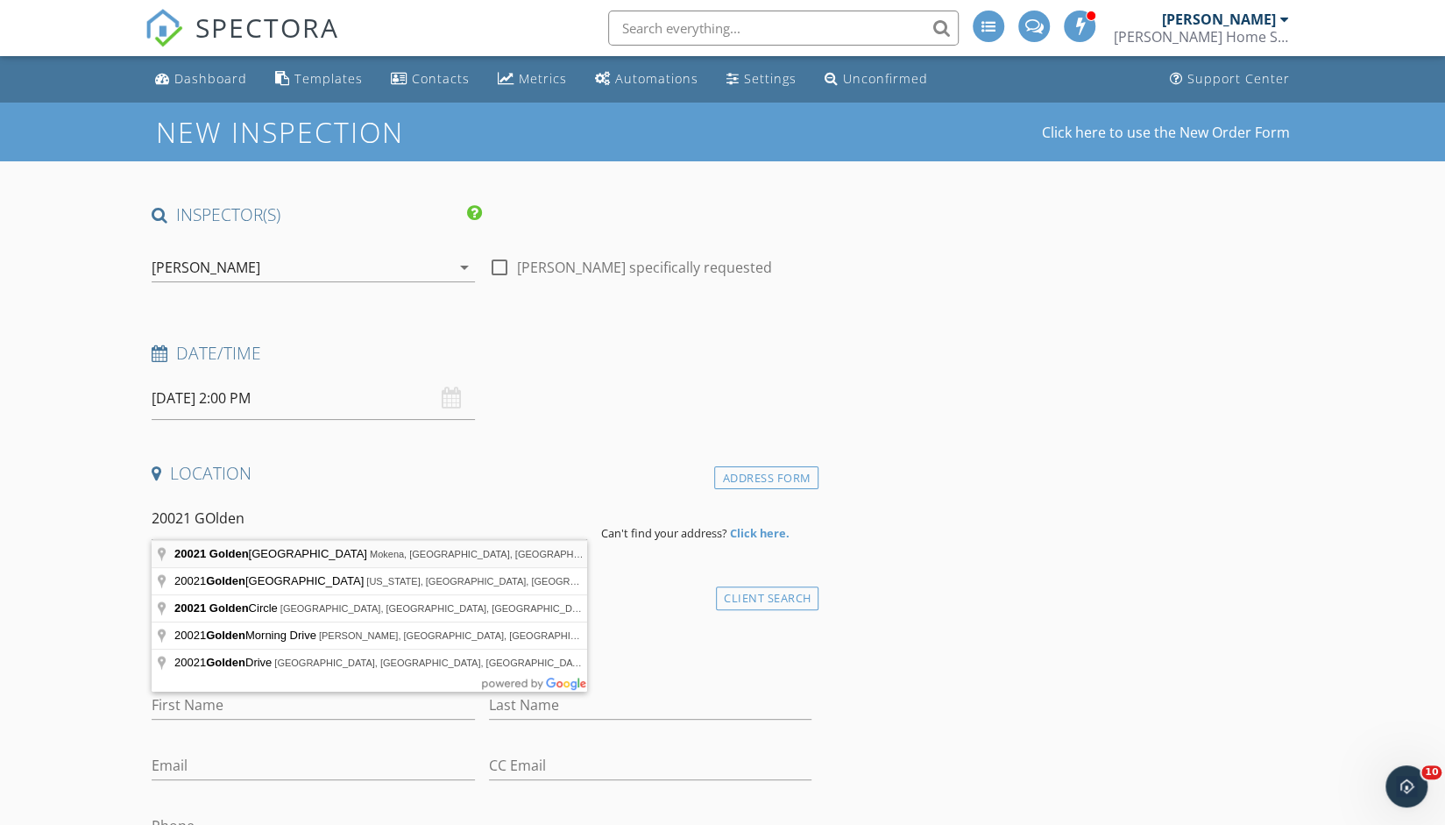
type input "[STREET_ADDRESS]"
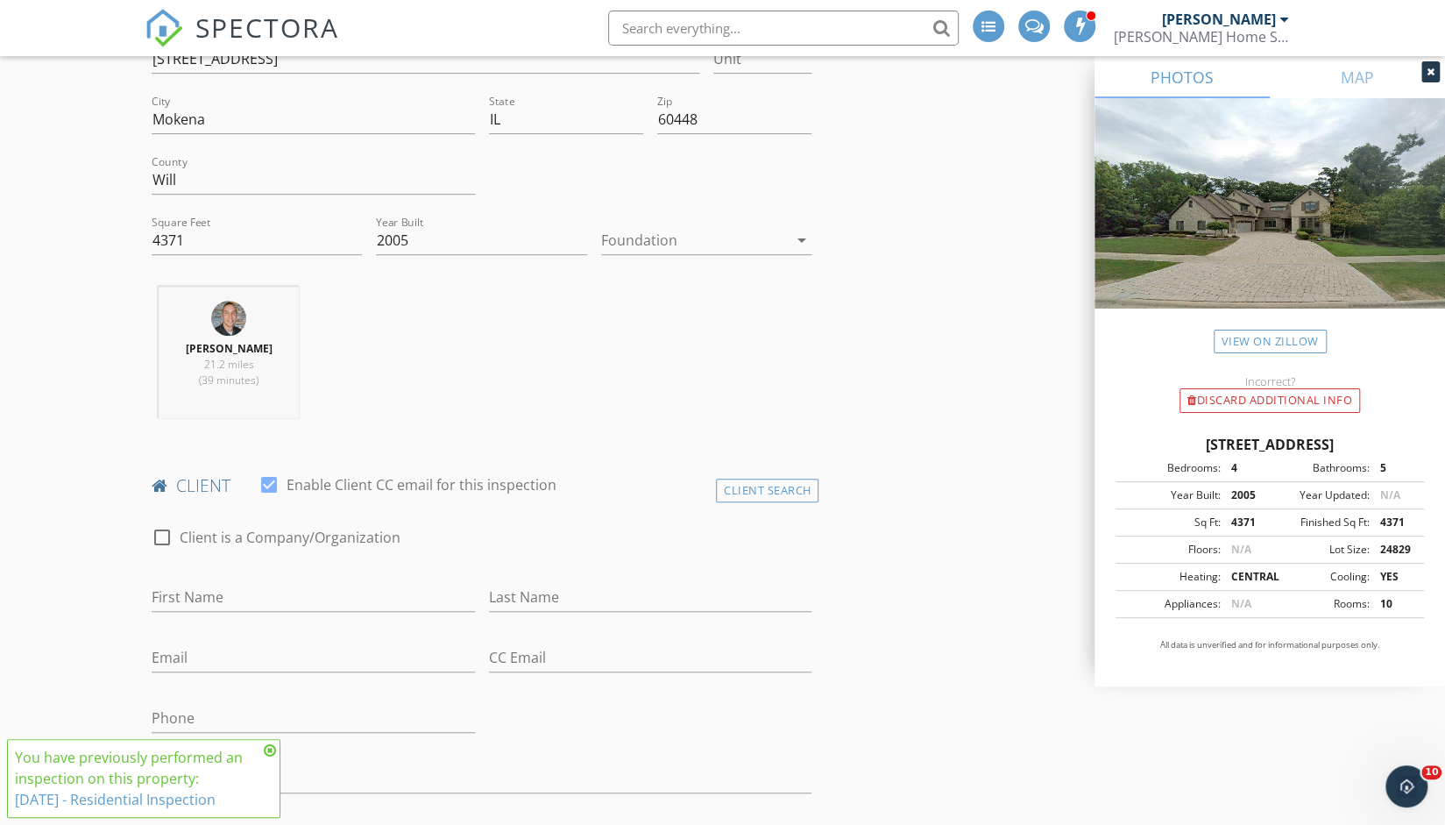
scroll to position [468, 0]
click at [802, 490] on div "Client Search" at bounding box center [767, 489] width 103 height 24
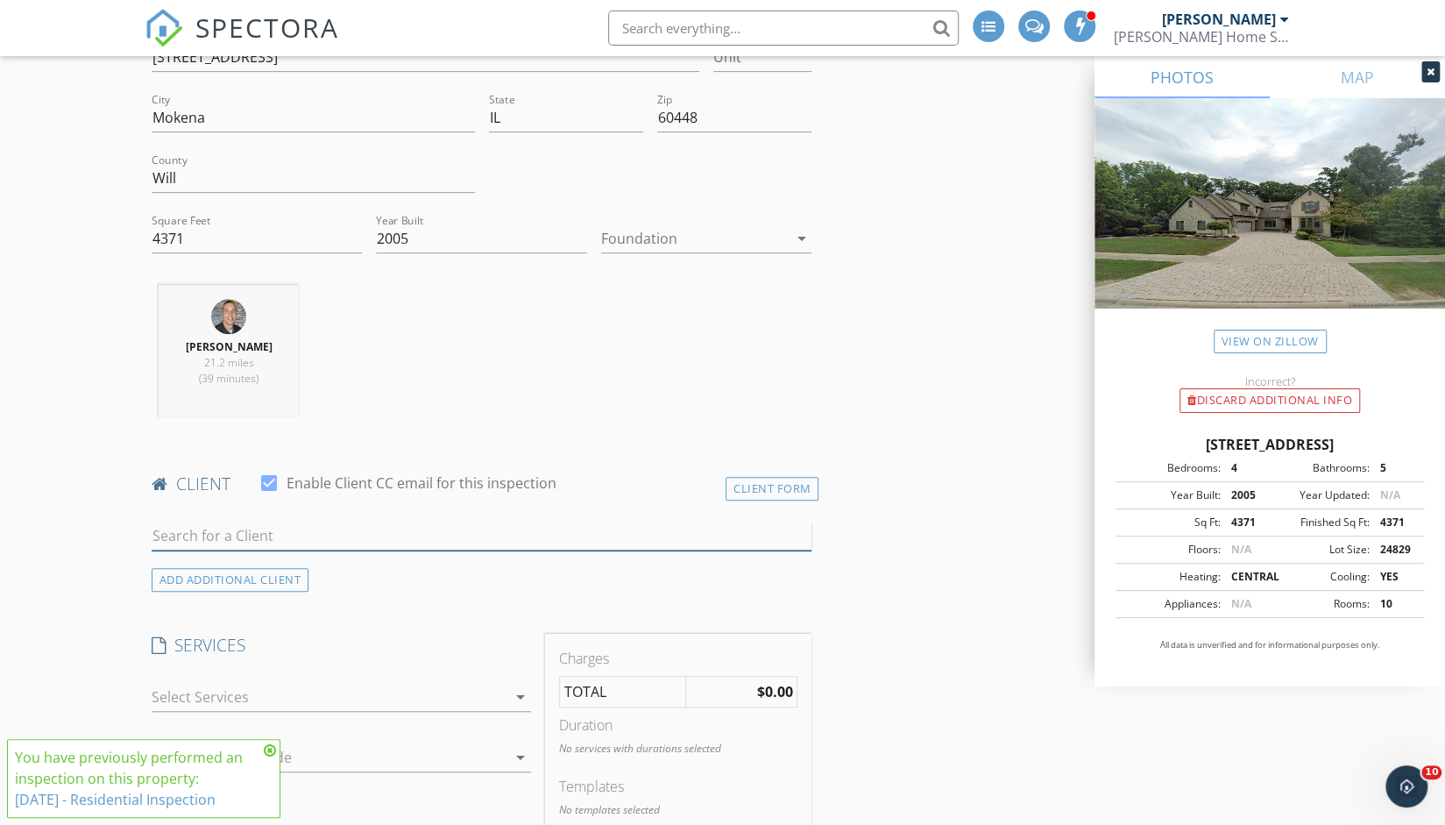
click at [310, 530] on input "text" at bounding box center [482, 536] width 661 height 29
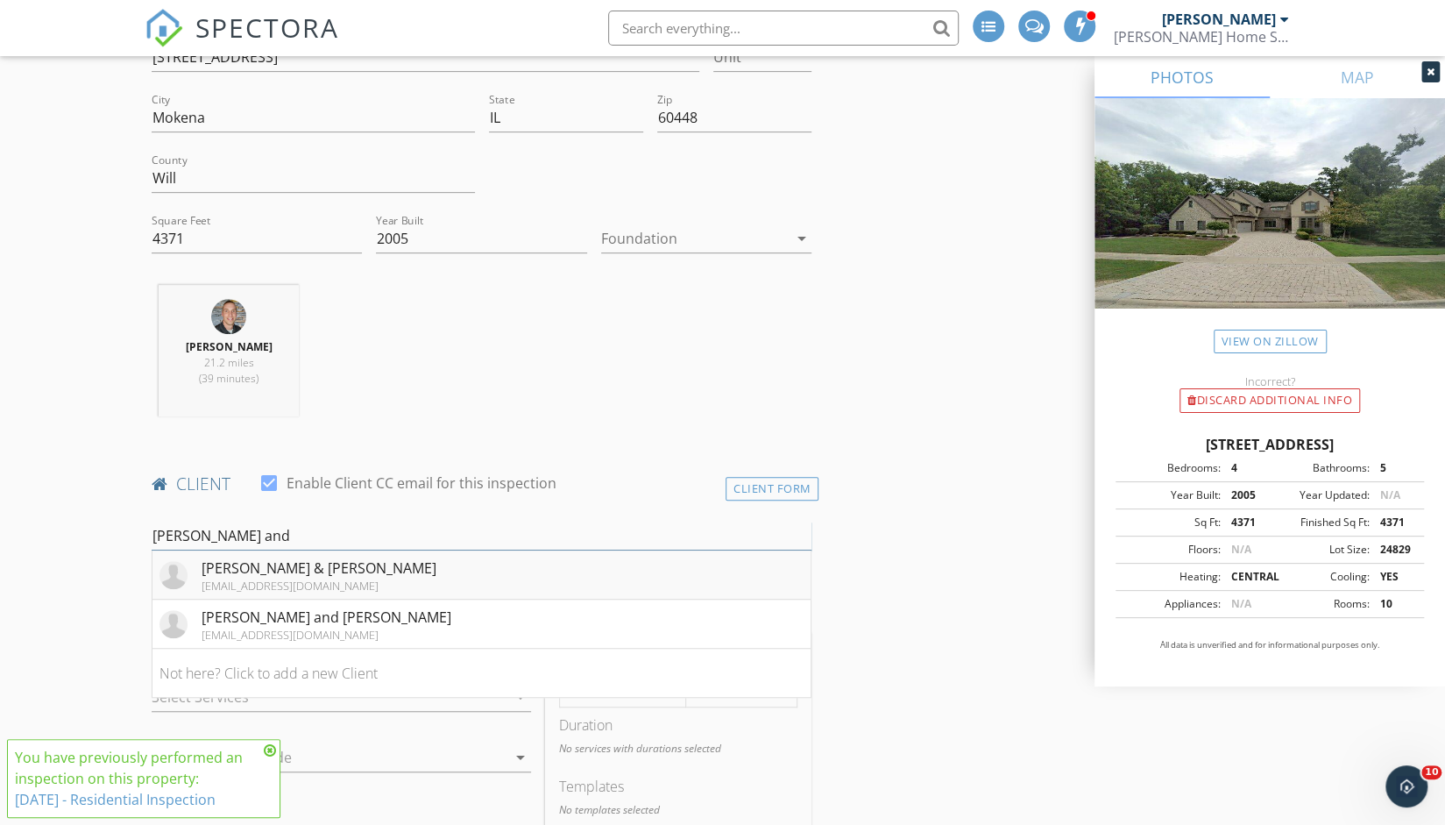
type input "[PERSON_NAME] and"
click at [300, 569] on div "[PERSON_NAME] & [PERSON_NAME]" at bounding box center [319, 567] width 235 height 21
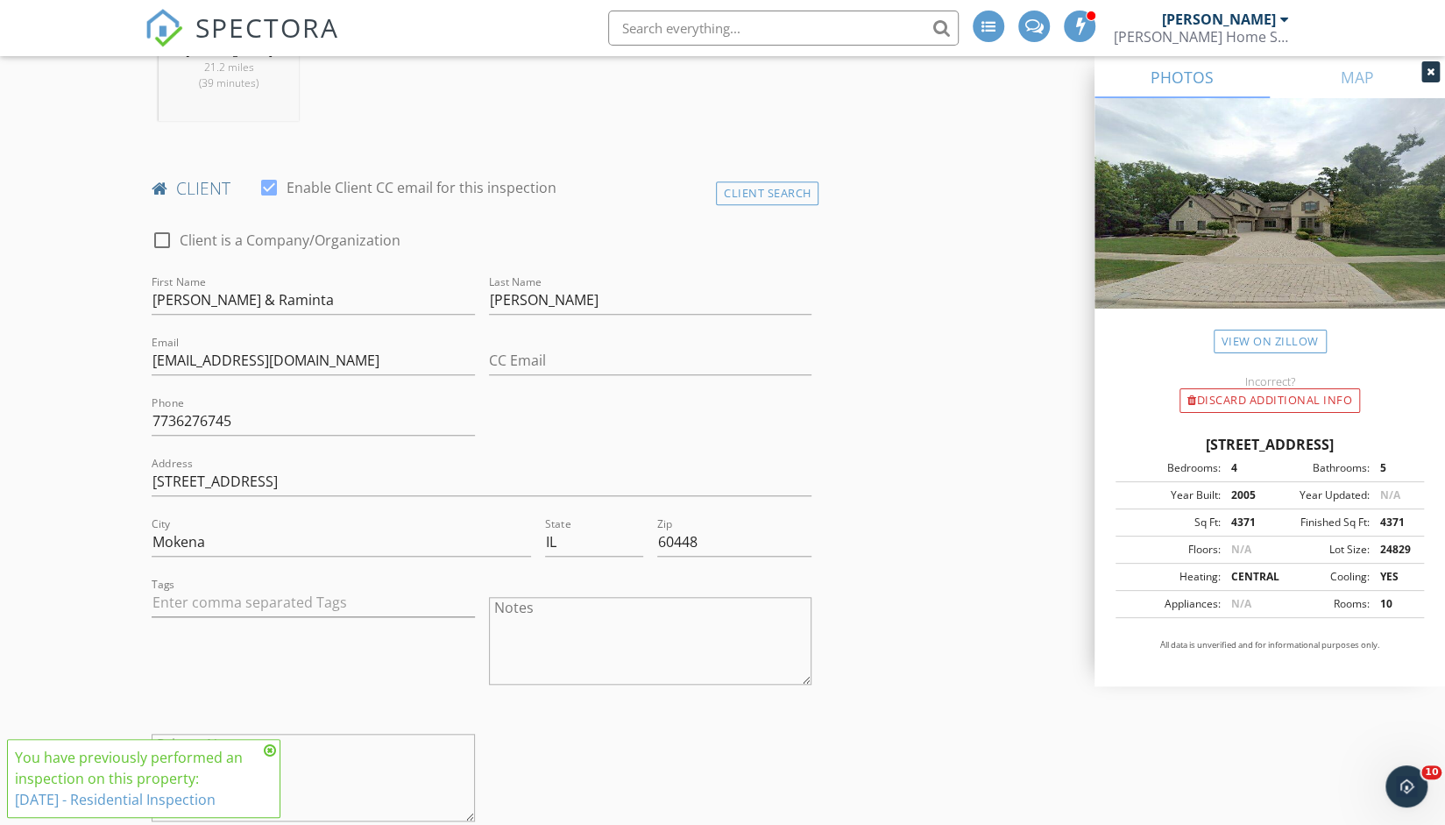
scroll to position [768, 0]
click at [270, 749] on icon at bounding box center [270, 750] width 12 height 14
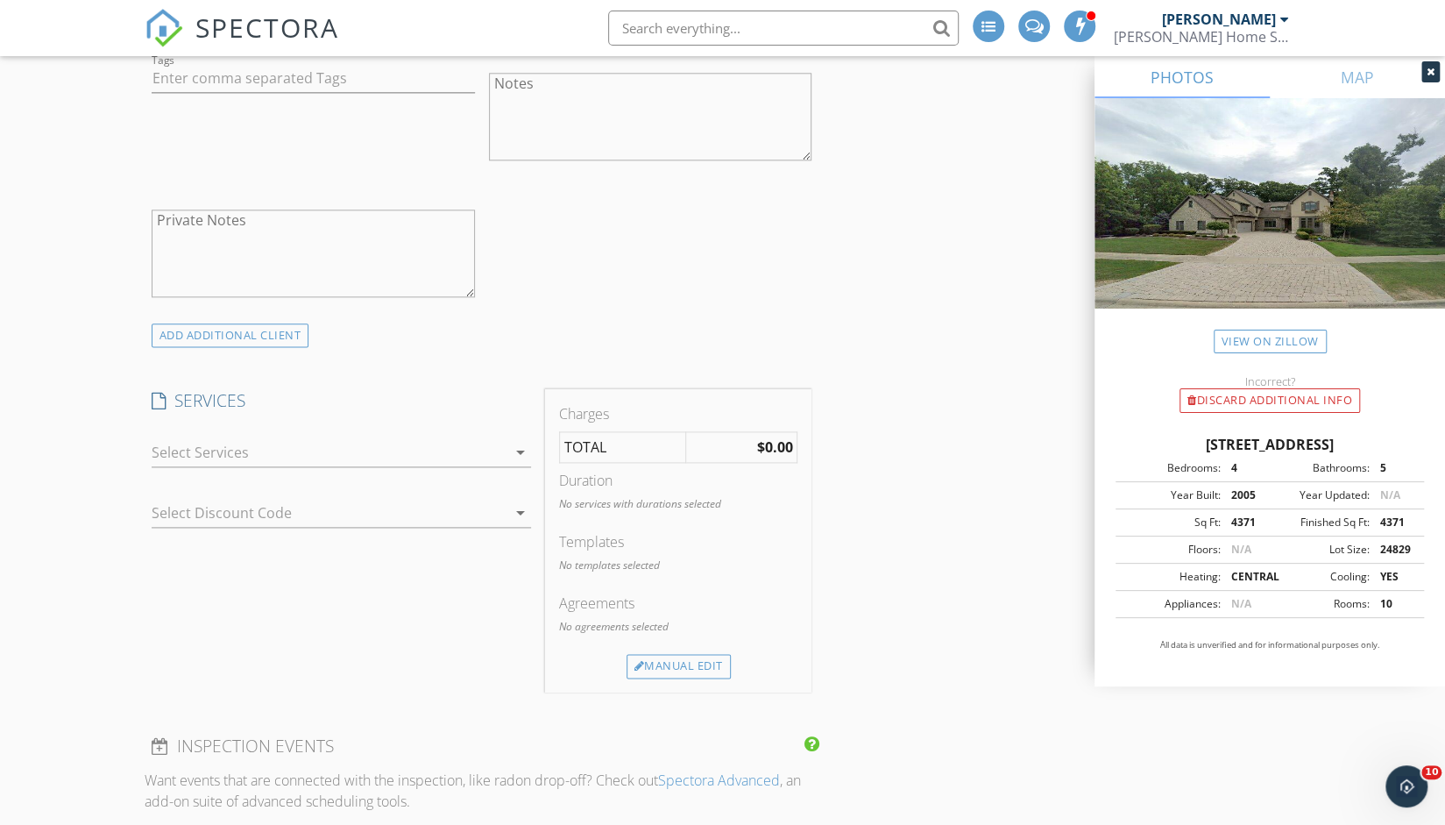
scroll to position [1289, 0]
click at [265, 458] on div at bounding box center [329, 451] width 355 height 28
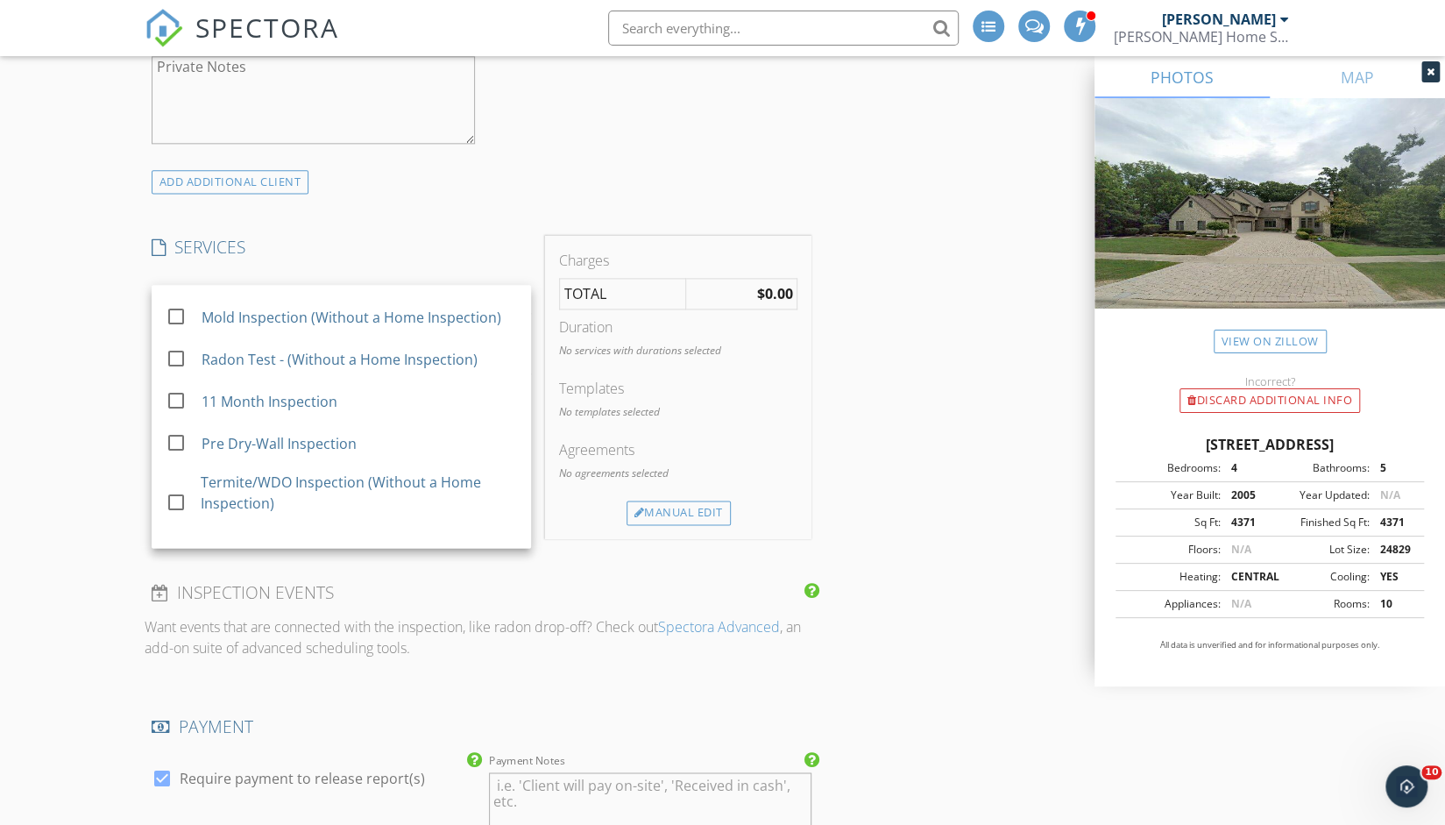
scroll to position [226, 0]
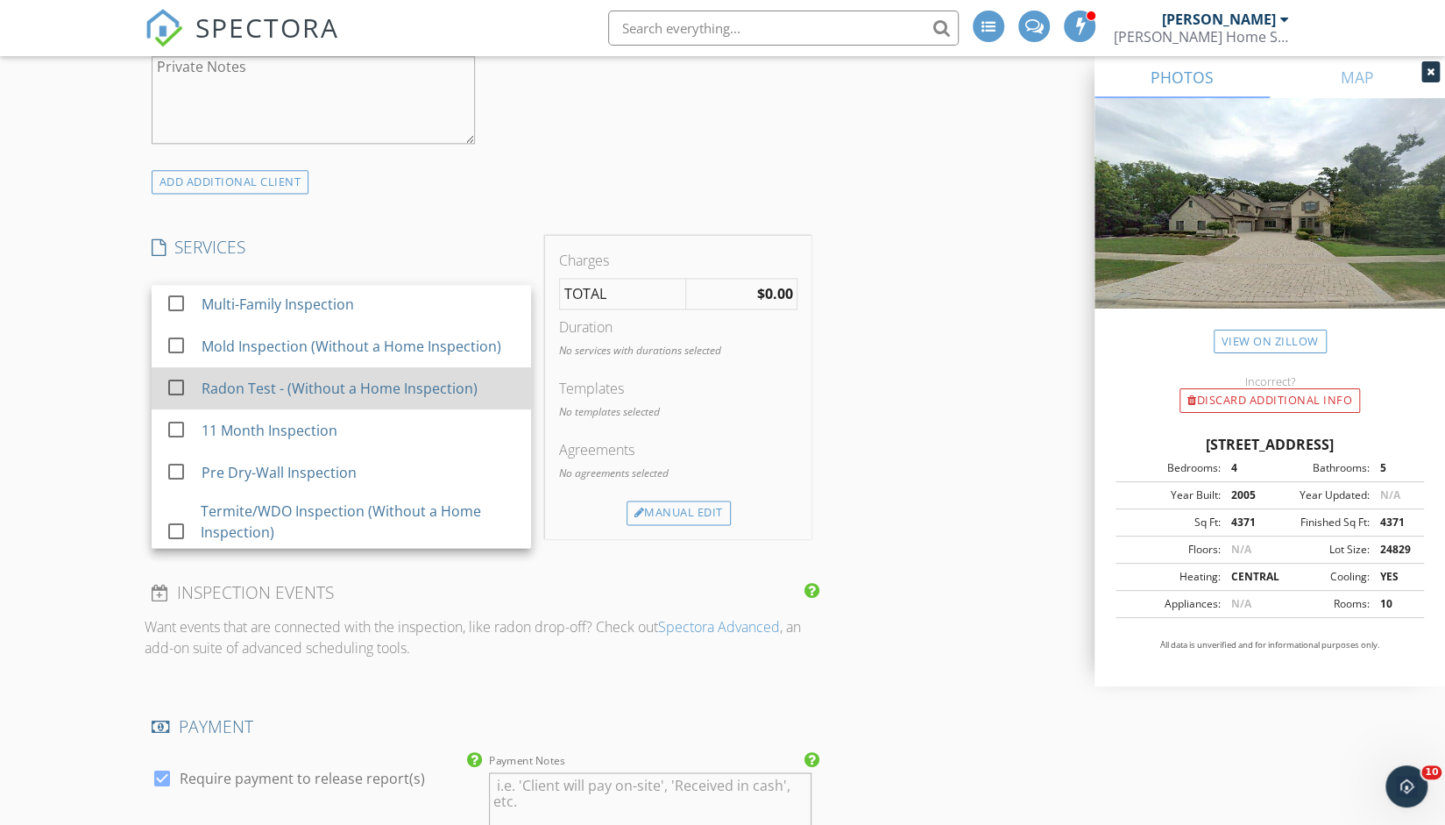
click at [344, 394] on div "Radon Test - (Without a Home Inspection)" at bounding box center [340, 388] width 276 height 21
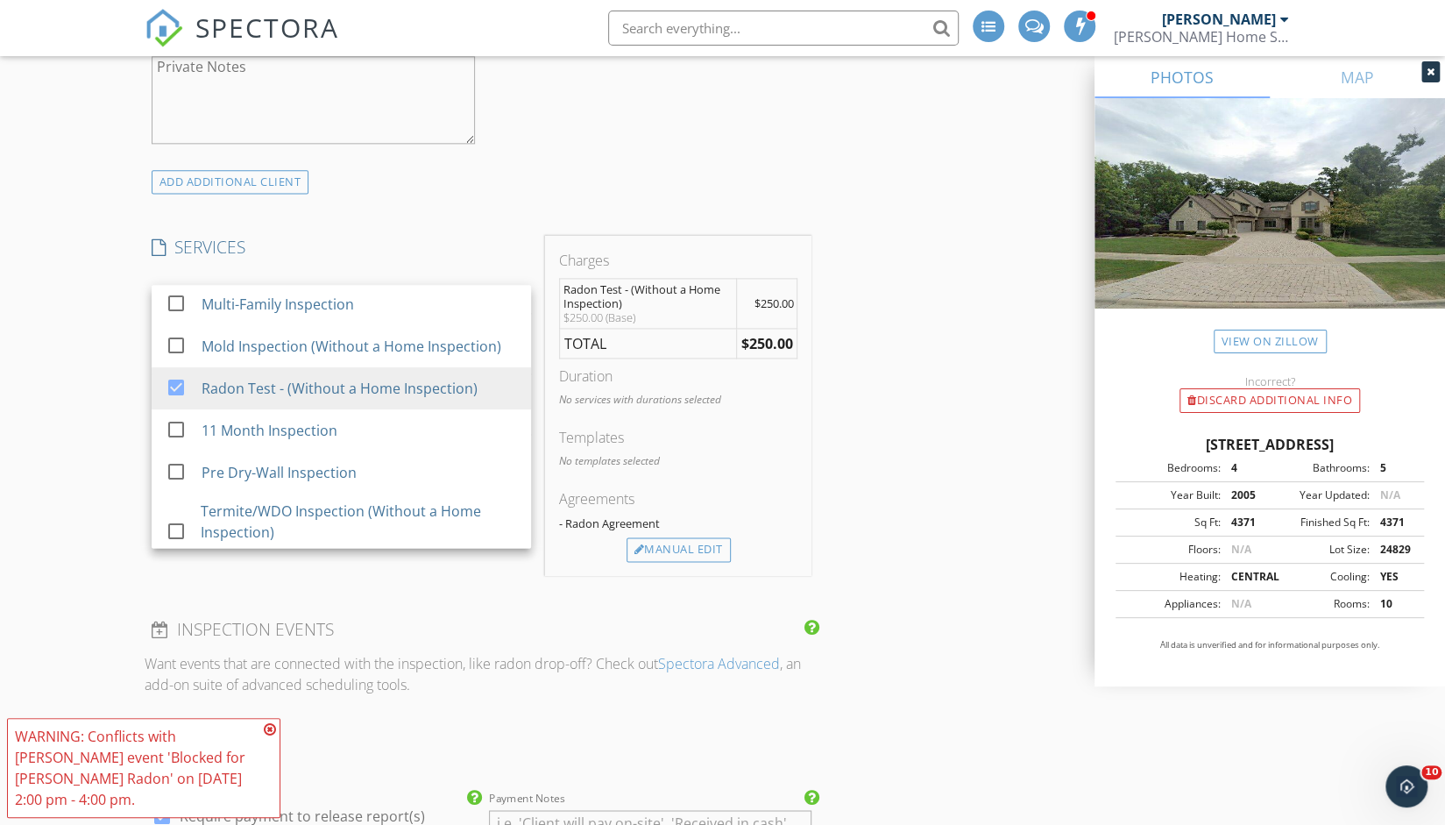
click at [117, 363] on div "New Inspection Click here to use the New Order Form INSPECTOR(S) check_box [PER…" at bounding box center [722, 601] width 1445 height 3881
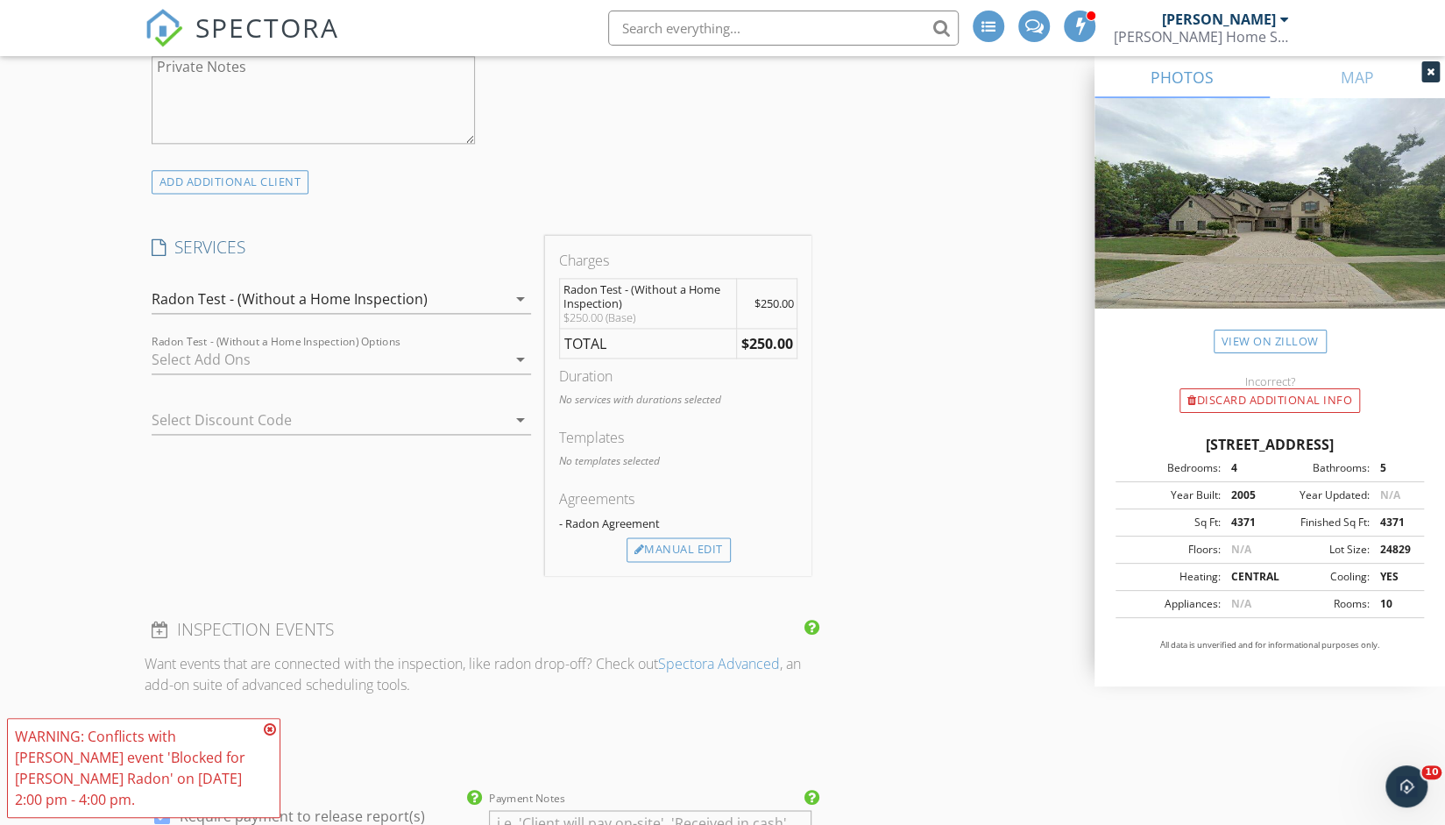
click at [269, 733] on icon at bounding box center [270, 729] width 12 height 14
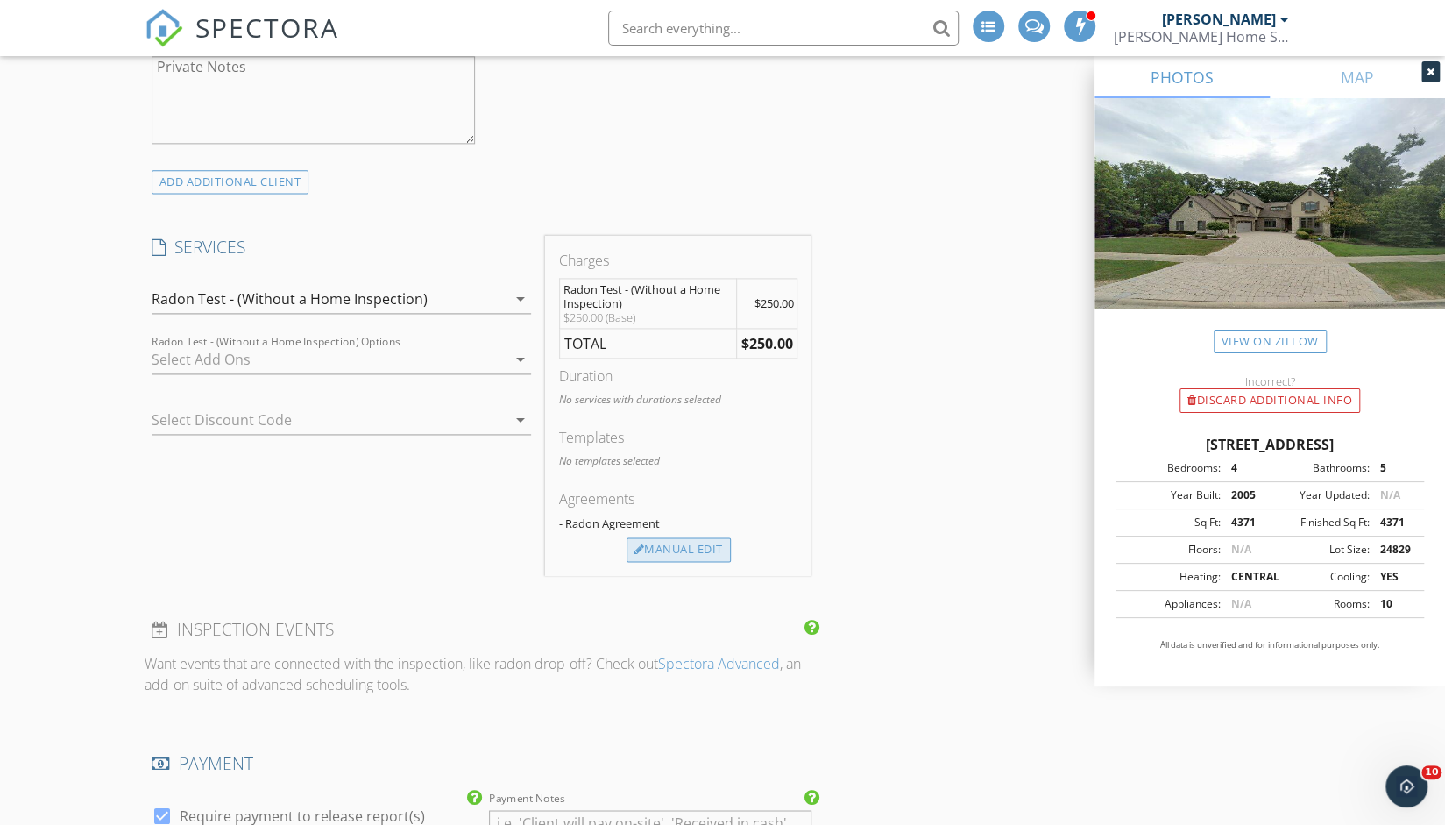
click at [668, 538] on div "Manual Edit" at bounding box center [679, 549] width 104 height 25
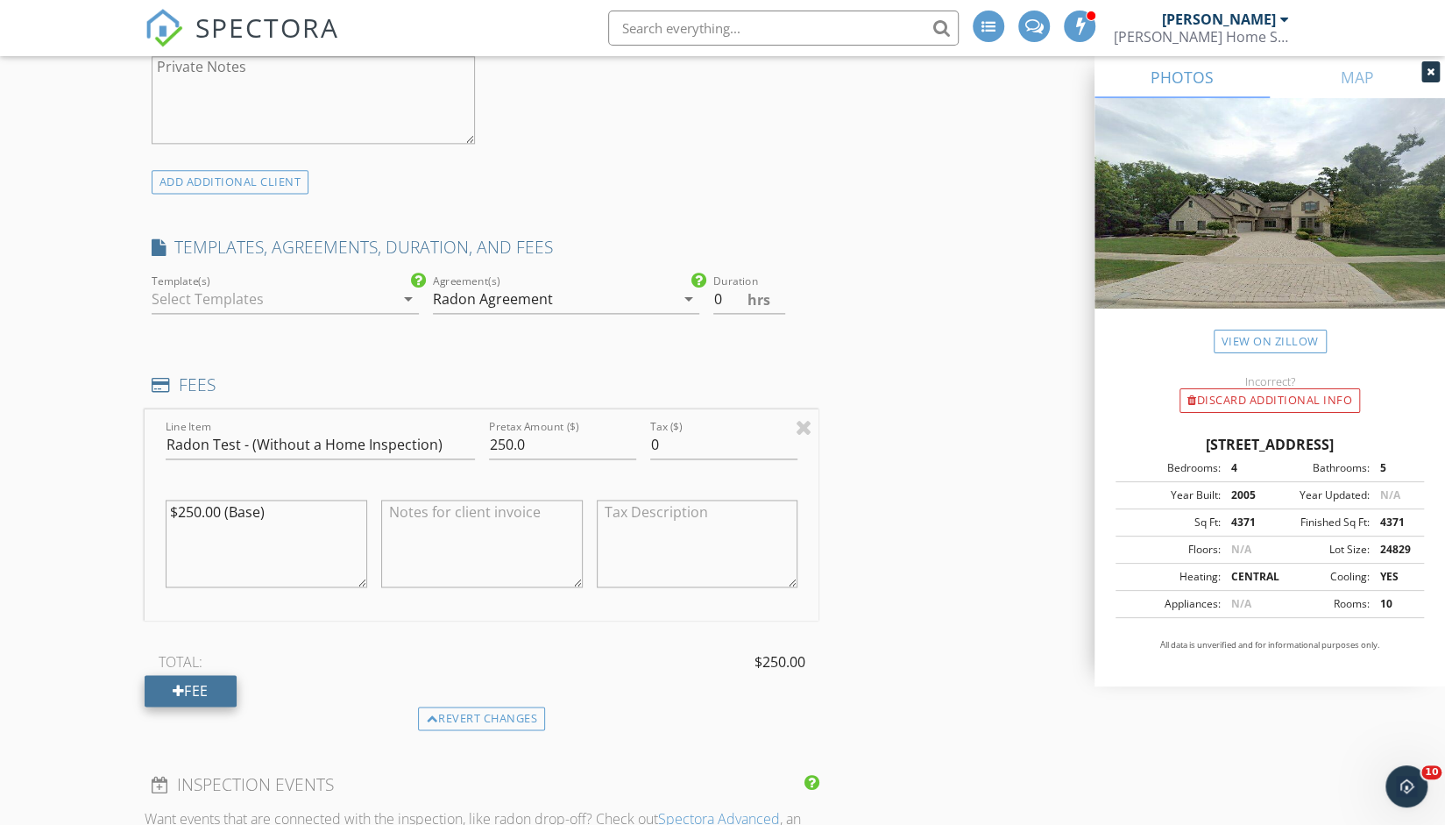
click at [217, 685] on div "Fee" at bounding box center [191, 691] width 92 height 32
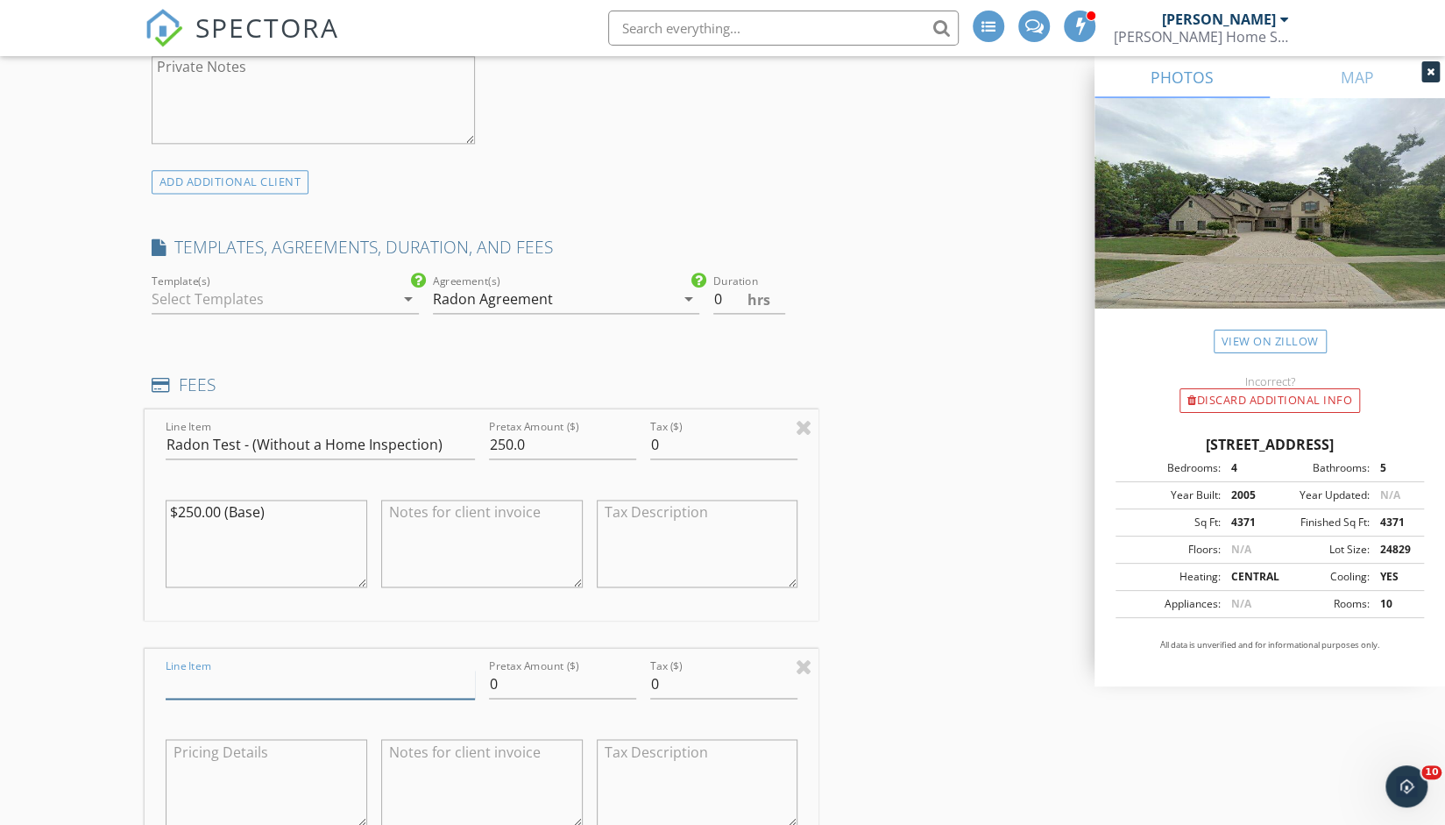
click at [200, 674] on input "Line Item" at bounding box center [320, 684] width 309 height 29
type input "Previous Client Discount"
drag, startPoint x: 501, startPoint y: 685, endPoint x: 489, endPoint y: 684, distance: 12.3
click at [489, 684] on input "0" at bounding box center [562, 684] width 147 height 29
type input "-50"
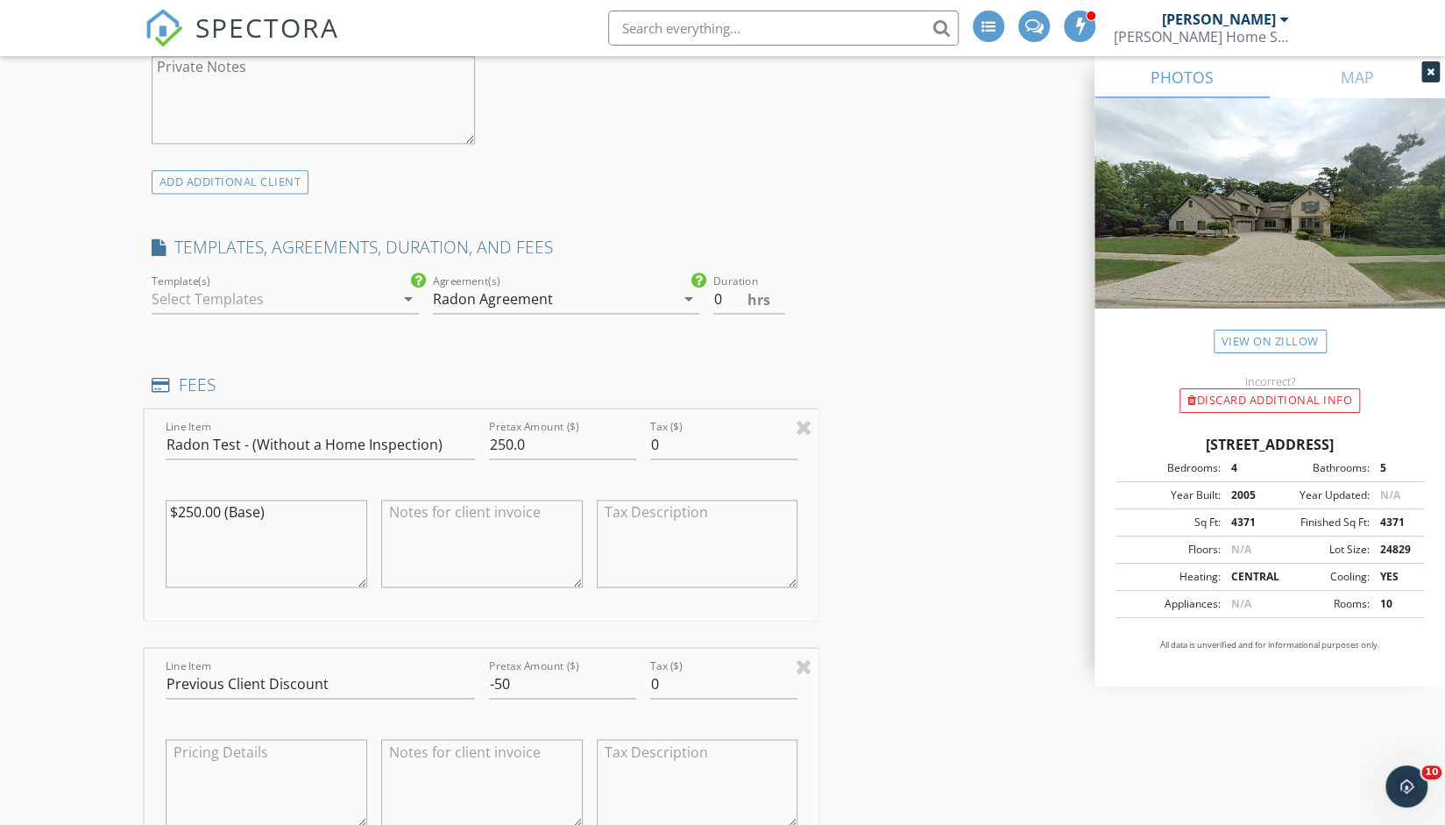
click at [461, 627] on div "Line Item Radon Test - (Without a Home Inspection) Pretax Amount ($) 250.0 Tax …" at bounding box center [482, 677] width 675 height 536
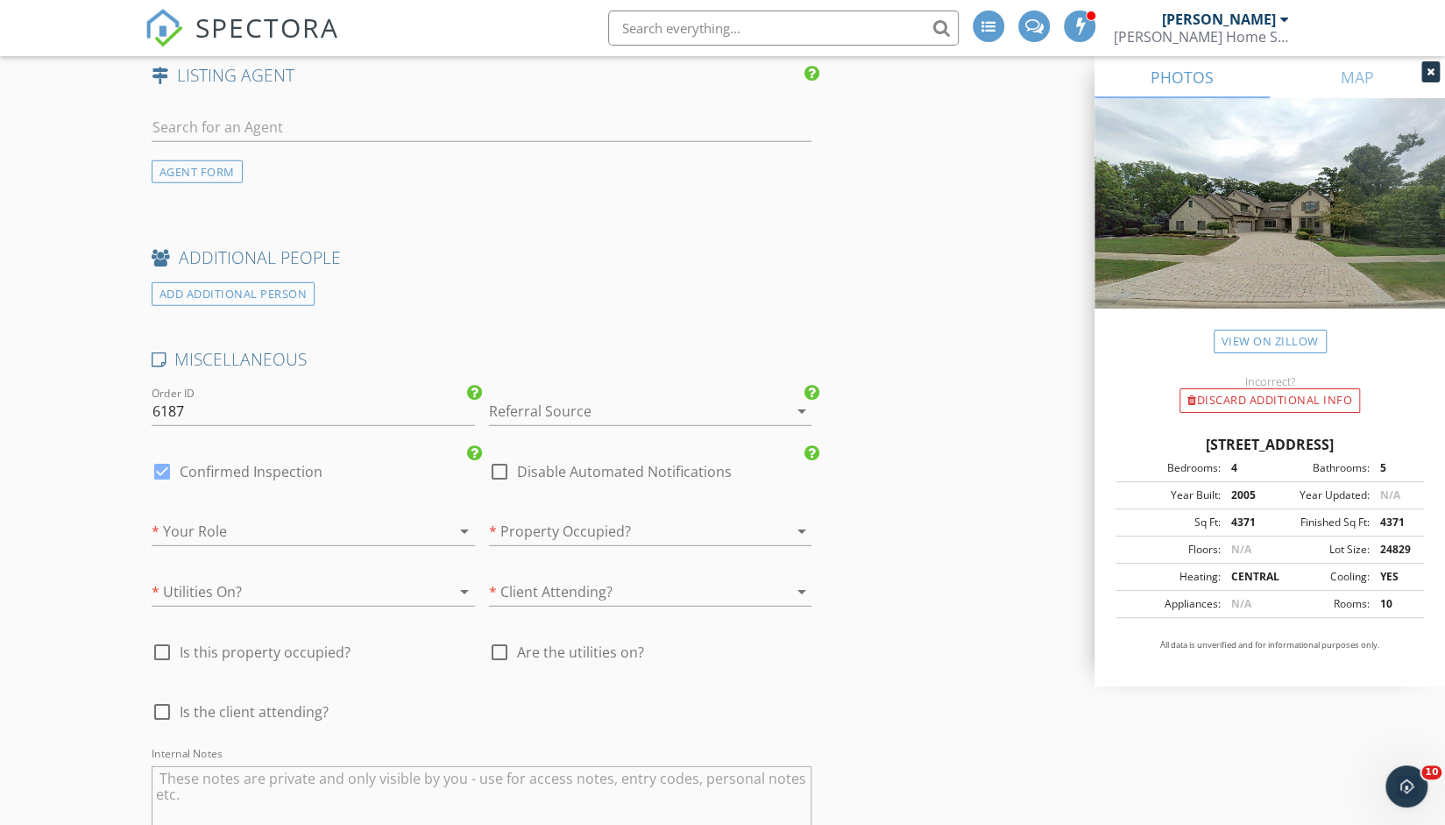
scroll to position [2950, 0]
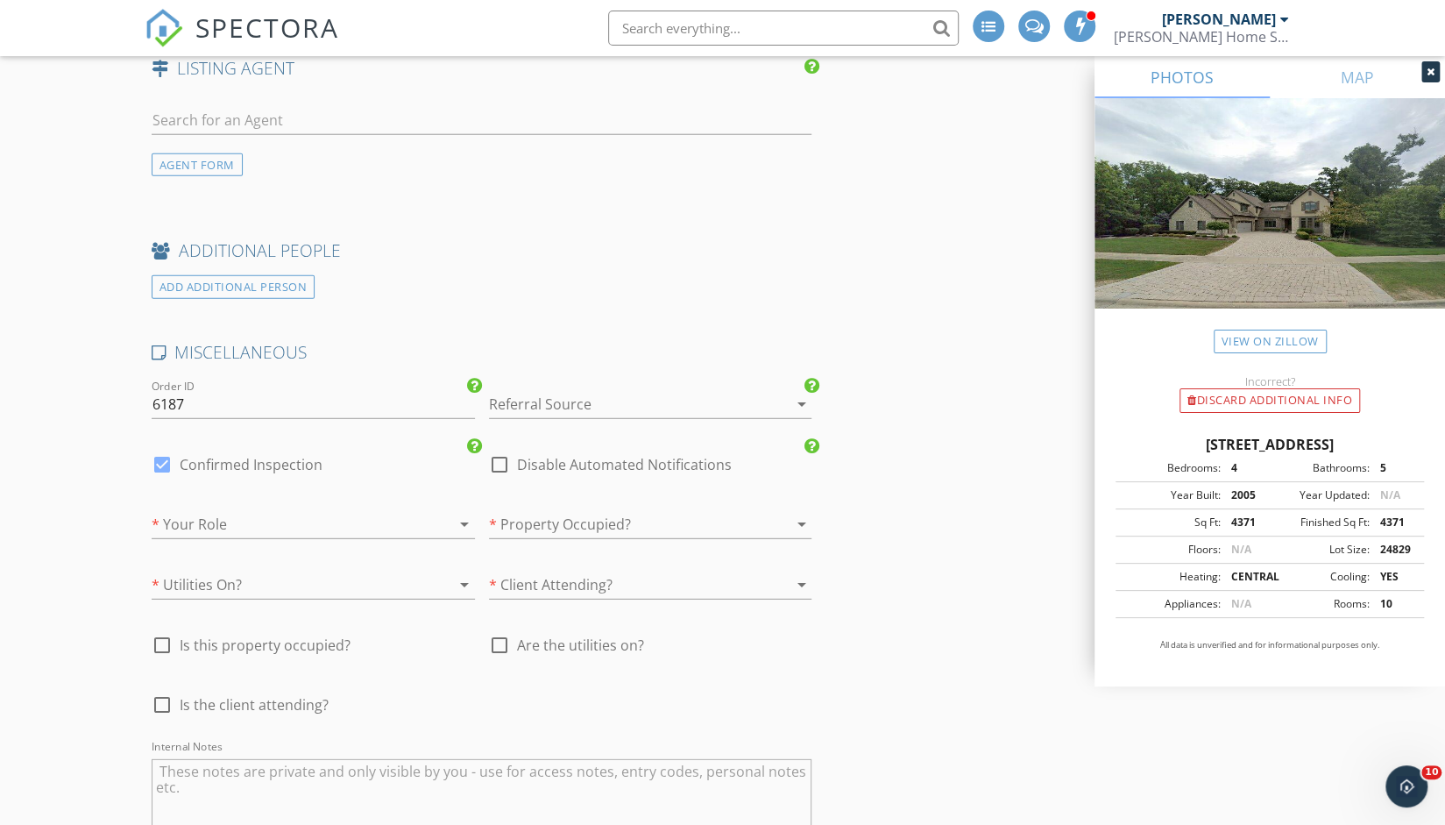
click at [558, 404] on div at bounding box center [626, 404] width 274 height 28
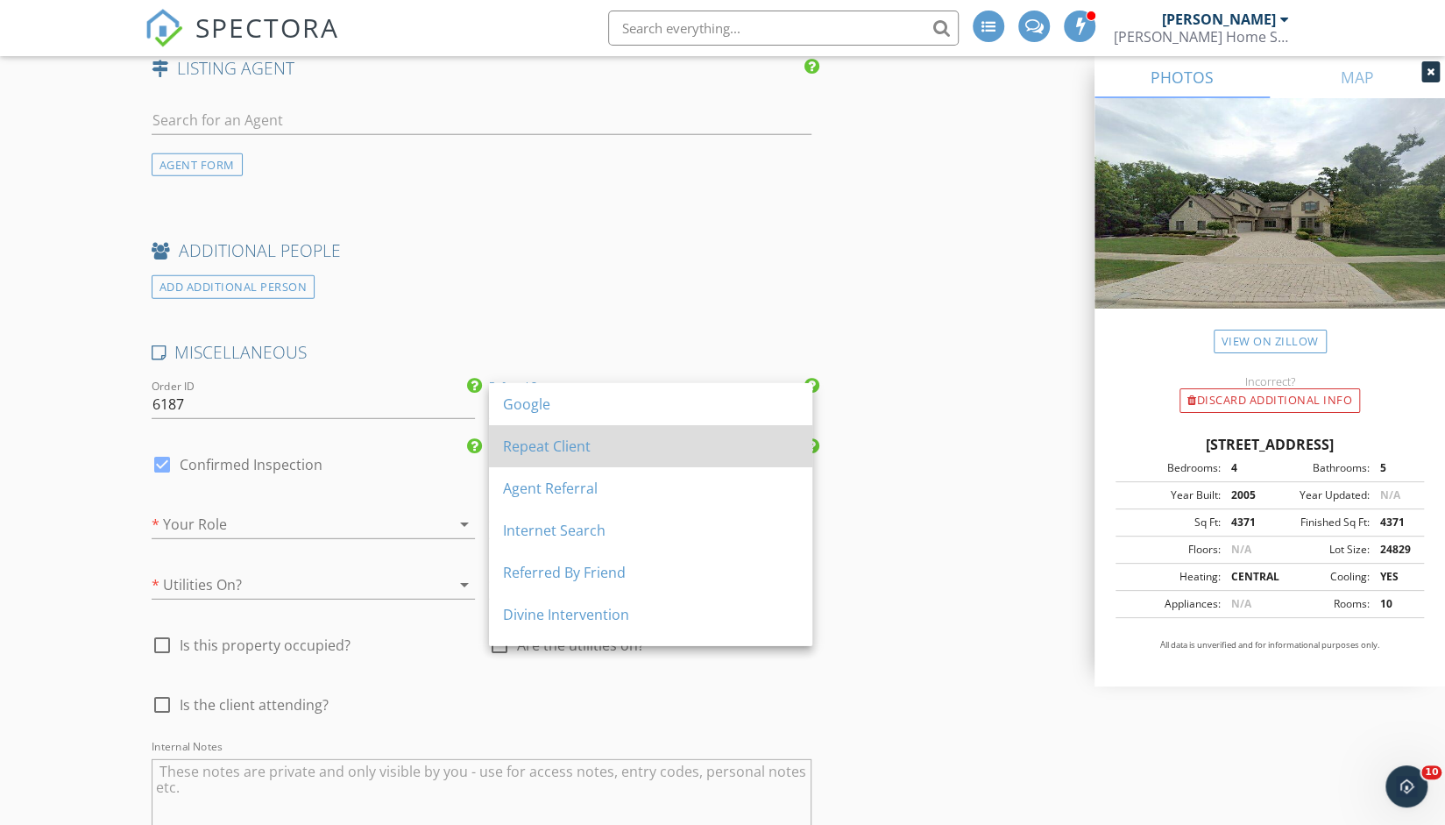
click at [544, 446] on div "Repeat Client" at bounding box center [650, 446] width 295 height 21
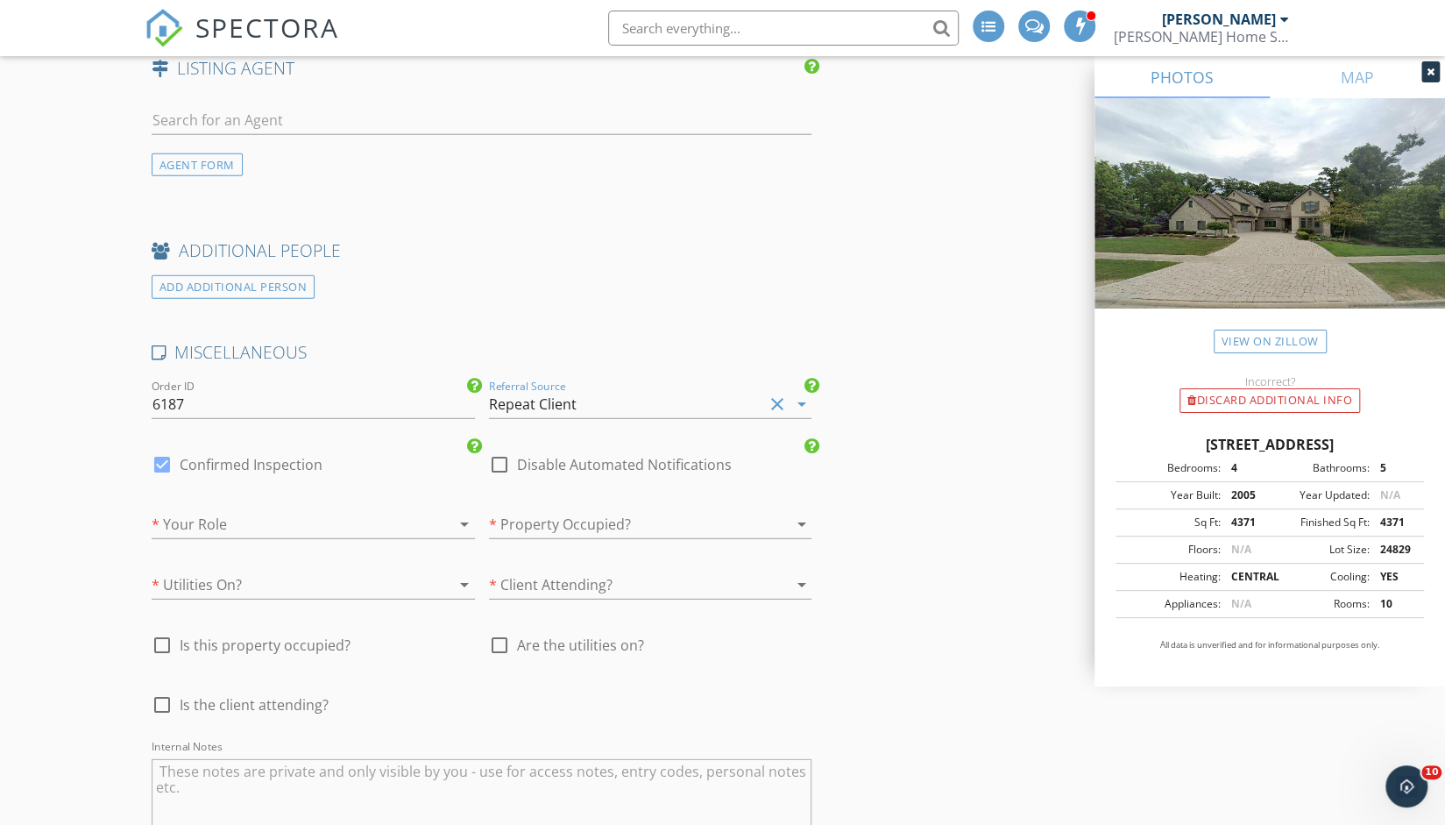
click at [330, 513] on div at bounding box center [289, 524] width 274 height 28
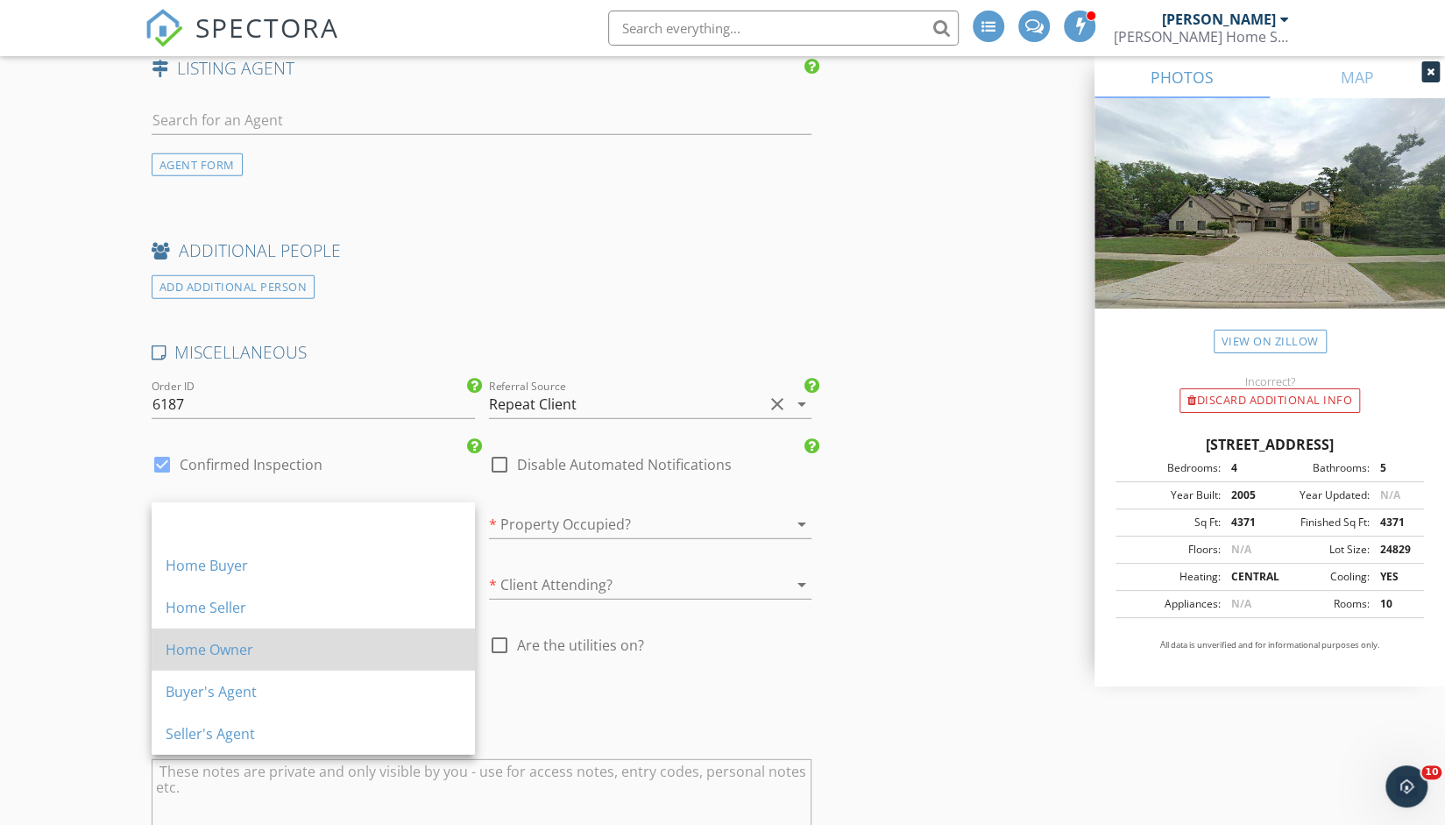
click at [272, 658] on div "Home Owner" at bounding box center [313, 649] width 295 height 21
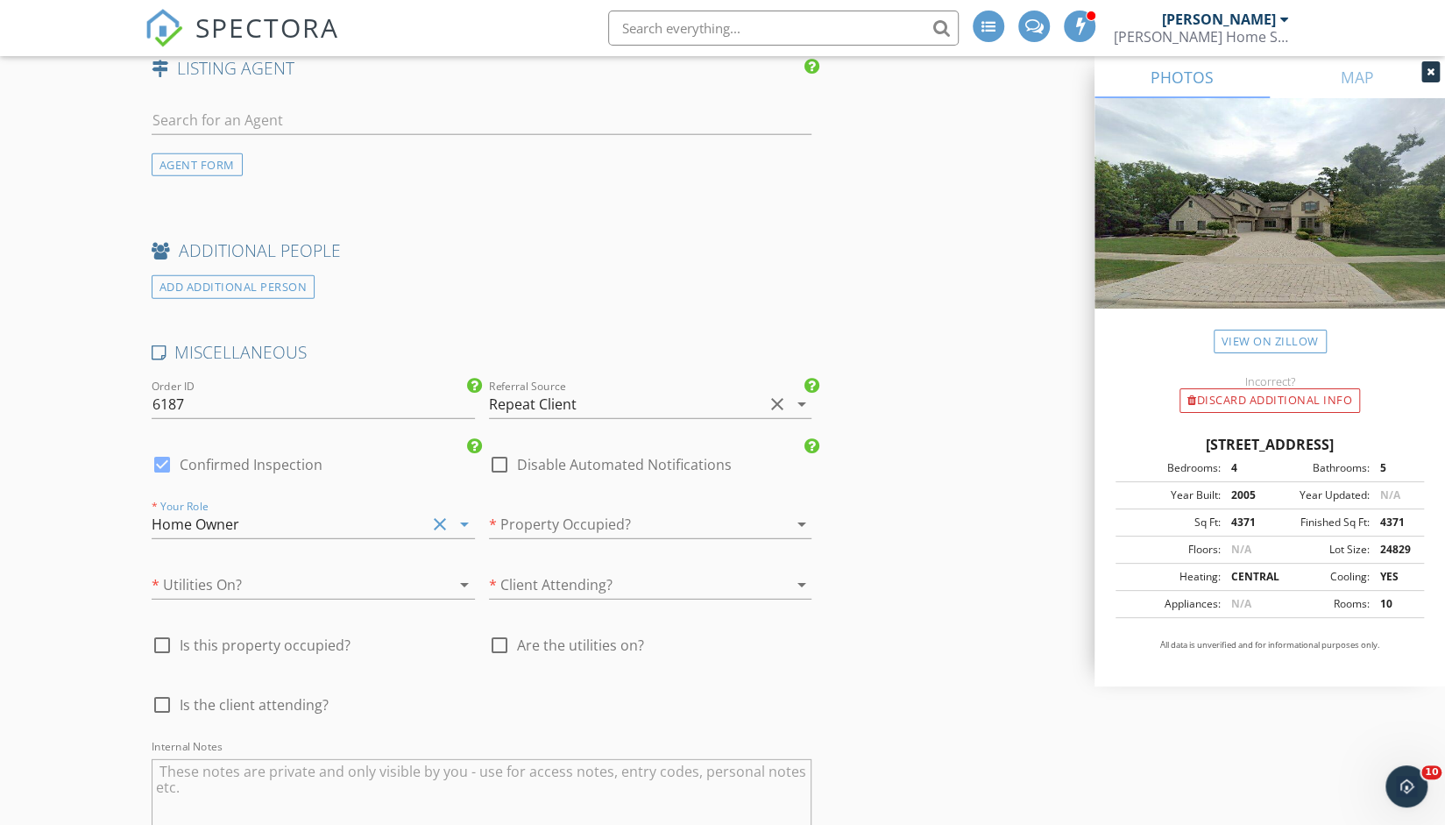
click at [586, 527] on div at bounding box center [626, 524] width 274 height 28
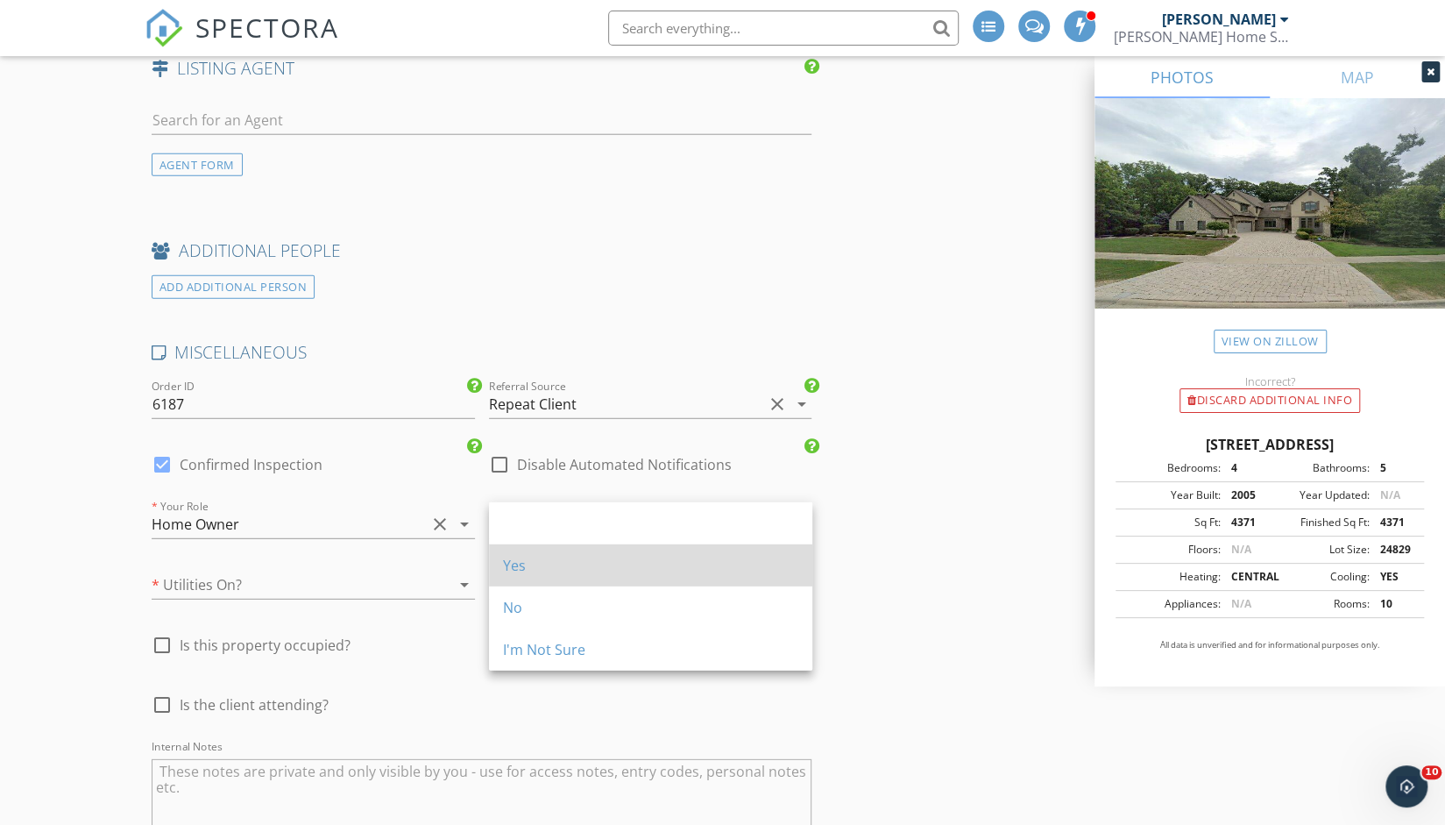
click at [543, 570] on div "Yes" at bounding box center [650, 565] width 295 height 21
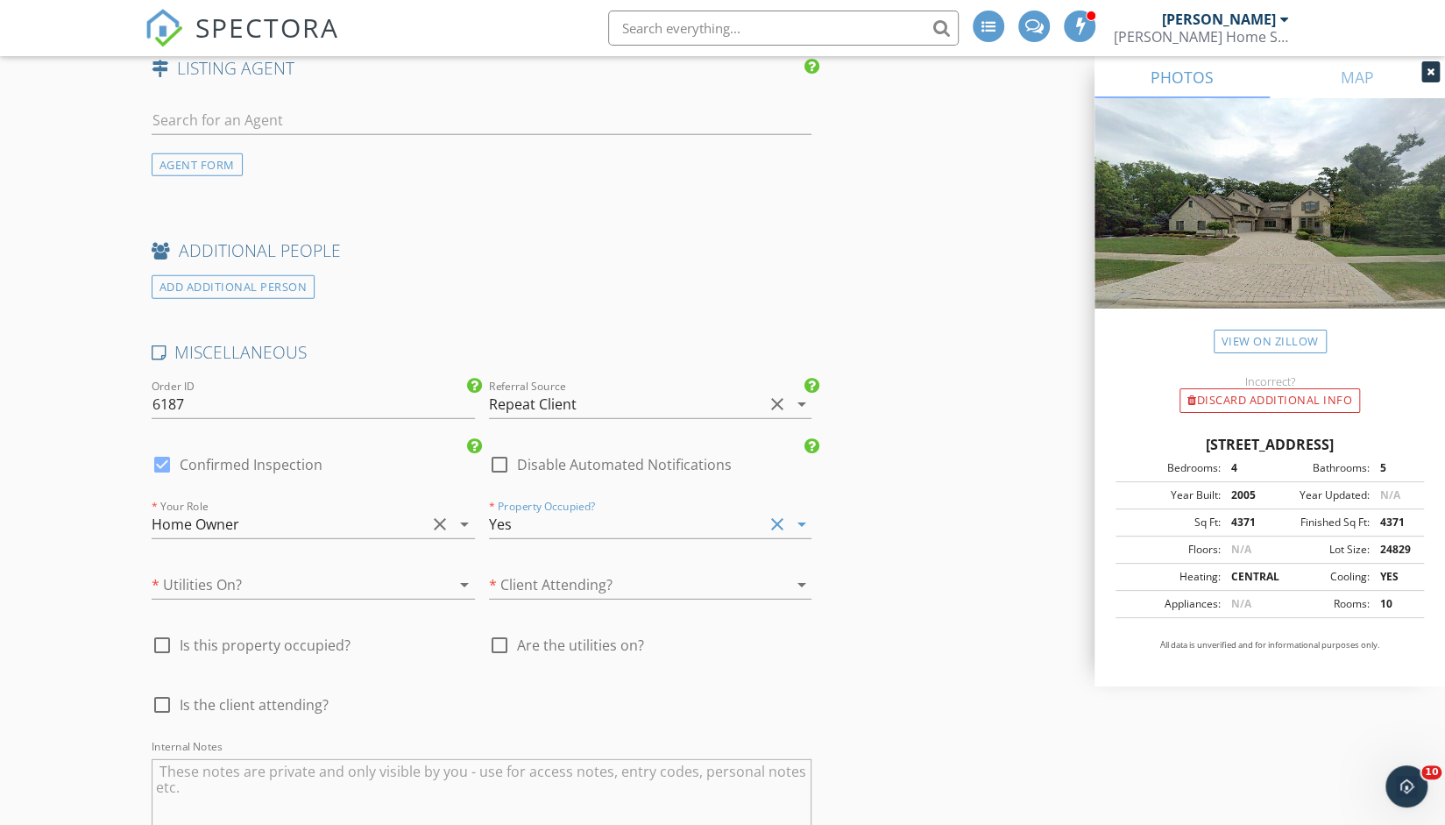
click at [376, 583] on div at bounding box center [289, 585] width 274 height 28
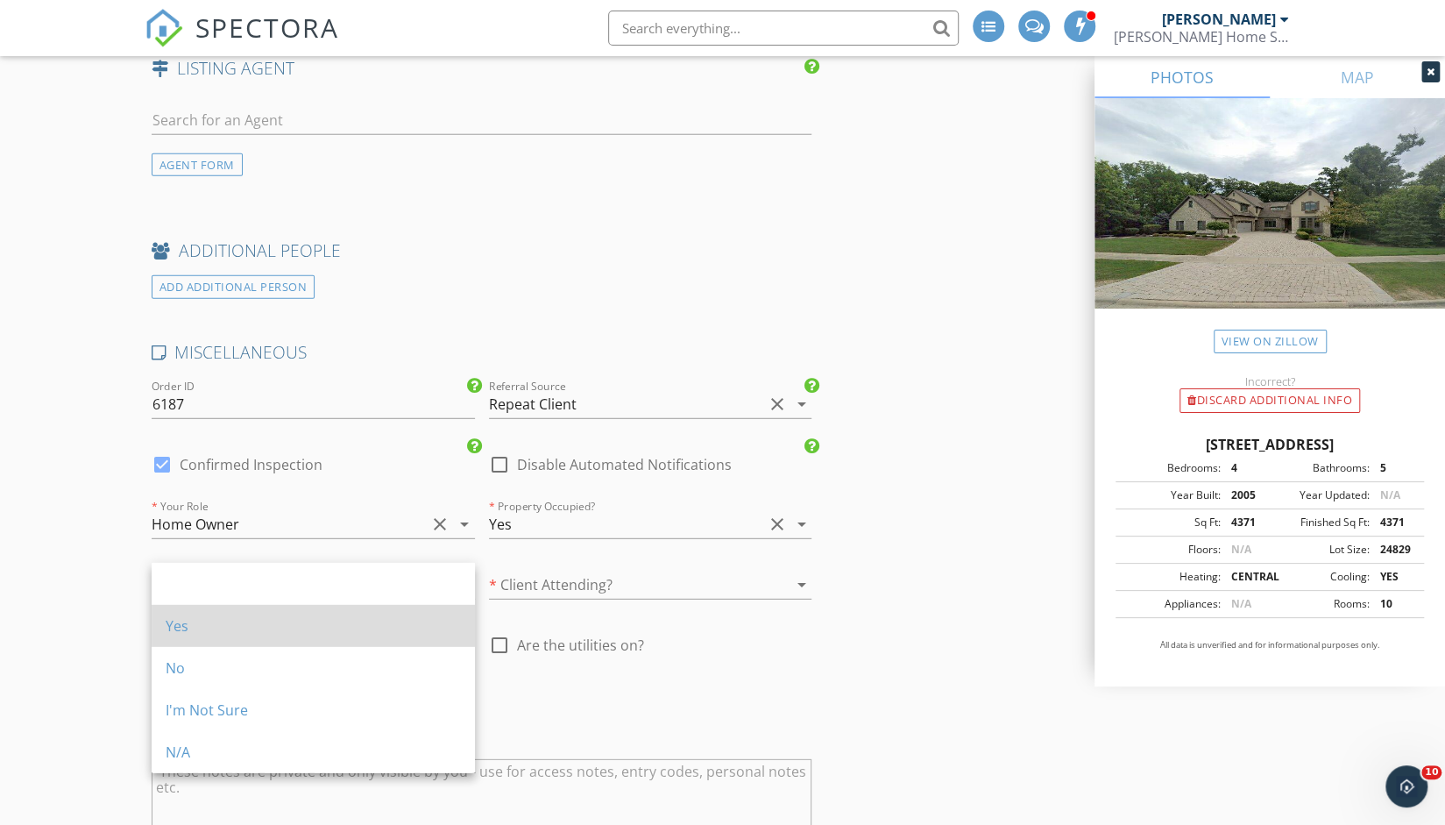
click at [334, 640] on div "Yes" at bounding box center [313, 626] width 295 height 42
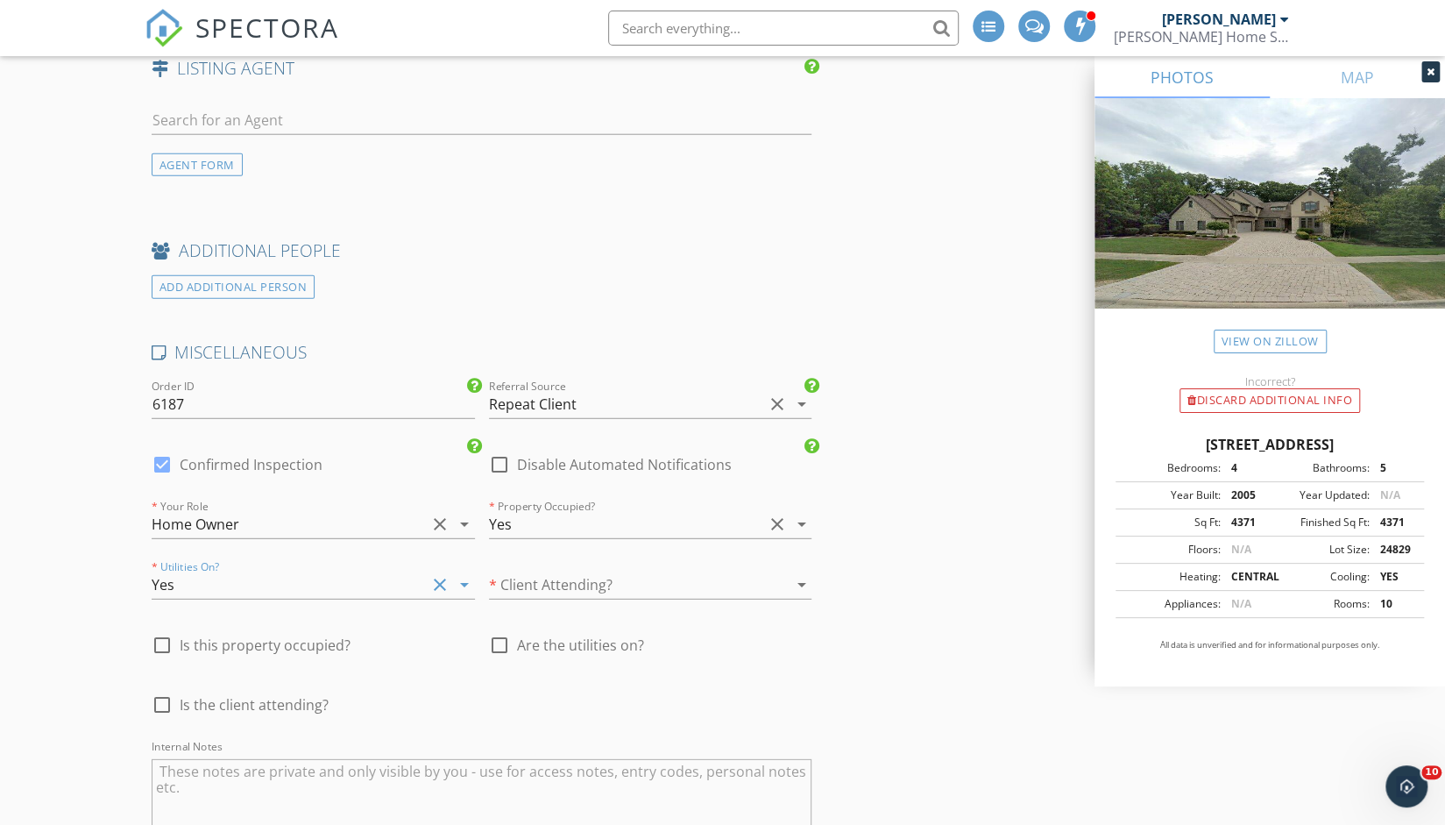
click at [557, 579] on div at bounding box center [626, 585] width 274 height 28
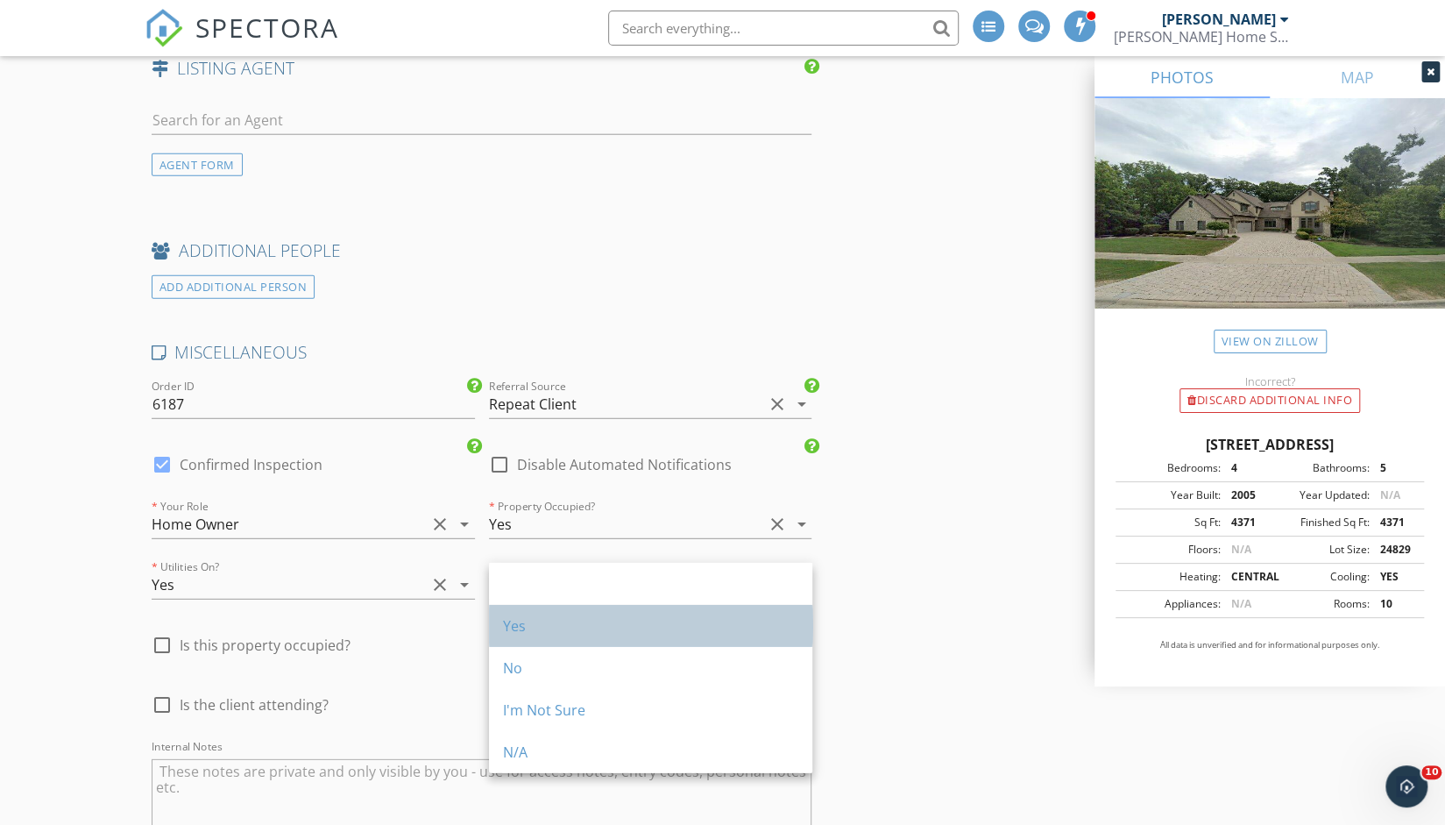
click at [533, 628] on div "Yes" at bounding box center [650, 625] width 295 height 21
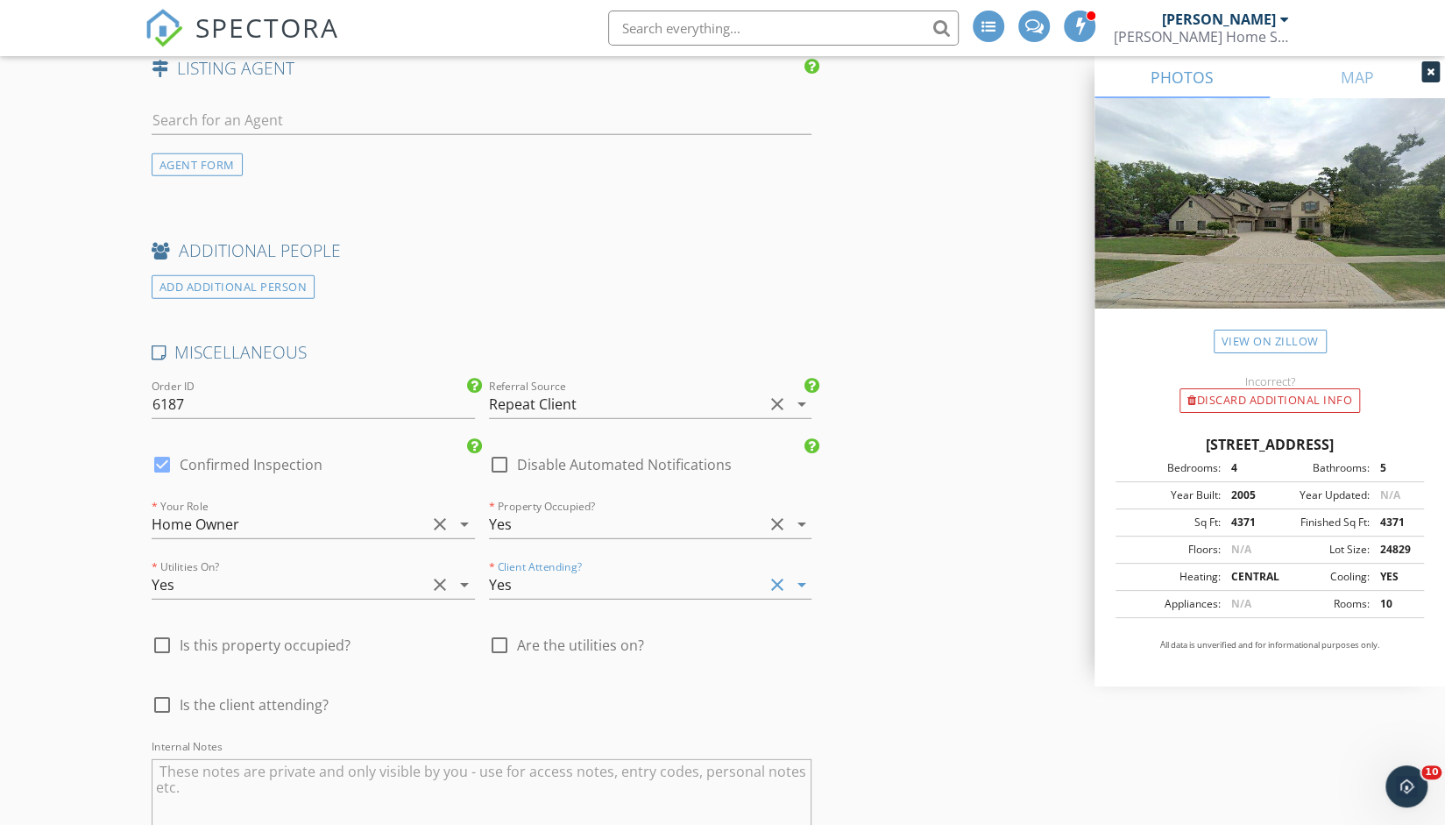
click at [430, 659] on div "check_box_outline_blank Is this property occupied?" at bounding box center [313, 654] width 323 height 46
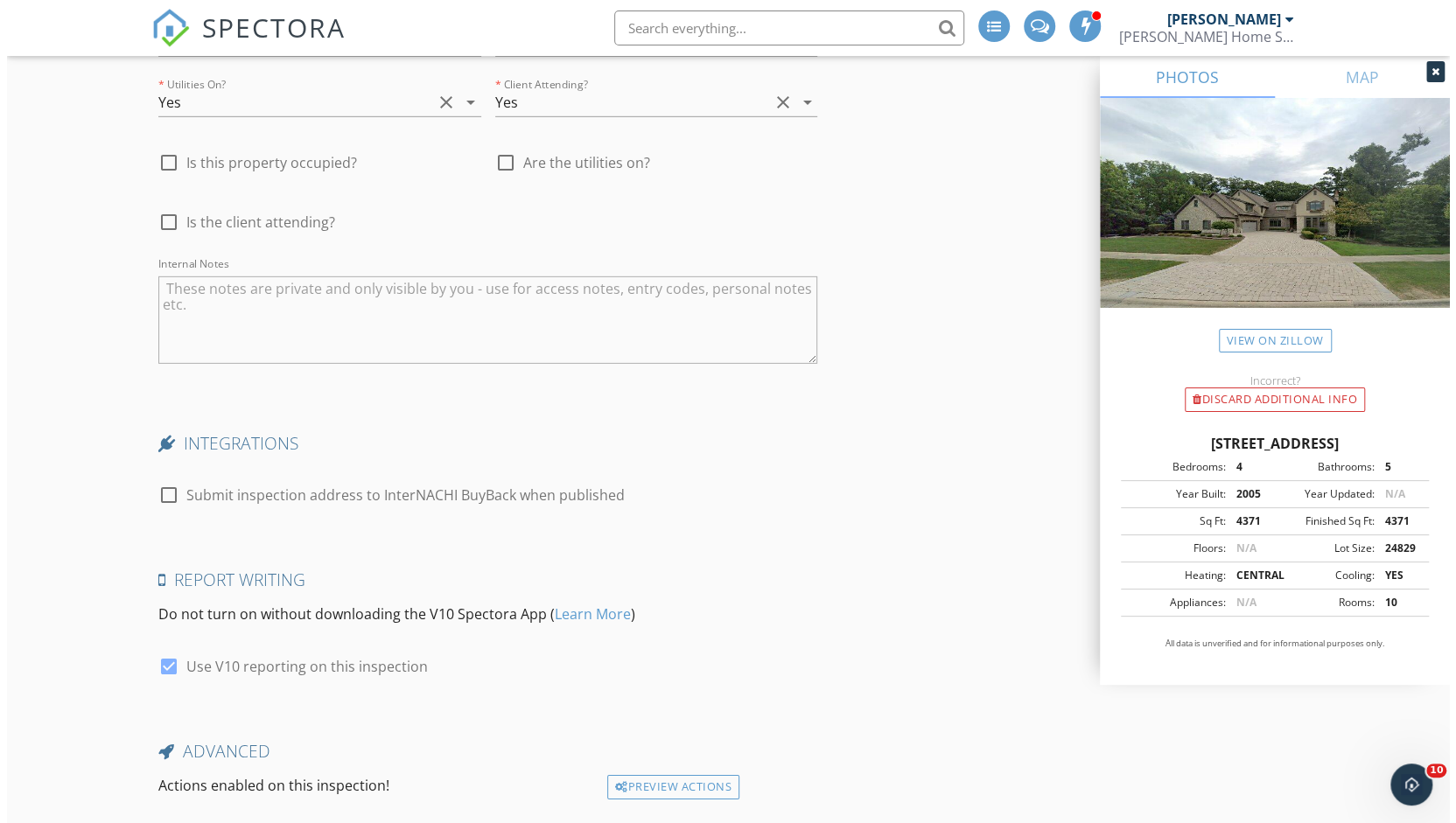
scroll to position [3535, 0]
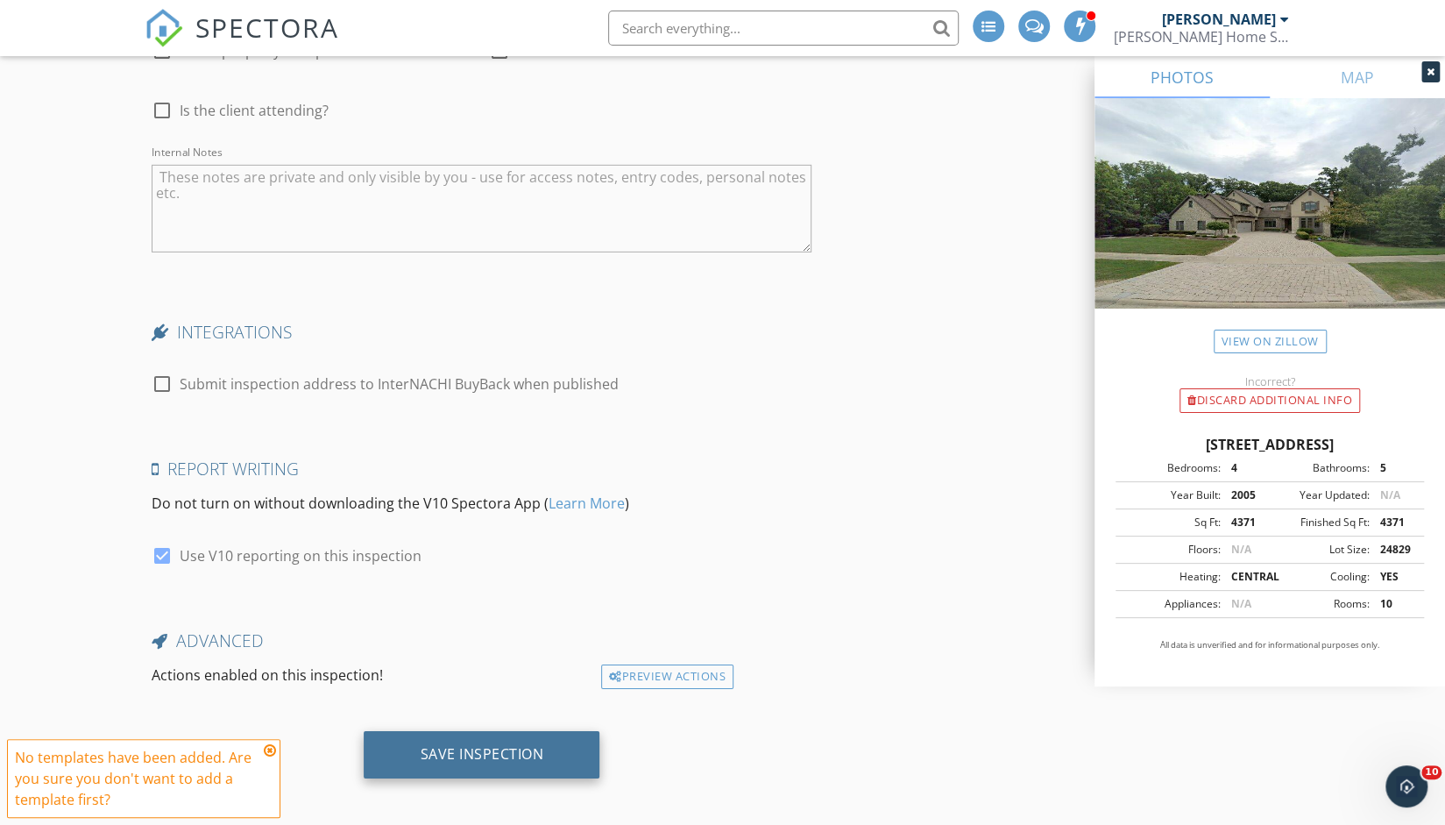
click at [458, 749] on div "Save Inspection" at bounding box center [482, 754] width 124 height 18
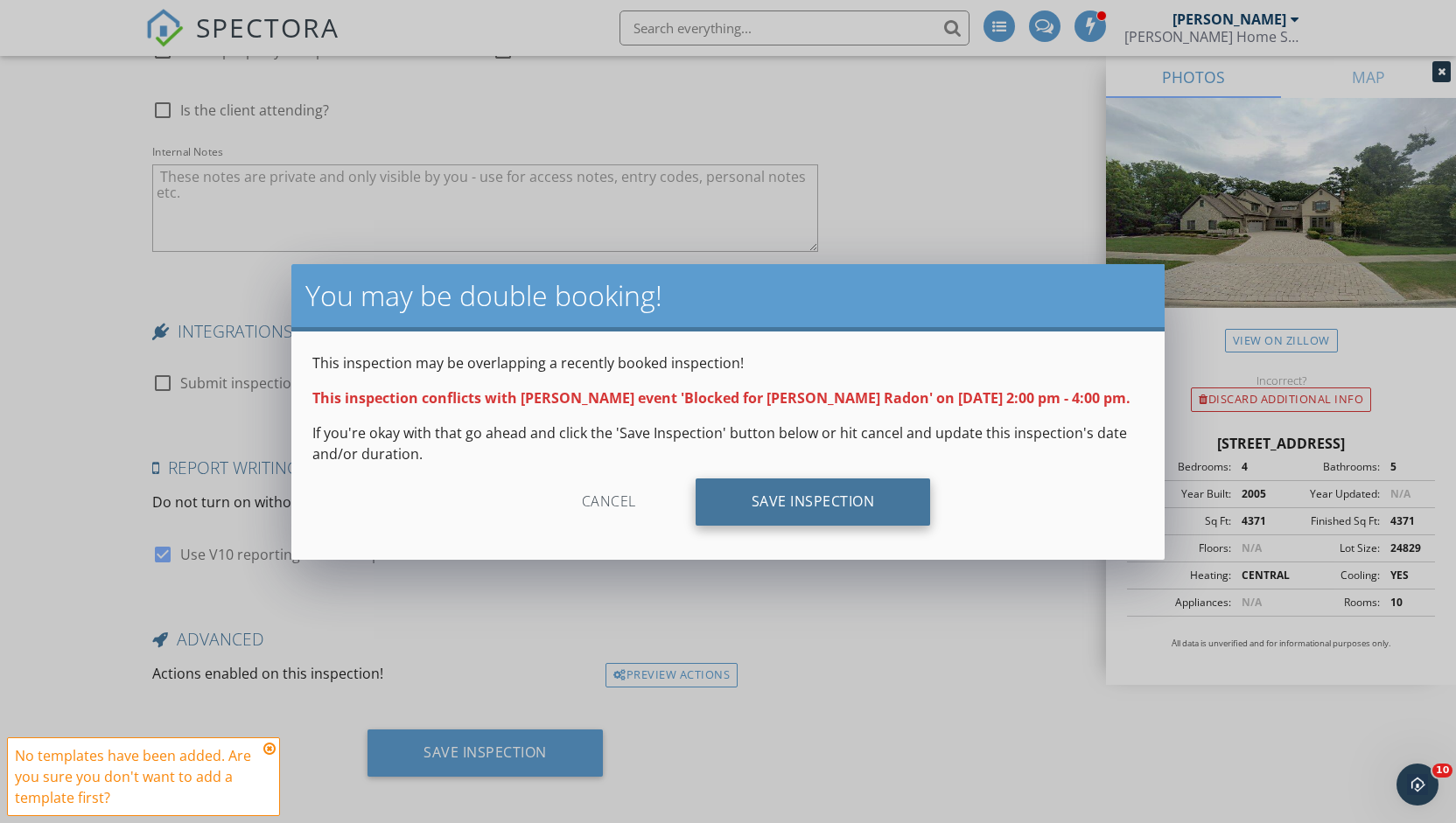
click at [841, 501] on div "Save Inspection" at bounding box center [813, 501] width 236 height 47
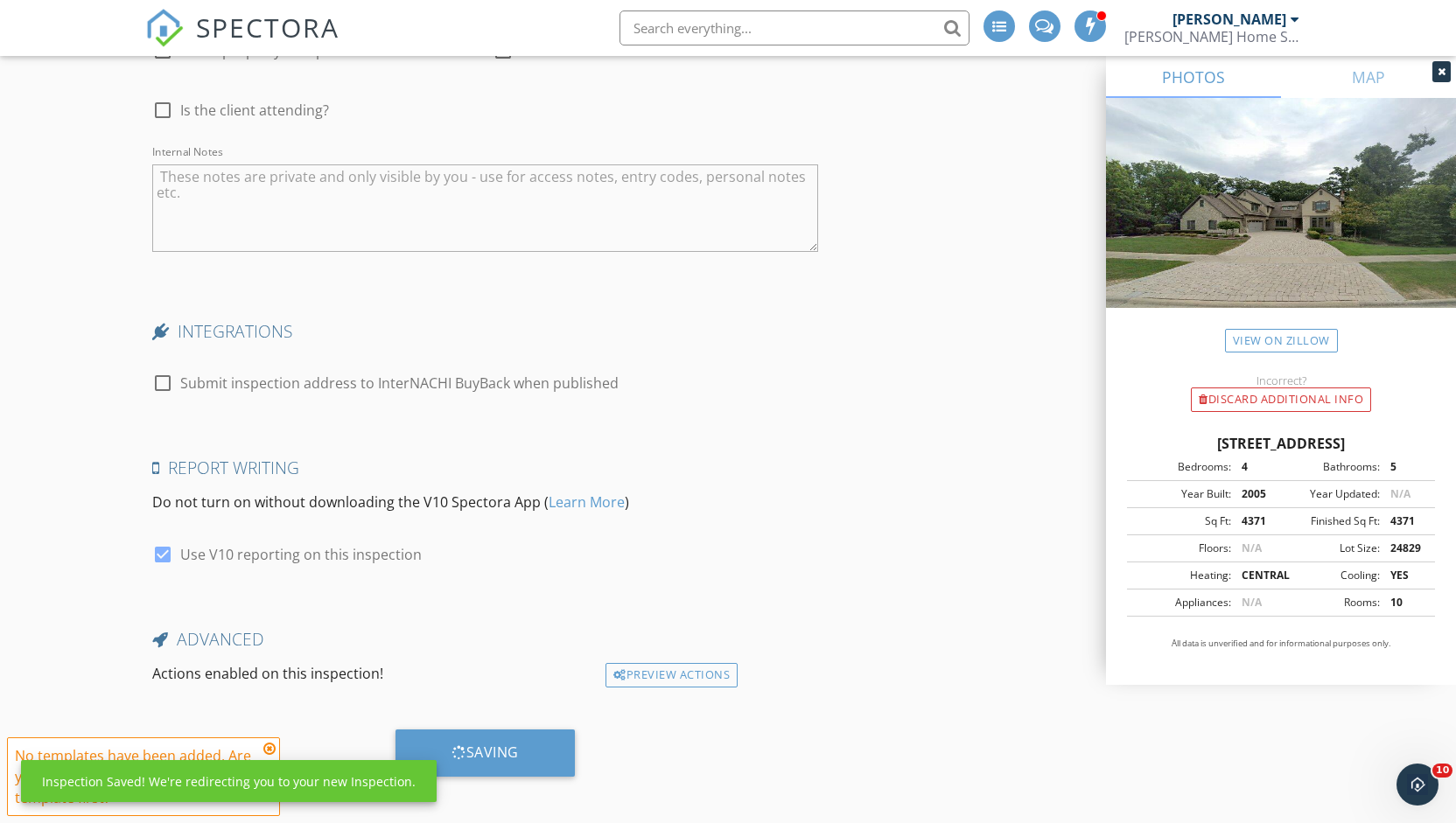
click at [267, 745] on icon at bounding box center [269, 748] width 12 height 14
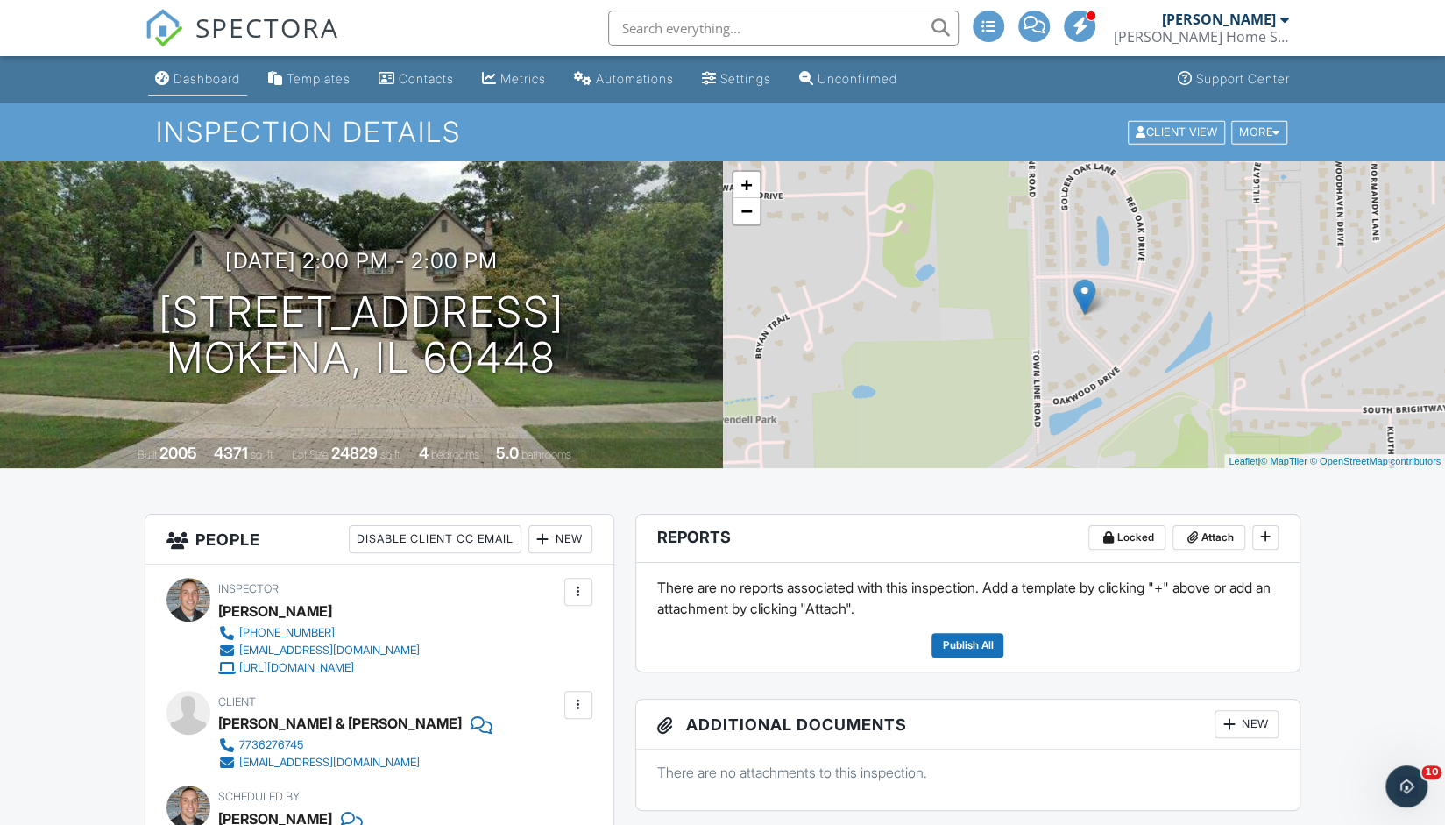
click at [206, 84] on div "Dashboard" at bounding box center [207, 78] width 67 height 15
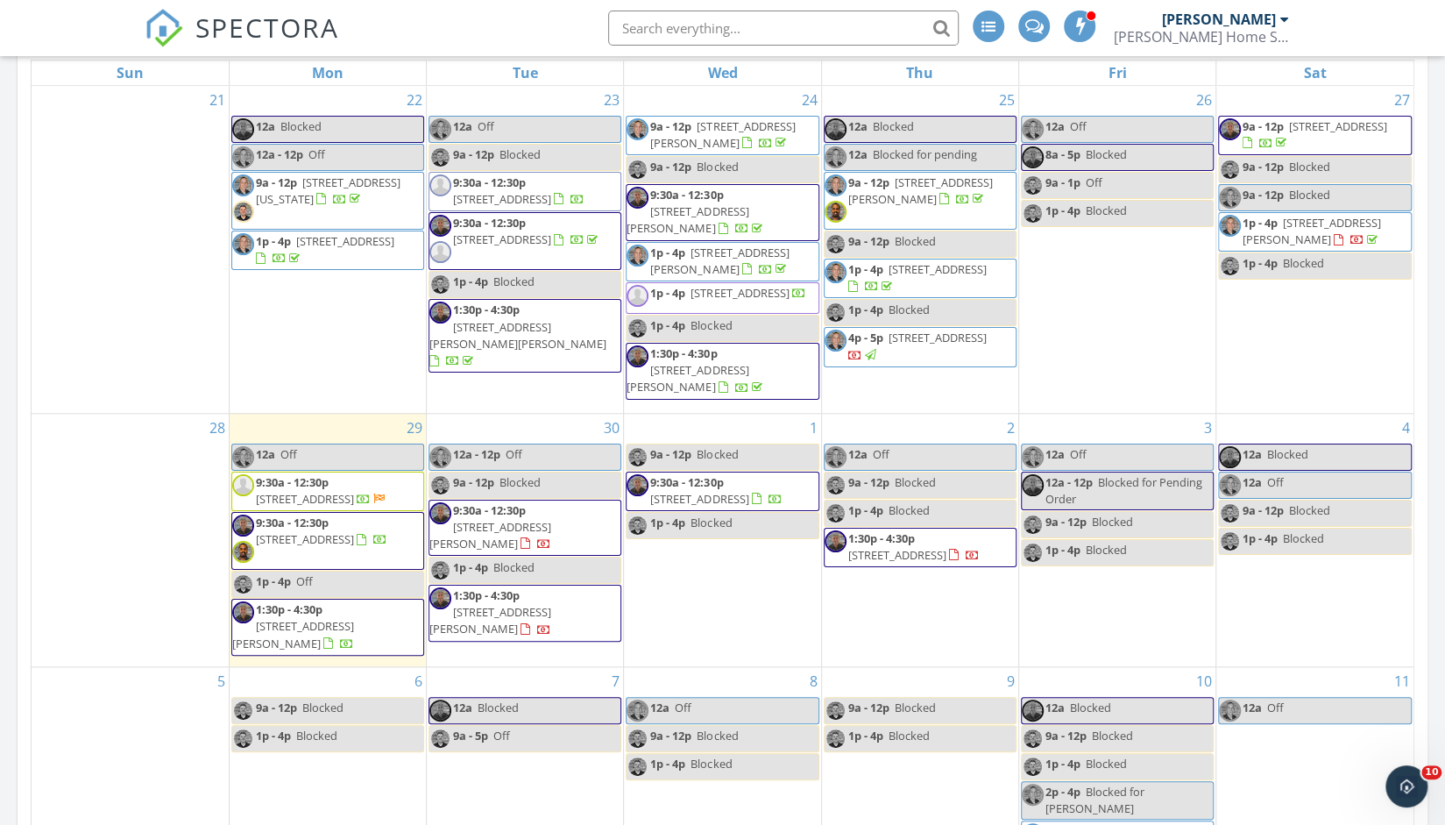
scroll to position [1039, 0]
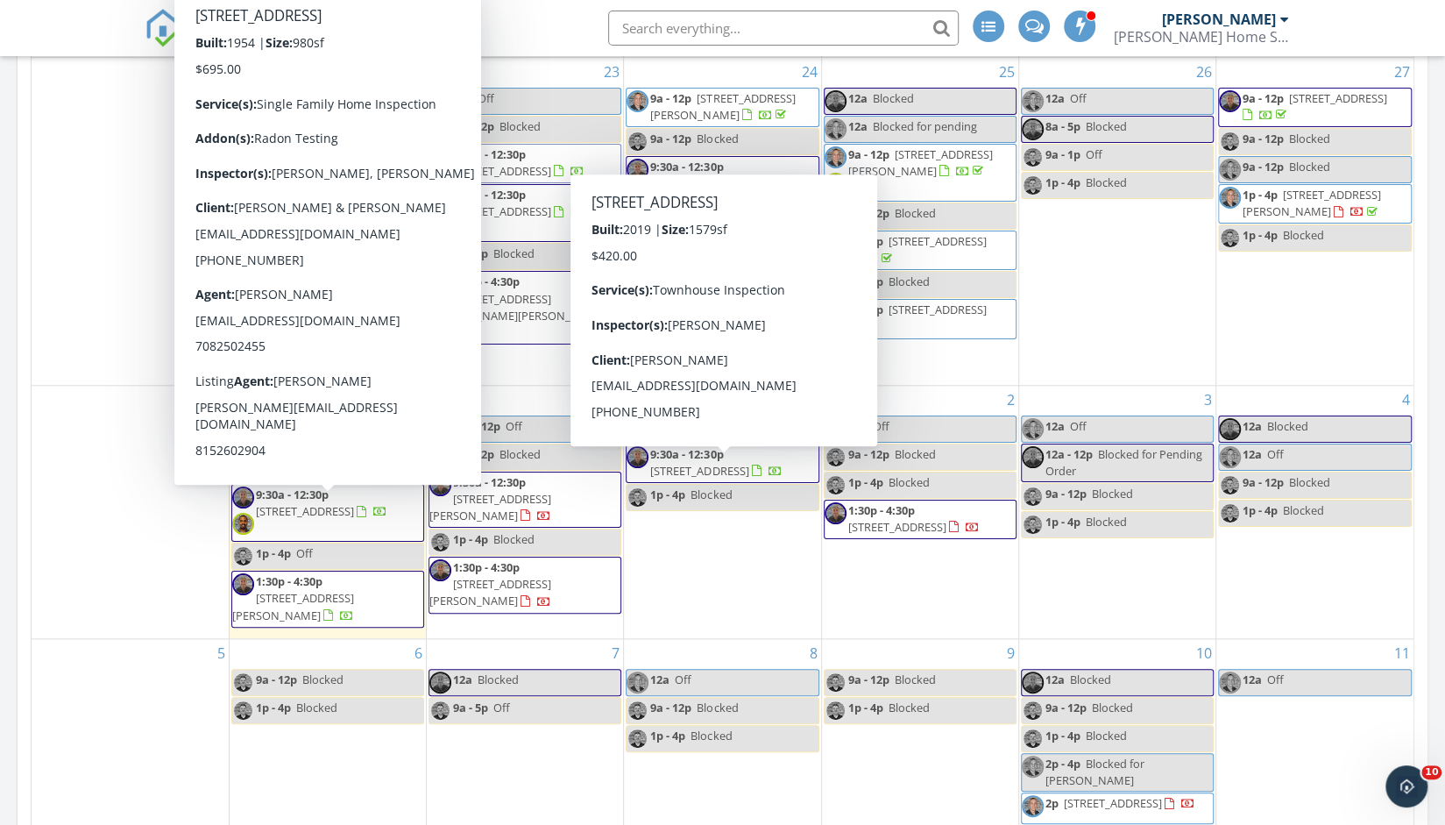
click at [324, 514] on span "[STREET_ADDRESS]" at bounding box center [305, 511] width 98 height 16
